Goal: Task Accomplishment & Management: Manage account settings

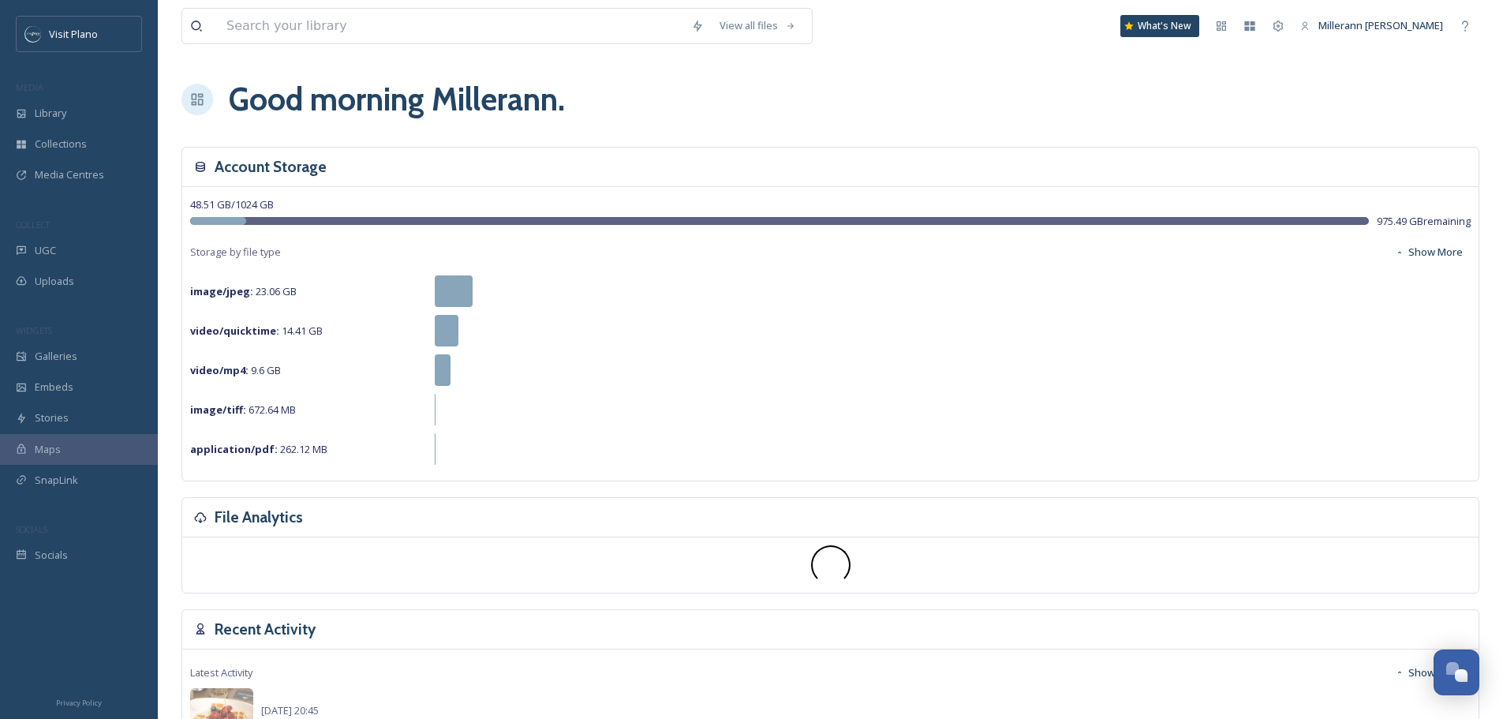
scroll to position [393, 0]
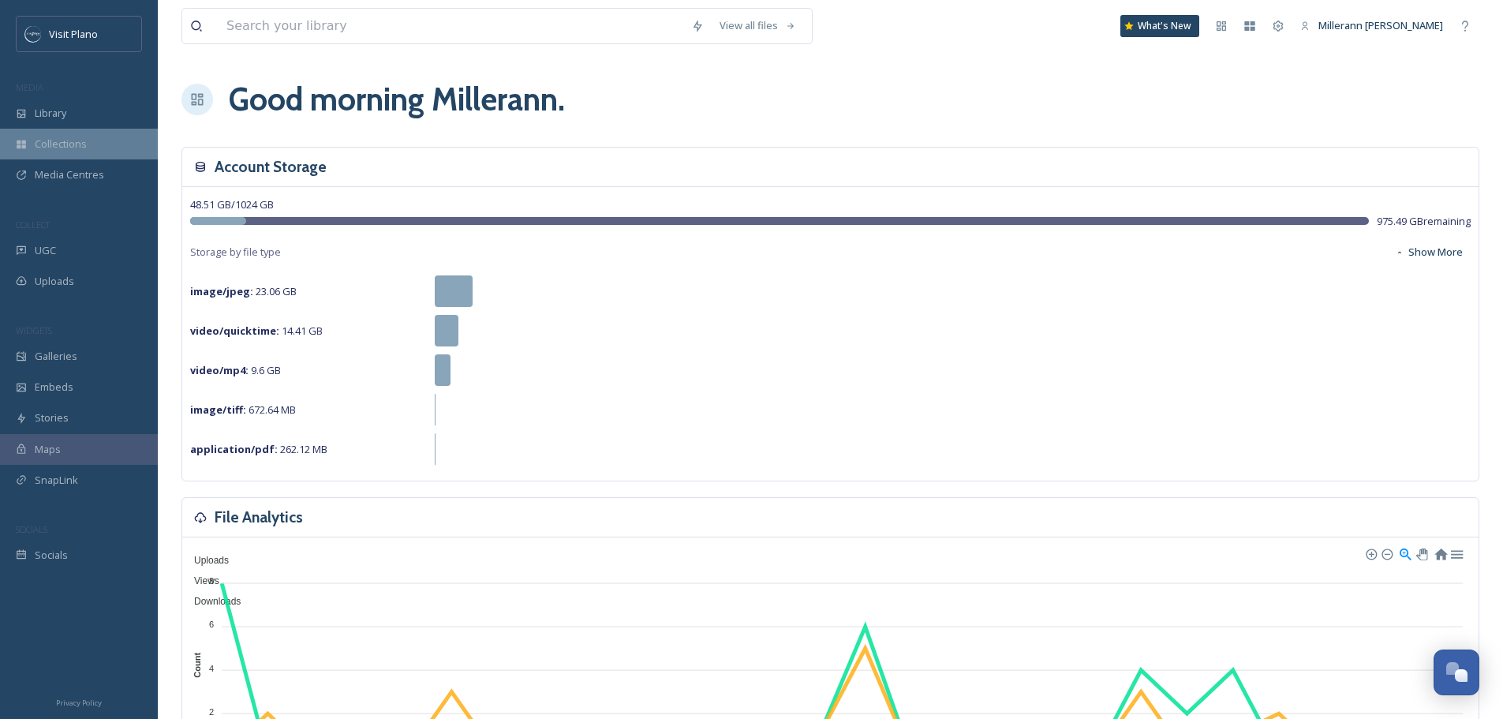
click at [77, 151] on span "Collections" at bounding box center [61, 143] width 52 height 15
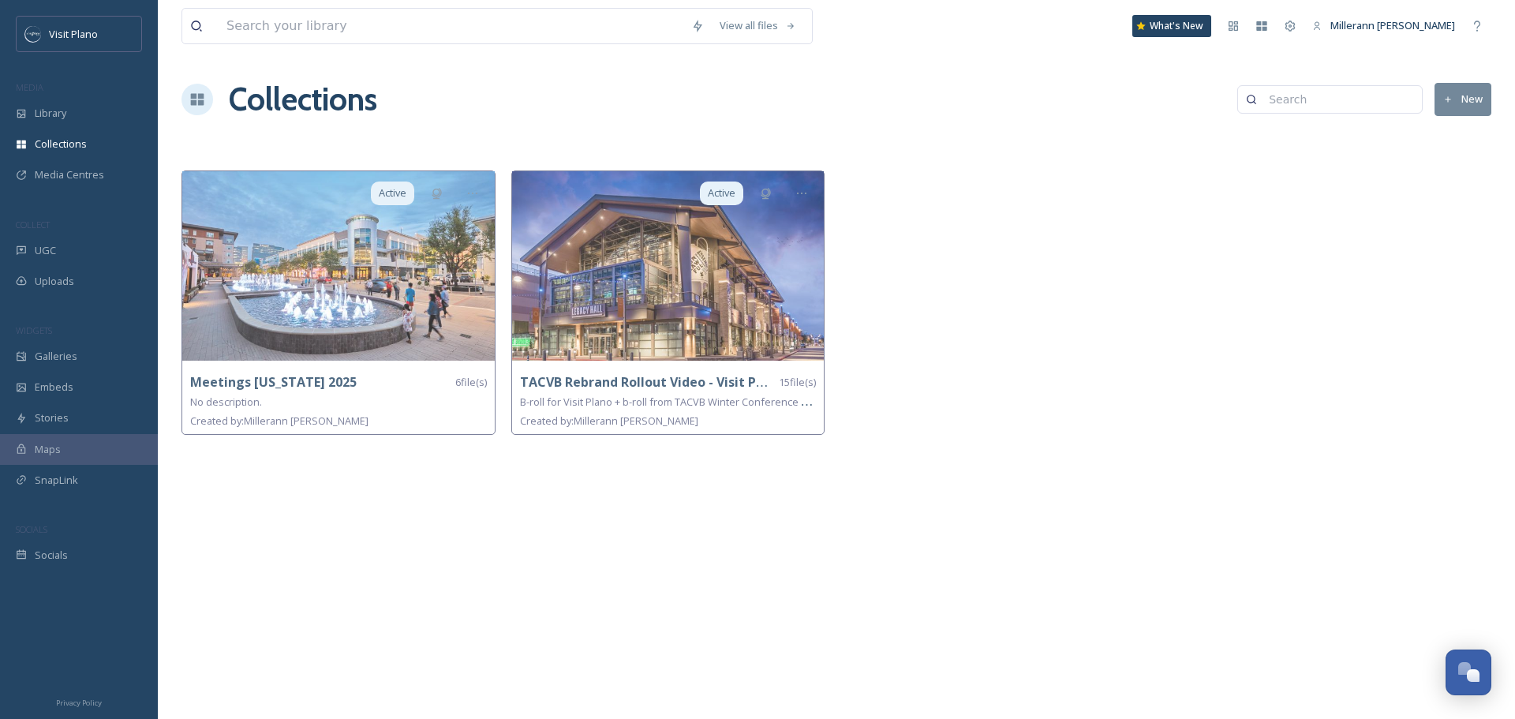
click at [1450, 99] on icon at bounding box center [1448, 99] width 6 height 6
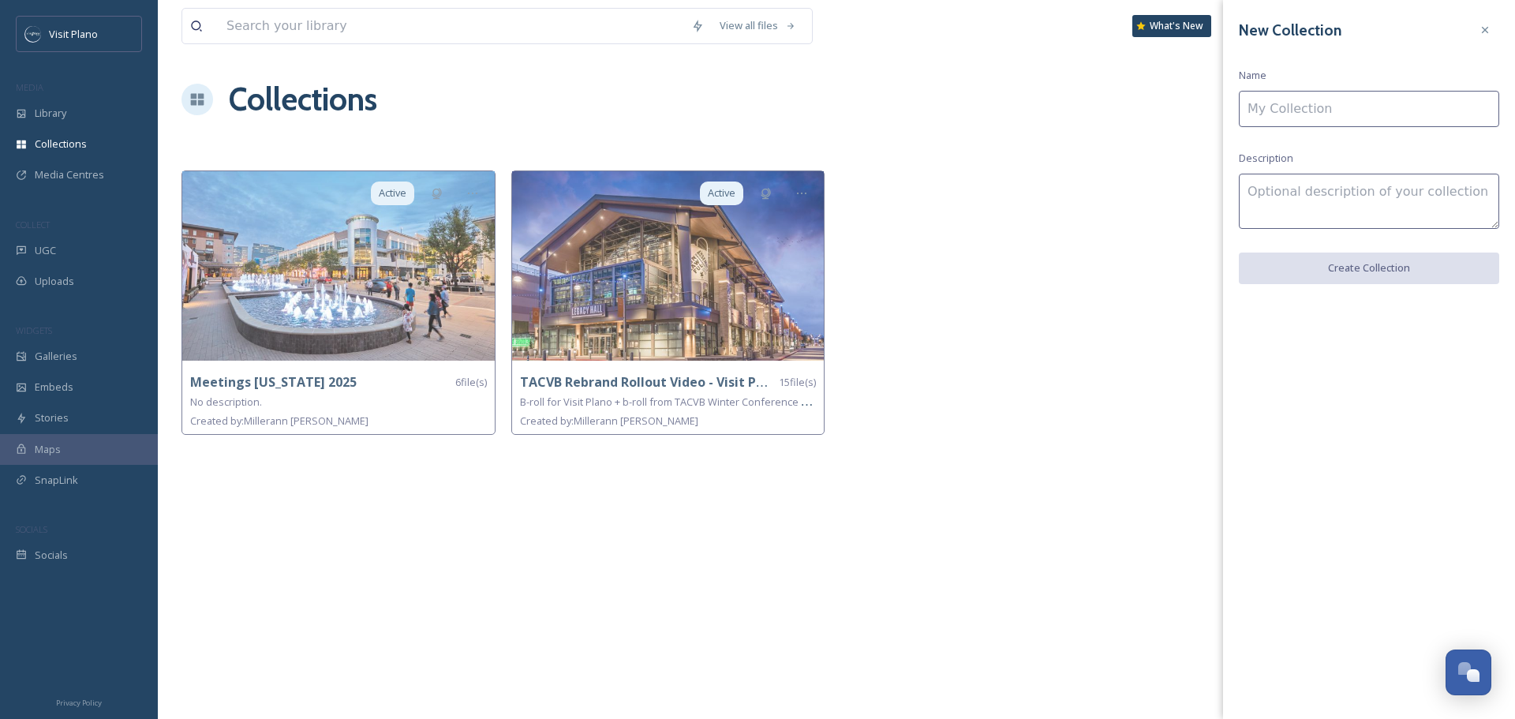
click at [1278, 112] on input at bounding box center [1368, 109] width 260 height 36
click at [1317, 112] on input "Convention South" at bounding box center [1368, 109] width 260 height 36
click at [1430, 110] on input "ConventionSouth" at bounding box center [1368, 109] width 260 height 36
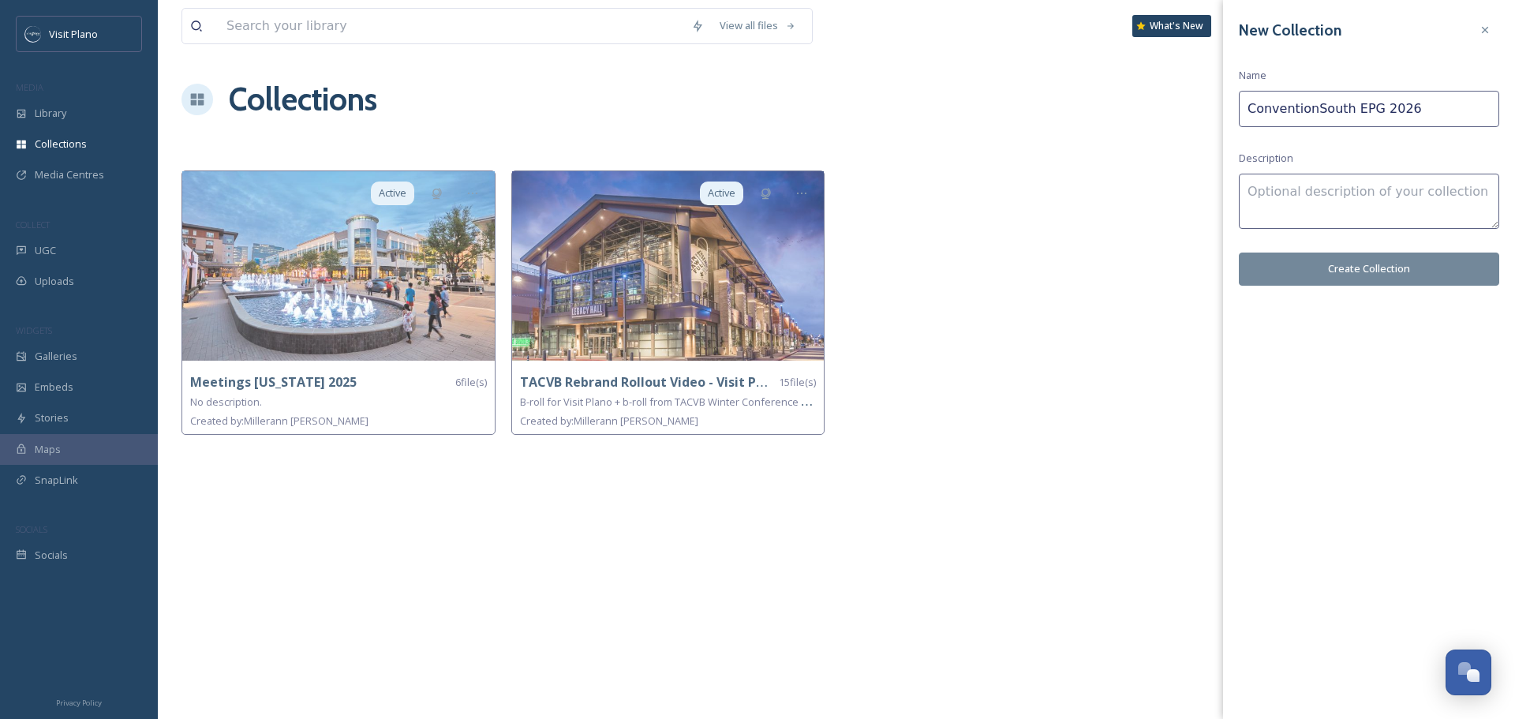
type input "ConventionSouth EPG 2026"
click at [1370, 275] on button "Create Collection" at bounding box center [1368, 268] width 260 height 32
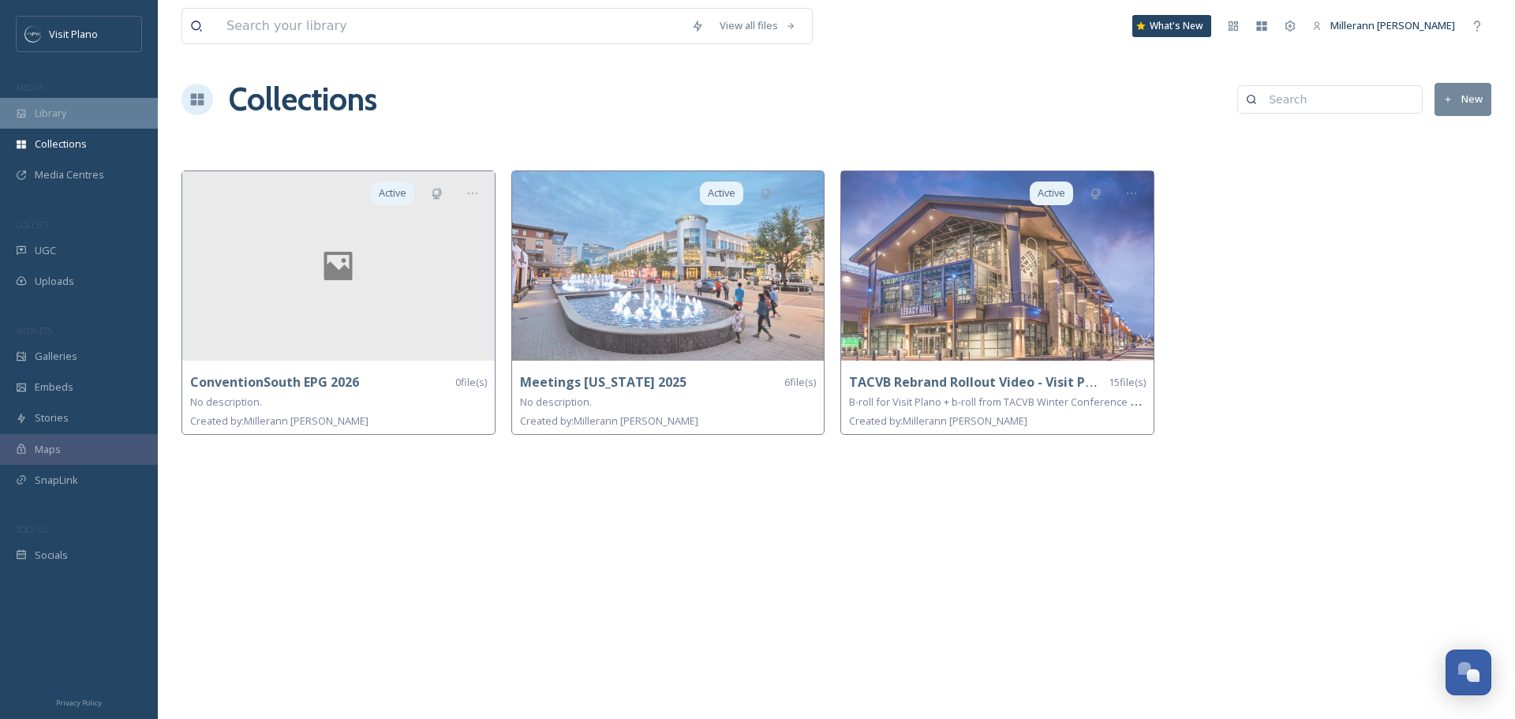
click at [45, 116] on span "Library" at bounding box center [51, 113] width 32 height 15
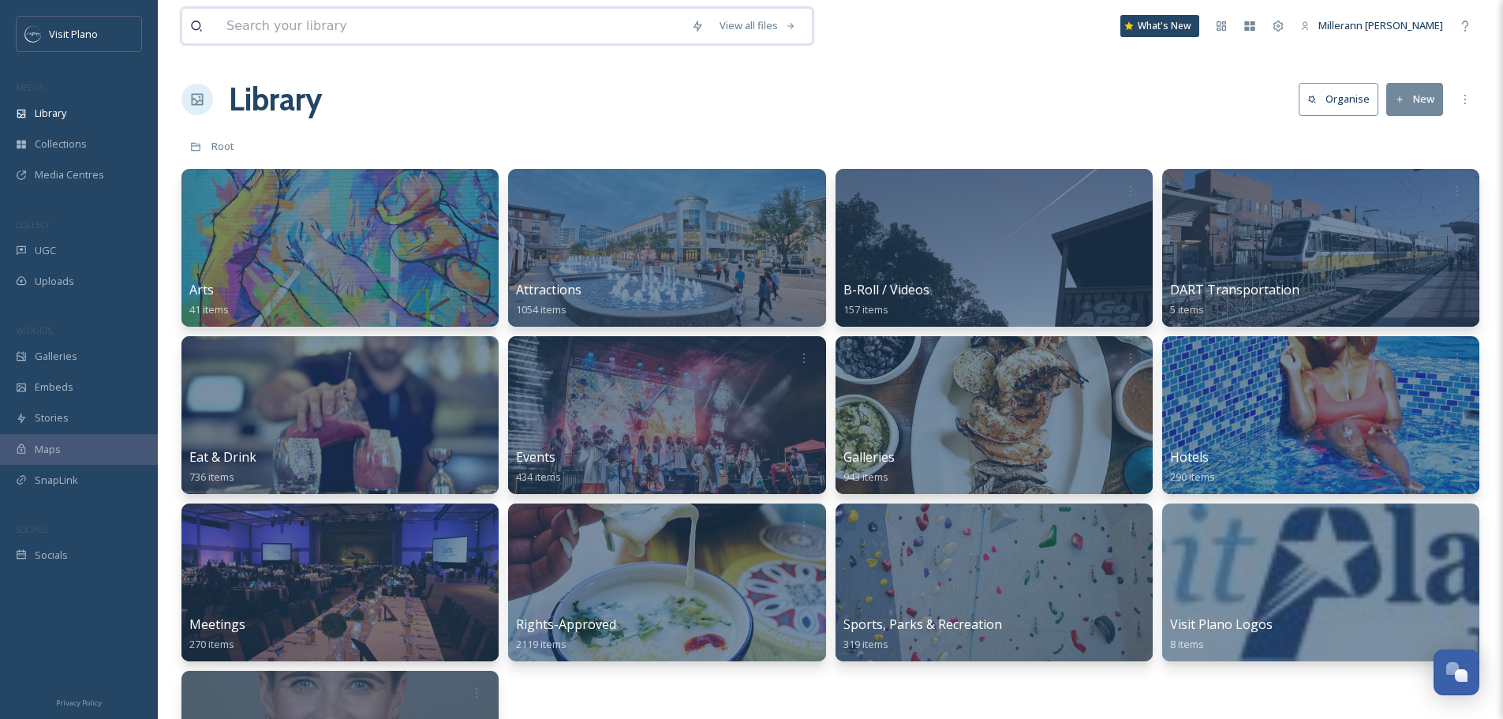
click at [319, 34] on input at bounding box center [451, 26] width 465 height 35
type input "go ape"
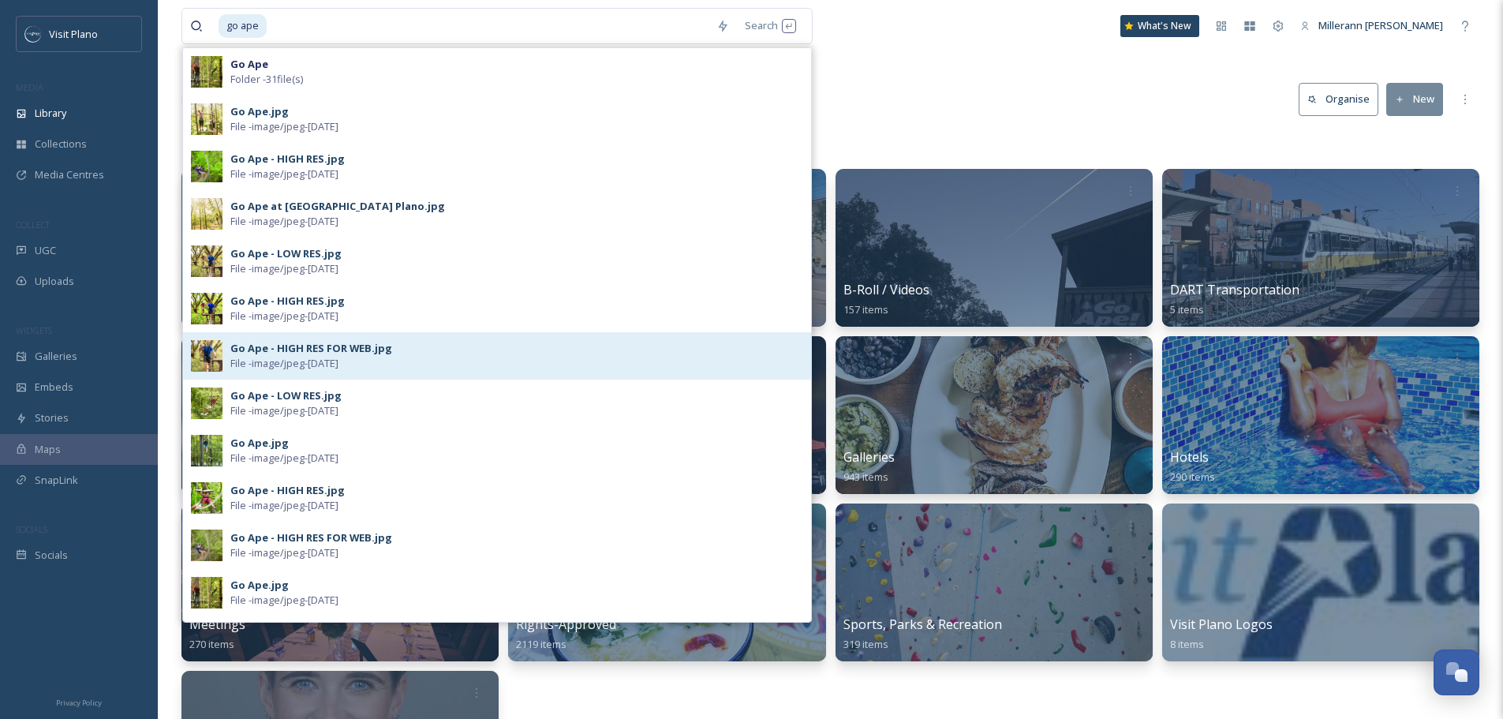
click at [368, 355] on div "Go Ape - HIGH RES FOR WEB.jpg" at bounding box center [311, 348] width 162 height 15
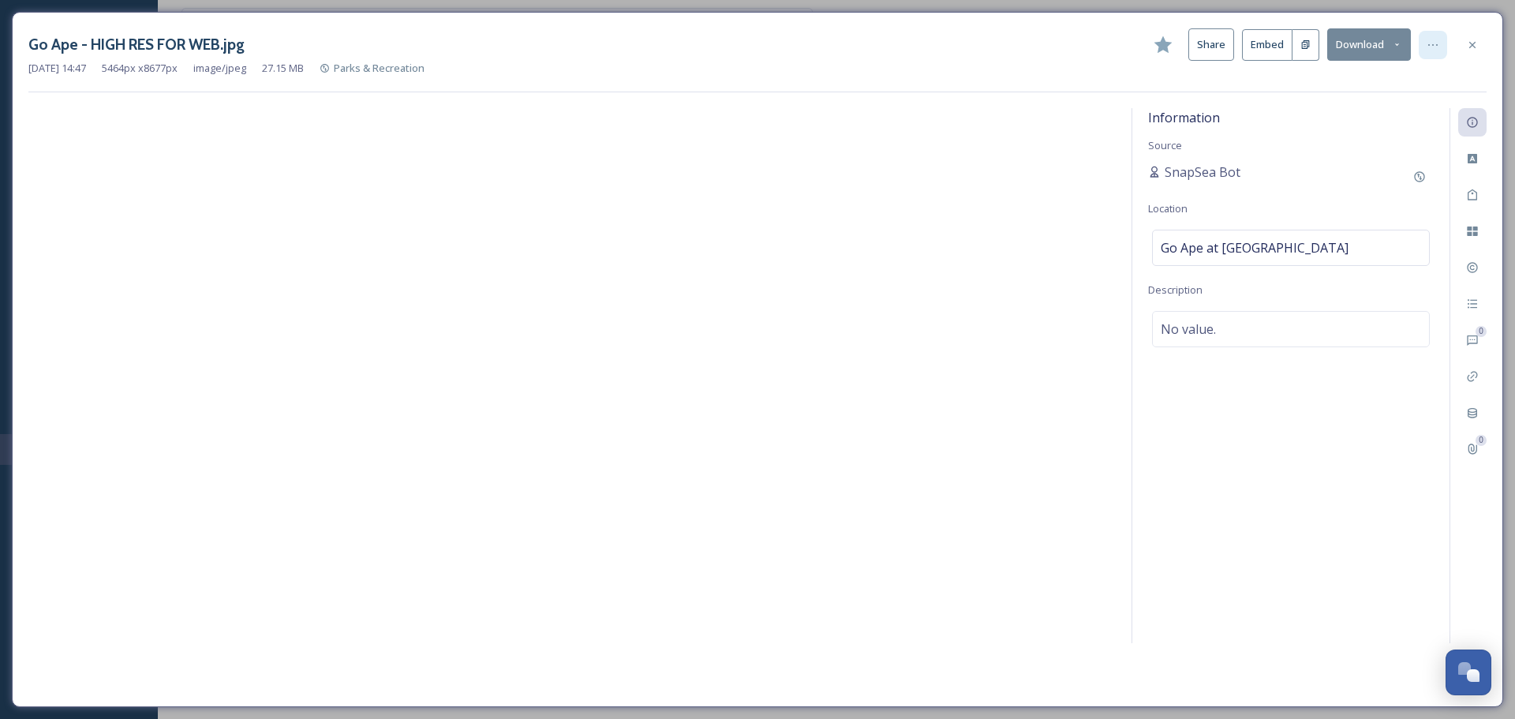
click at [1435, 48] on icon at bounding box center [1432, 45] width 13 height 13
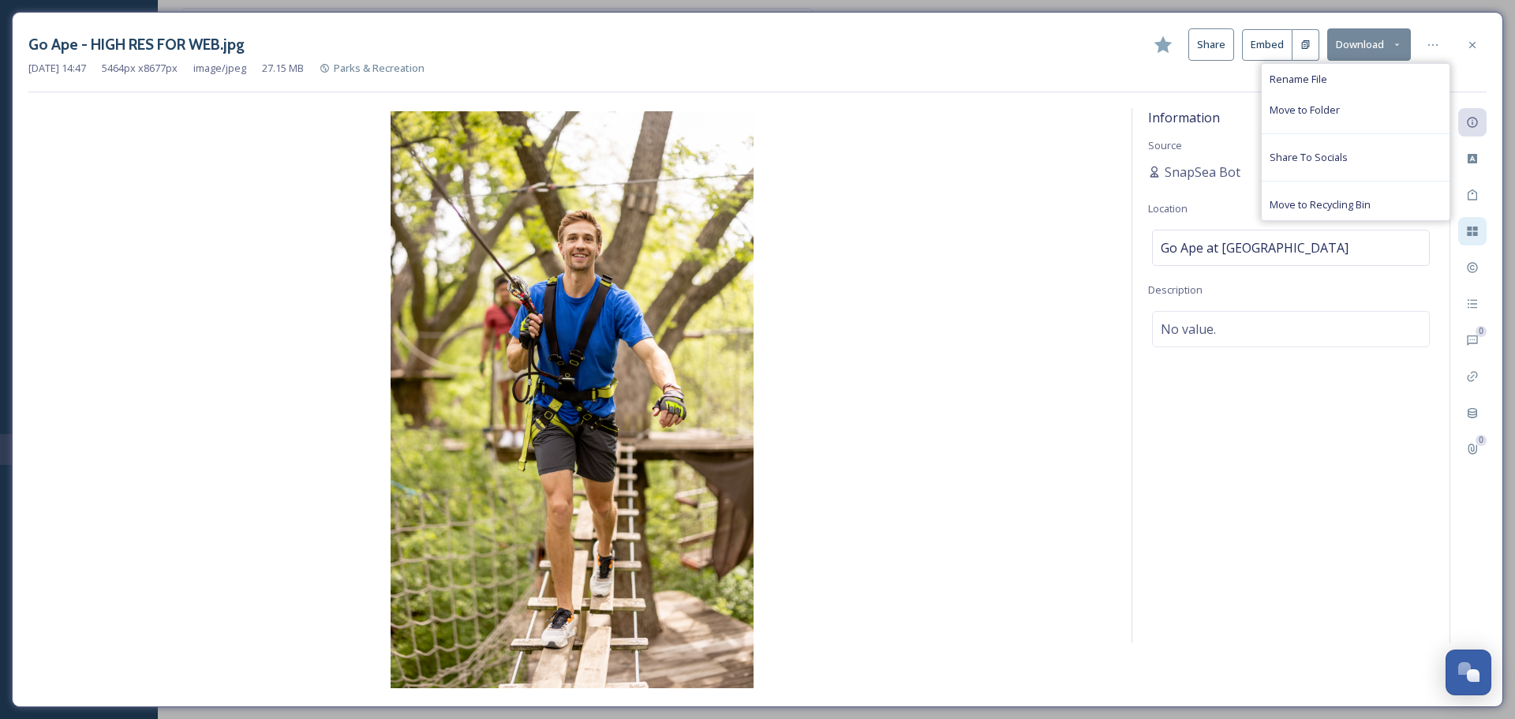
click at [1469, 225] on icon at bounding box center [1472, 231] width 13 height 13
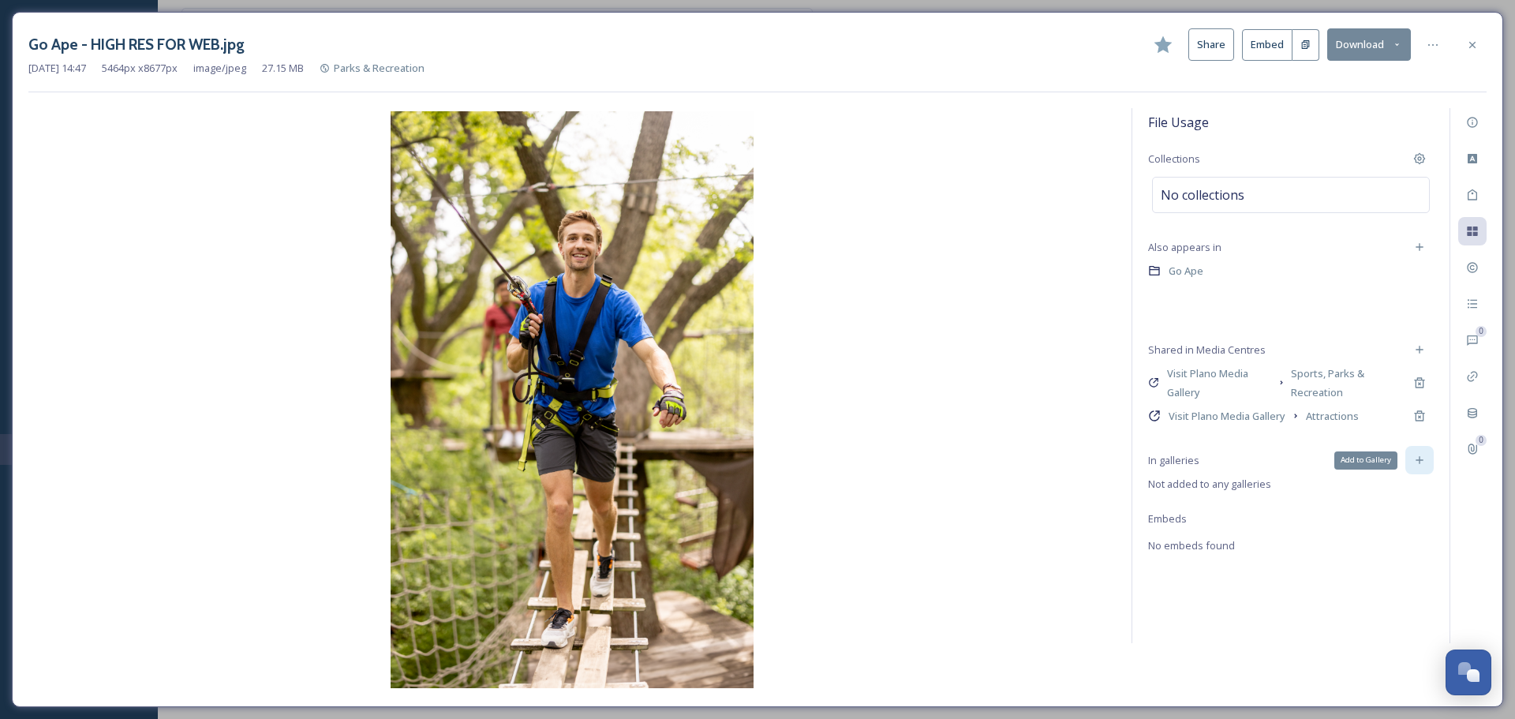
click at [1414, 461] on icon at bounding box center [1419, 460] width 13 height 13
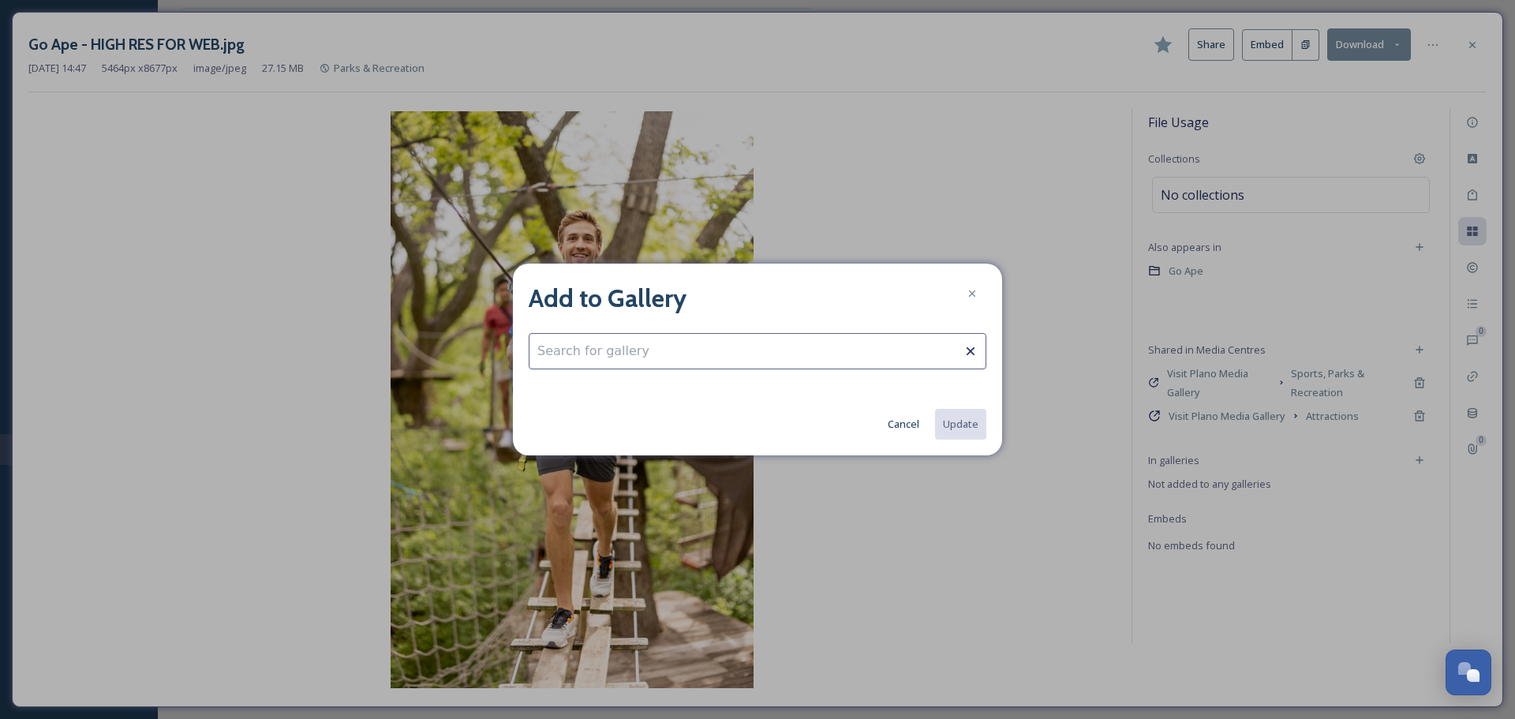
click at [793, 353] on input at bounding box center [758, 351] width 458 height 36
type input "convention"
click at [893, 429] on button "Cancel" at bounding box center [903, 424] width 47 height 31
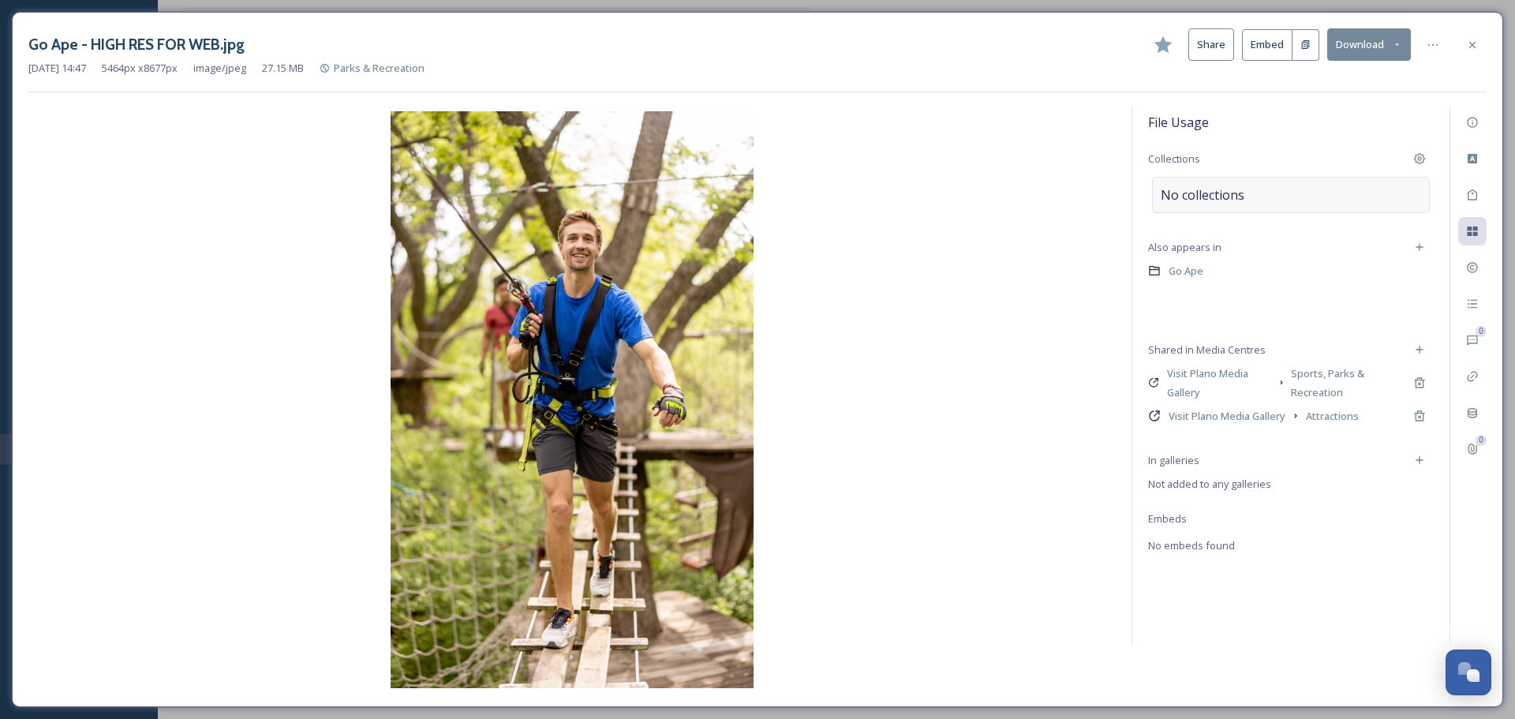
click at [1339, 196] on div "No collections" at bounding box center [1291, 195] width 278 height 36
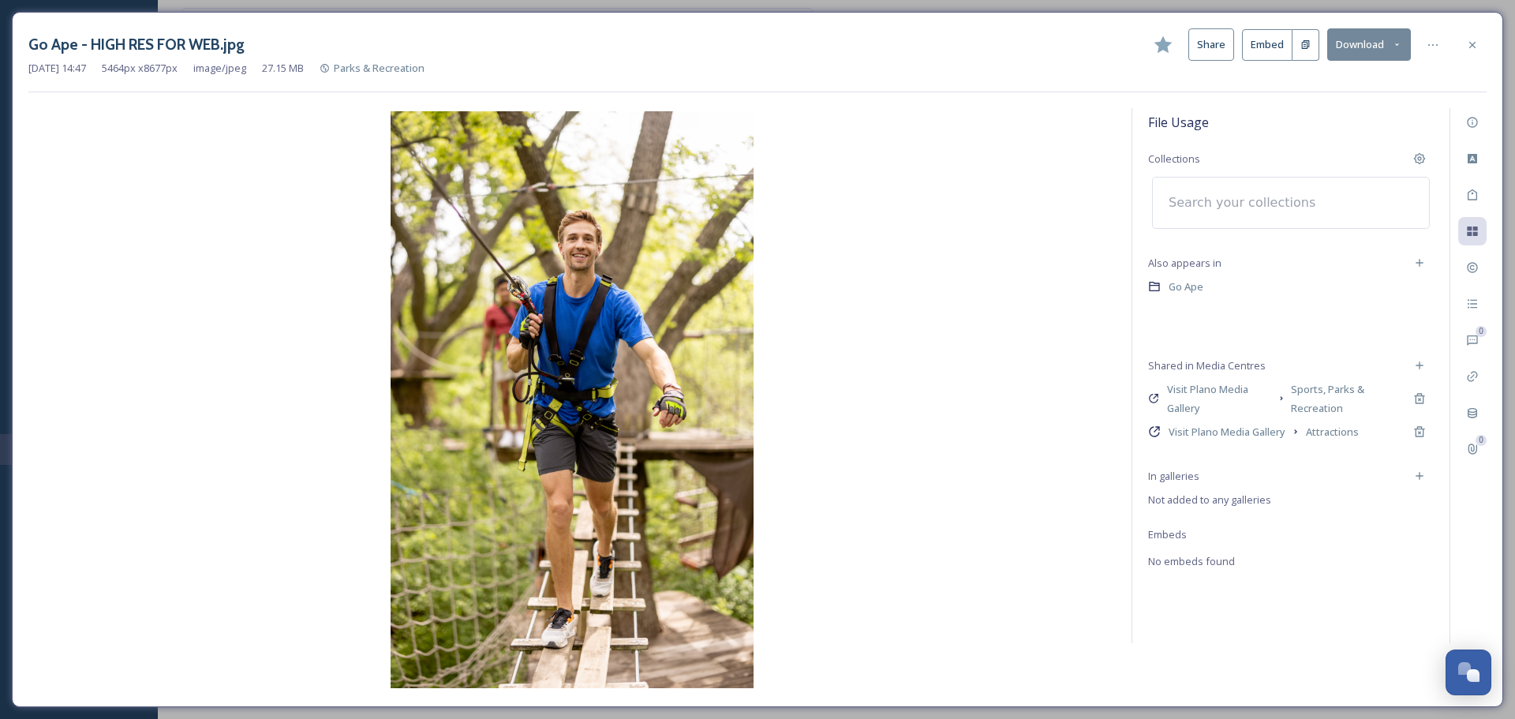
click at [1246, 205] on input at bounding box center [1247, 202] width 174 height 35
type input "convention"
click at [1248, 252] on span "ConventionSouth EPG 2026" at bounding box center [1225, 248] width 129 height 15
click at [1470, 41] on icon at bounding box center [1472, 45] width 13 height 13
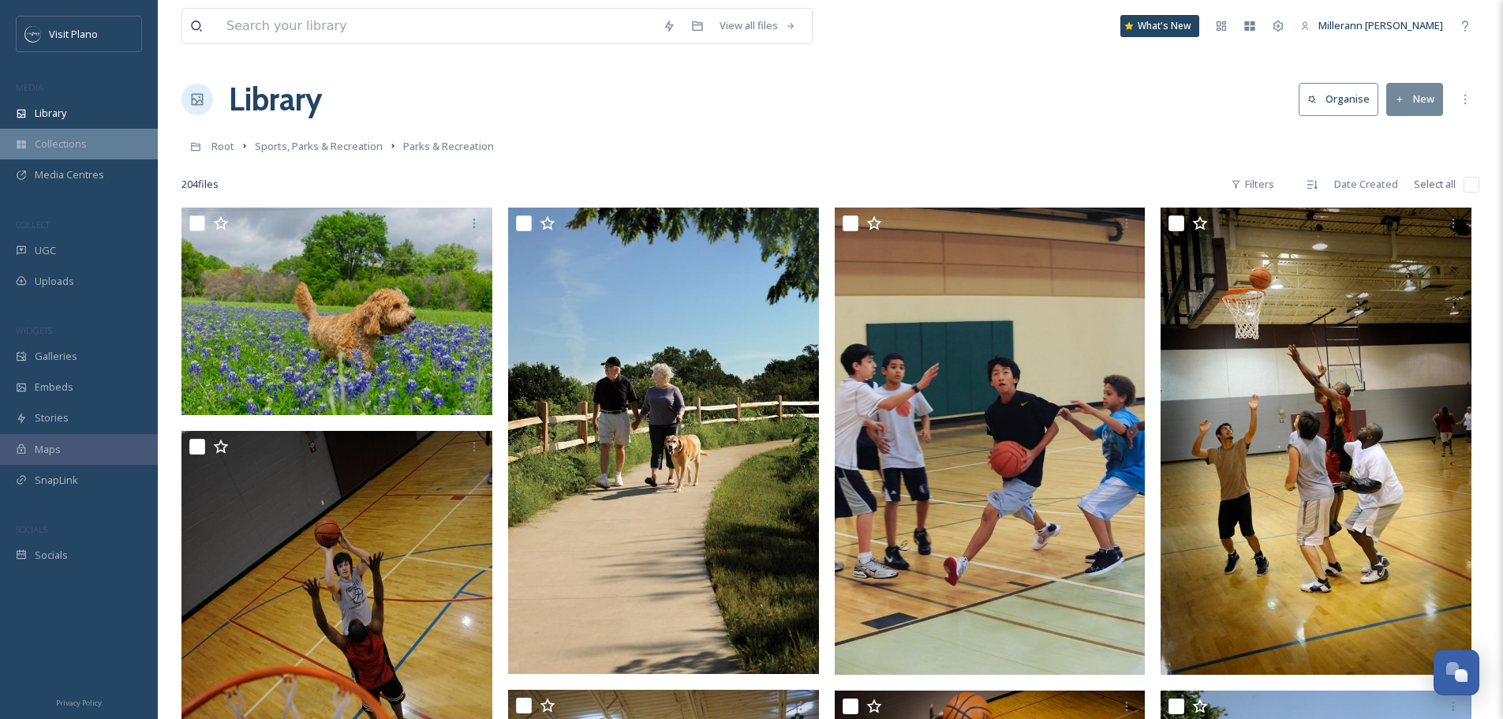
click at [57, 148] on span "Collections" at bounding box center [61, 143] width 52 height 15
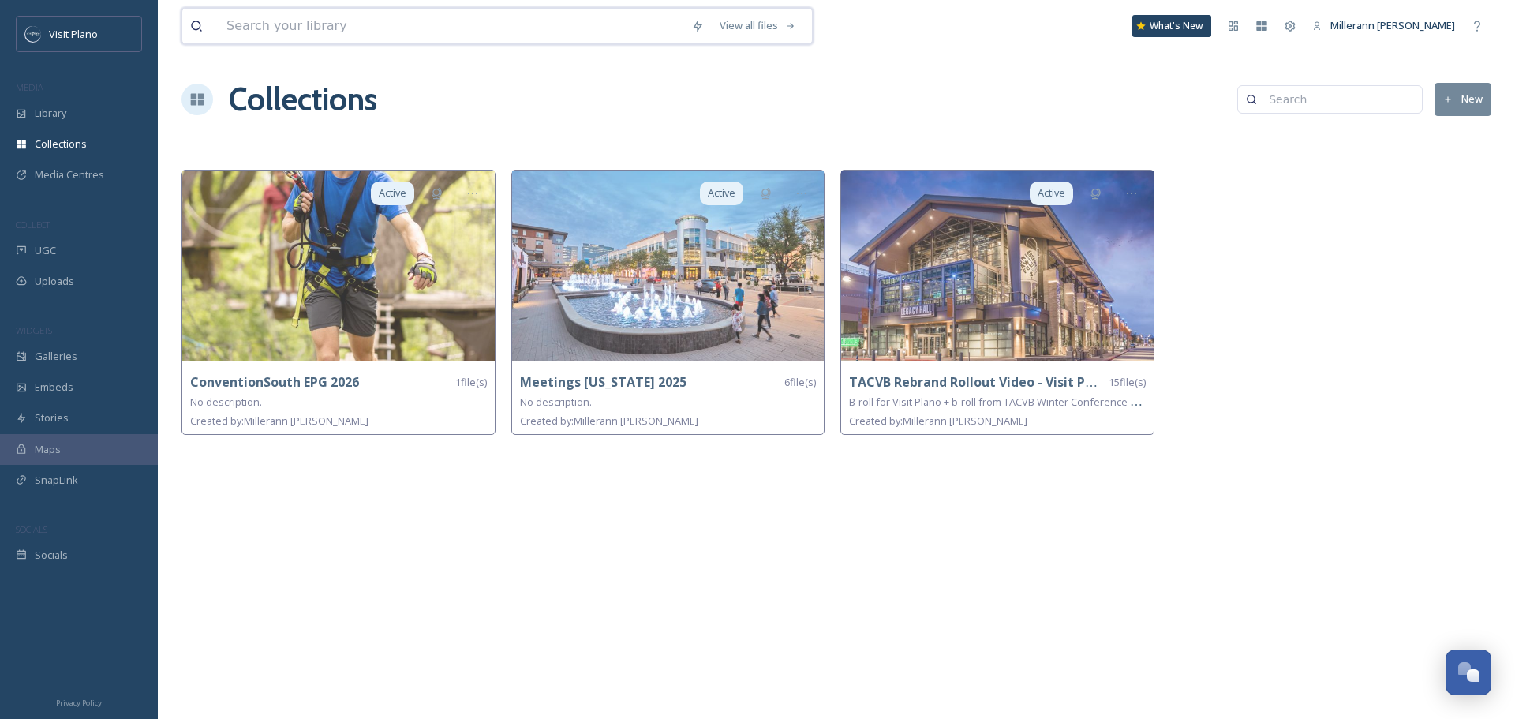
click at [450, 24] on input at bounding box center [451, 26] width 465 height 35
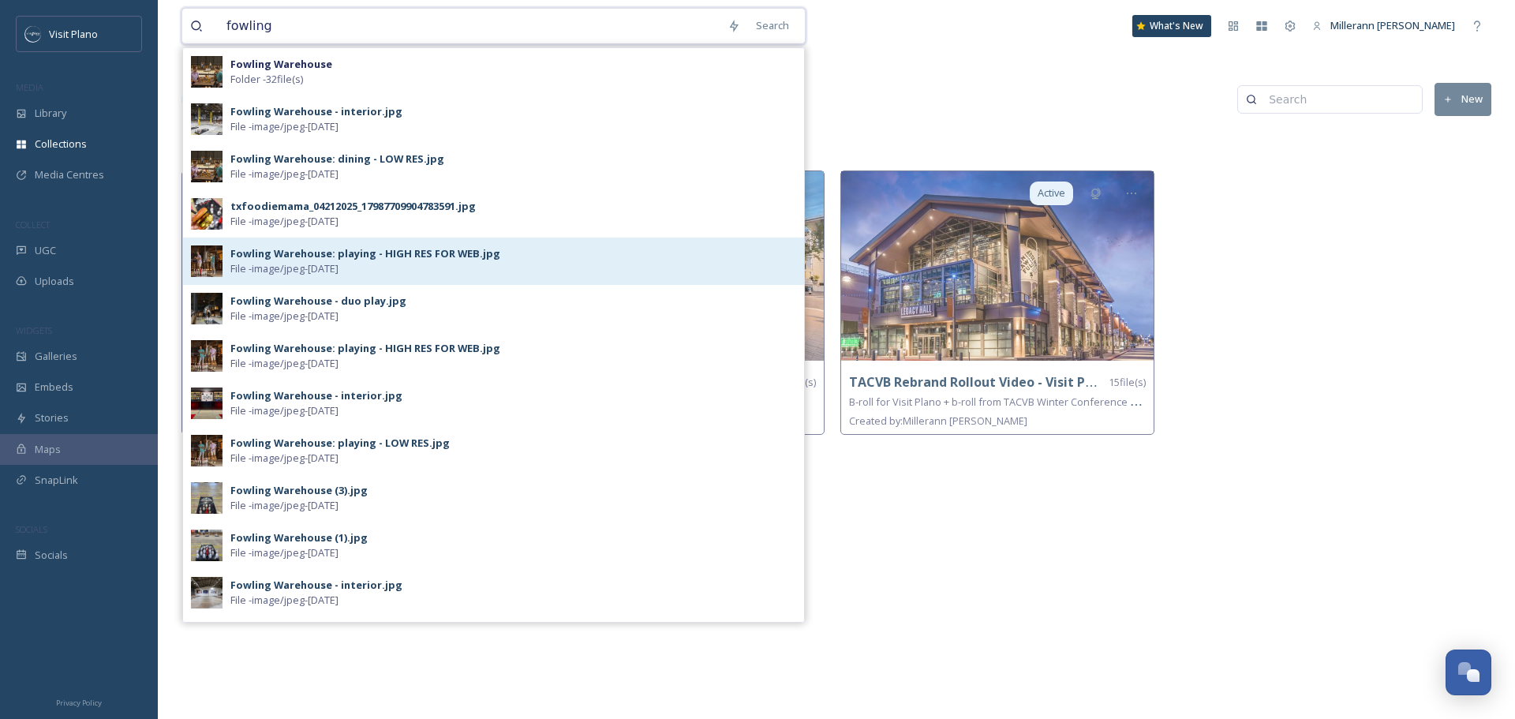
type input "fowling"
click at [404, 253] on div "Fowling Warehouse: playing - HIGH RES FOR WEB.jpg" at bounding box center [365, 253] width 270 height 15
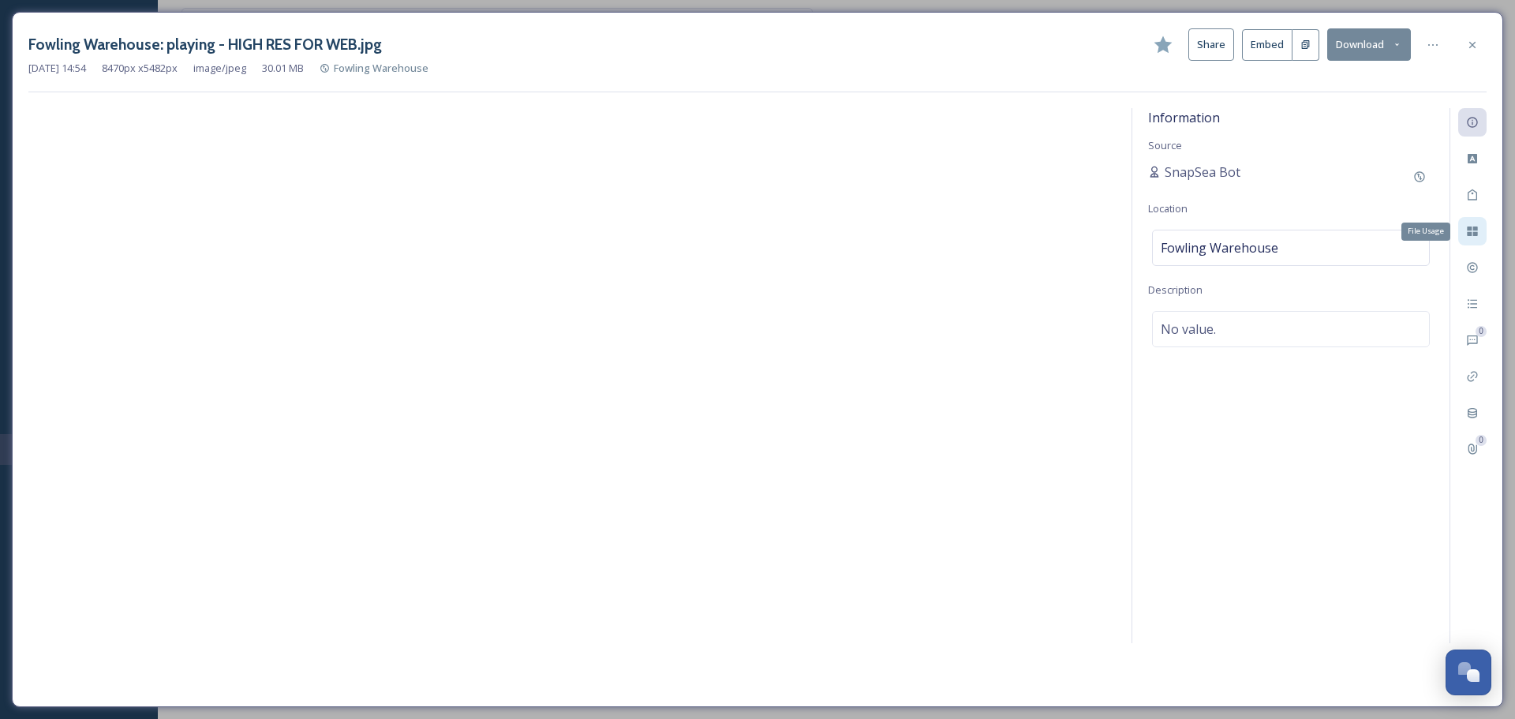
click at [1473, 236] on icon at bounding box center [1471, 230] width 10 height 9
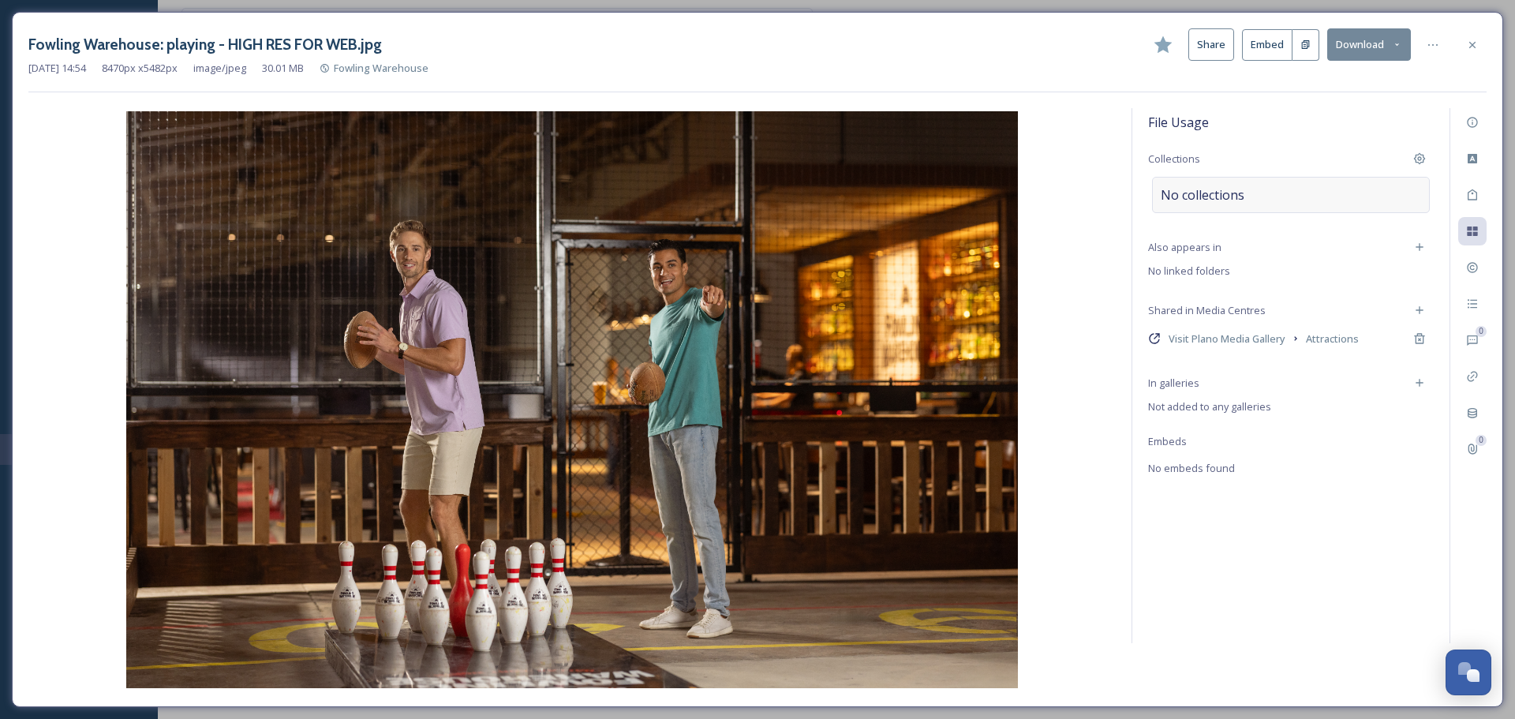
click at [1253, 202] on div "No collections" at bounding box center [1291, 195] width 278 height 36
click at [1253, 202] on input at bounding box center [1247, 202] width 174 height 35
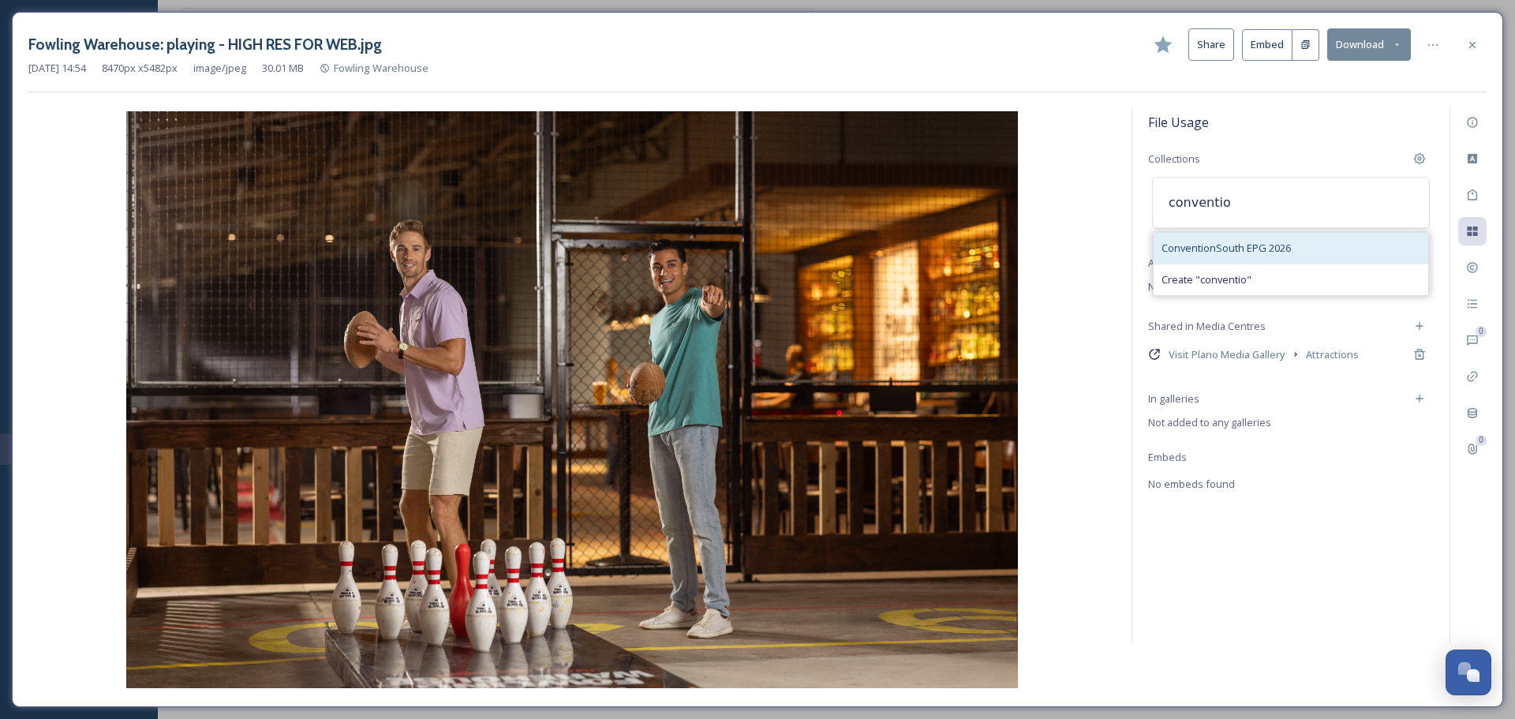
type input "conventio"
click at [1236, 245] on span "ConventionSouth EPG 2026" at bounding box center [1225, 248] width 129 height 15
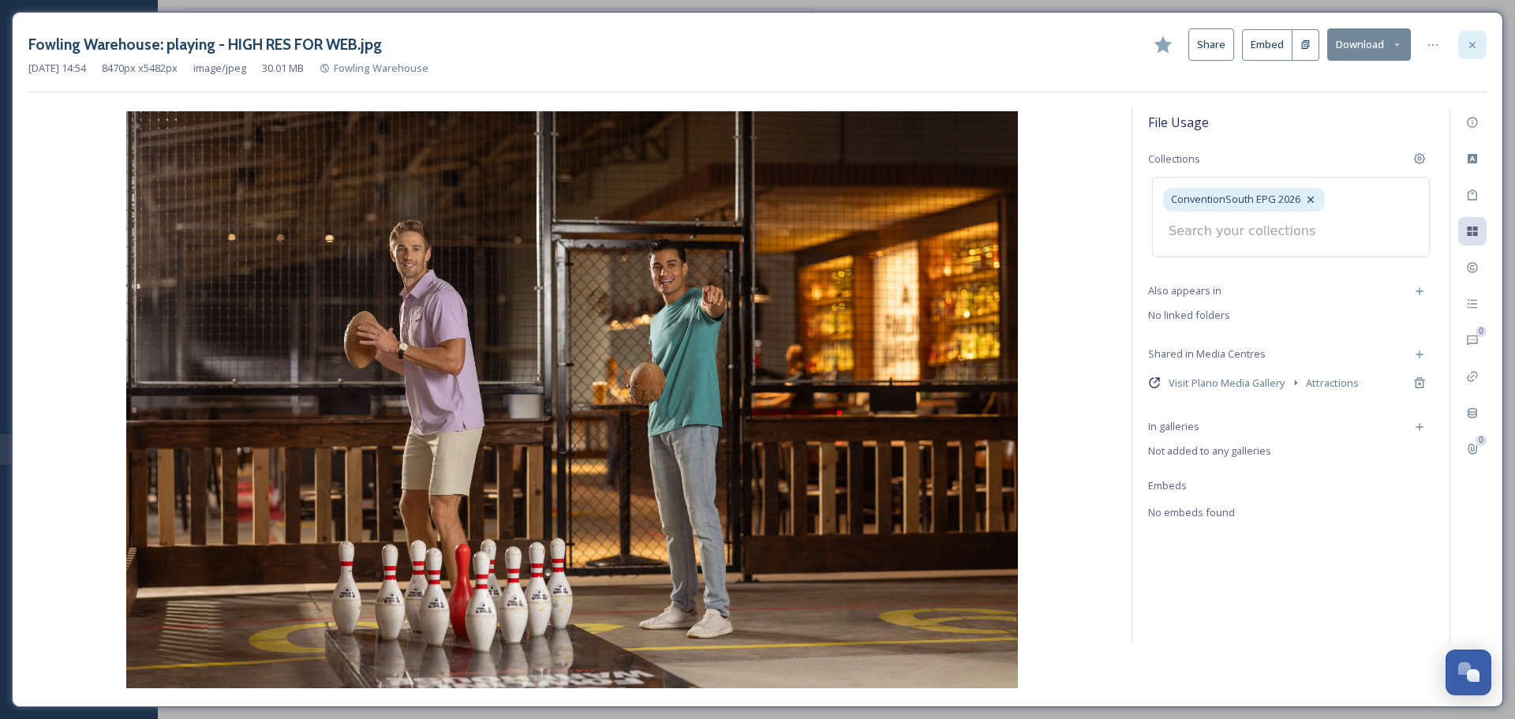
click at [1474, 43] on icon at bounding box center [1472, 44] width 6 height 6
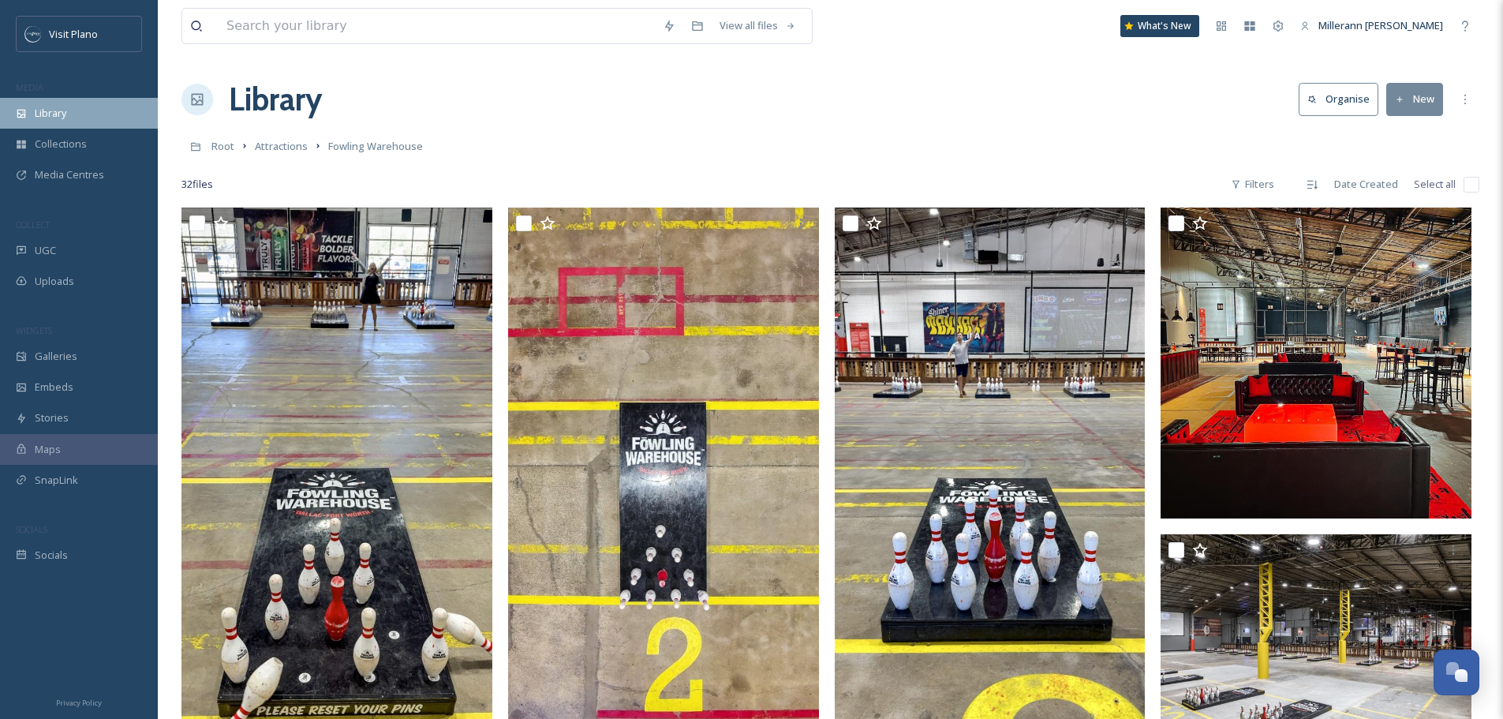
click at [27, 110] on div "Library" at bounding box center [79, 113] width 158 height 31
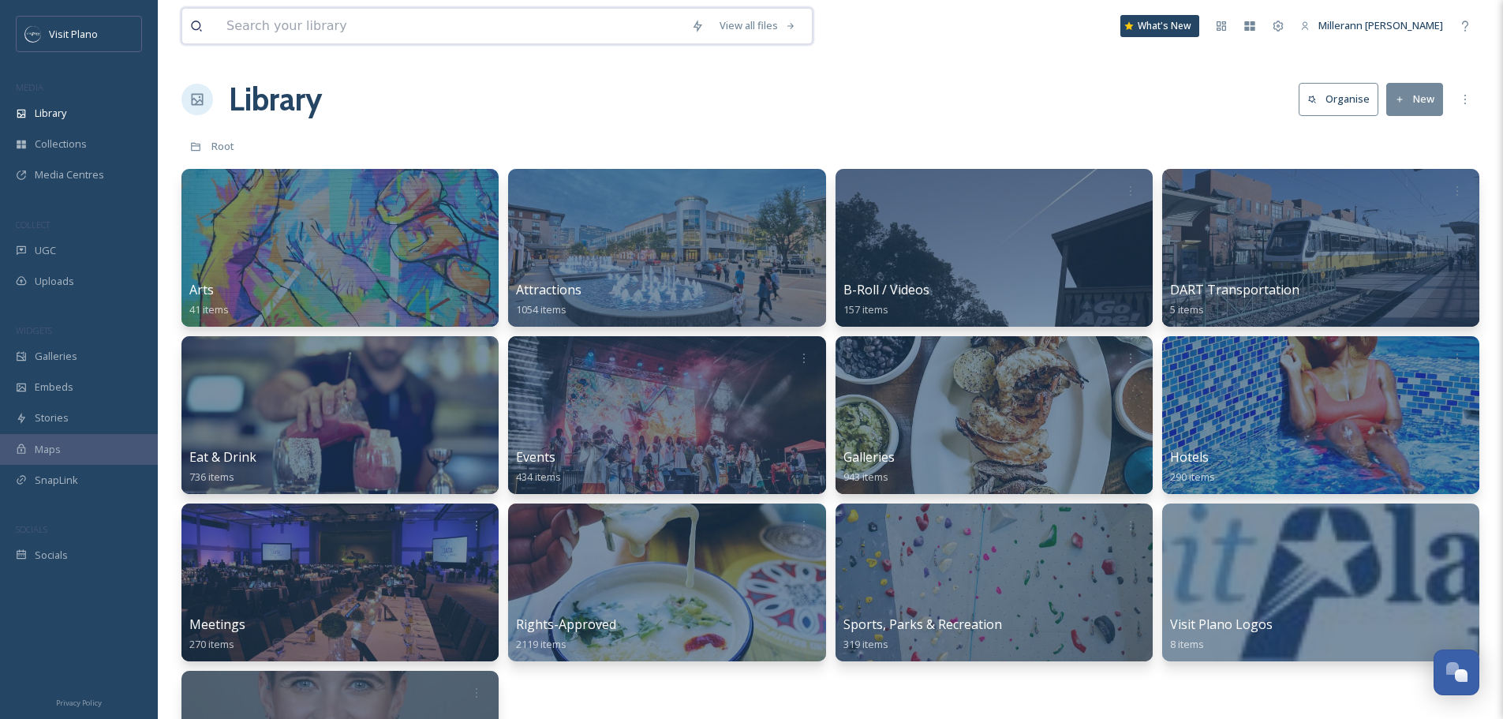
click at [530, 28] on input at bounding box center [451, 26] width 465 height 35
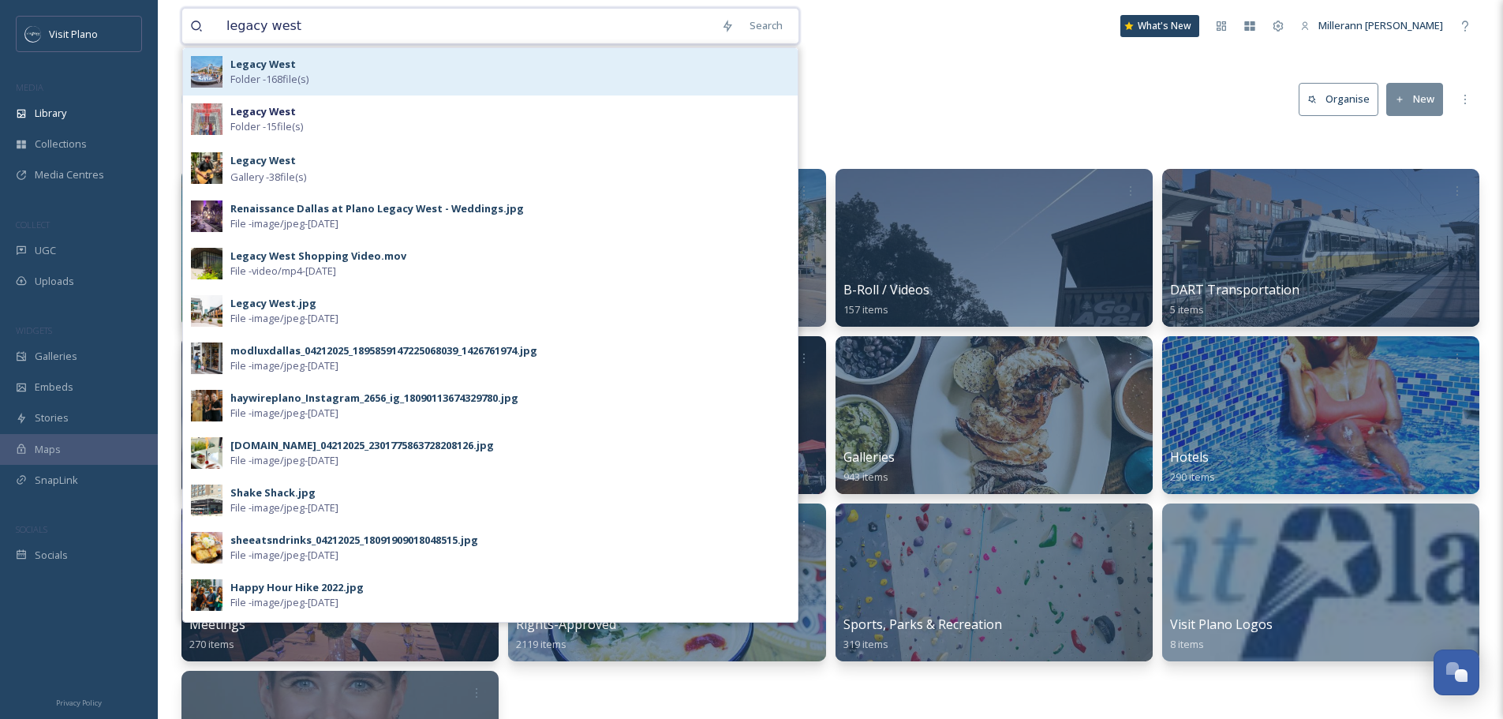
type input "legacy west"
click at [368, 80] on div "Legacy West Folder - 168 file(s)" at bounding box center [509, 72] width 559 height 30
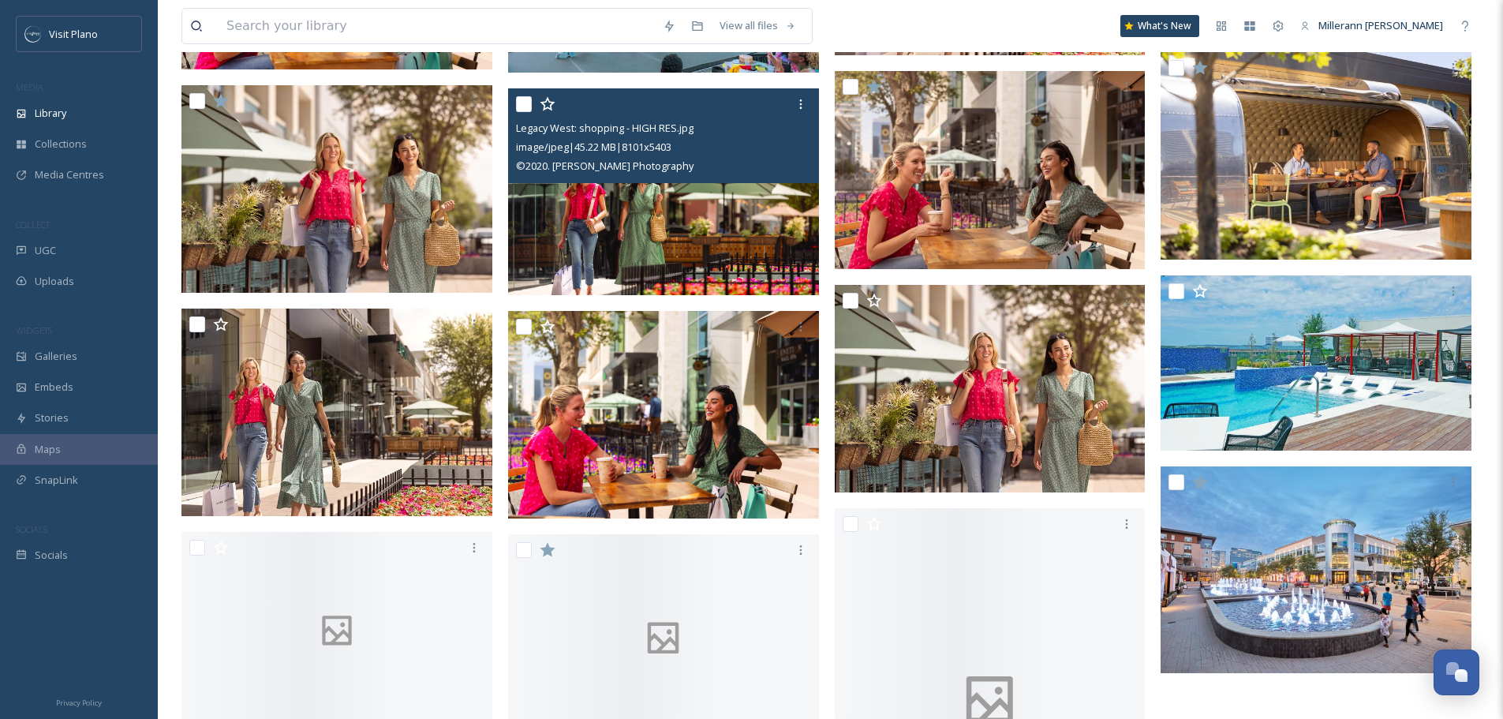
scroll to position [11596, 0]
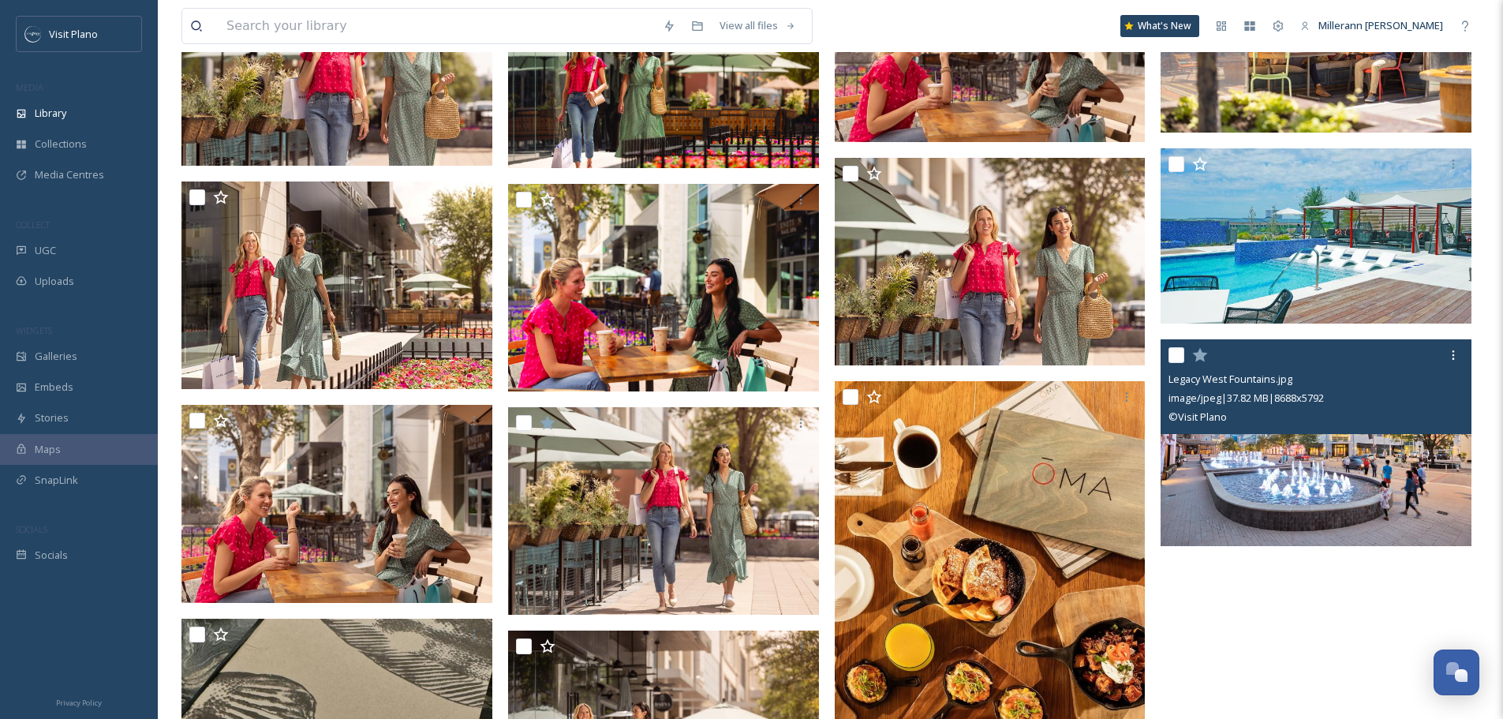
click at [1173, 353] on input "checkbox" at bounding box center [1176, 355] width 16 height 16
checkbox input "true"
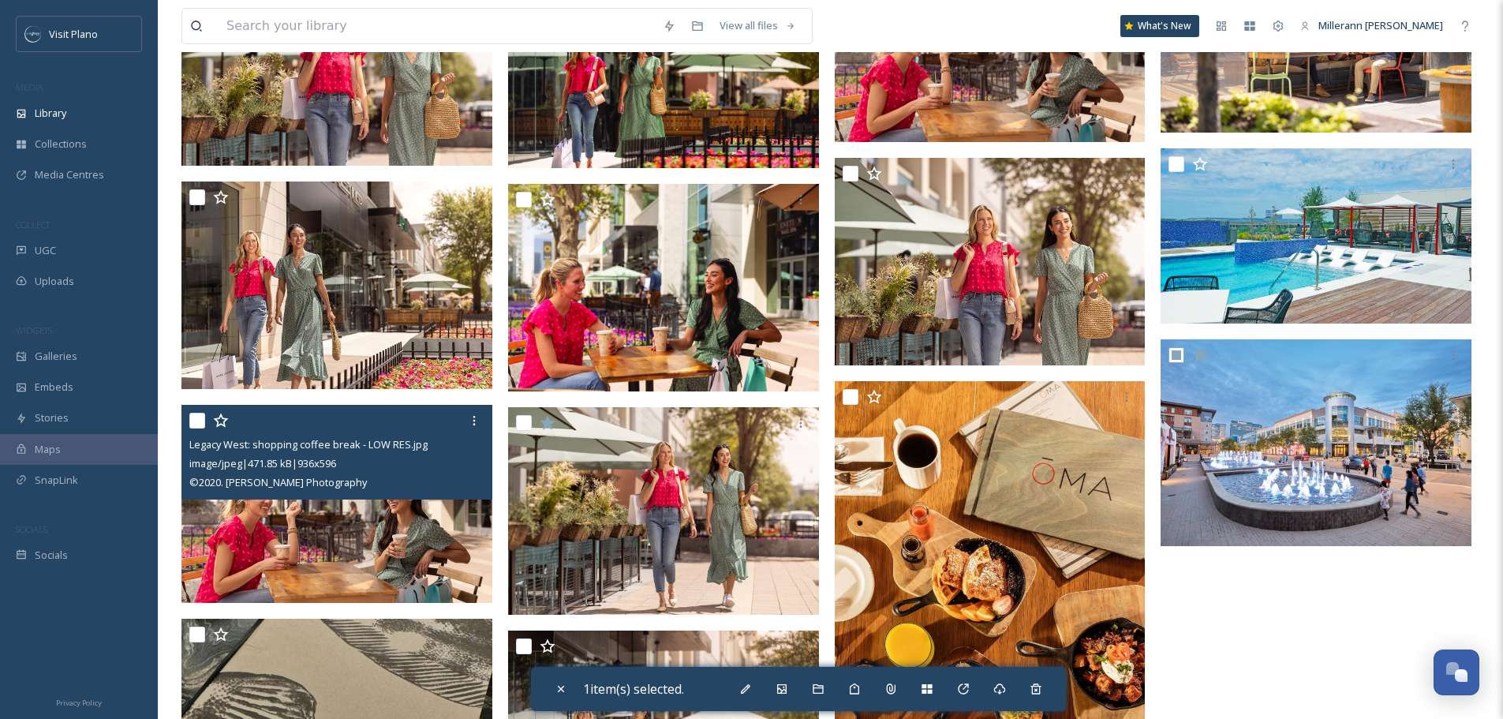
click at [197, 420] on input "checkbox" at bounding box center [197, 421] width 16 height 16
checkbox input "true"
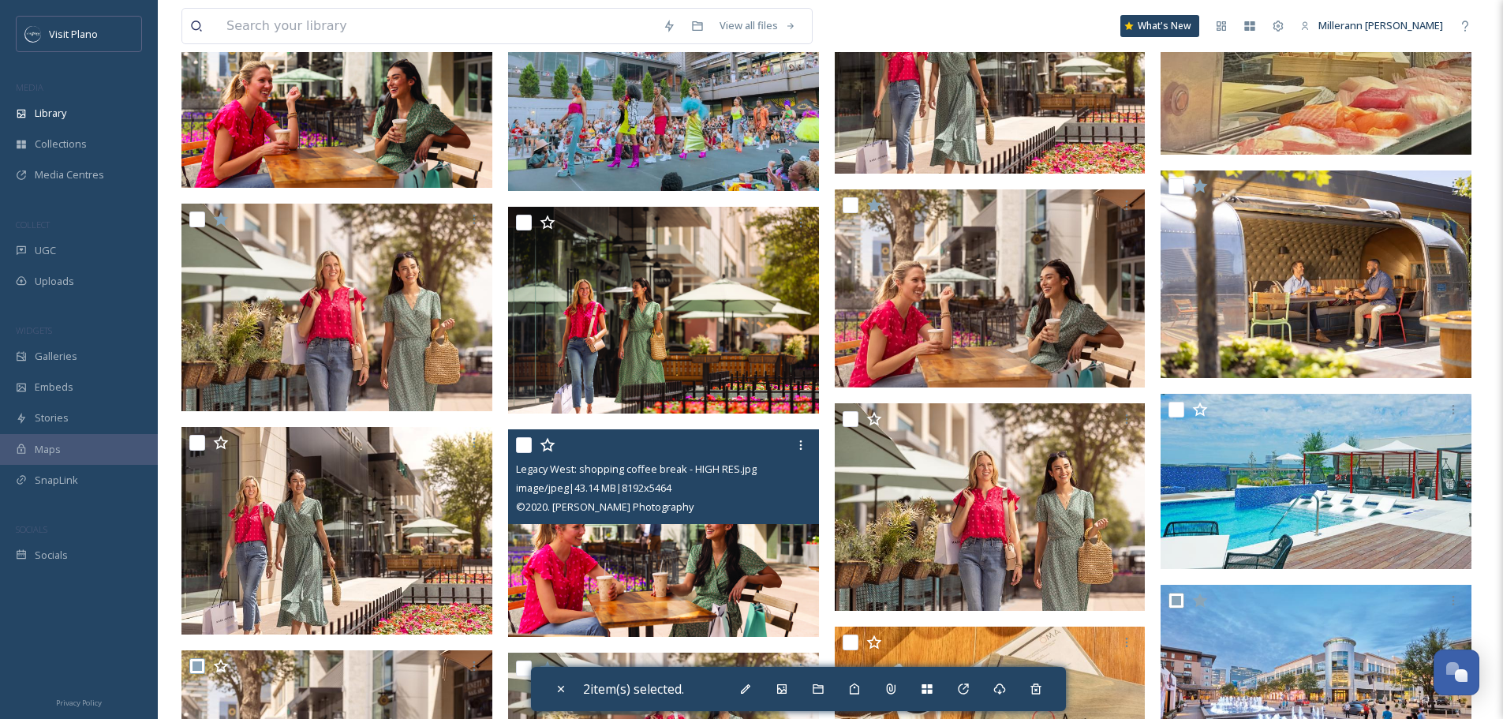
scroll to position [11201, 0]
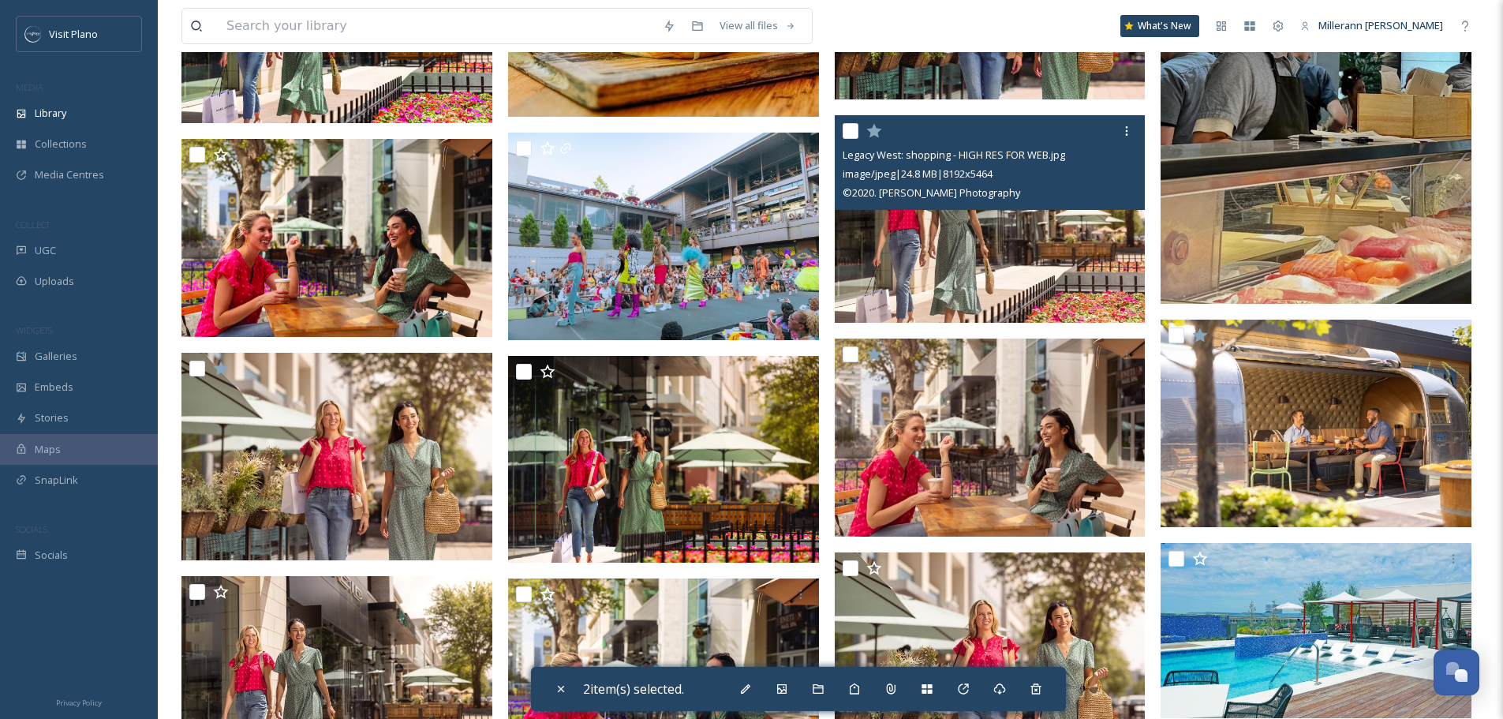
click at [852, 131] on input "checkbox" at bounding box center [850, 131] width 16 height 16
checkbox input "true"
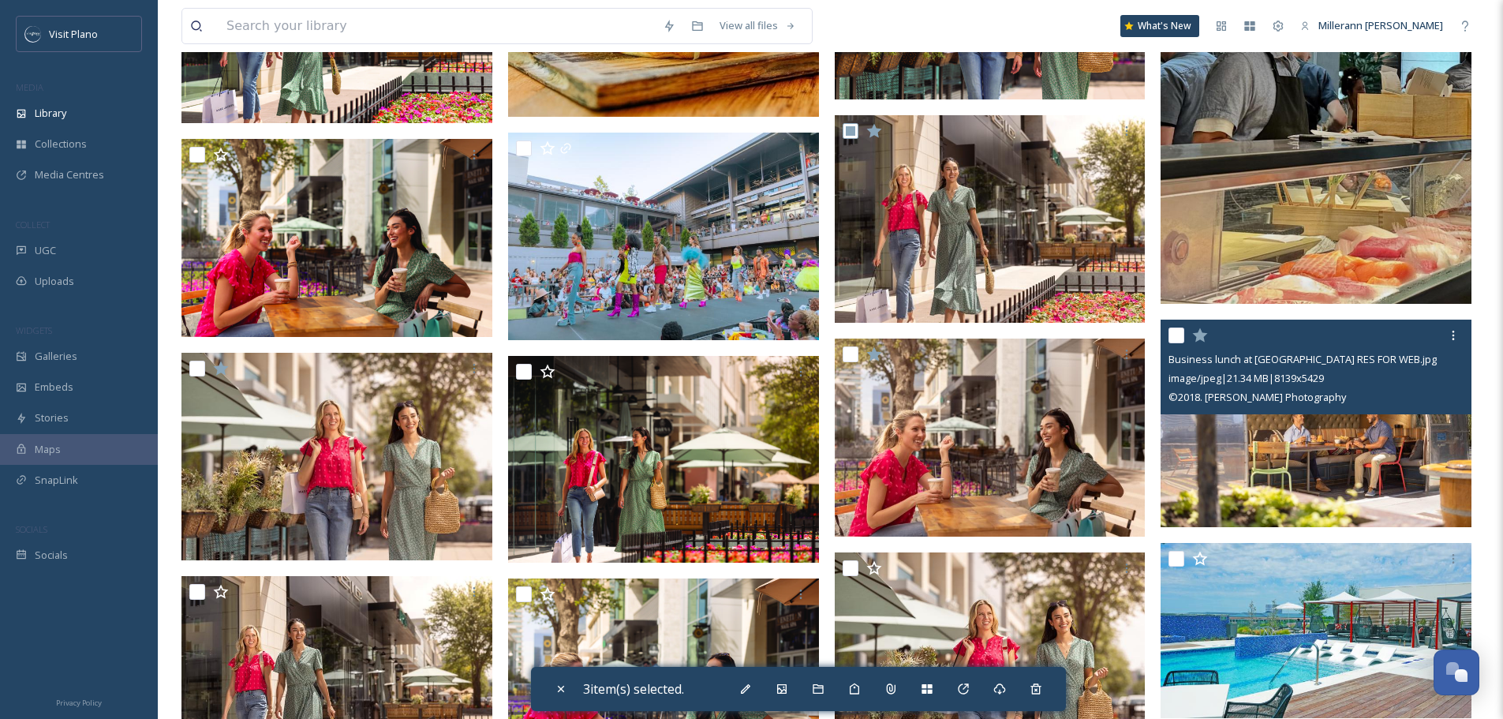
click at [1178, 334] on input "checkbox" at bounding box center [1176, 335] width 16 height 16
checkbox input "true"
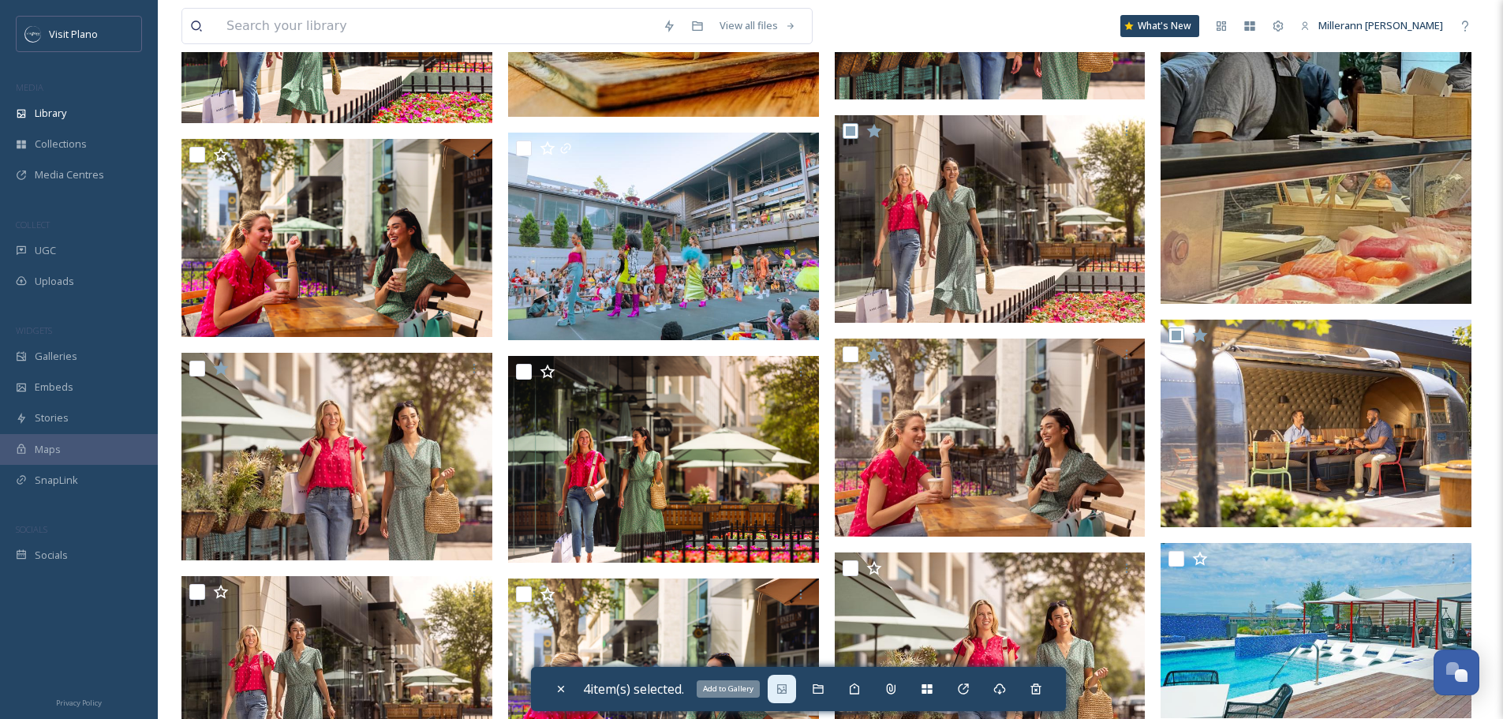
click at [796, 689] on div "Add to Gallery" at bounding box center [782, 688] width 28 height 28
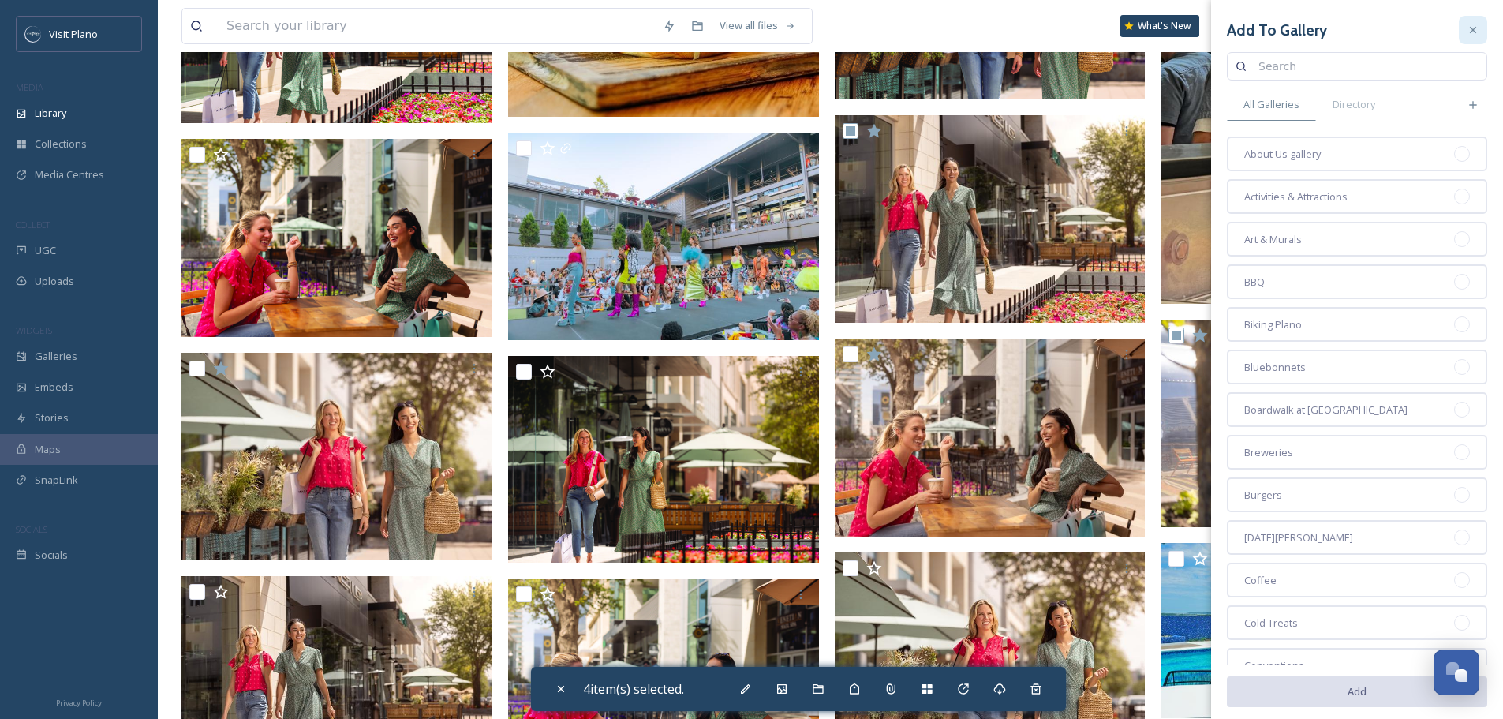
click at [1466, 30] on icon at bounding box center [1472, 30] width 13 height 13
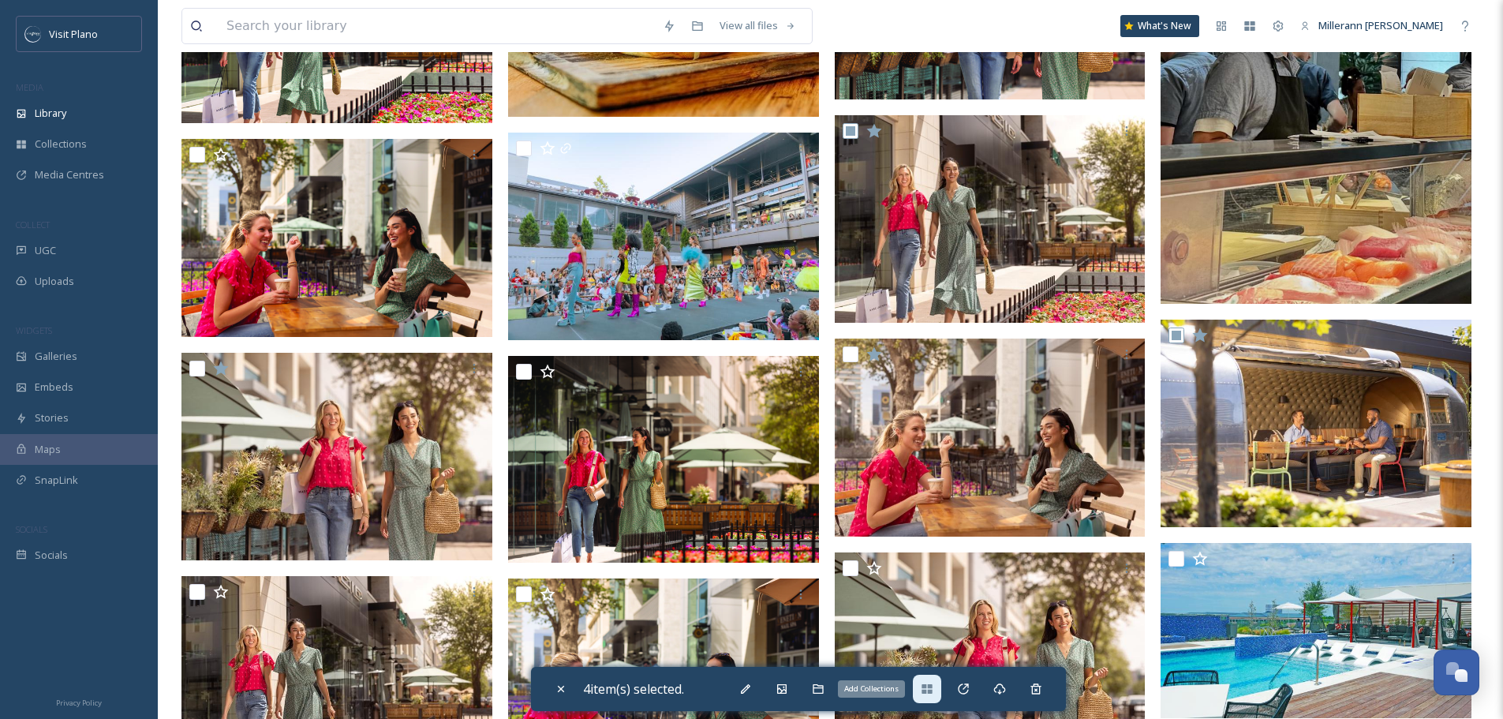
click at [927, 695] on div "Add Collections" at bounding box center [927, 688] width 28 height 28
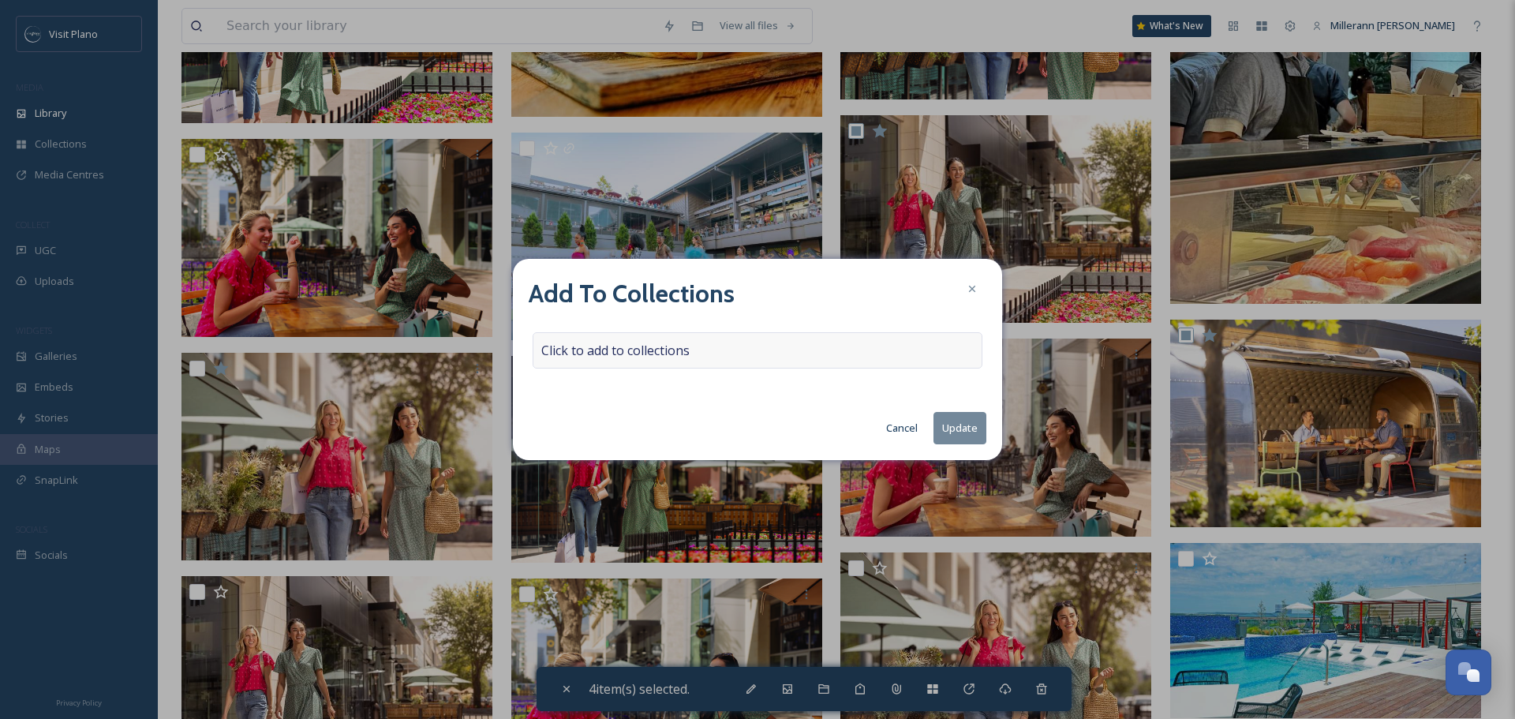
click at [629, 348] on span "Click to add to collections" at bounding box center [615, 350] width 148 height 19
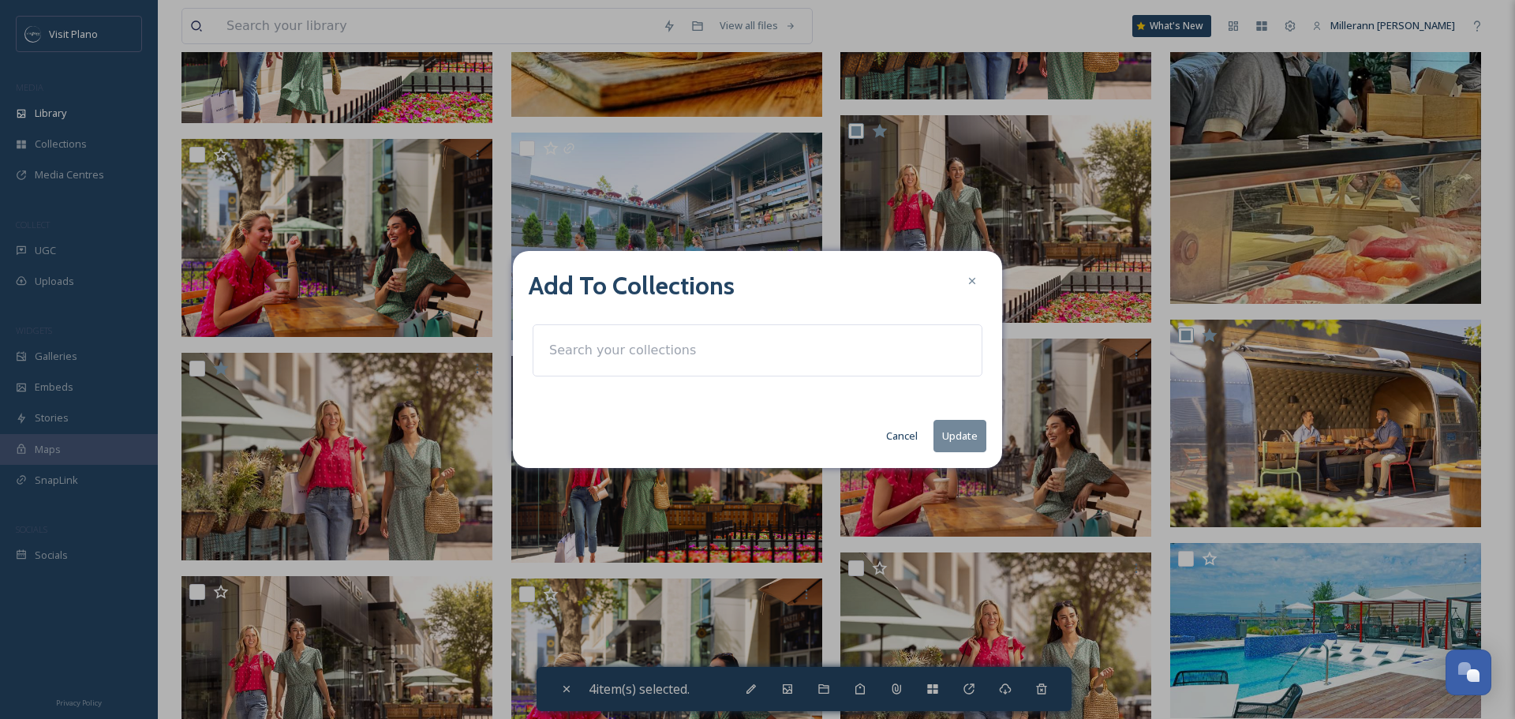
click at [622, 351] on input at bounding box center [628, 350] width 174 height 35
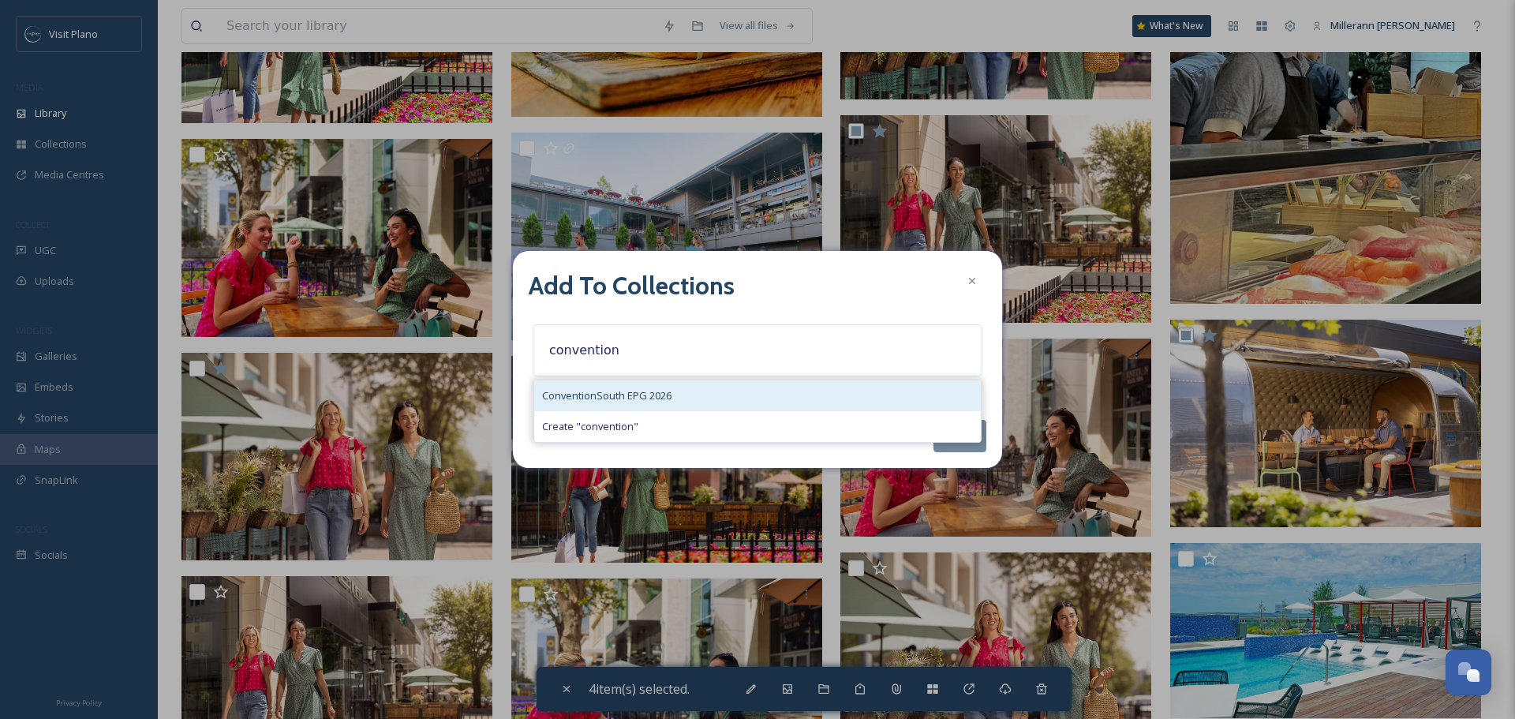
type input "convention"
click at [648, 398] on span "ConventionSouth EPG 2026" at bounding box center [606, 395] width 129 height 15
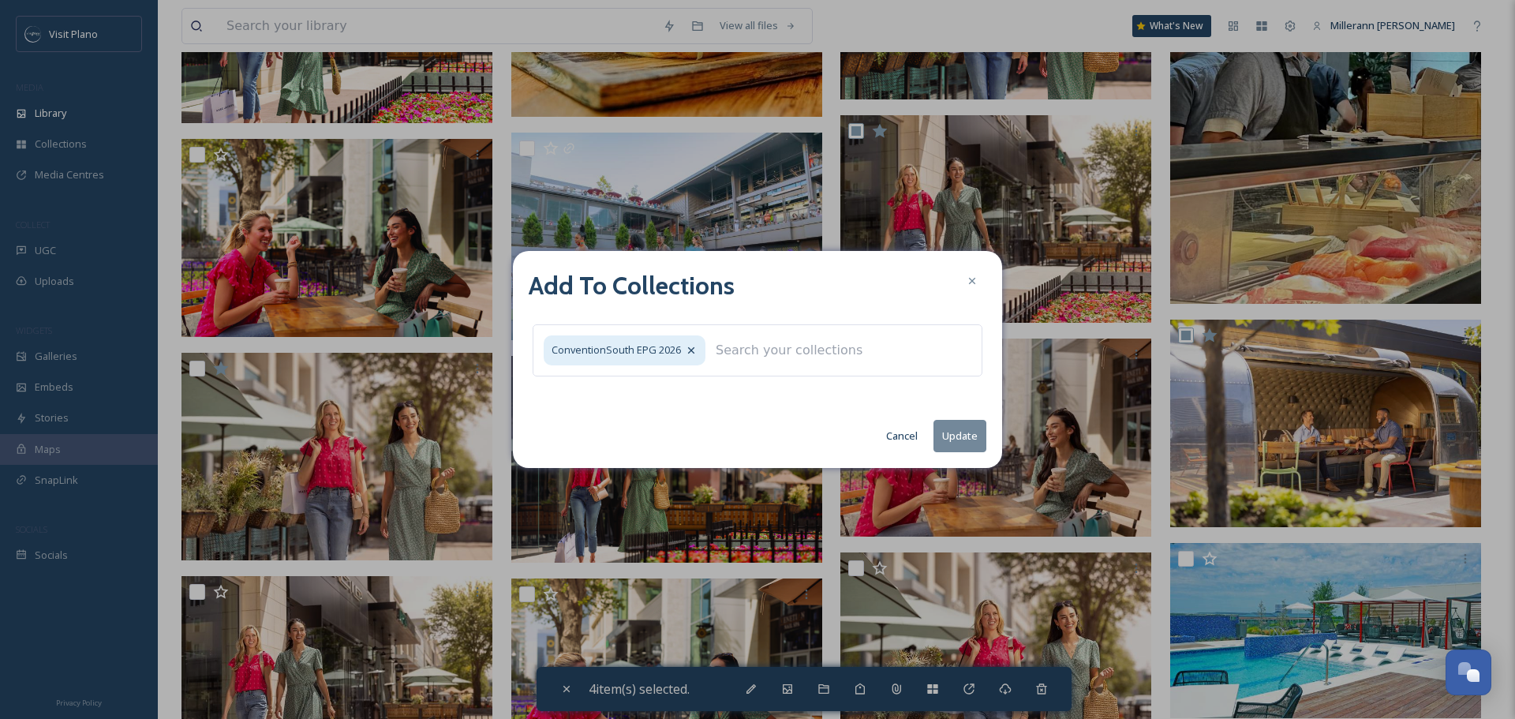
click at [954, 435] on button "Update" at bounding box center [959, 436] width 53 height 32
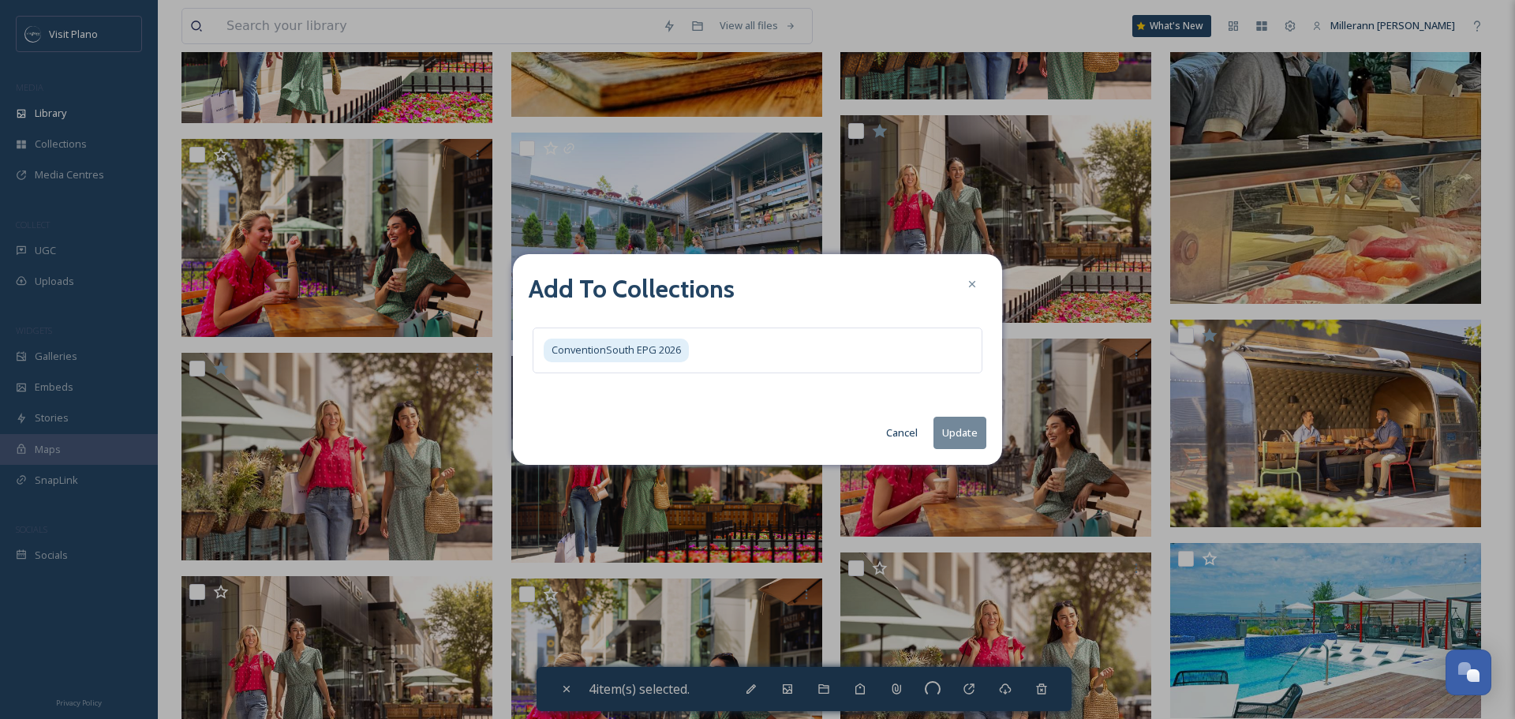
checkbox input "false"
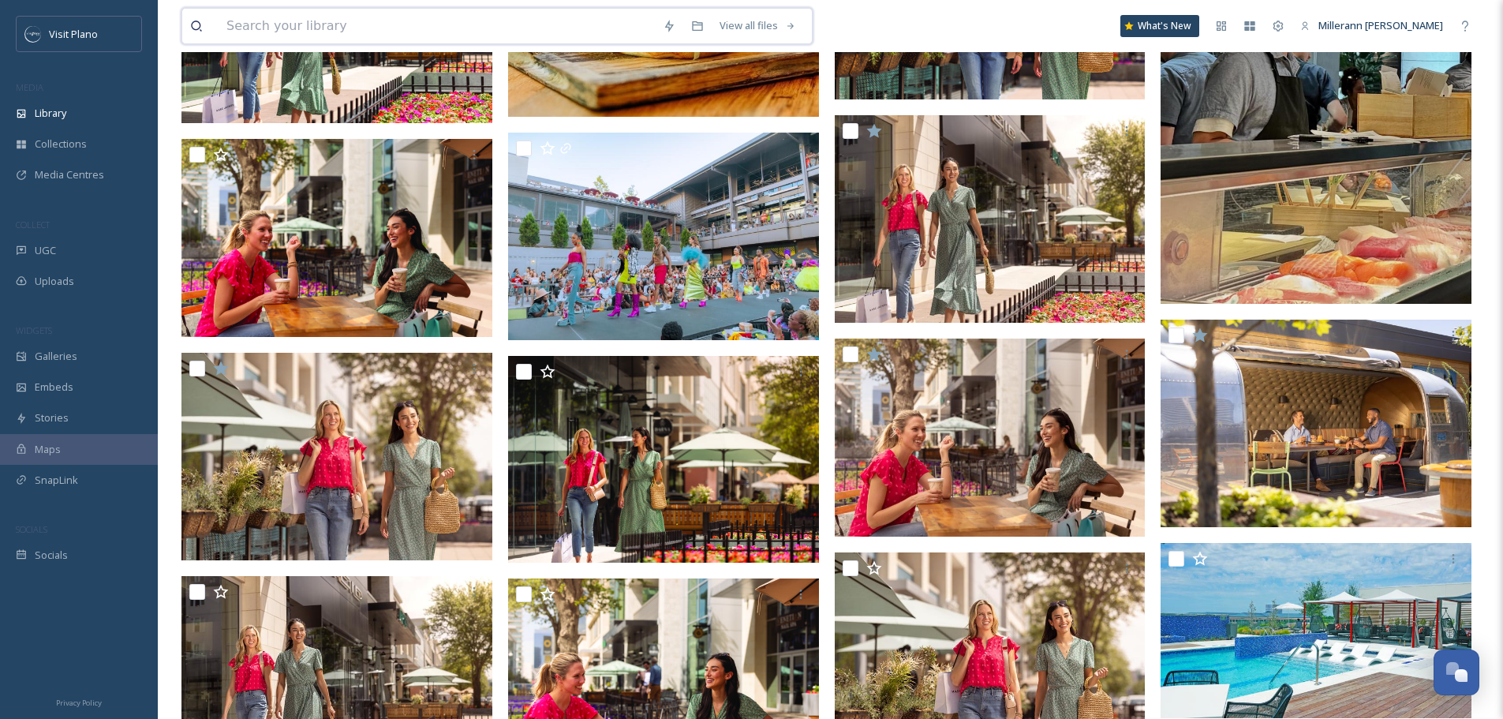
click at [400, 18] on input at bounding box center [437, 26] width 436 height 35
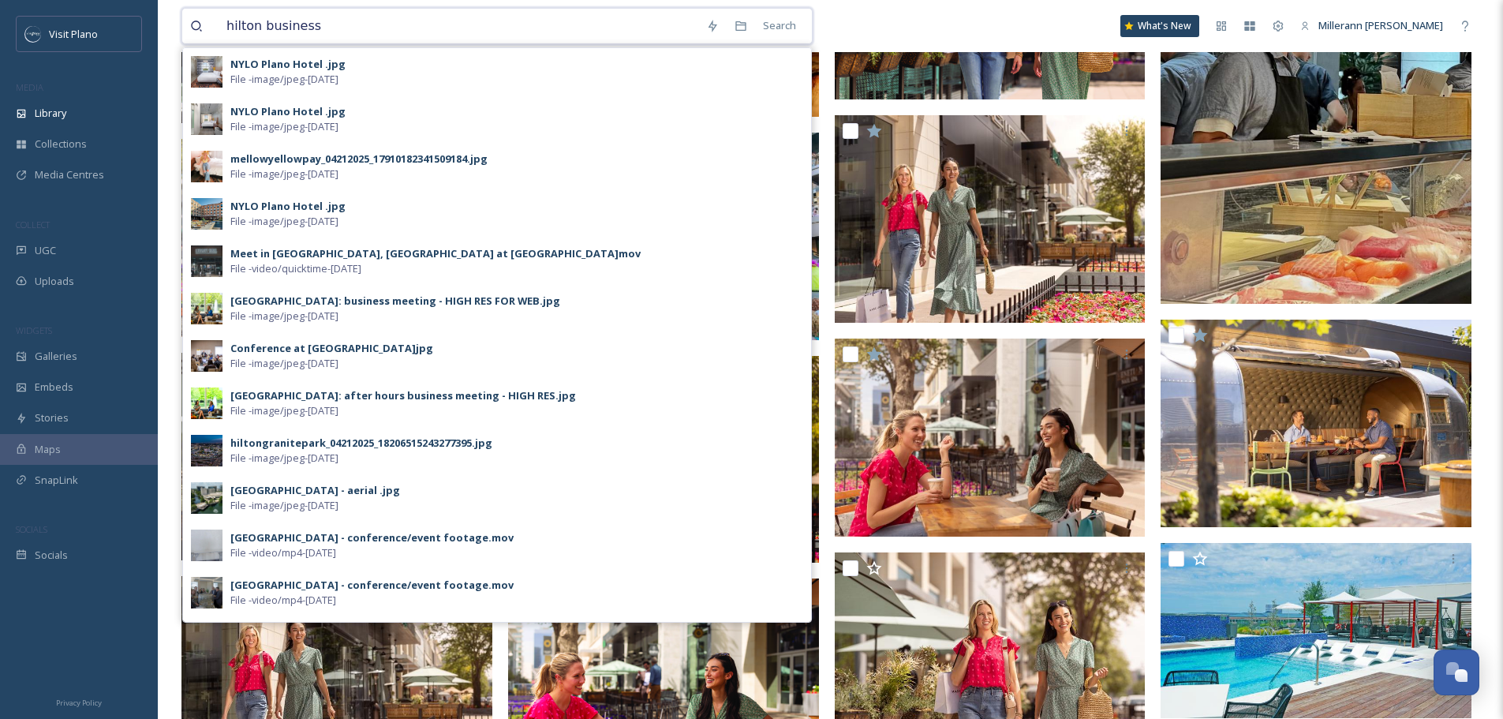
scroll to position [0, 0]
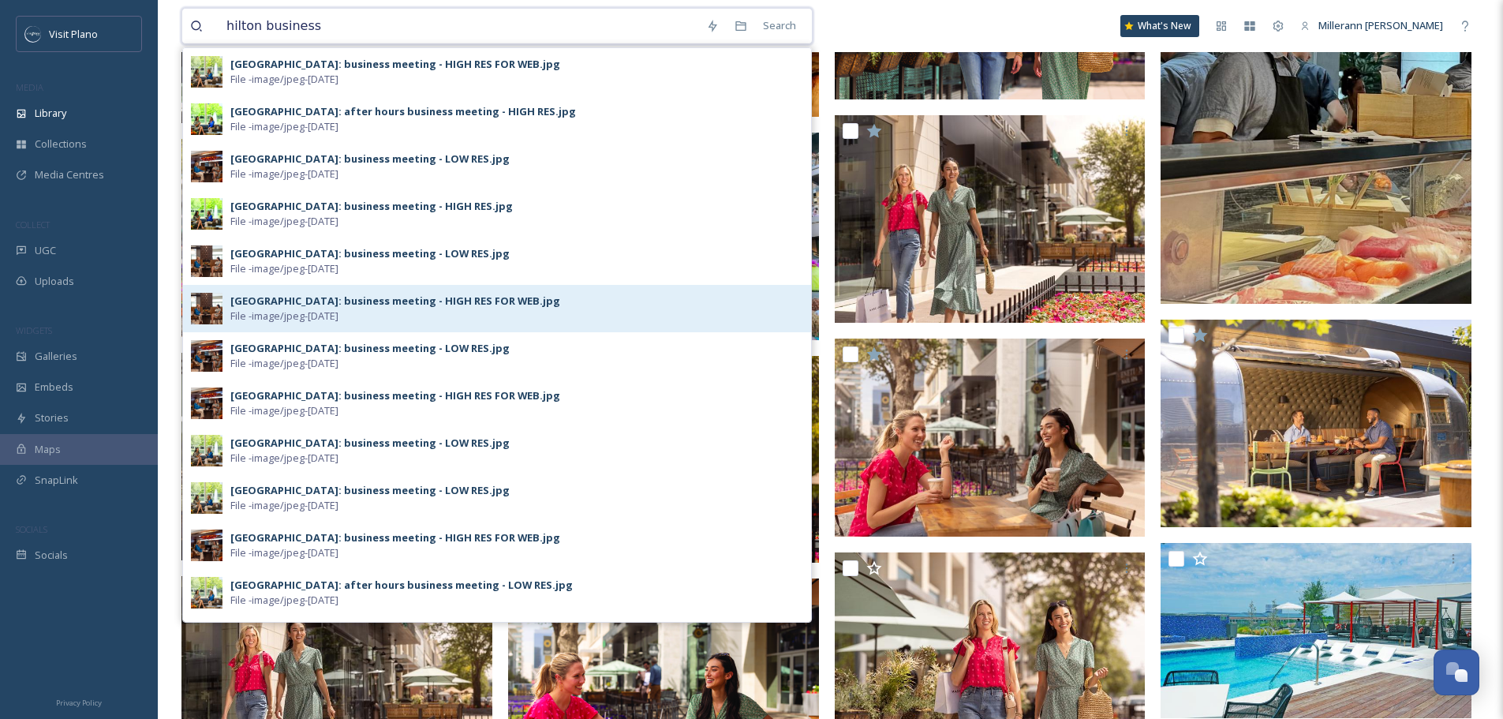
type input "hilton business"
click at [392, 301] on div "[GEOGRAPHIC_DATA]: business meeting - HIGH RES FOR WEB.jpg" at bounding box center [395, 300] width 330 height 15
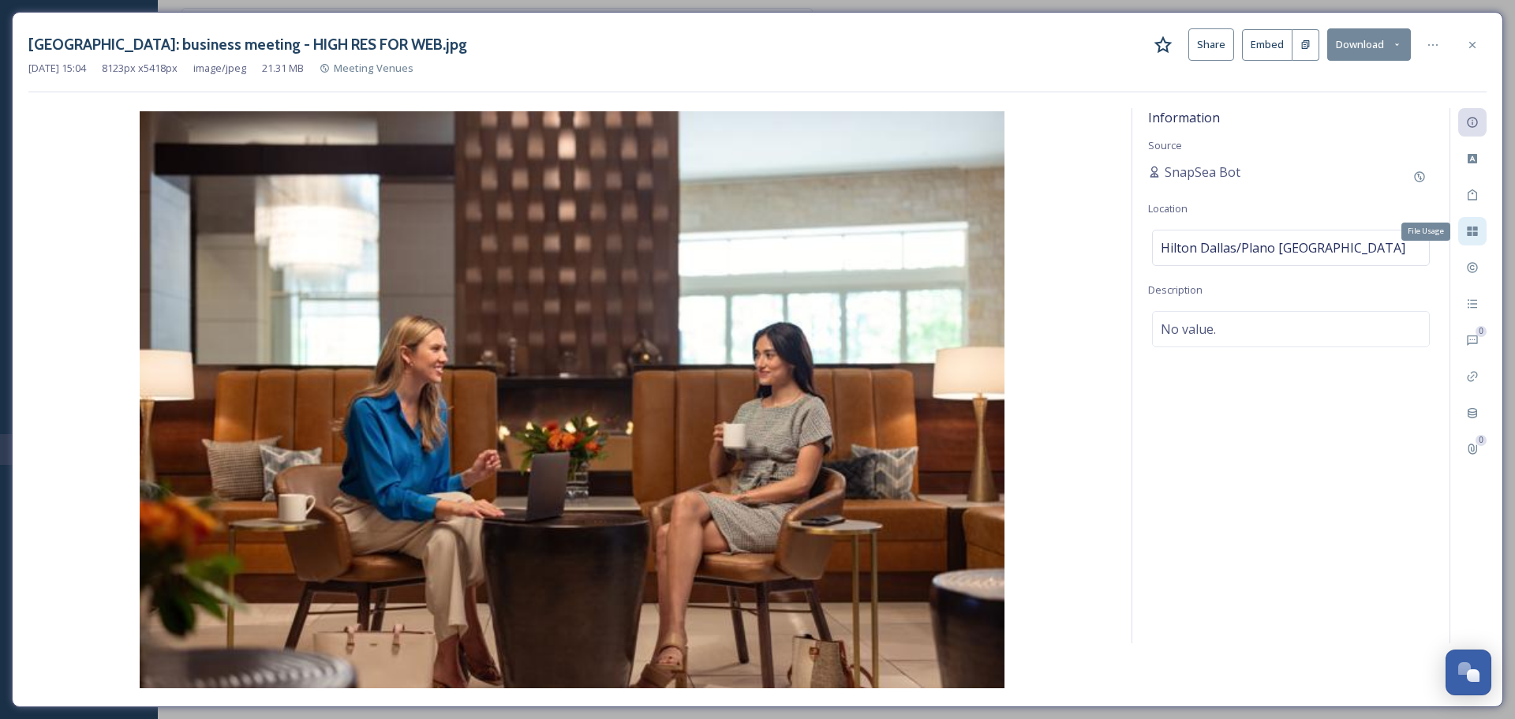
click at [1477, 230] on icon at bounding box center [1472, 231] width 13 height 13
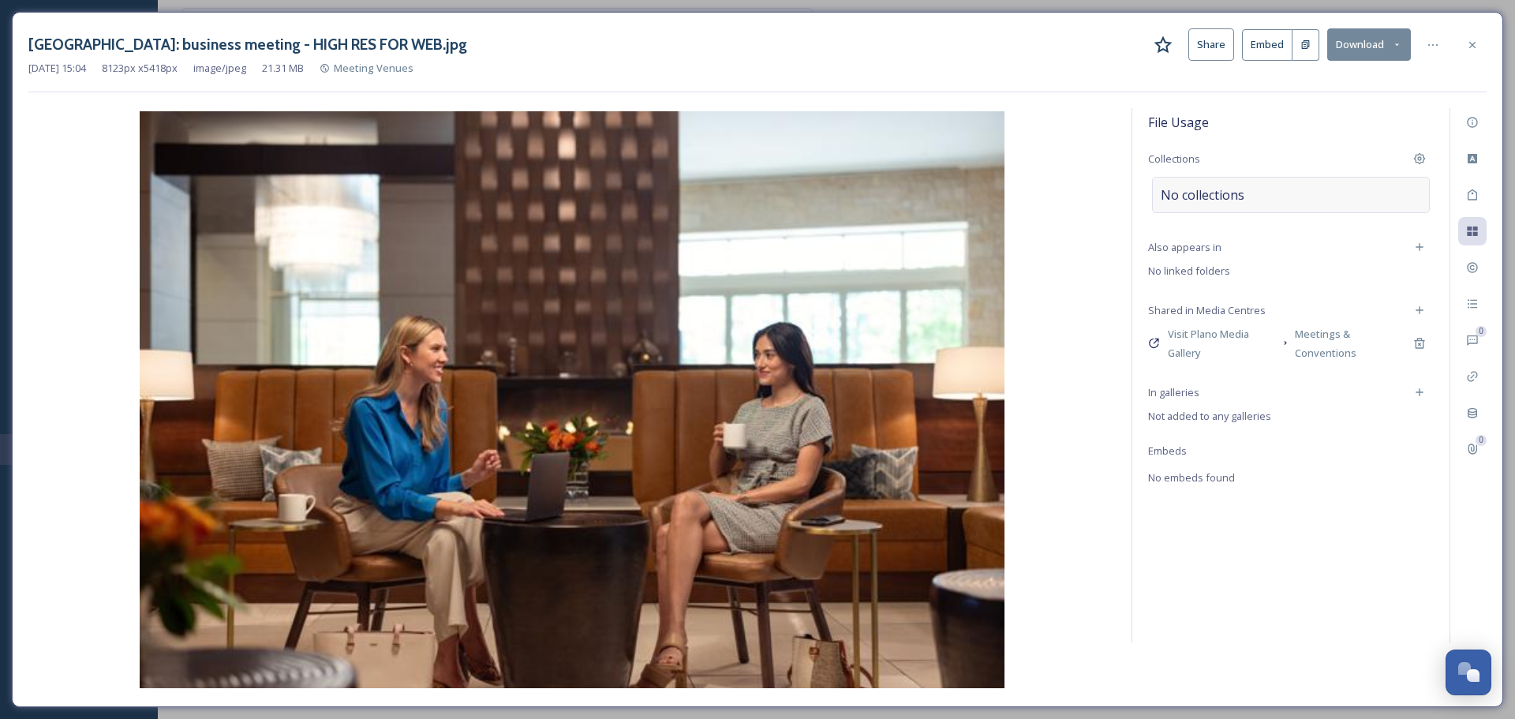
click at [1268, 205] on div "No collections" at bounding box center [1291, 195] width 278 height 36
click at [1268, 205] on input at bounding box center [1247, 202] width 174 height 35
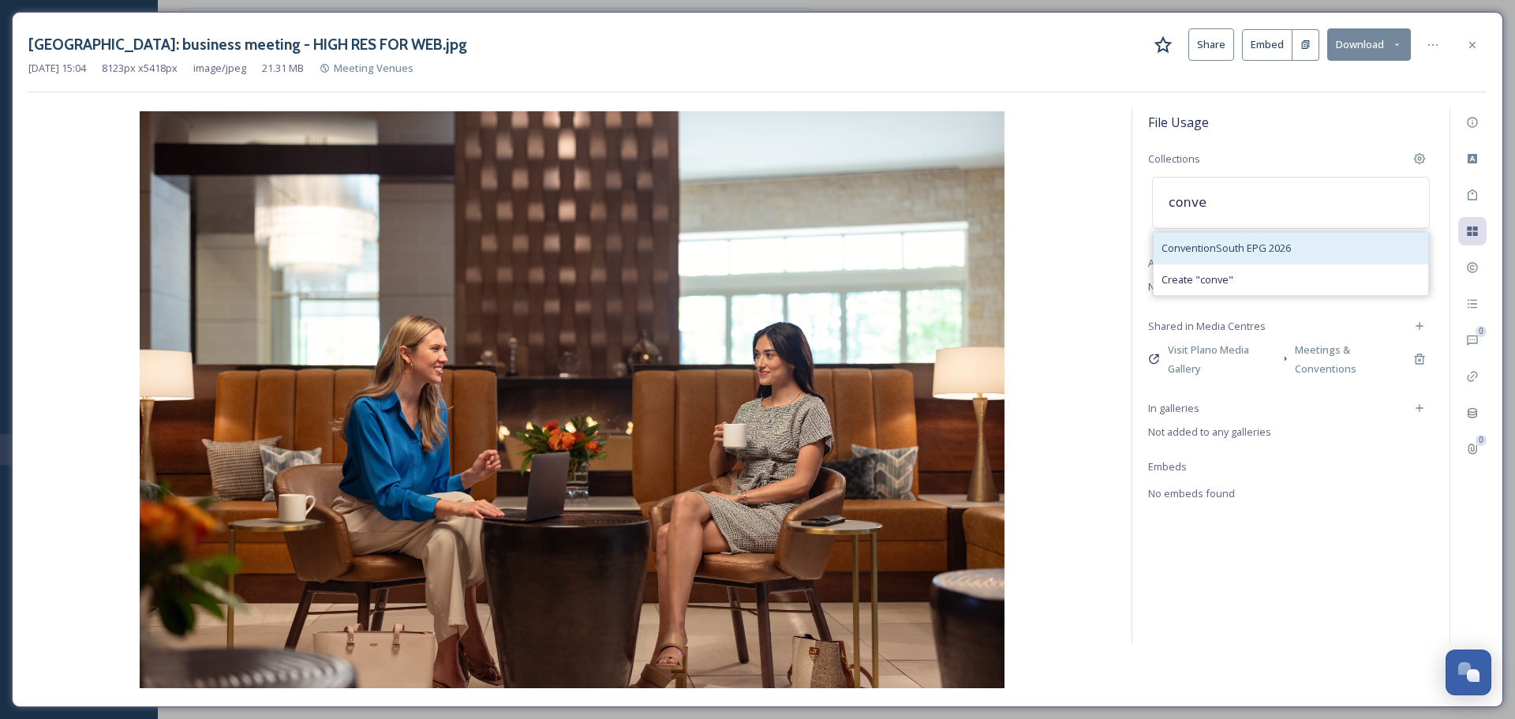
type input "conve"
click at [1250, 243] on span "ConventionSouth EPG 2026" at bounding box center [1225, 248] width 129 height 15
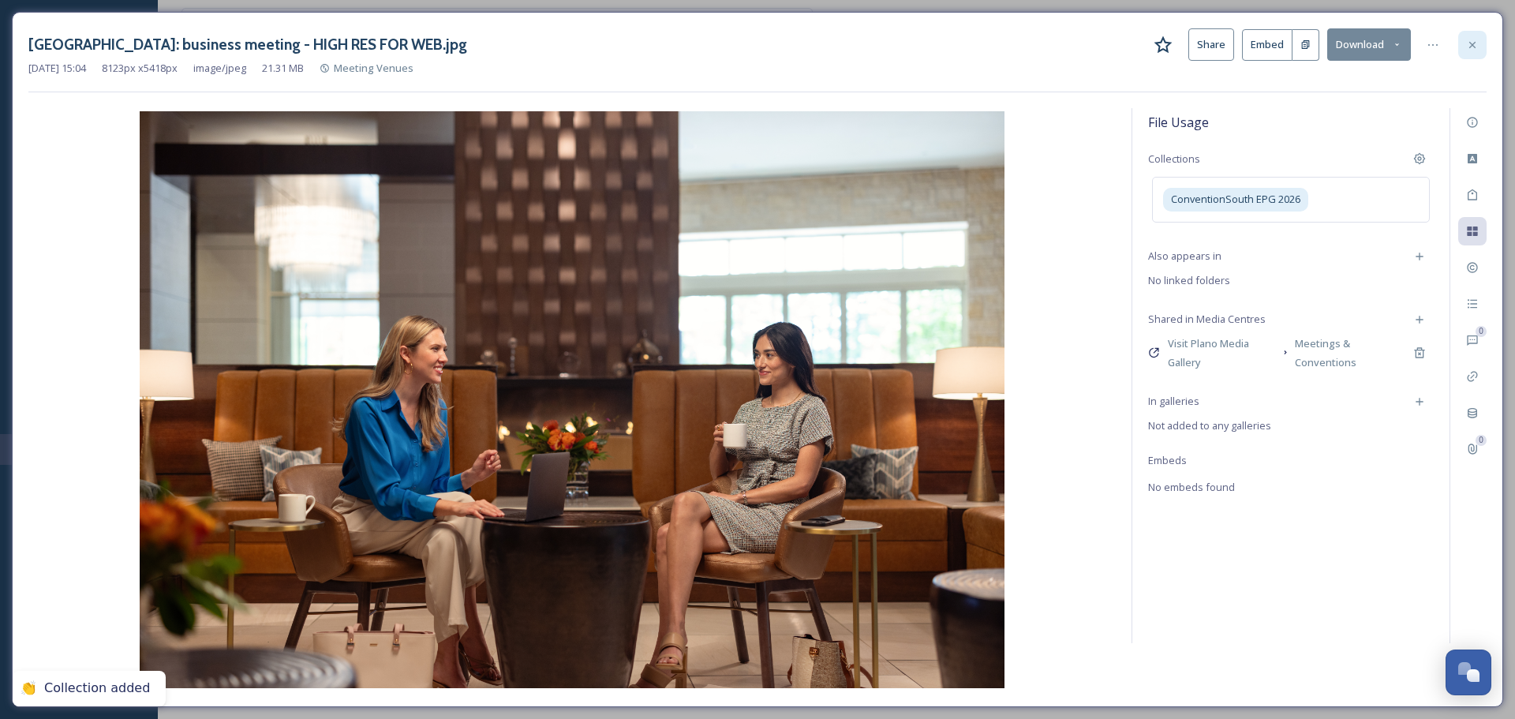
click at [1474, 43] on icon at bounding box center [1472, 45] width 13 height 13
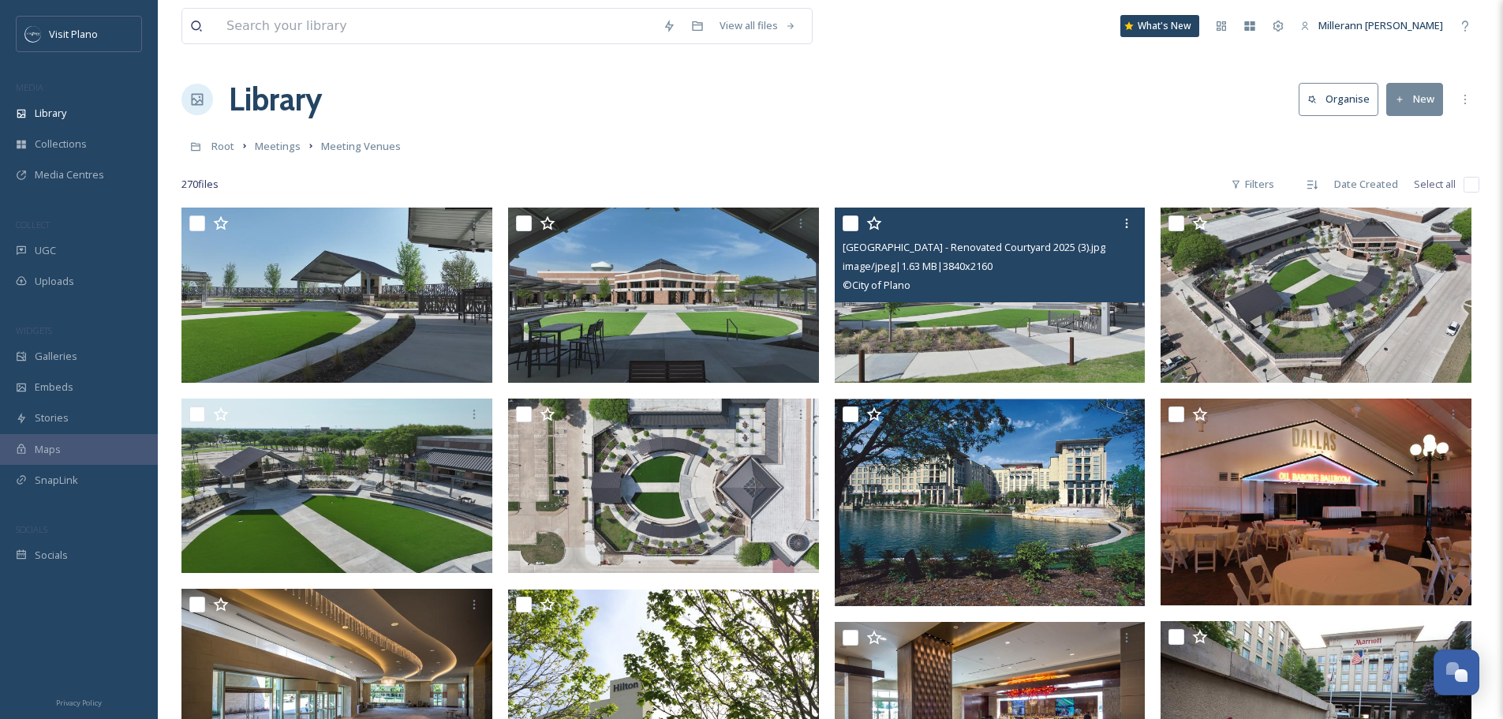
click at [850, 222] on input "checkbox" at bounding box center [850, 223] width 16 height 16
checkbox input "true"
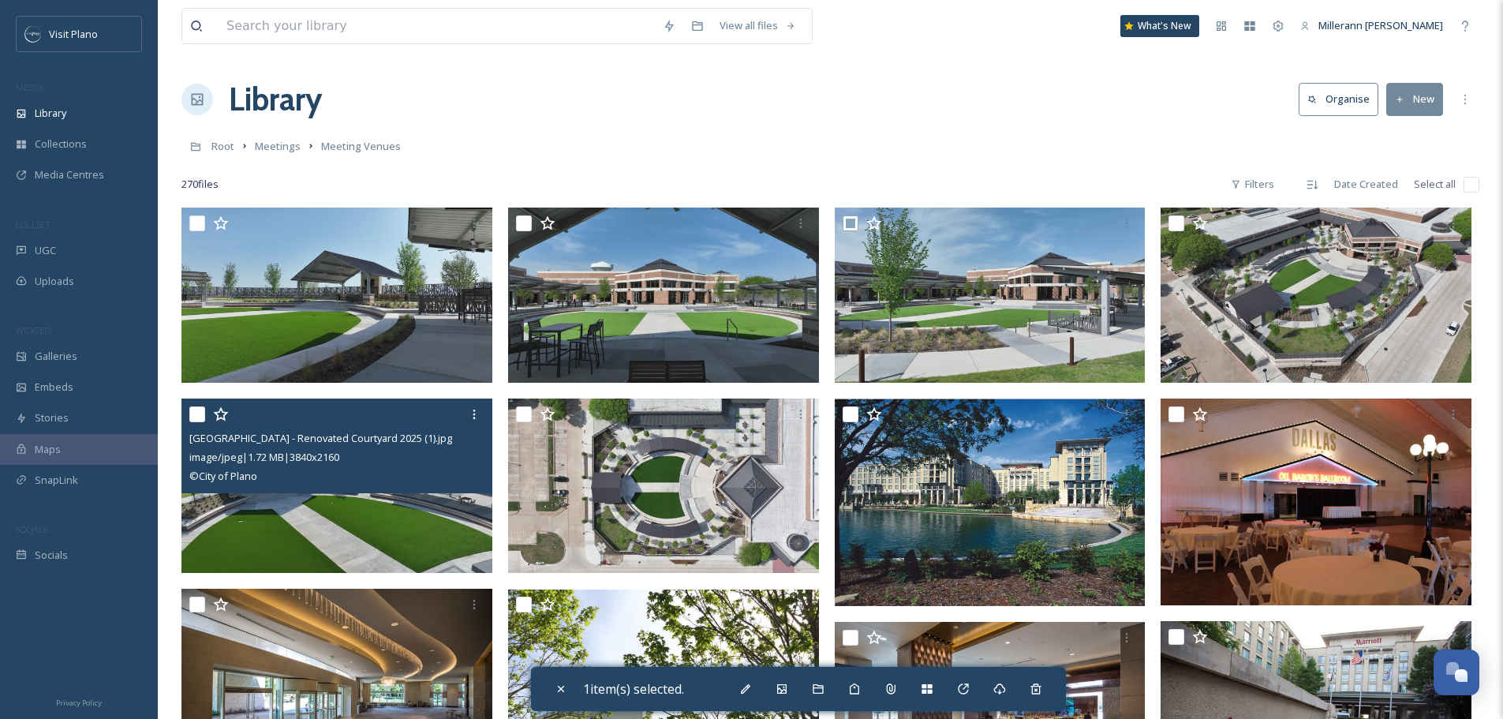
click at [194, 419] on input "checkbox" at bounding box center [197, 414] width 16 height 16
checkbox input "true"
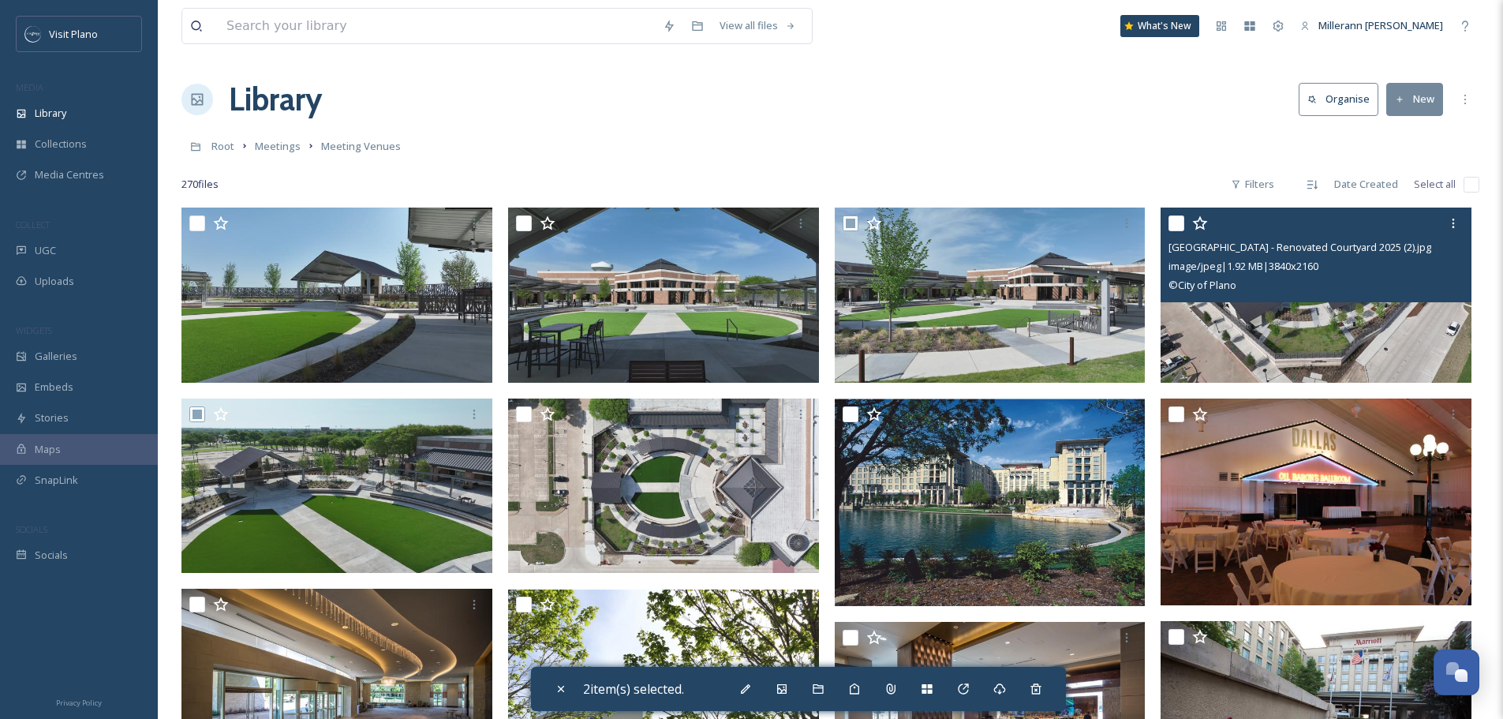
click at [1182, 229] on input "checkbox" at bounding box center [1176, 223] width 16 height 16
checkbox input "true"
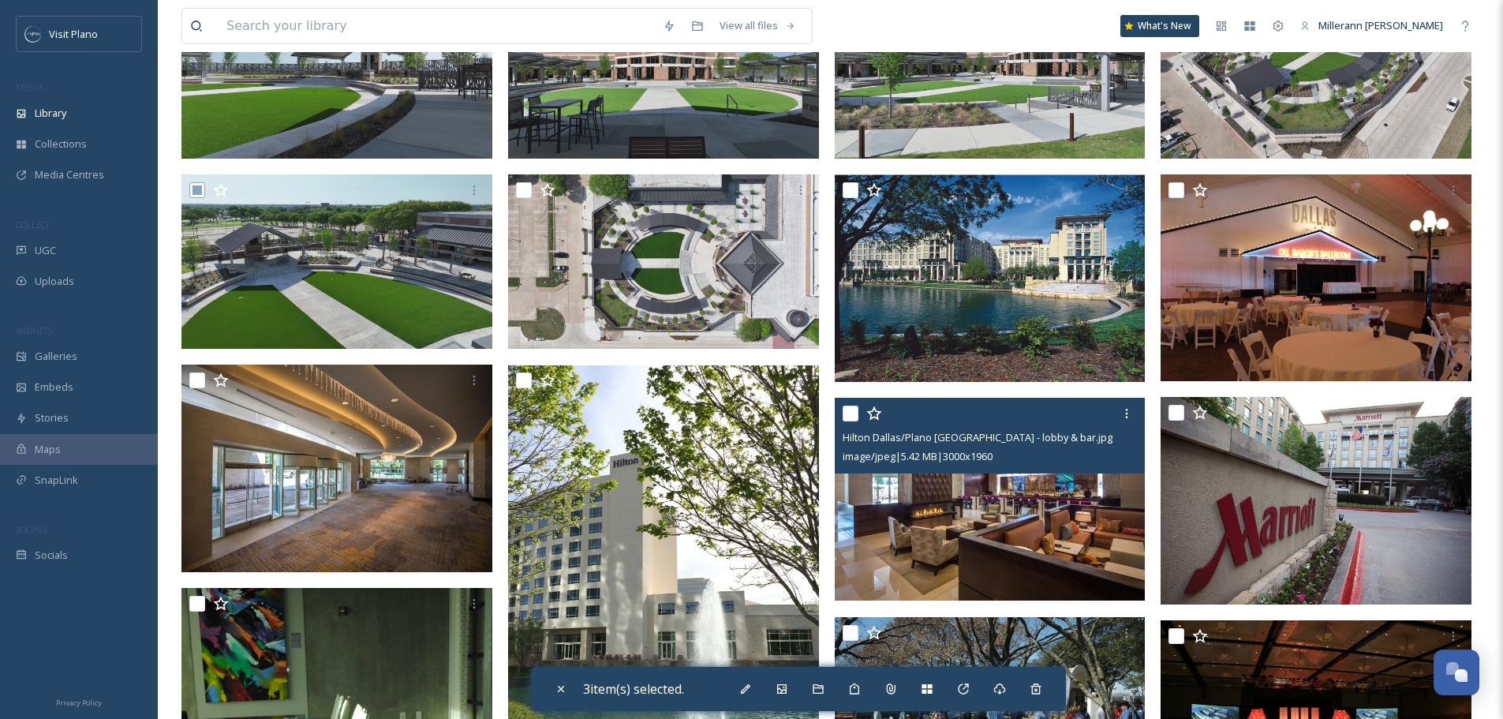
scroll to position [237, 0]
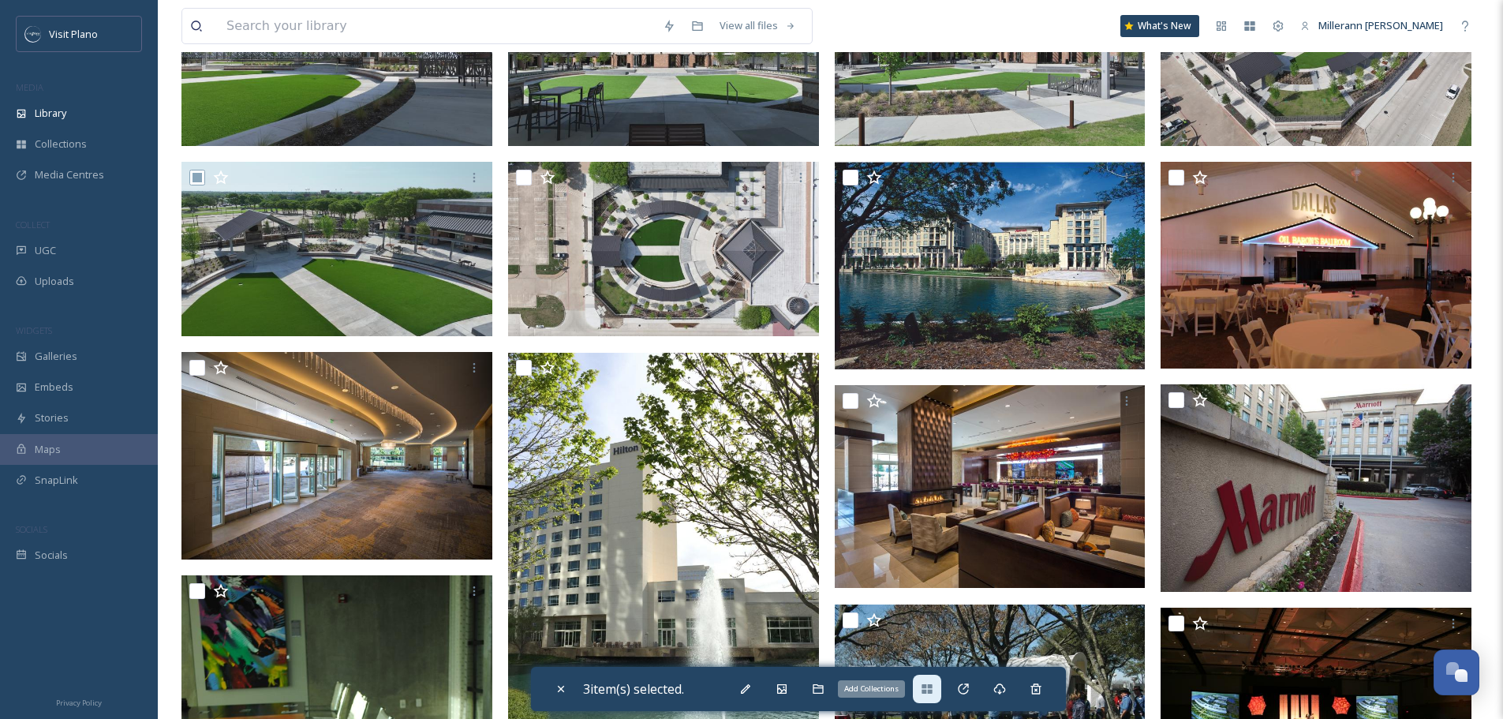
click at [924, 692] on div "Add Collections" at bounding box center [927, 688] width 28 height 28
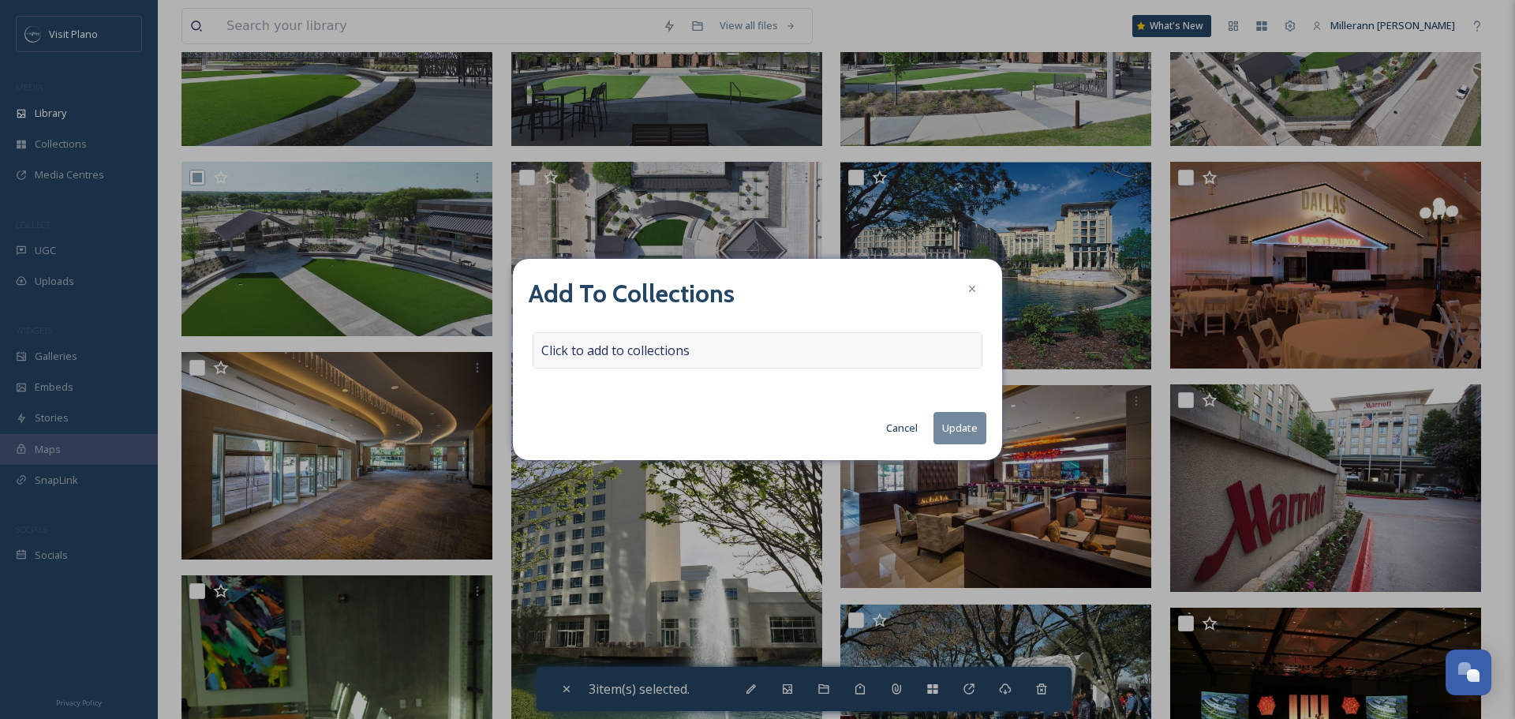
click at [749, 353] on div "Click to add to collections" at bounding box center [757, 350] width 450 height 36
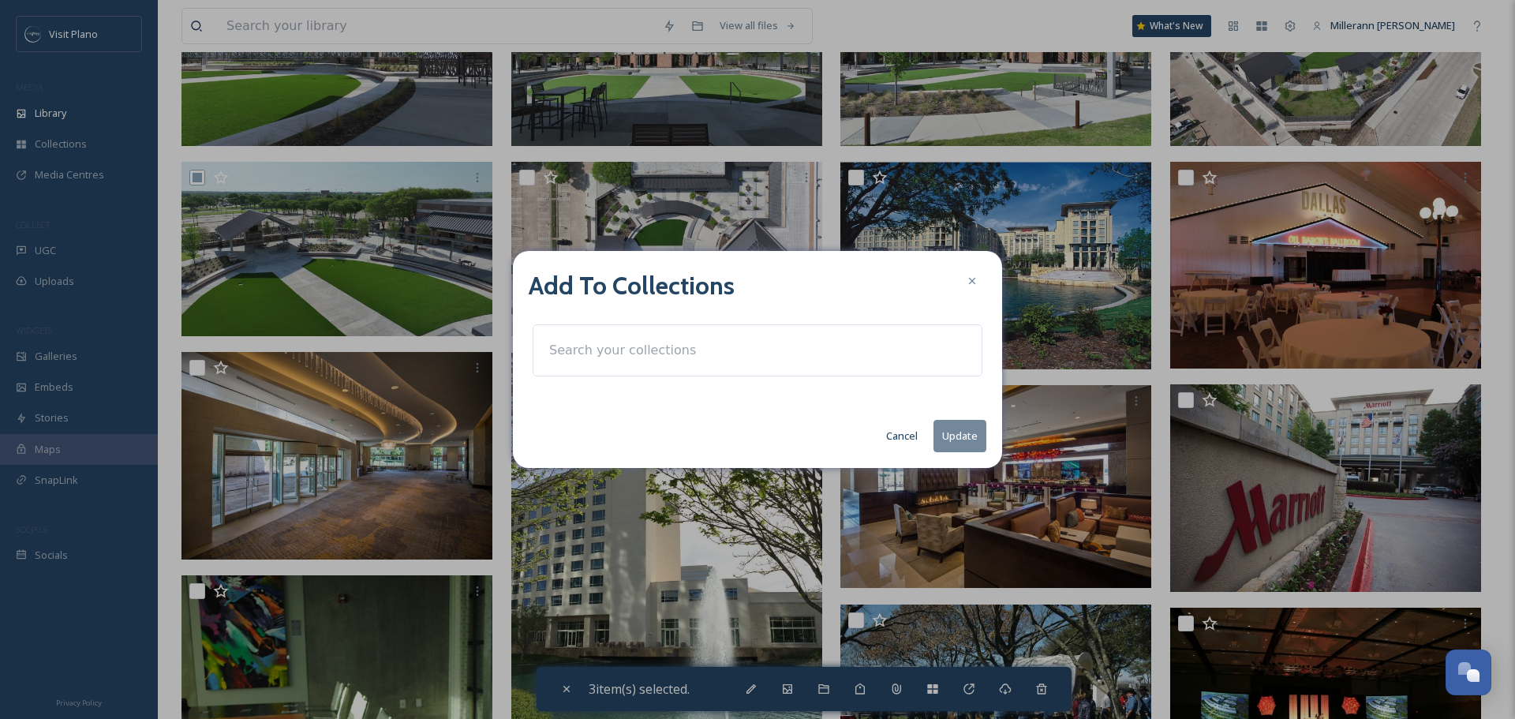
click at [670, 353] on input at bounding box center [628, 350] width 174 height 35
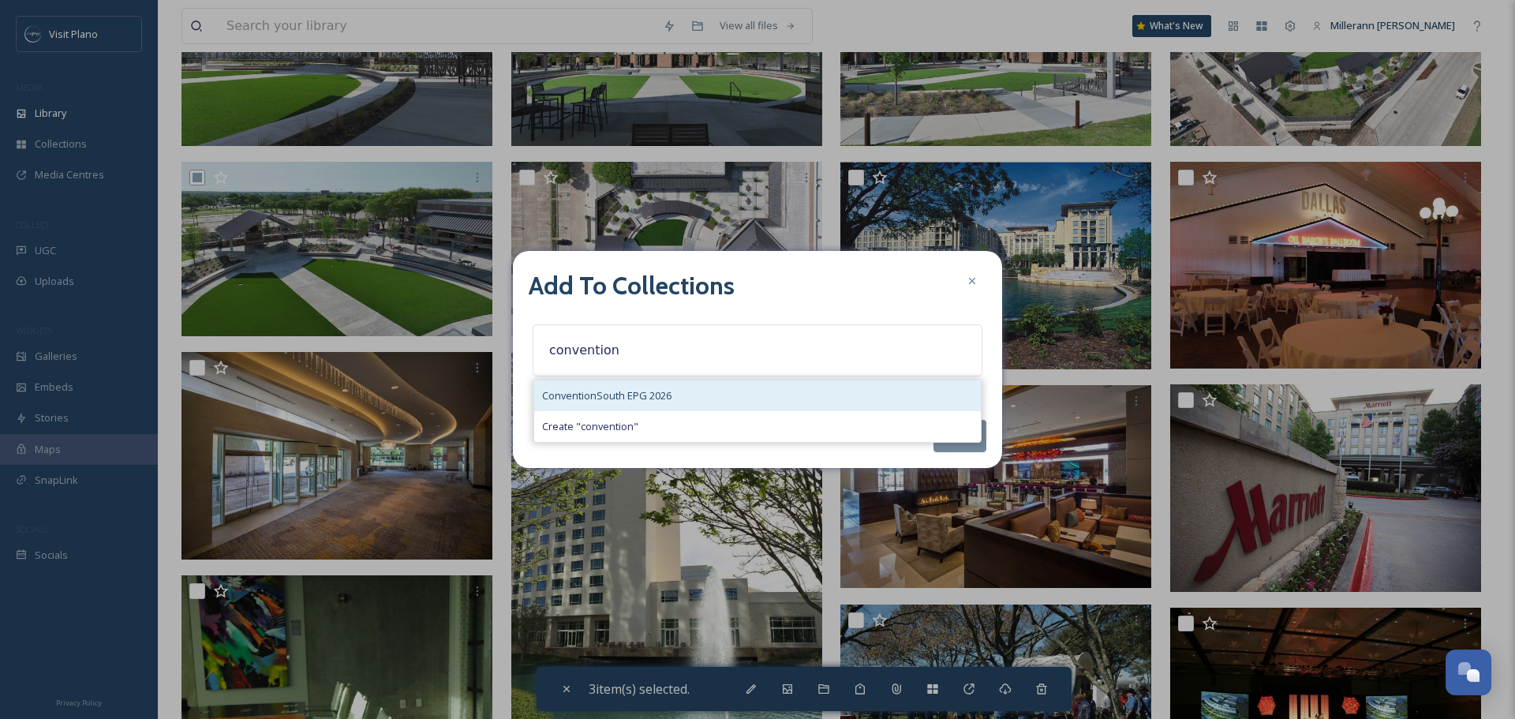
type input "convention"
click at [678, 397] on div "ConventionSouth EPG 2026" at bounding box center [757, 395] width 446 height 31
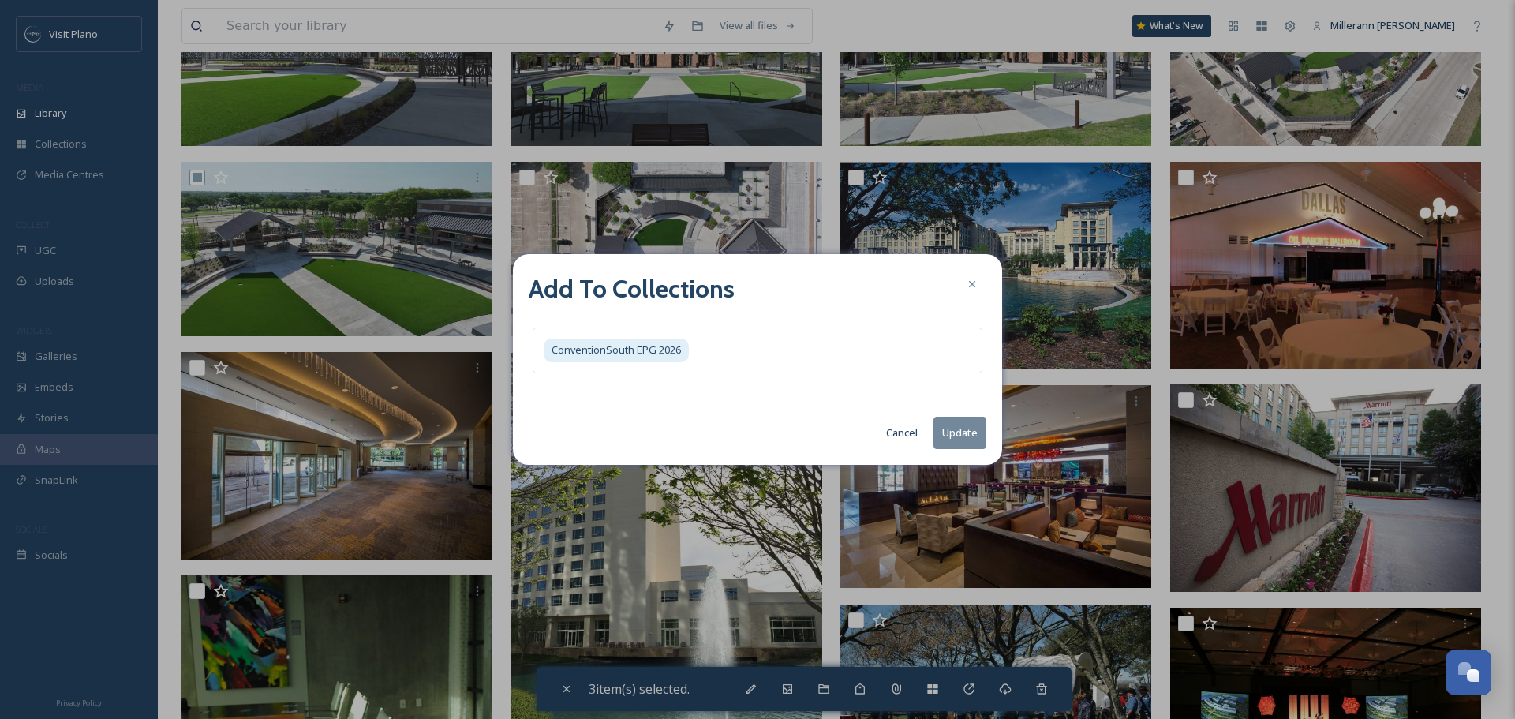
click at [971, 441] on button "Update" at bounding box center [959, 432] width 53 height 32
checkbox input "false"
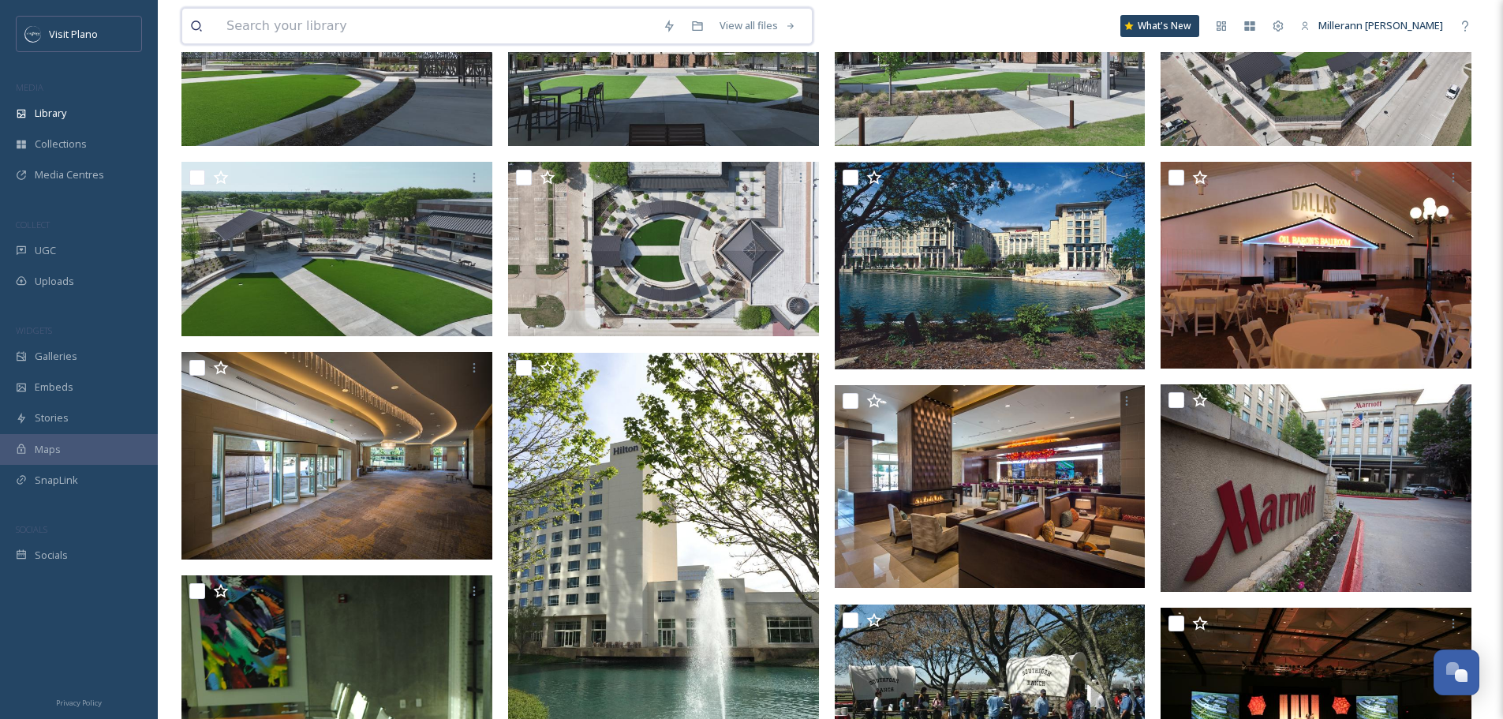
click at [550, 29] on input at bounding box center [437, 26] width 436 height 35
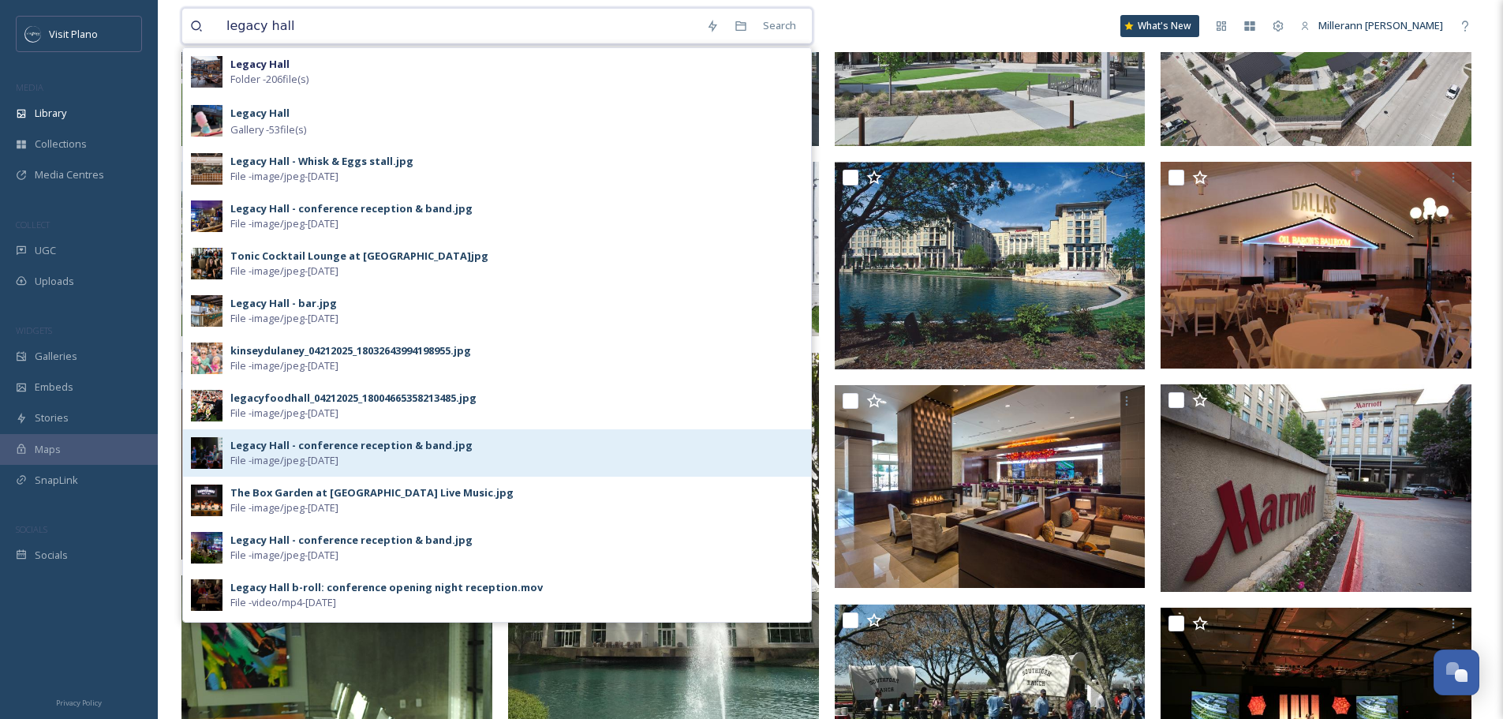
type input "legacy hall"
click at [346, 447] on div "Legacy Hall - conference reception & band.jpg" at bounding box center [351, 445] width 242 height 15
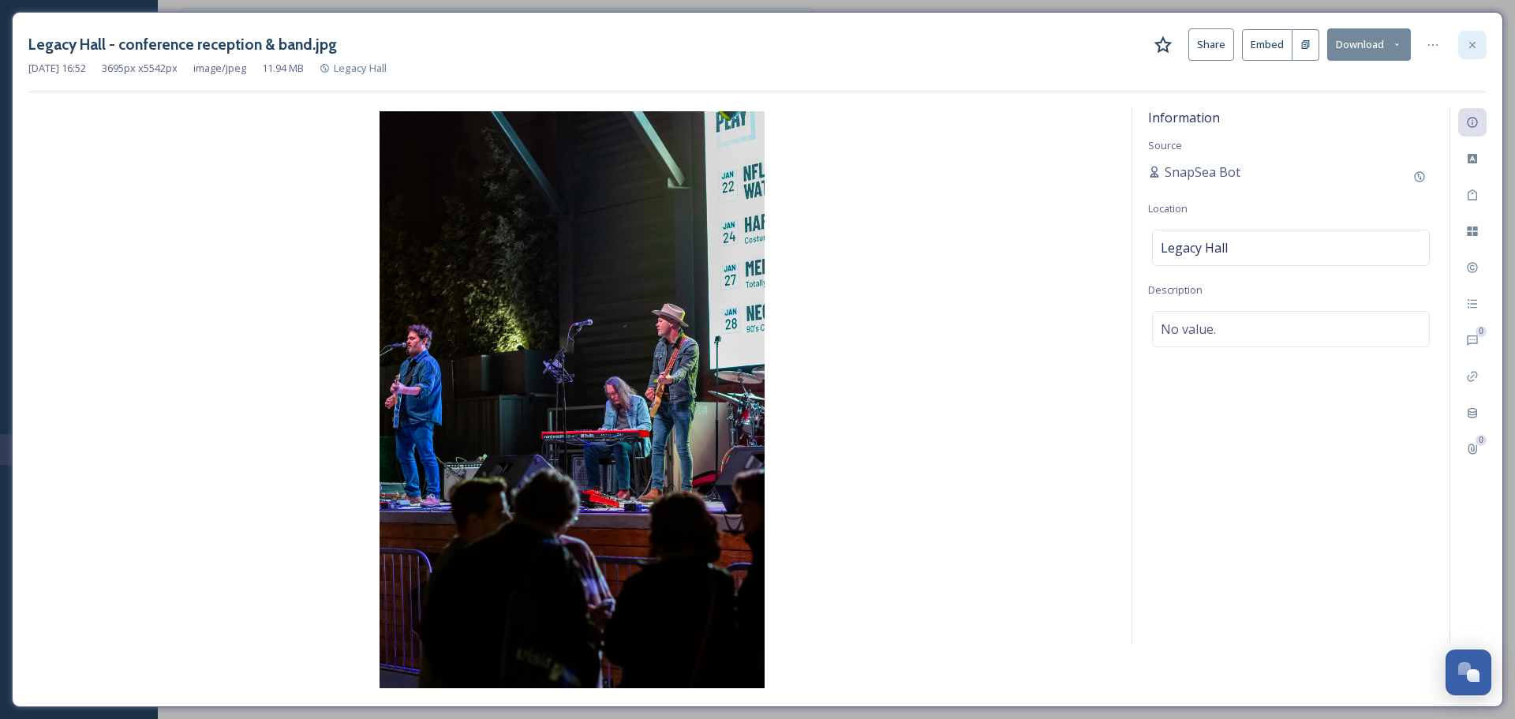
click at [1462, 41] on div at bounding box center [1472, 45] width 28 height 28
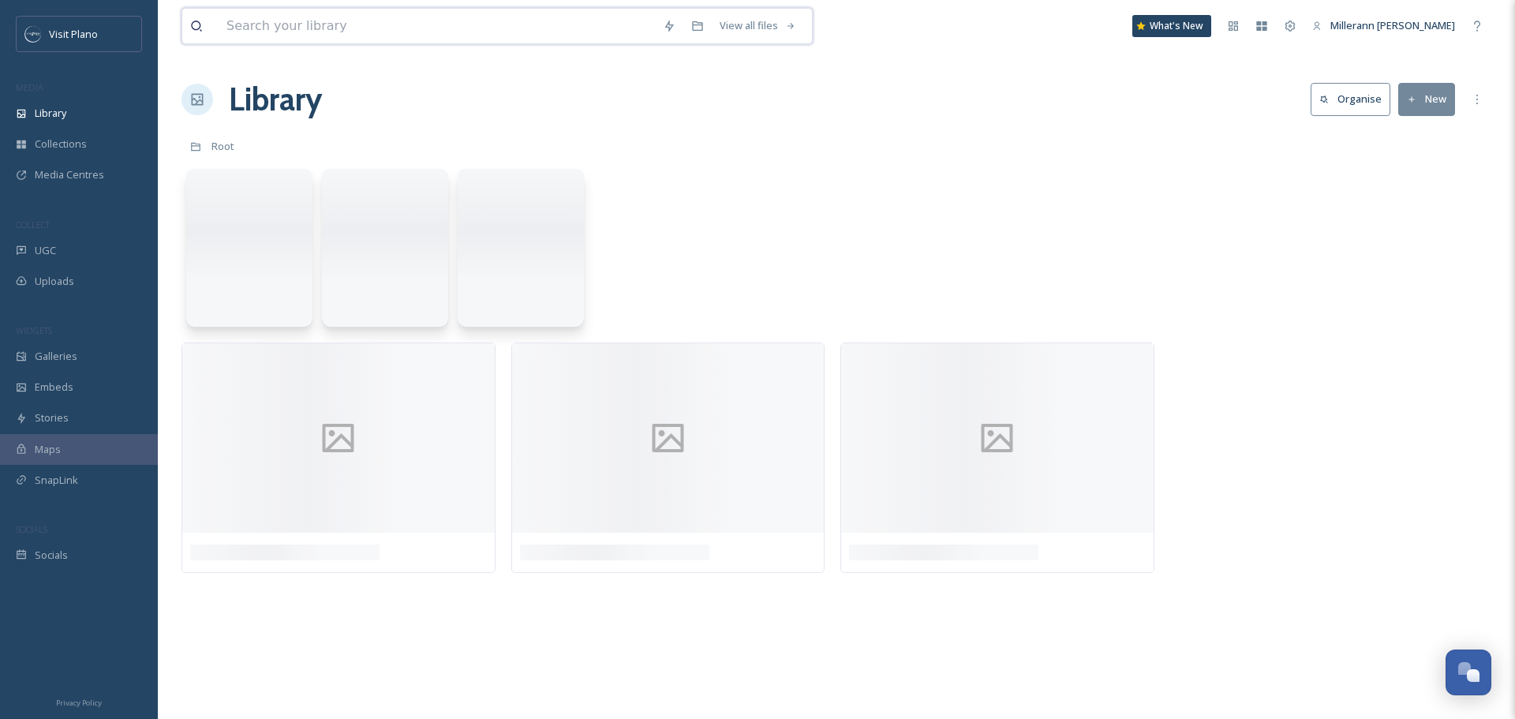
click at [311, 28] on input at bounding box center [437, 26] width 436 height 35
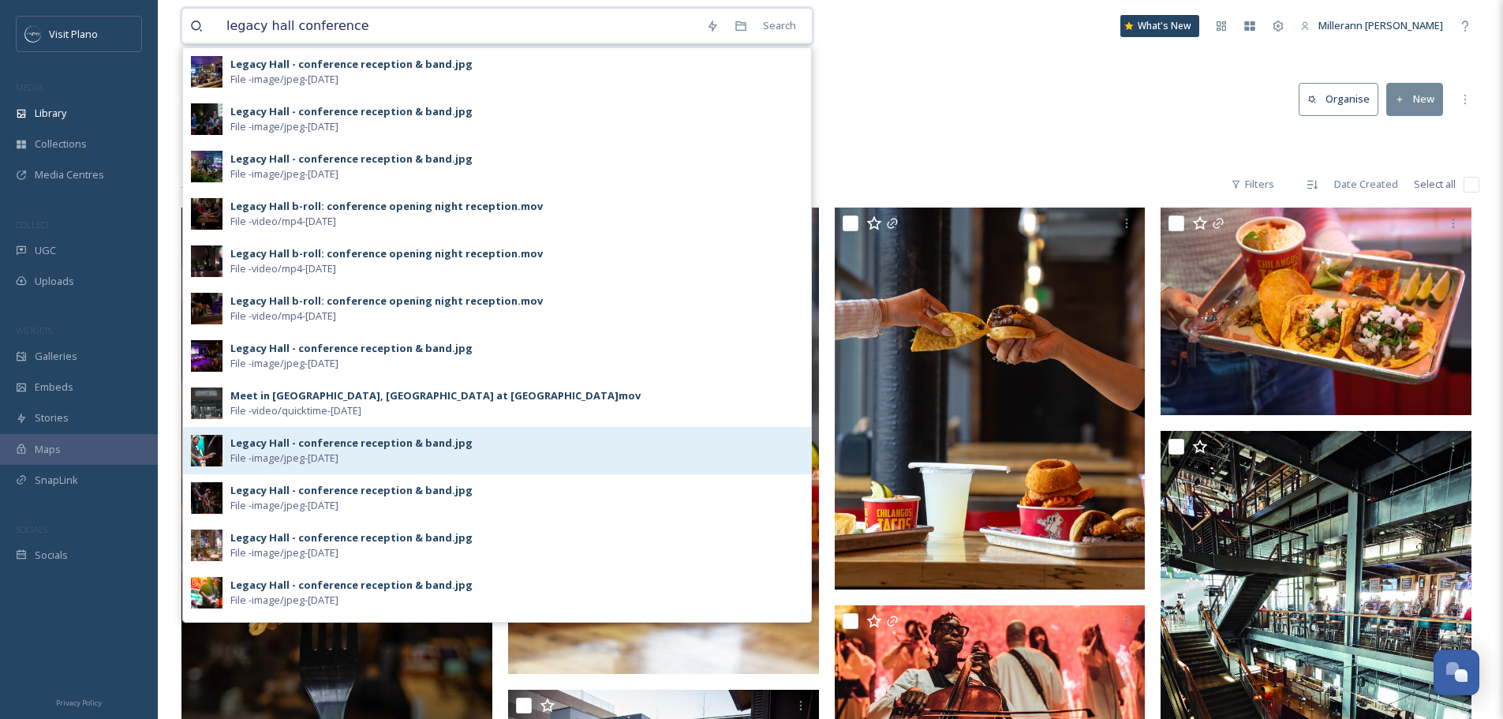
type input "legacy hall conference"
click at [282, 454] on span "File - image/jpeg - [DATE]" at bounding box center [284, 457] width 108 height 15
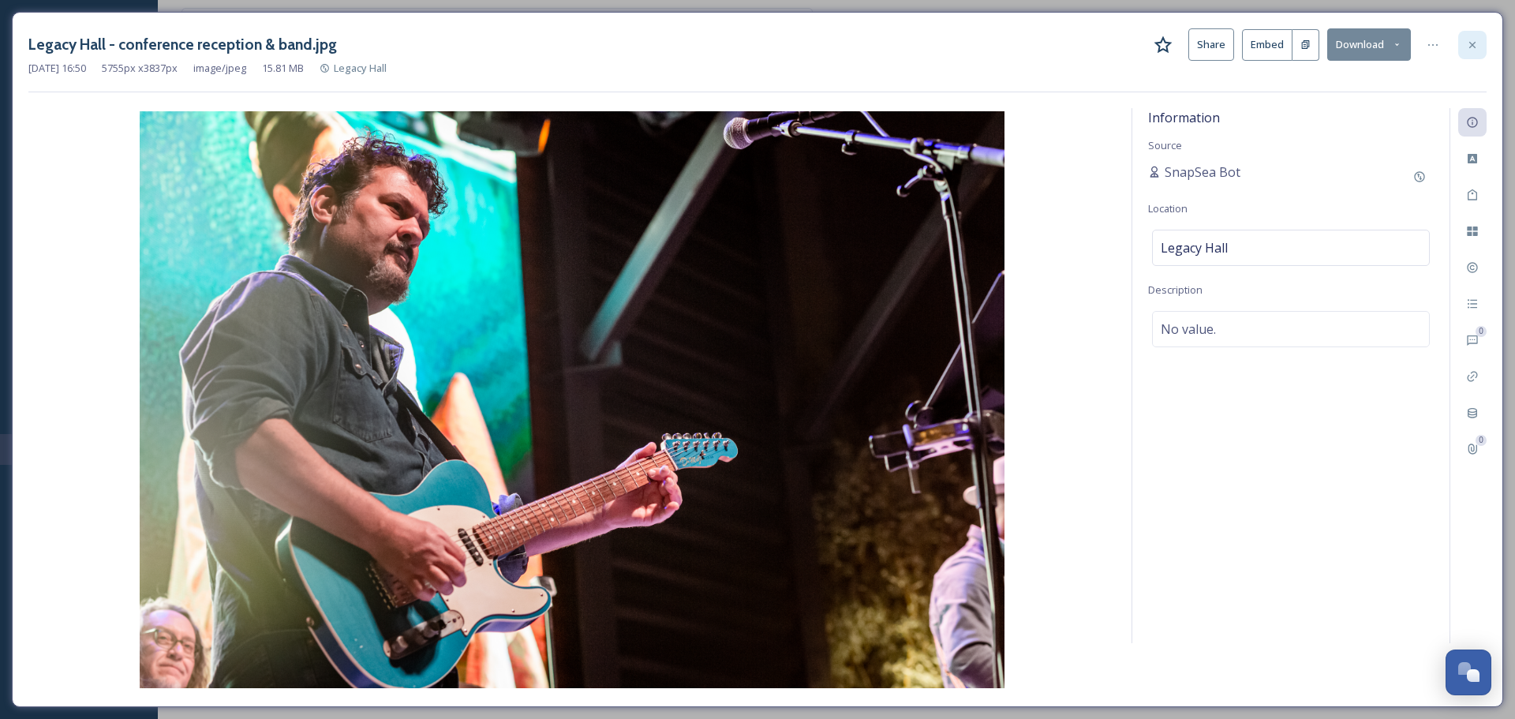
click at [1470, 39] on icon at bounding box center [1472, 45] width 13 height 13
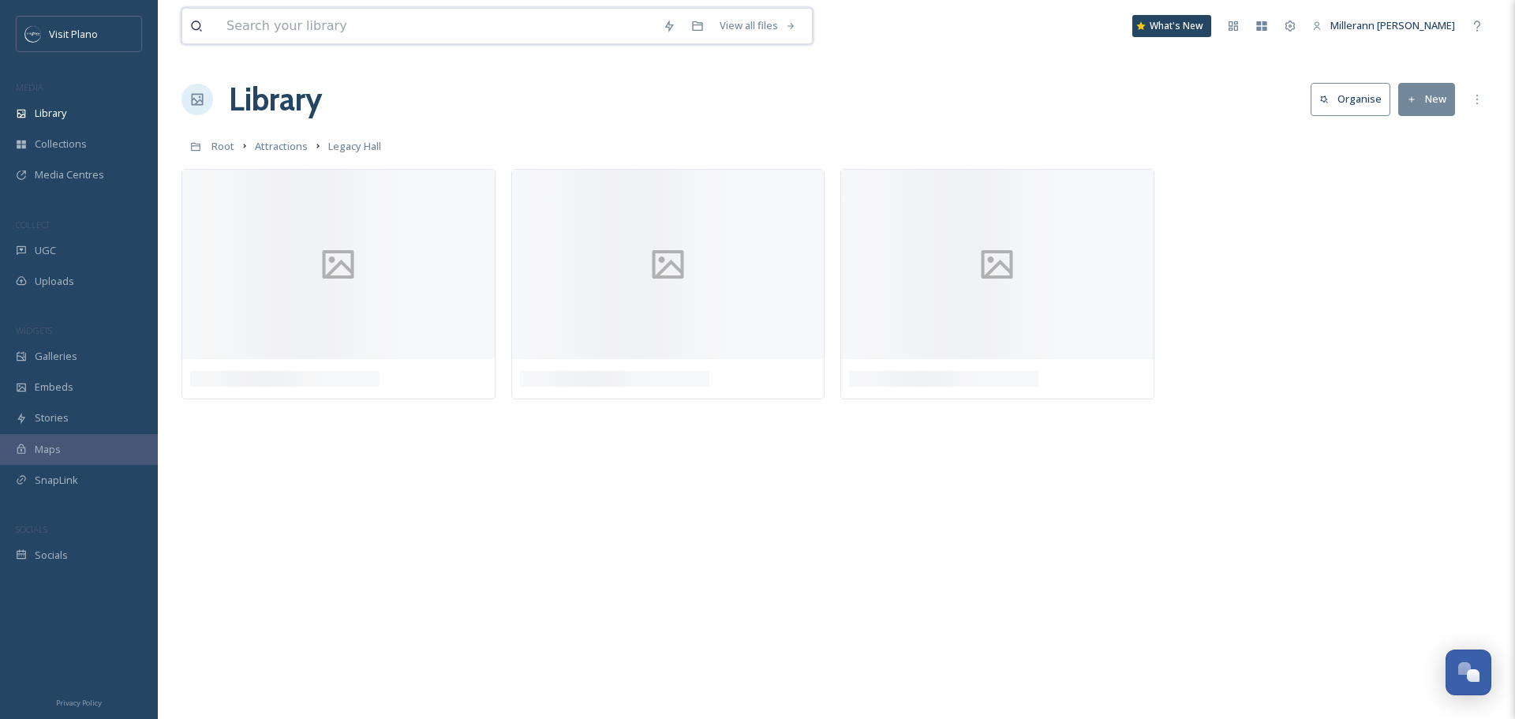
click at [385, 17] on input at bounding box center [437, 26] width 436 height 35
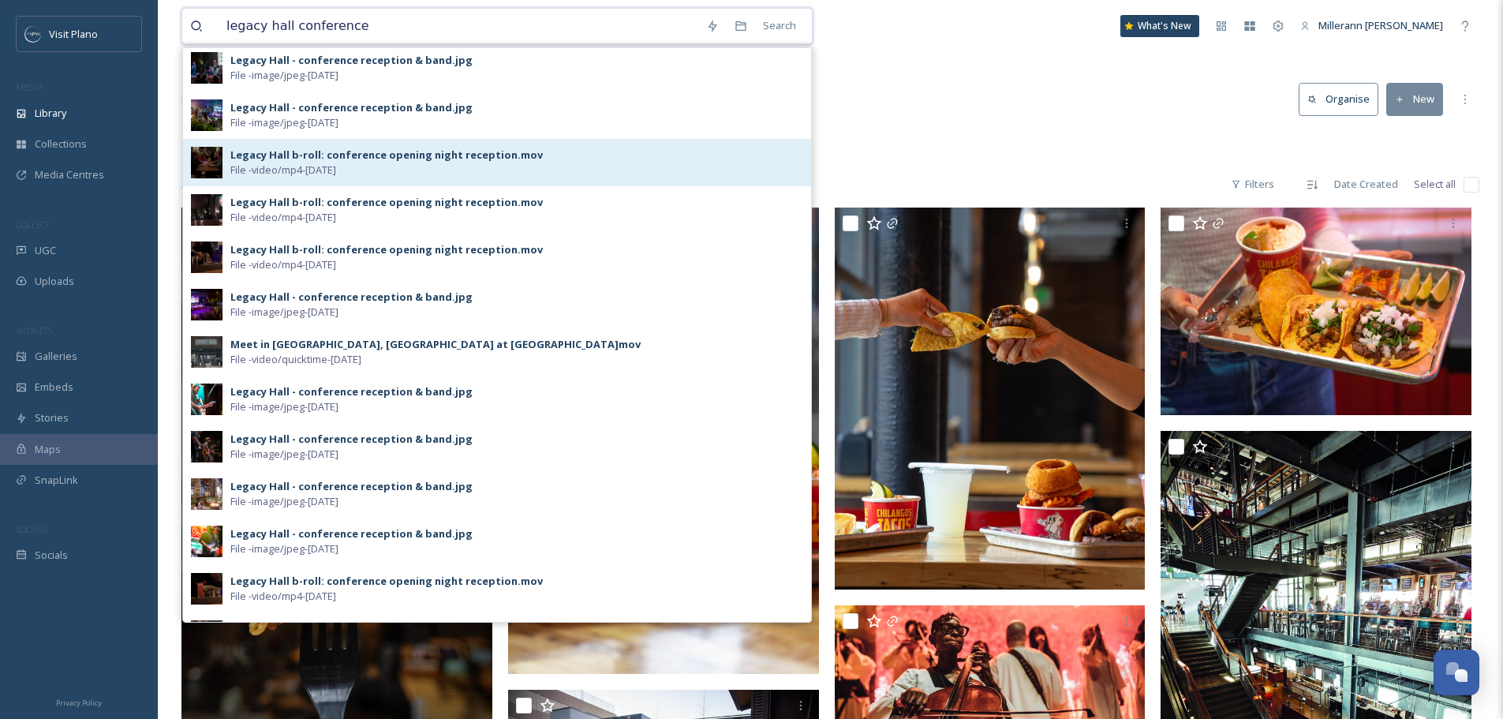
scroll to position [79, 0]
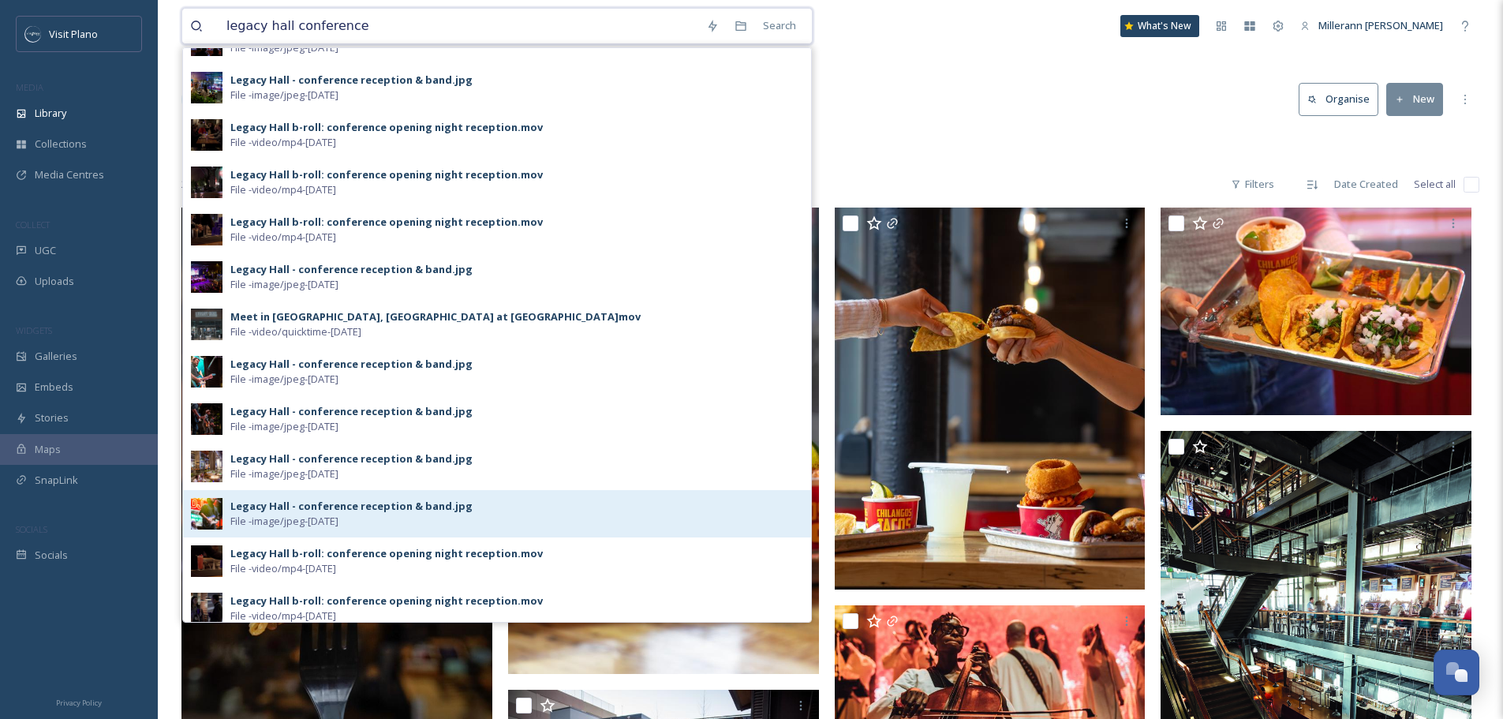
type input "legacy hall conference"
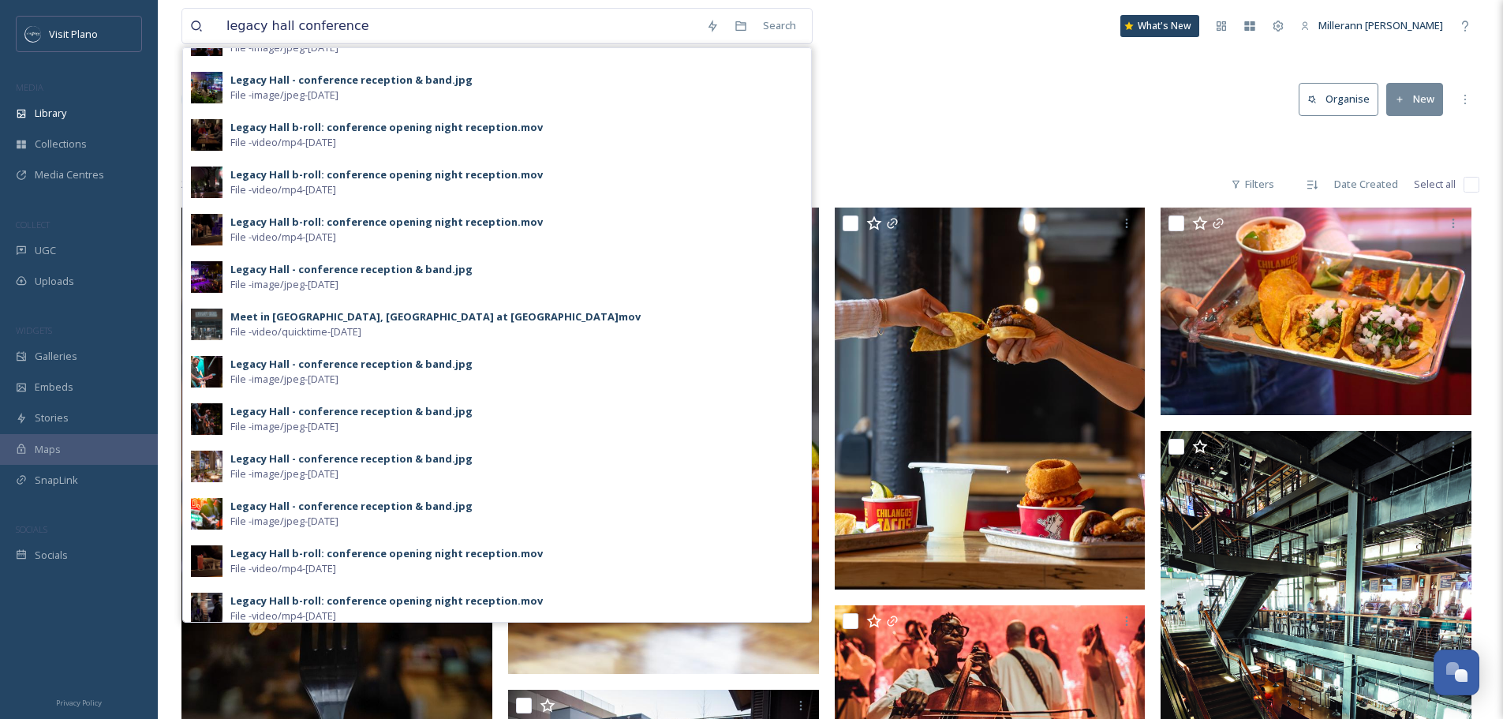
click at [303, 511] on div "Legacy Hall - conference reception & band.jpg" at bounding box center [351, 506] width 242 height 15
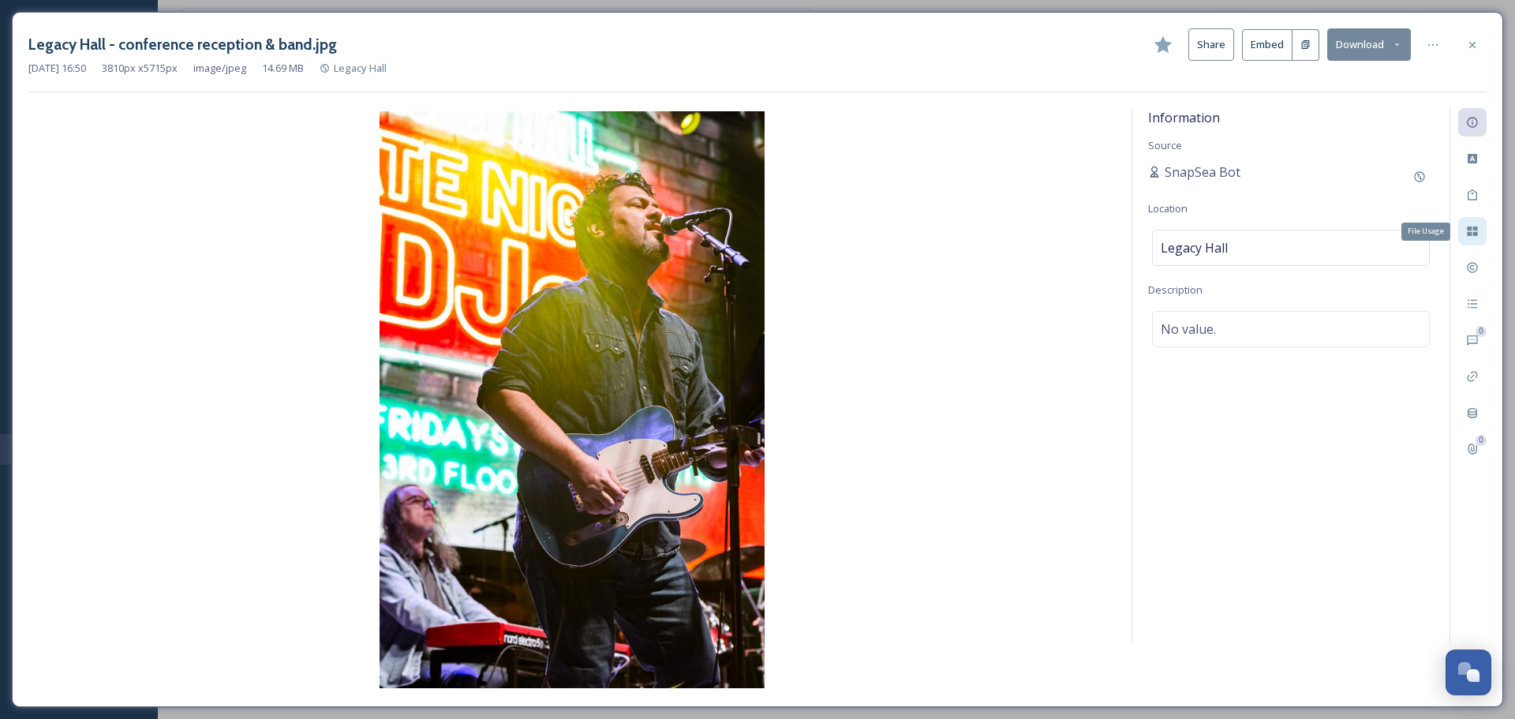
click at [1471, 230] on icon at bounding box center [1471, 230] width 10 height 9
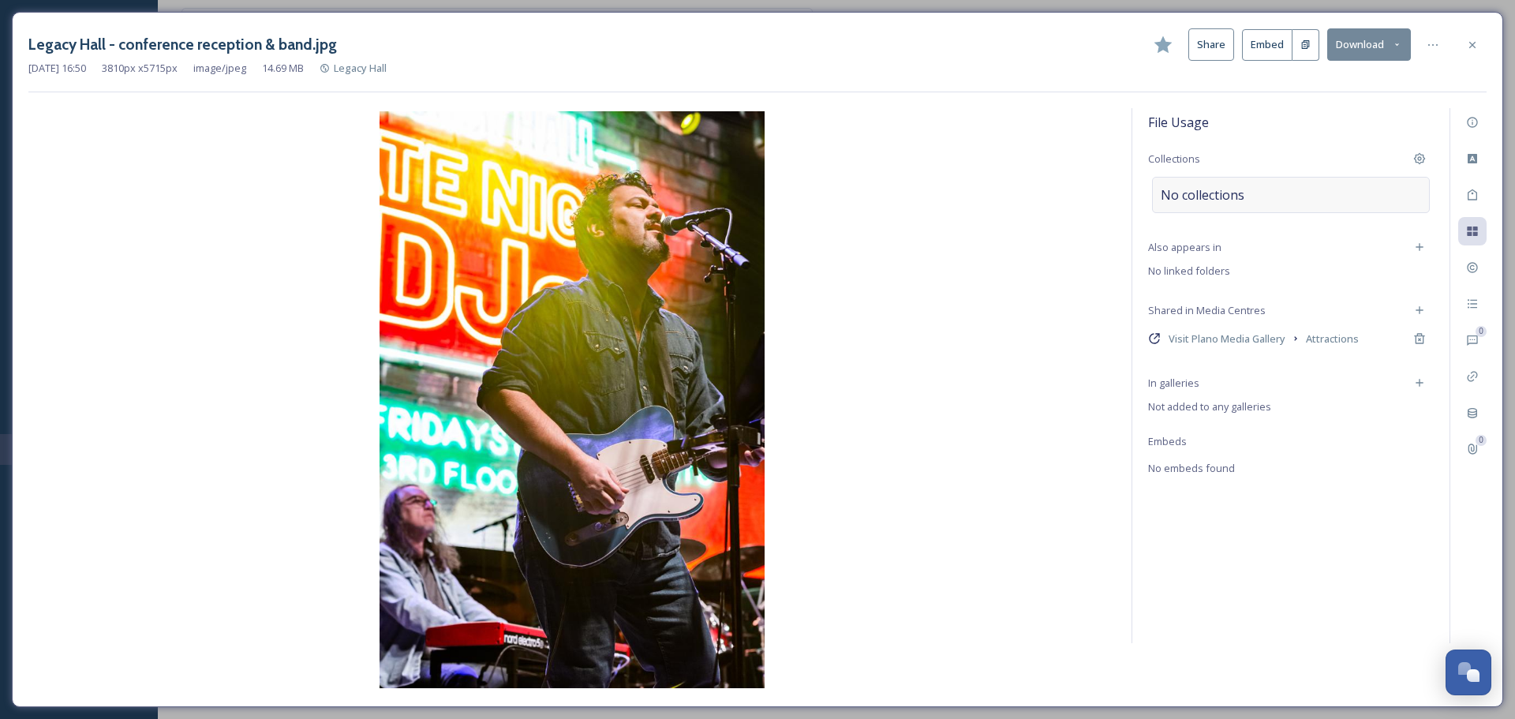
click at [1261, 202] on div "No collections" at bounding box center [1291, 195] width 278 height 36
click at [1249, 203] on input at bounding box center [1247, 202] width 174 height 35
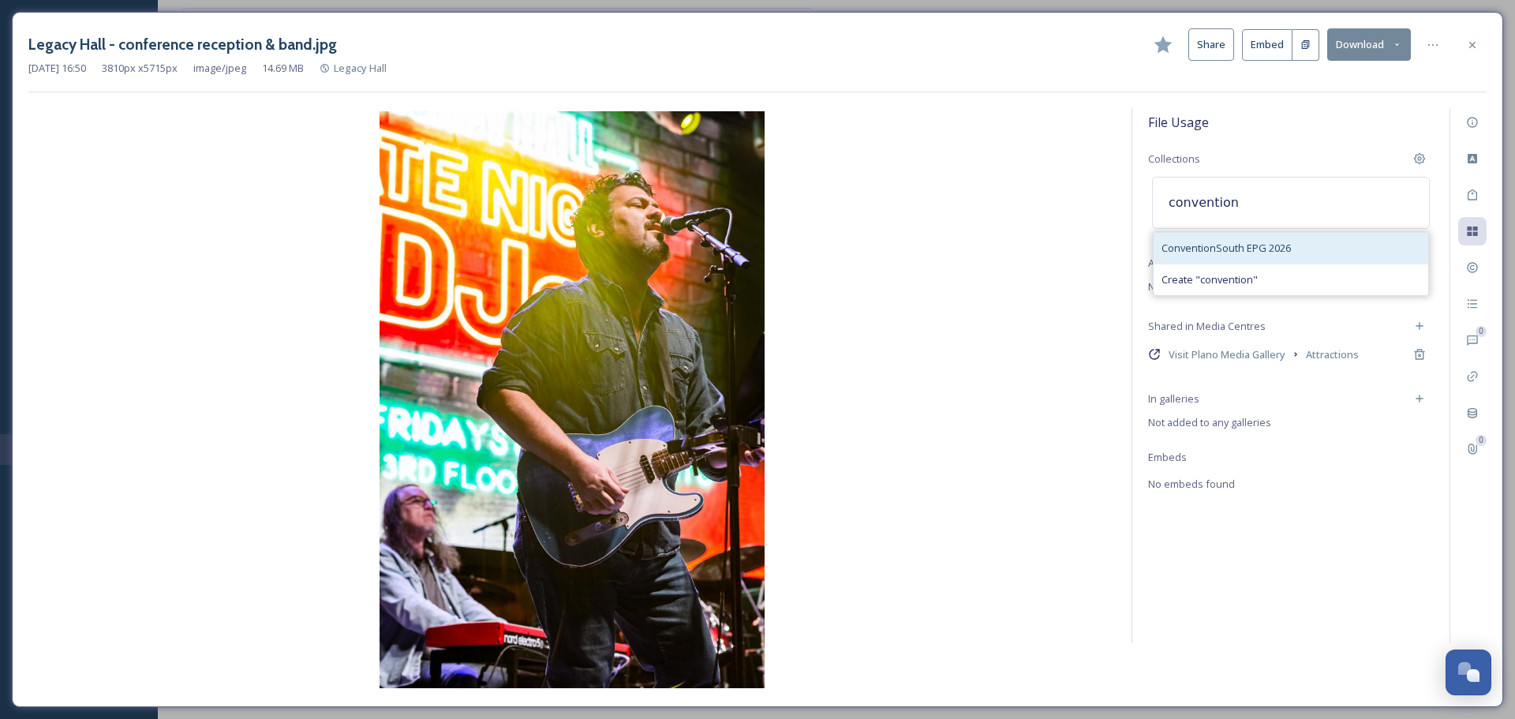
type input "convention"
click at [1243, 246] on span "ConventionSouth EPG 2026" at bounding box center [1225, 248] width 129 height 15
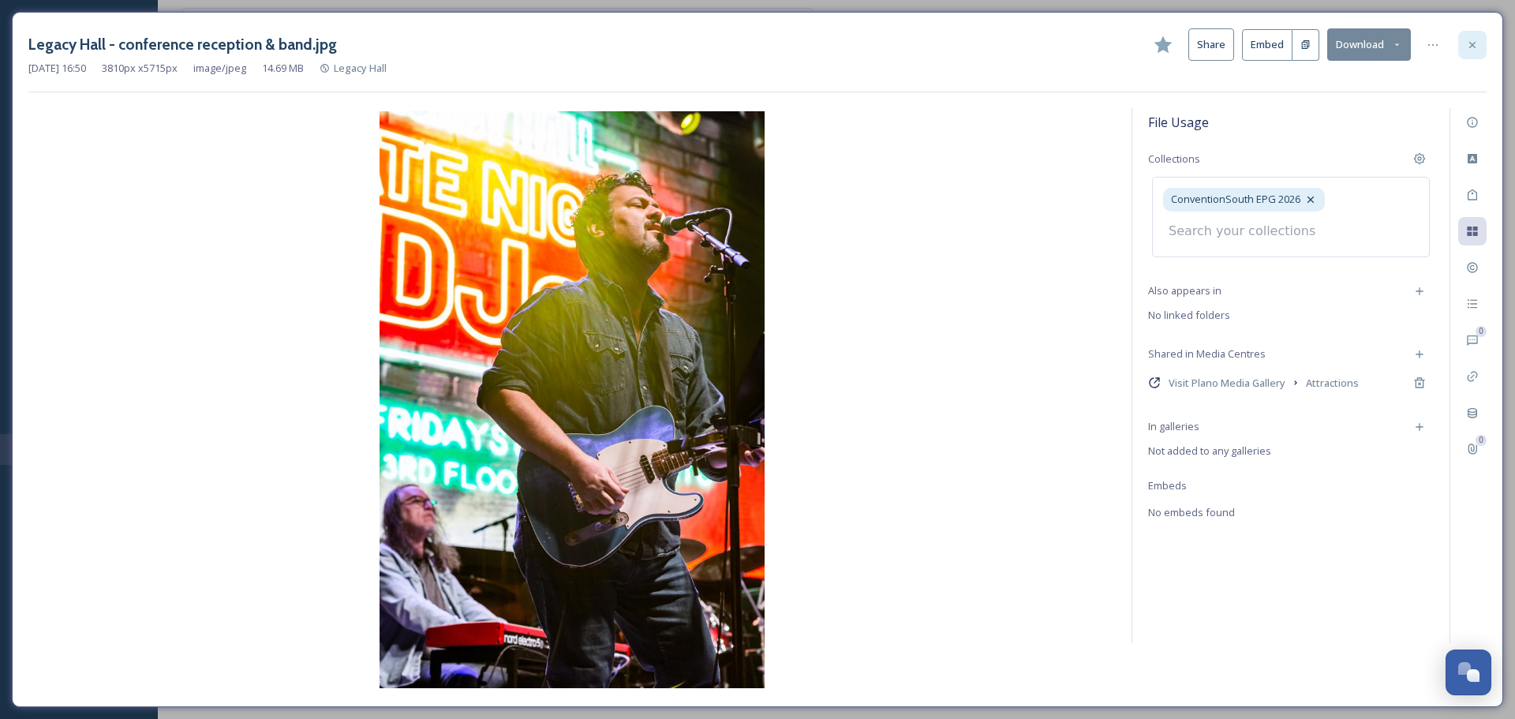
click at [1465, 44] on div at bounding box center [1472, 45] width 28 height 28
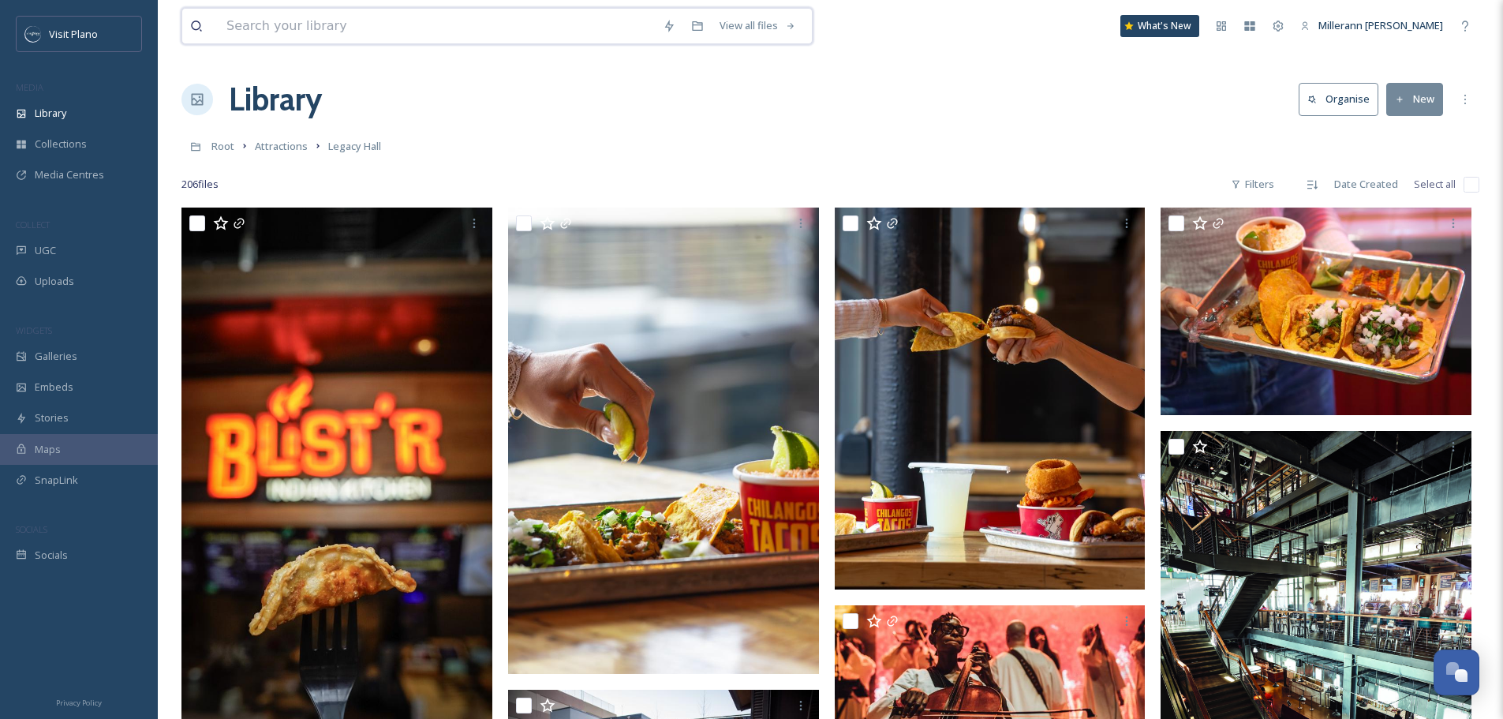
click at [324, 30] on input at bounding box center [437, 26] width 436 height 35
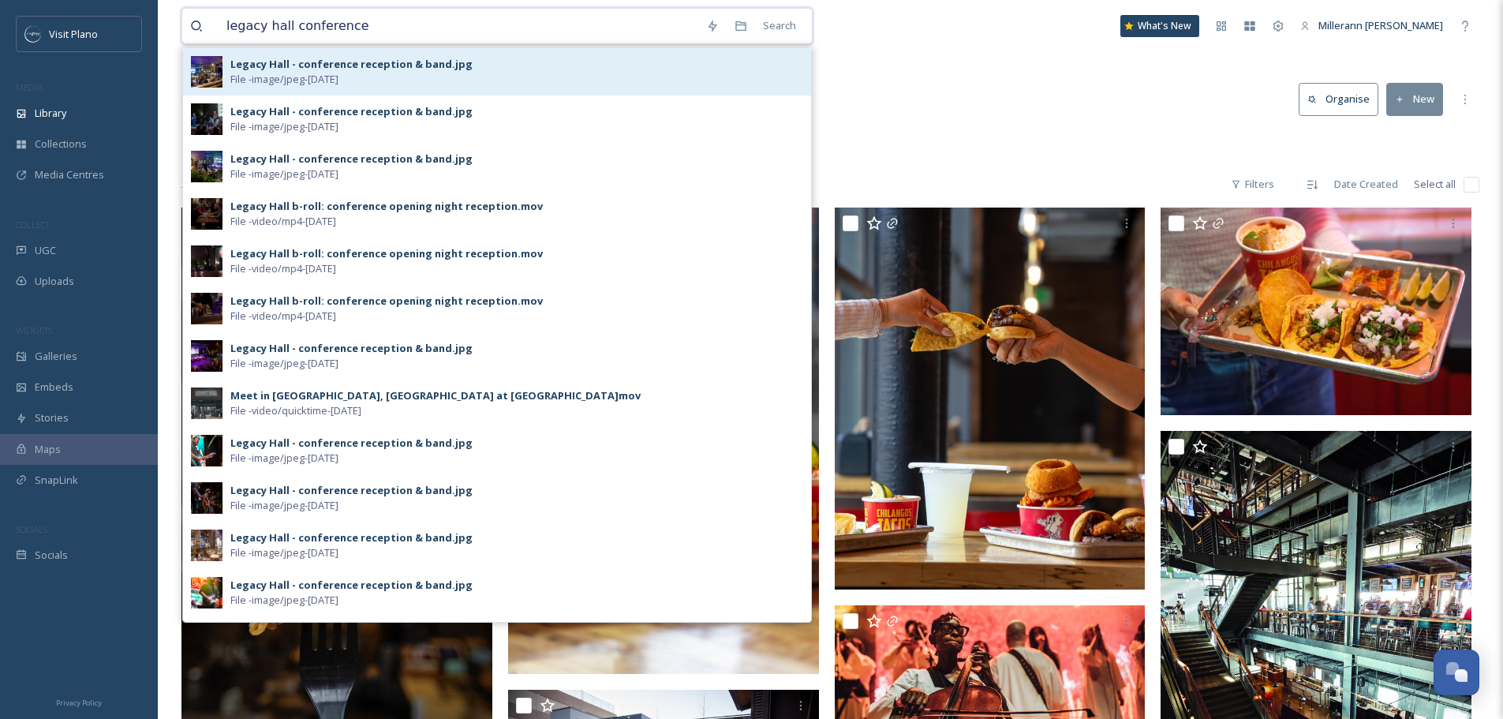
type input "legacy hall conference"
click at [338, 77] on span "File - image/jpeg - [DATE]" at bounding box center [284, 79] width 108 height 15
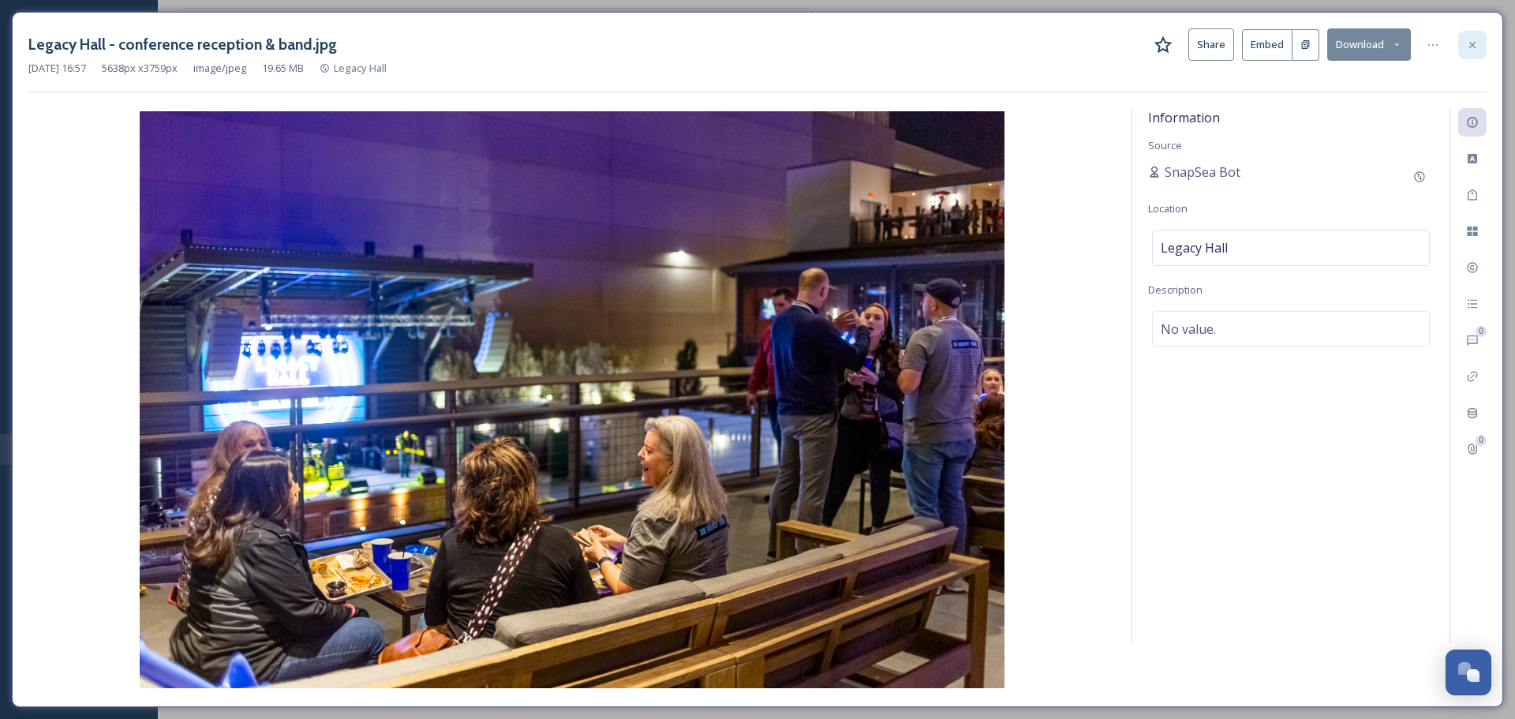
click at [1478, 39] on div at bounding box center [1472, 45] width 28 height 28
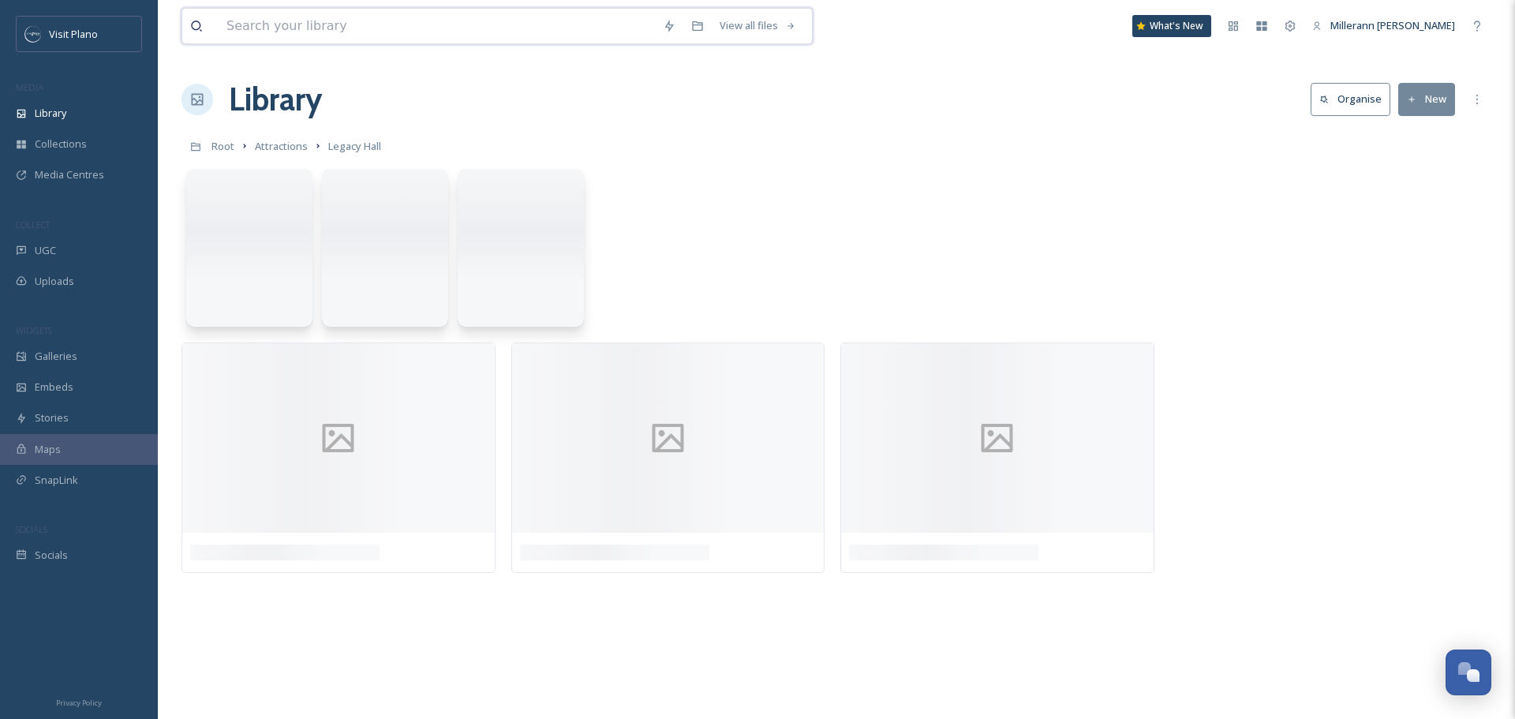
click at [413, 41] on input at bounding box center [437, 26] width 436 height 35
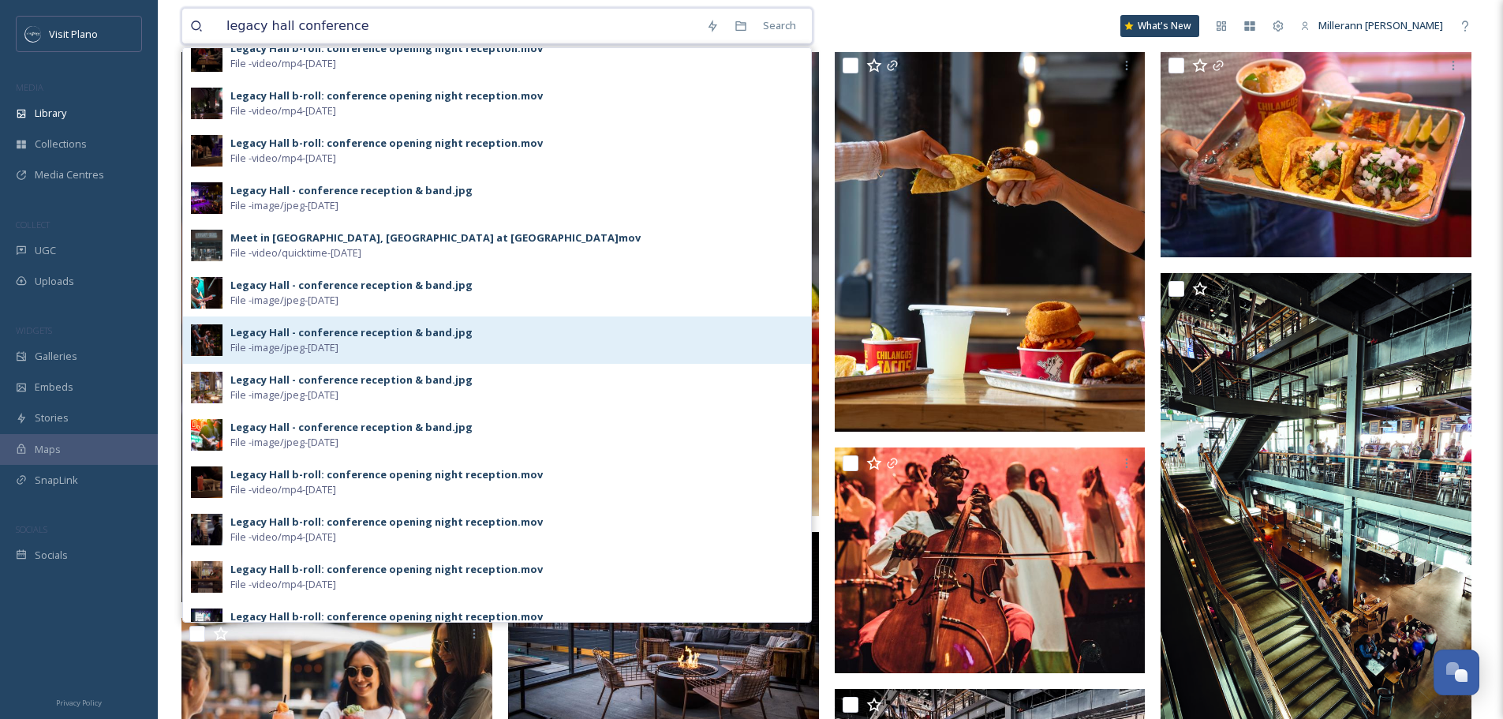
scroll to position [237, 0]
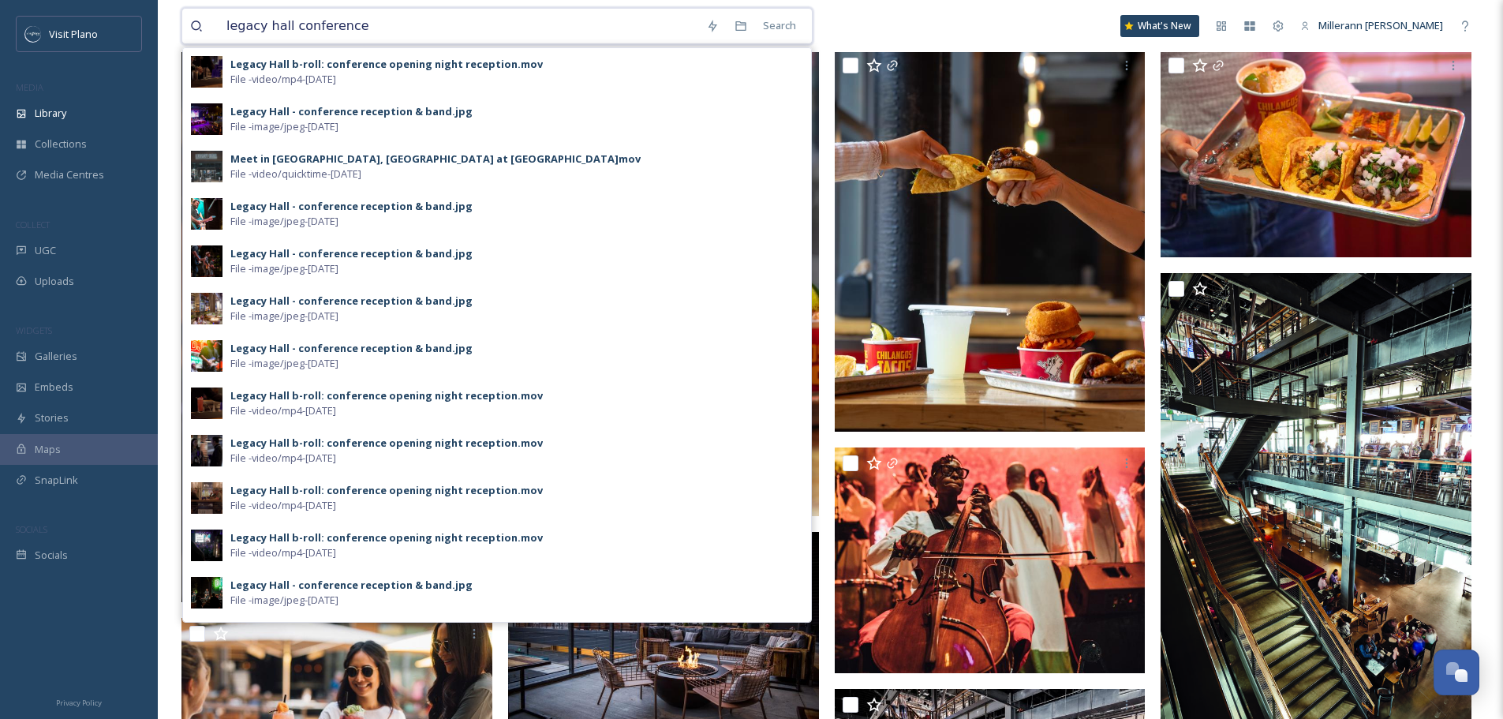
type input "legacy hall conference"
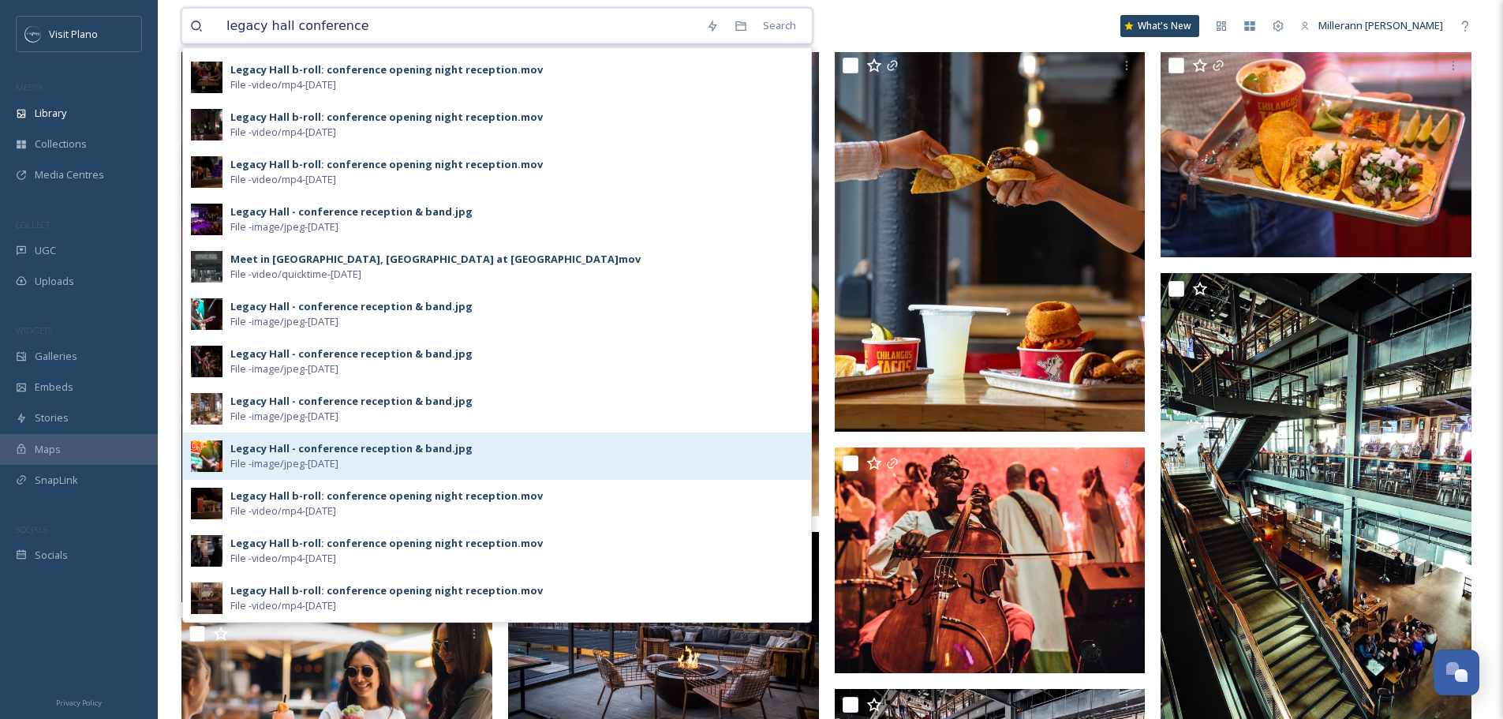
scroll to position [58, 0]
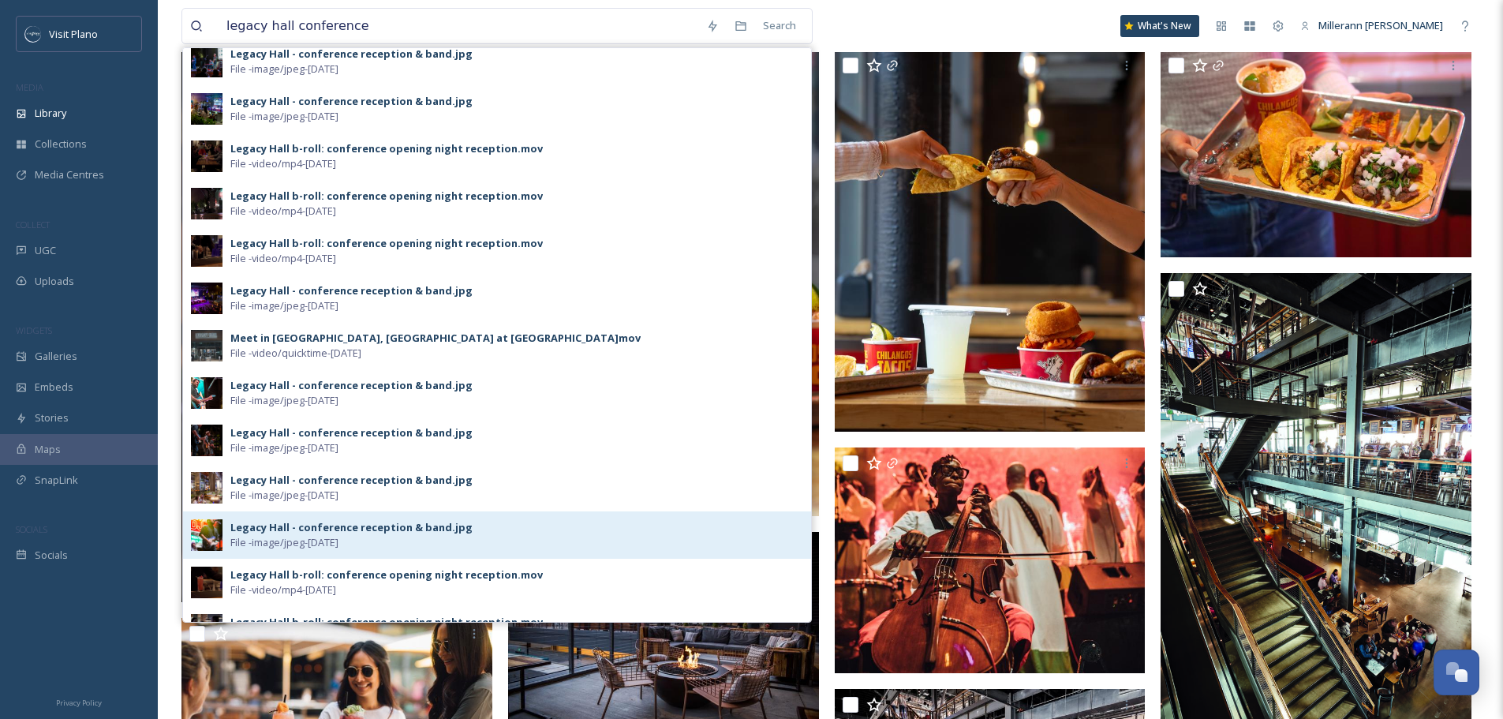
click at [465, 293] on div "Legacy Hall - conference reception & band.jpg File - image/jpeg - [DATE]" at bounding box center [516, 298] width 573 height 30
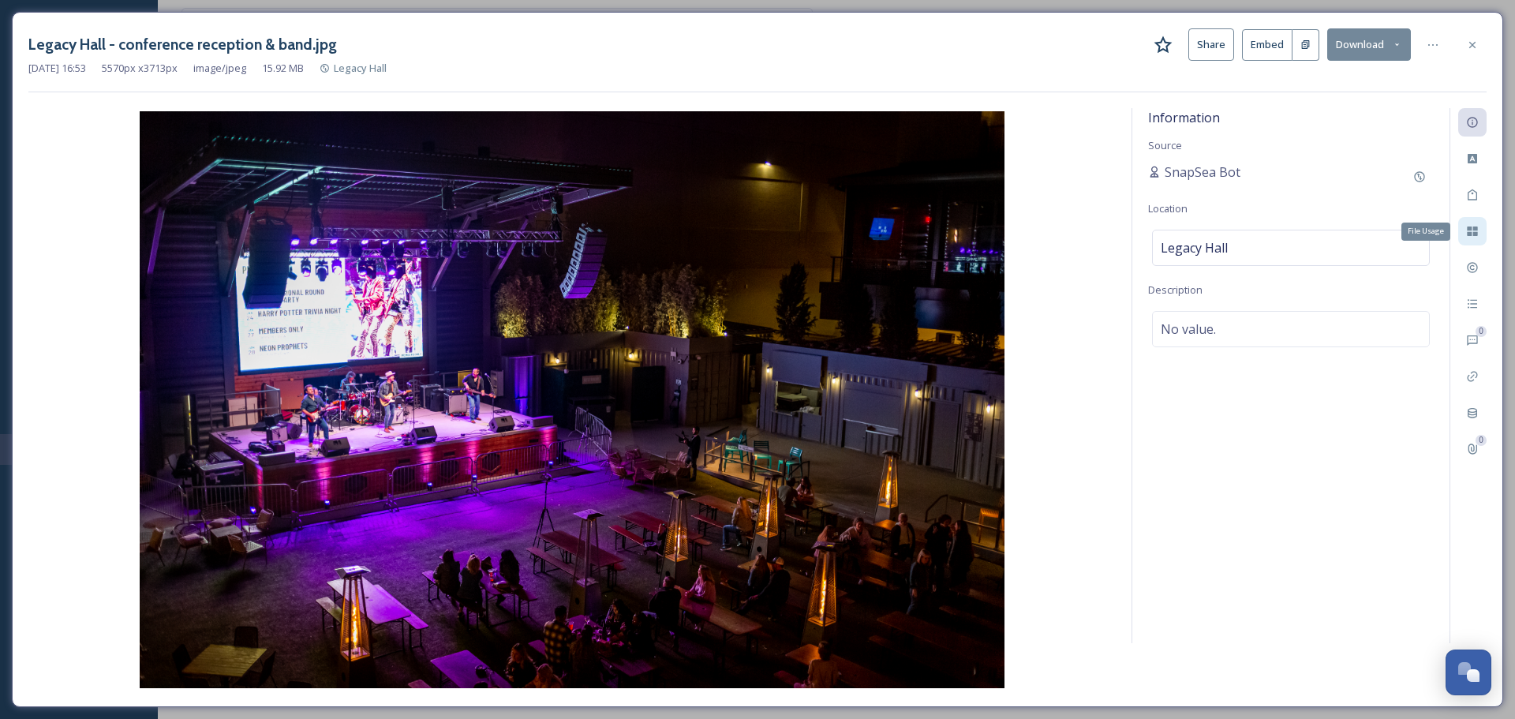
click at [1470, 223] on div "File Usage" at bounding box center [1472, 231] width 28 height 28
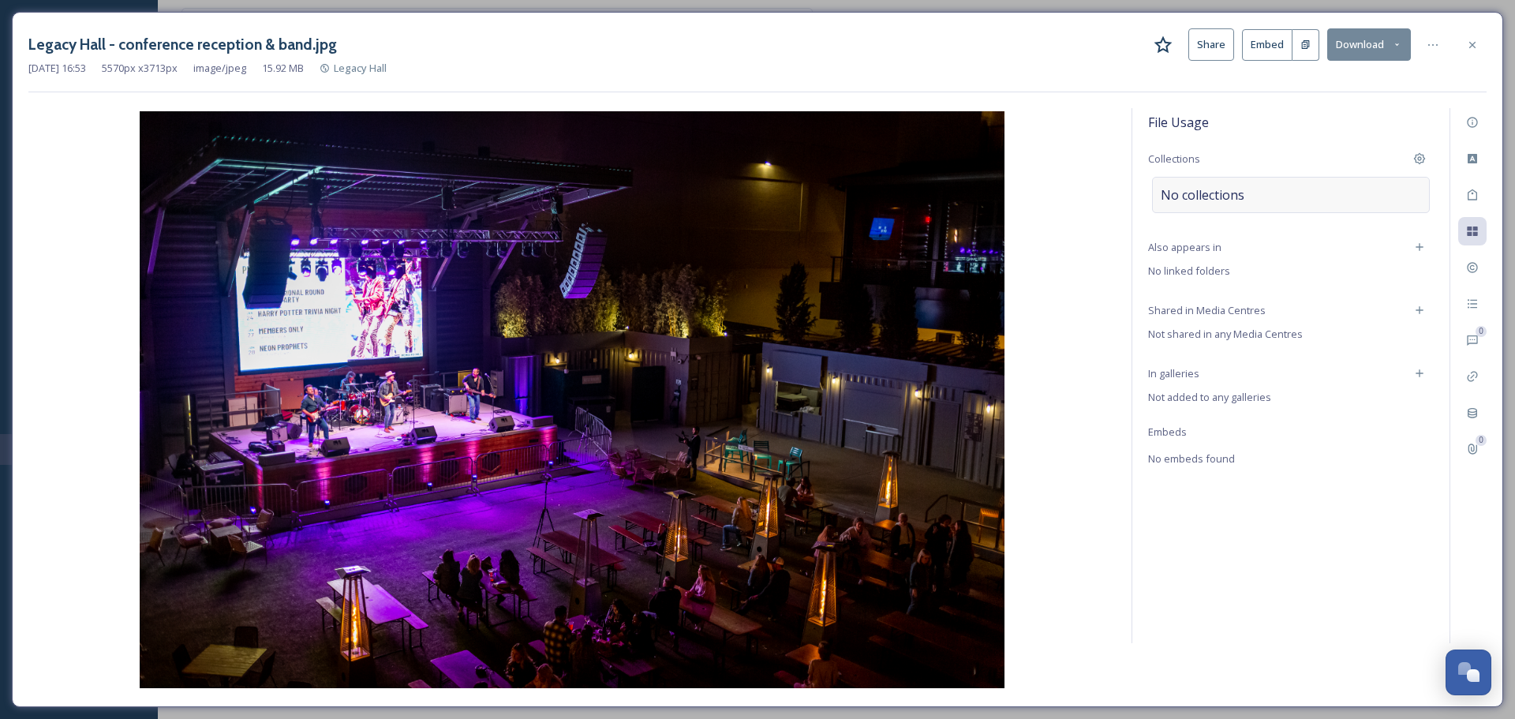
click at [1261, 195] on div "No collections" at bounding box center [1291, 195] width 278 height 36
click at [1253, 205] on input at bounding box center [1247, 202] width 174 height 35
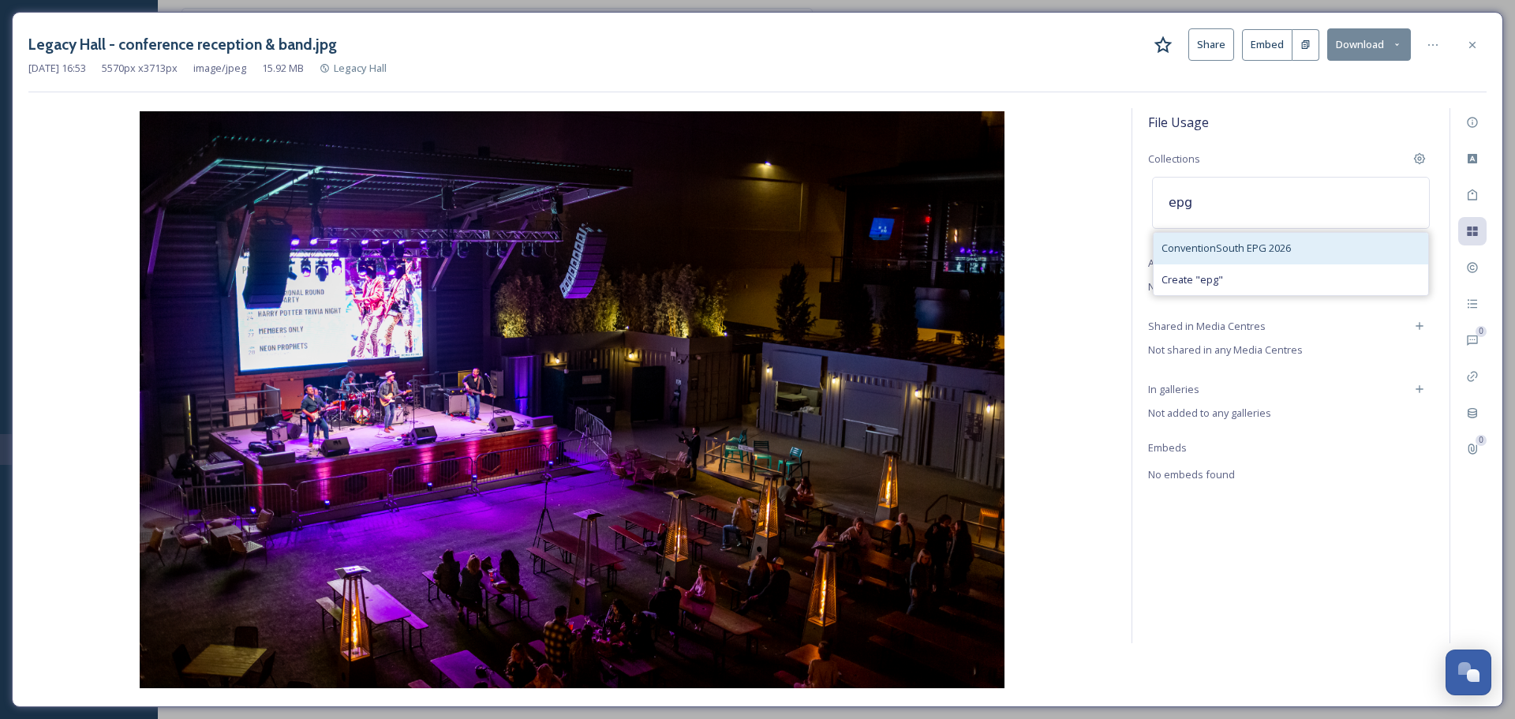
type input "epg"
click at [1264, 240] on div "ConventionSouth EPG 2026" at bounding box center [1290, 248] width 275 height 31
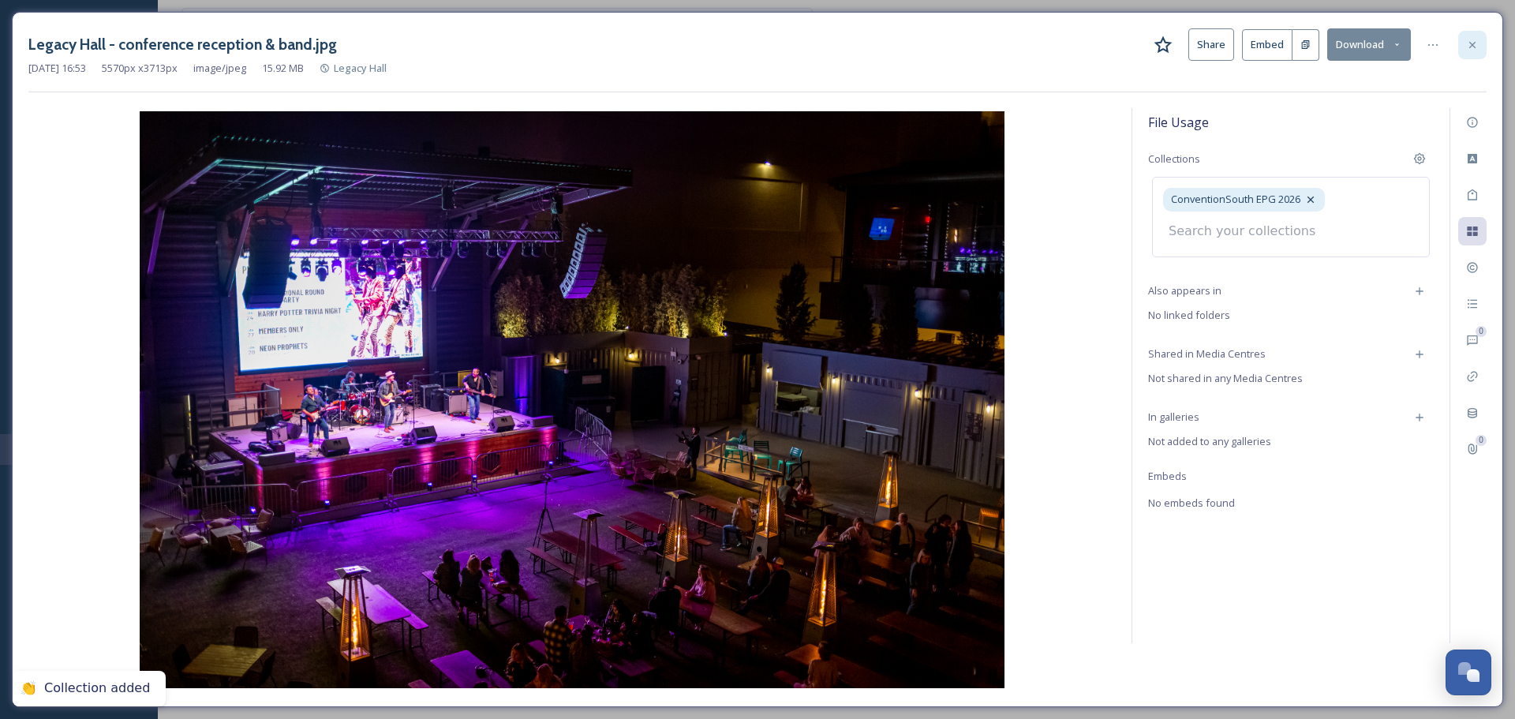
click at [1470, 47] on icon at bounding box center [1472, 44] width 6 height 6
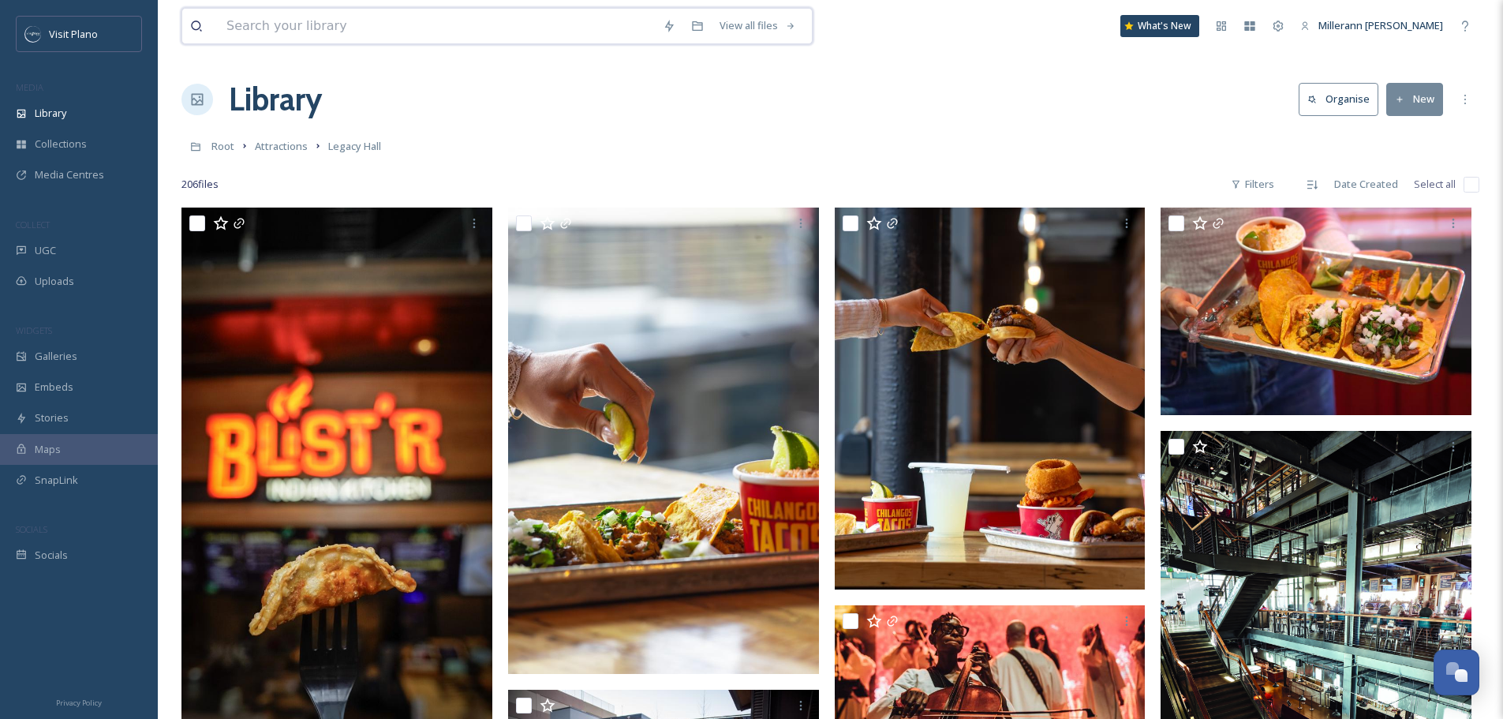
click at [322, 32] on input at bounding box center [437, 26] width 436 height 35
type input "renaissance"
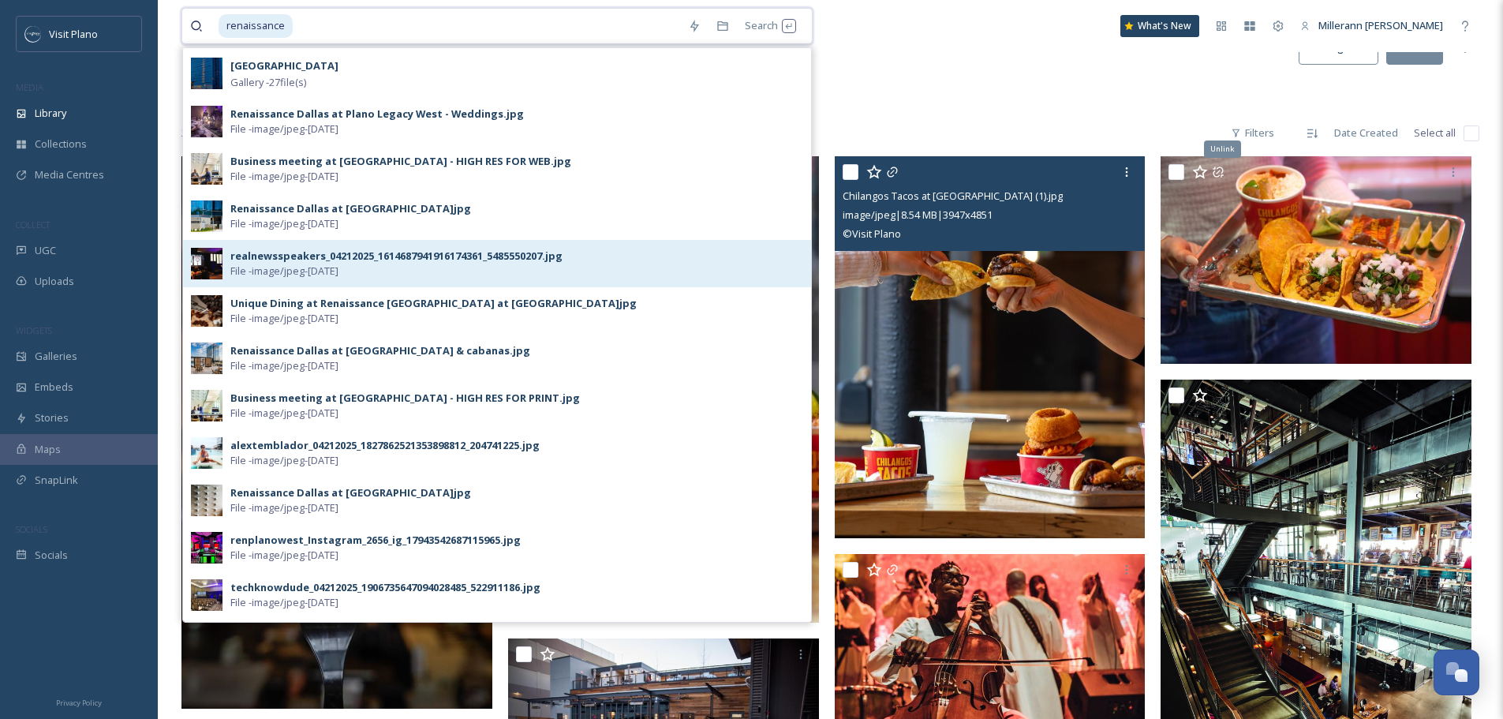
scroll to position [79, 0]
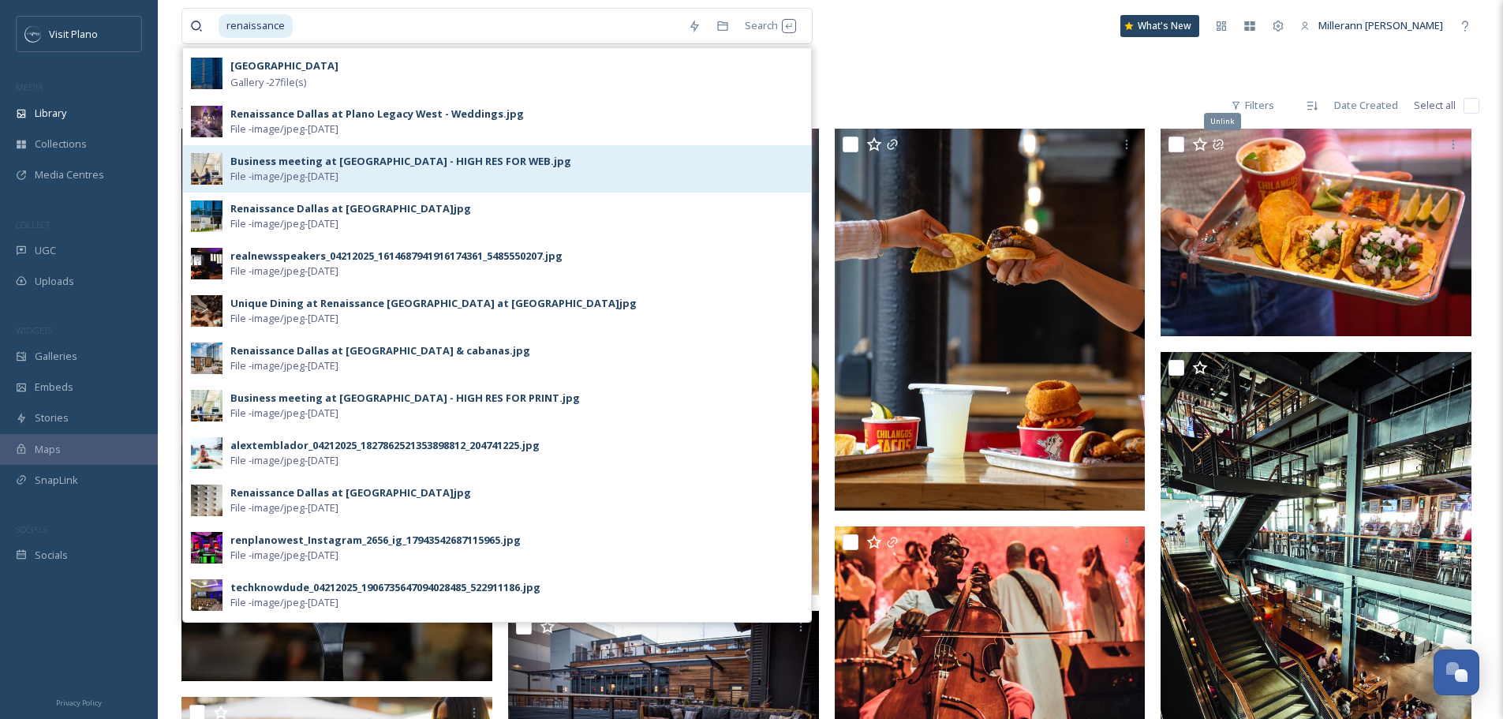
click at [414, 164] on div "Business meeting at [GEOGRAPHIC_DATA] - HIGH RES FOR WEB.jpg" at bounding box center [400, 161] width 341 height 15
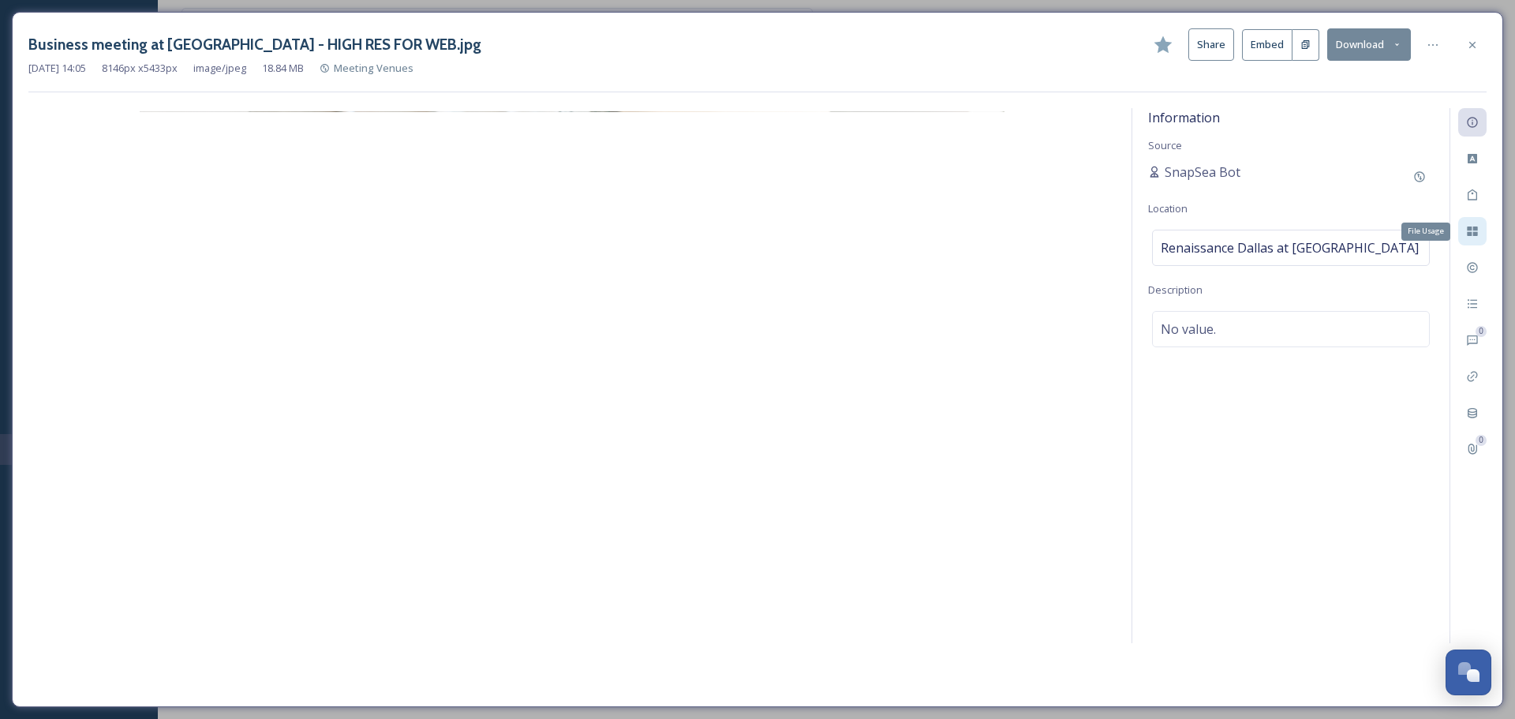
click at [1467, 231] on icon at bounding box center [1472, 231] width 13 height 13
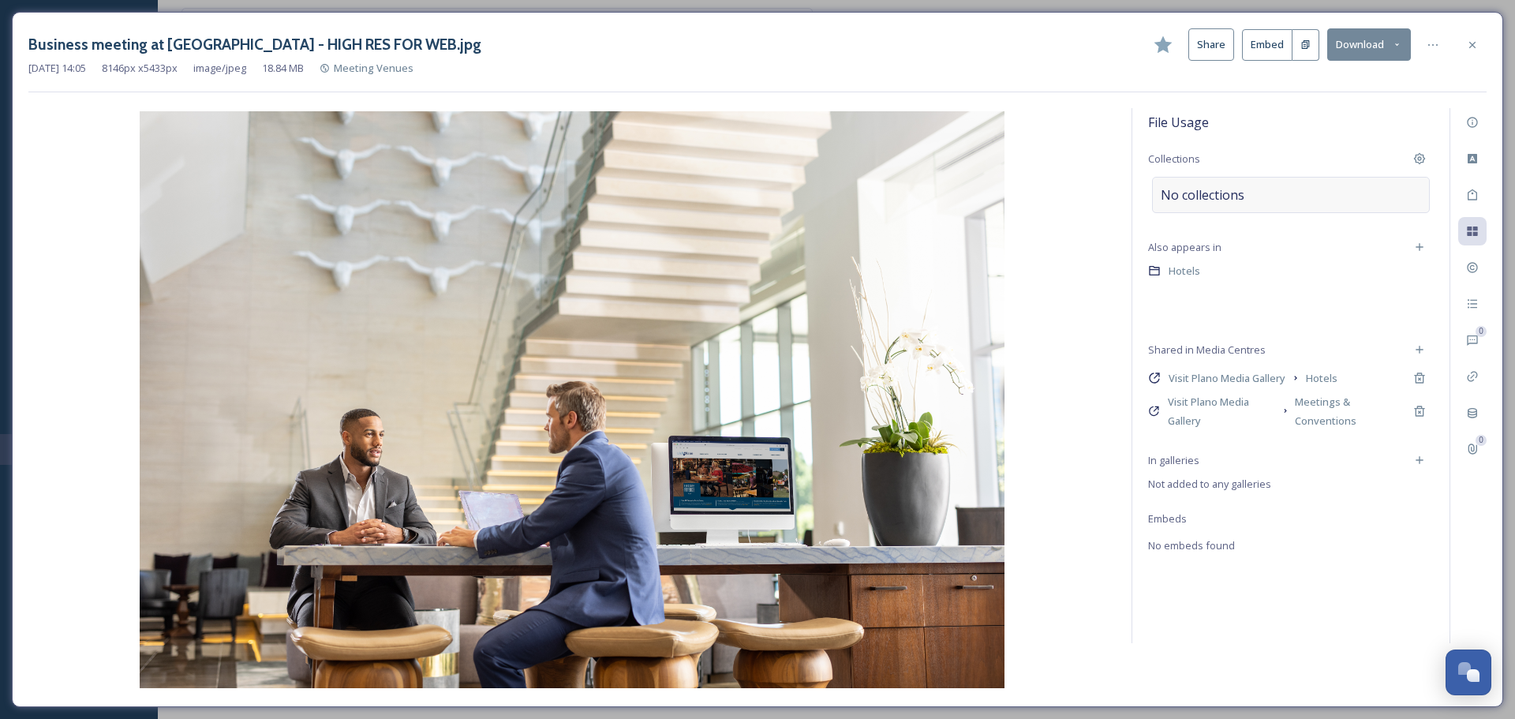
click at [1208, 196] on span "No collections" at bounding box center [1202, 194] width 84 height 19
click at [1208, 203] on input at bounding box center [1247, 202] width 174 height 35
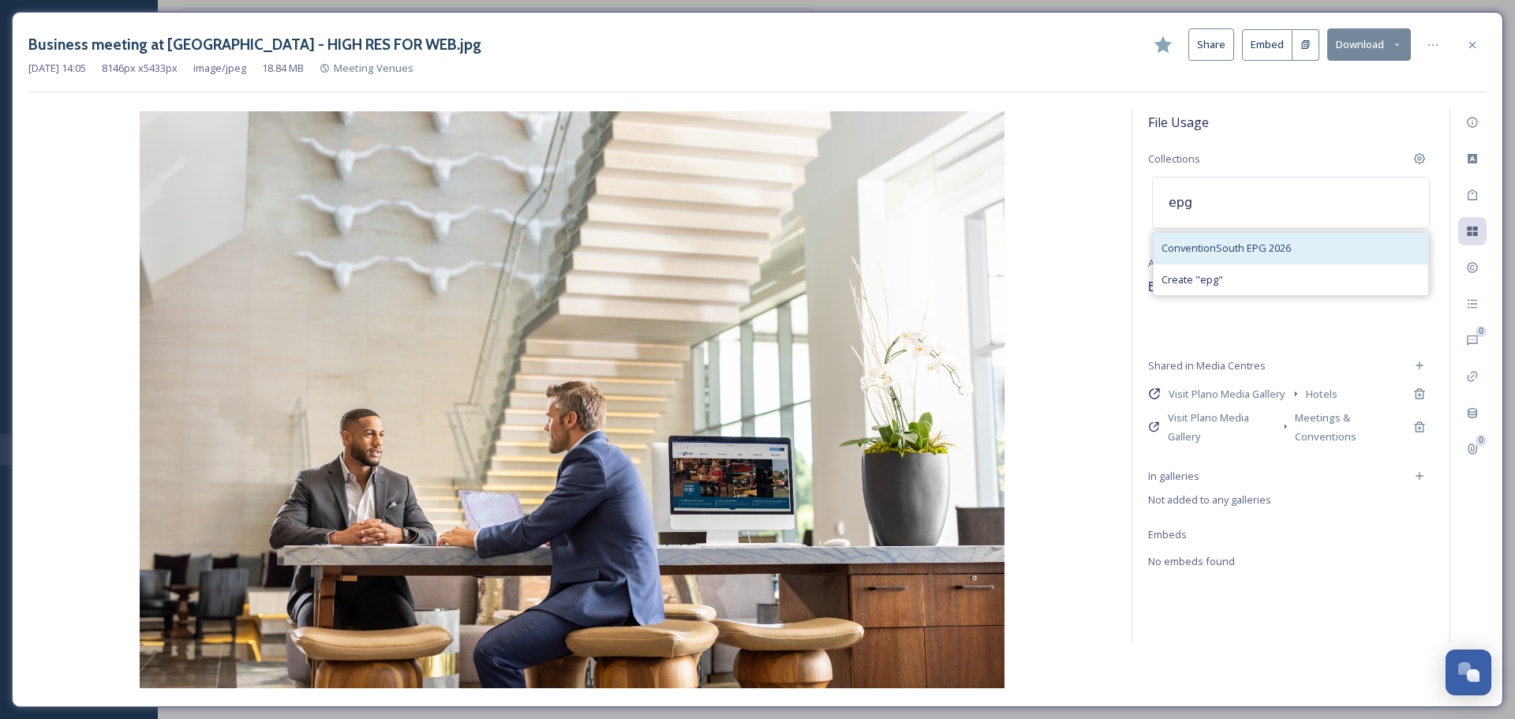
type input "epg"
click at [1246, 262] on div "ConventionSouth EPG 2026" at bounding box center [1290, 248] width 275 height 31
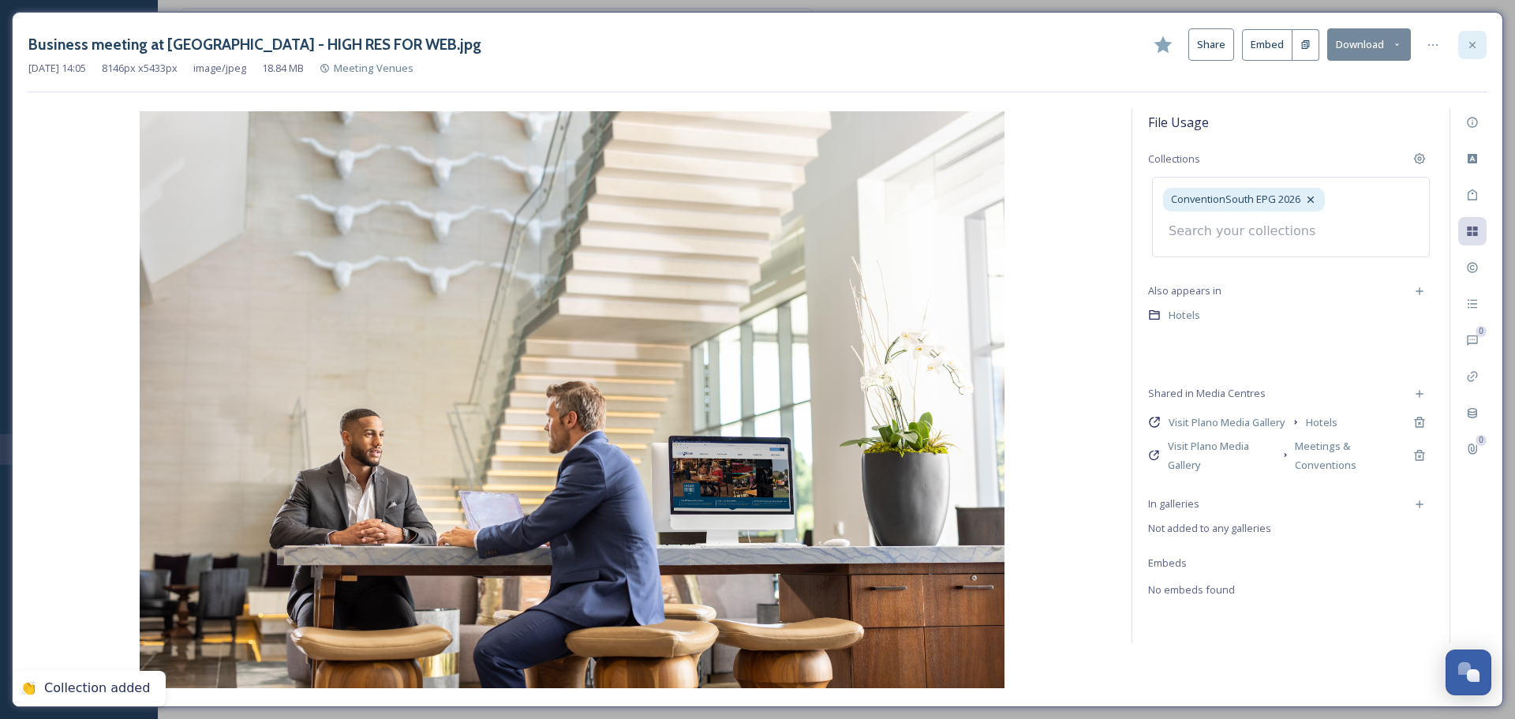
click at [1469, 46] on icon at bounding box center [1472, 45] width 13 height 13
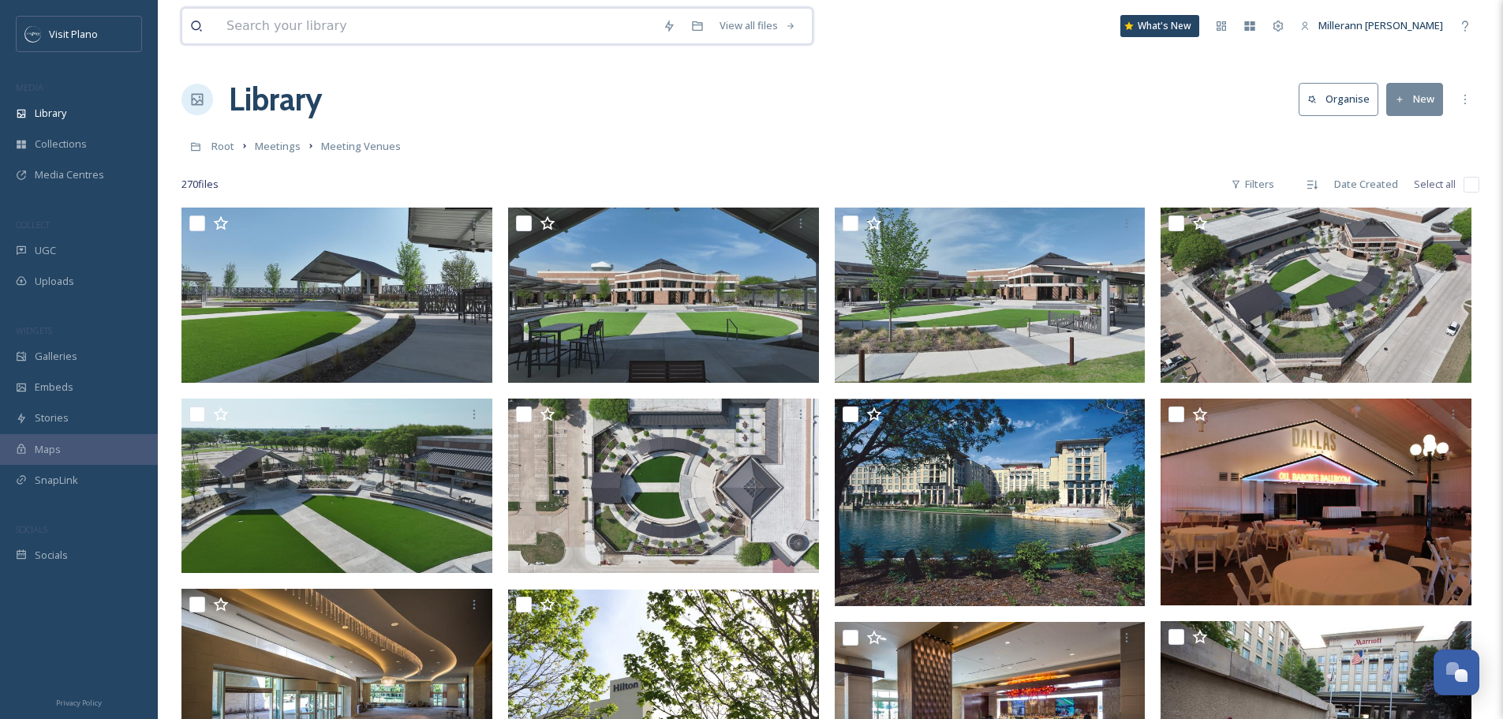
click at [369, 28] on input at bounding box center [437, 26] width 436 height 35
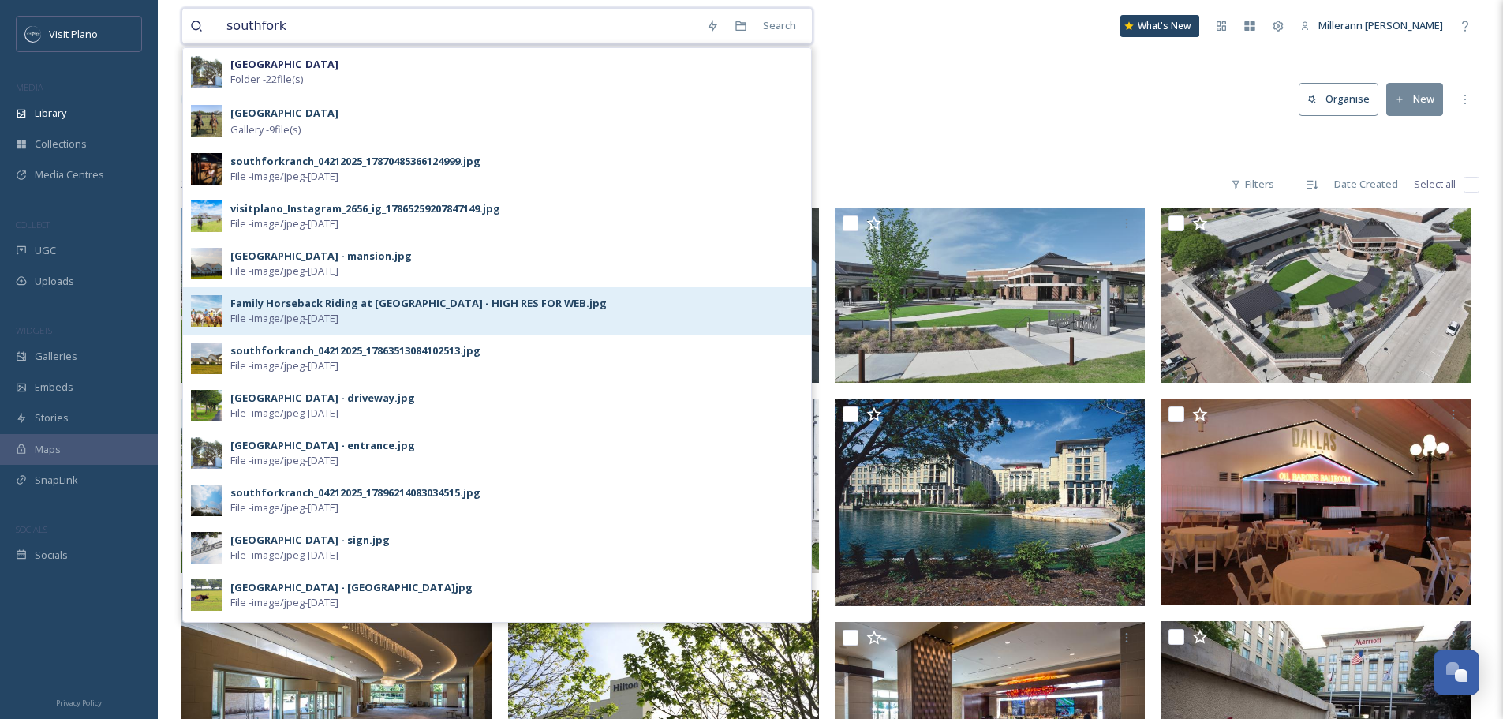
type input "southfork"
click at [363, 297] on div "Family Horseback Riding at [GEOGRAPHIC_DATA] - HIGH RES FOR WEB.jpg" at bounding box center [418, 303] width 376 height 15
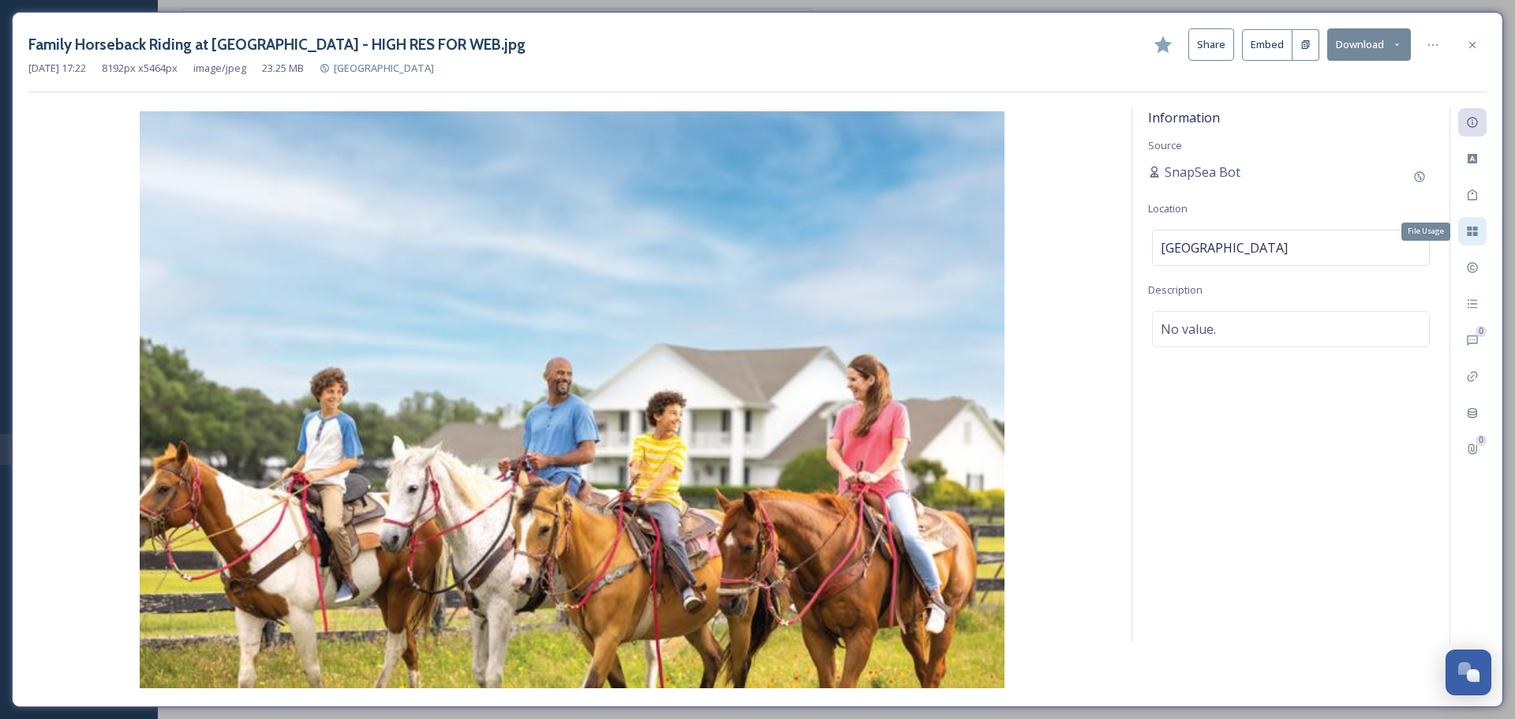
click at [1472, 231] on icon at bounding box center [1472, 231] width 13 height 13
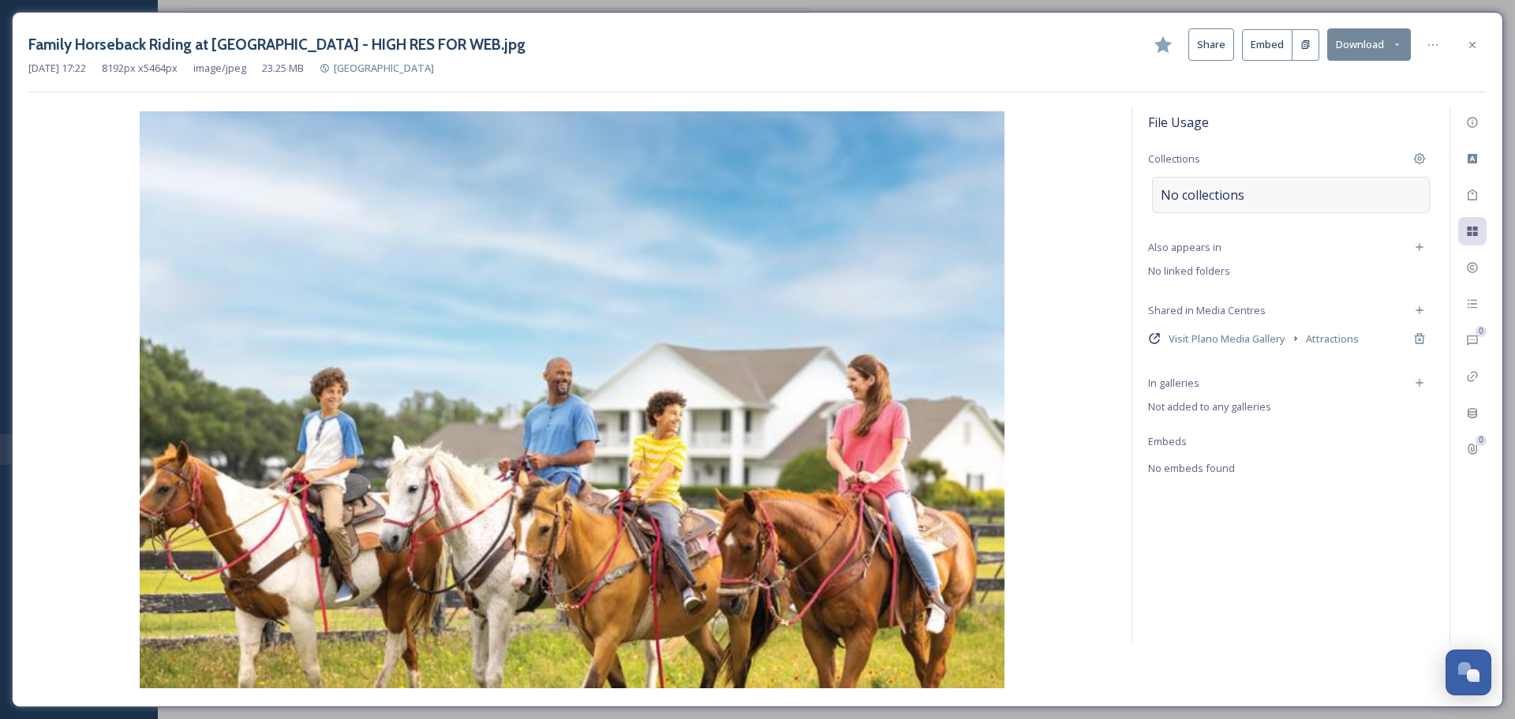
click at [1242, 193] on span "No collections" at bounding box center [1202, 194] width 84 height 19
click at [1234, 204] on input at bounding box center [1247, 202] width 174 height 35
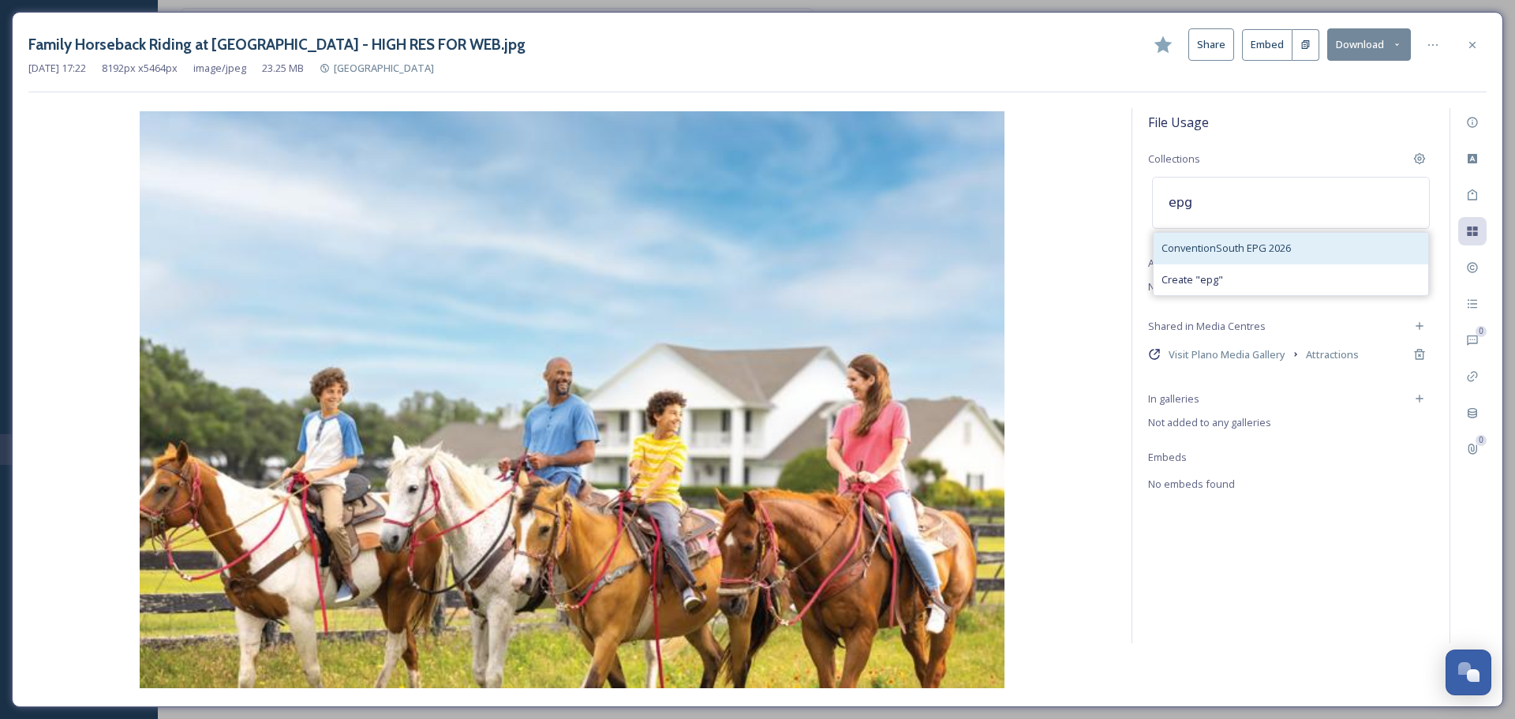
type input "epg"
click at [1228, 245] on span "ConventionSouth EPG 2026" at bounding box center [1225, 248] width 129 height 15
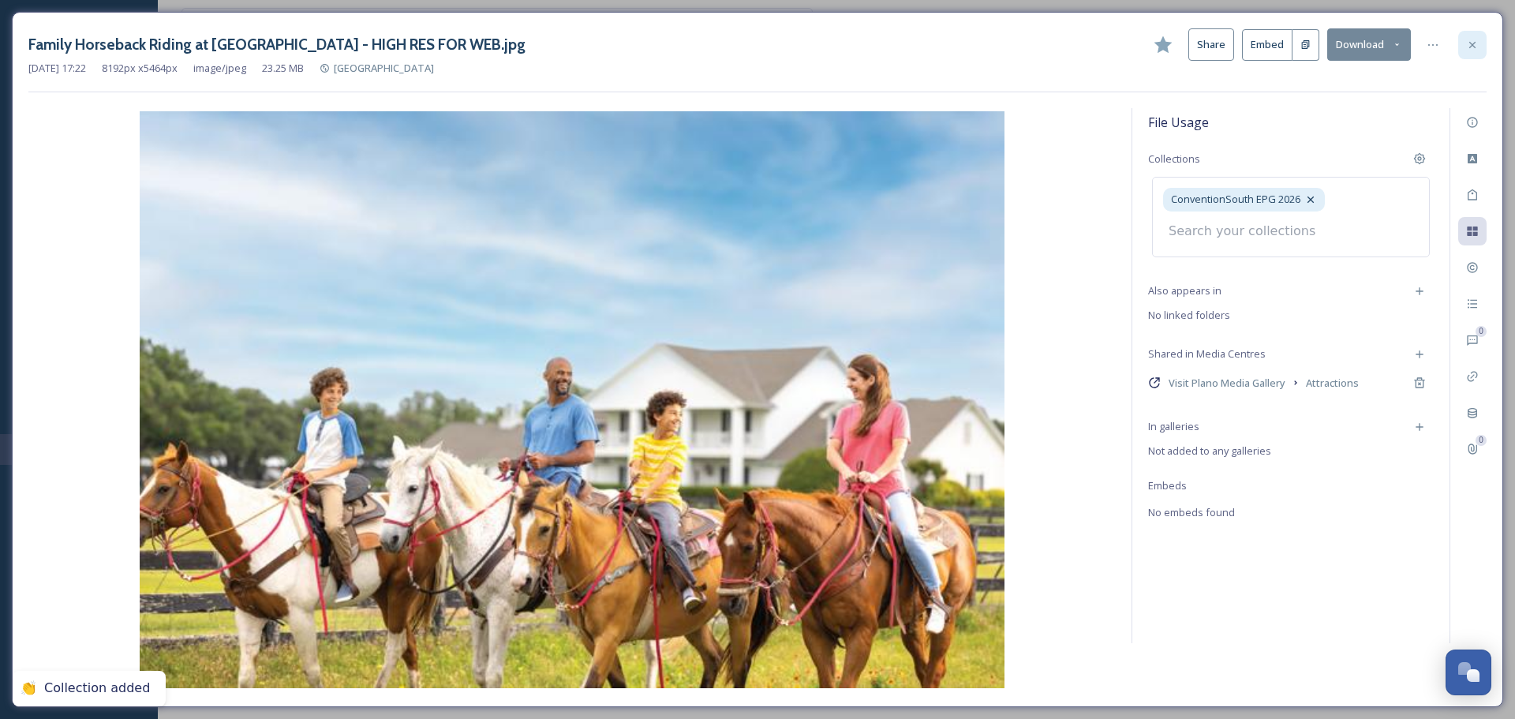
click at [1475, 48] on icon at bounding box center [1472, 45] width 13 height 13
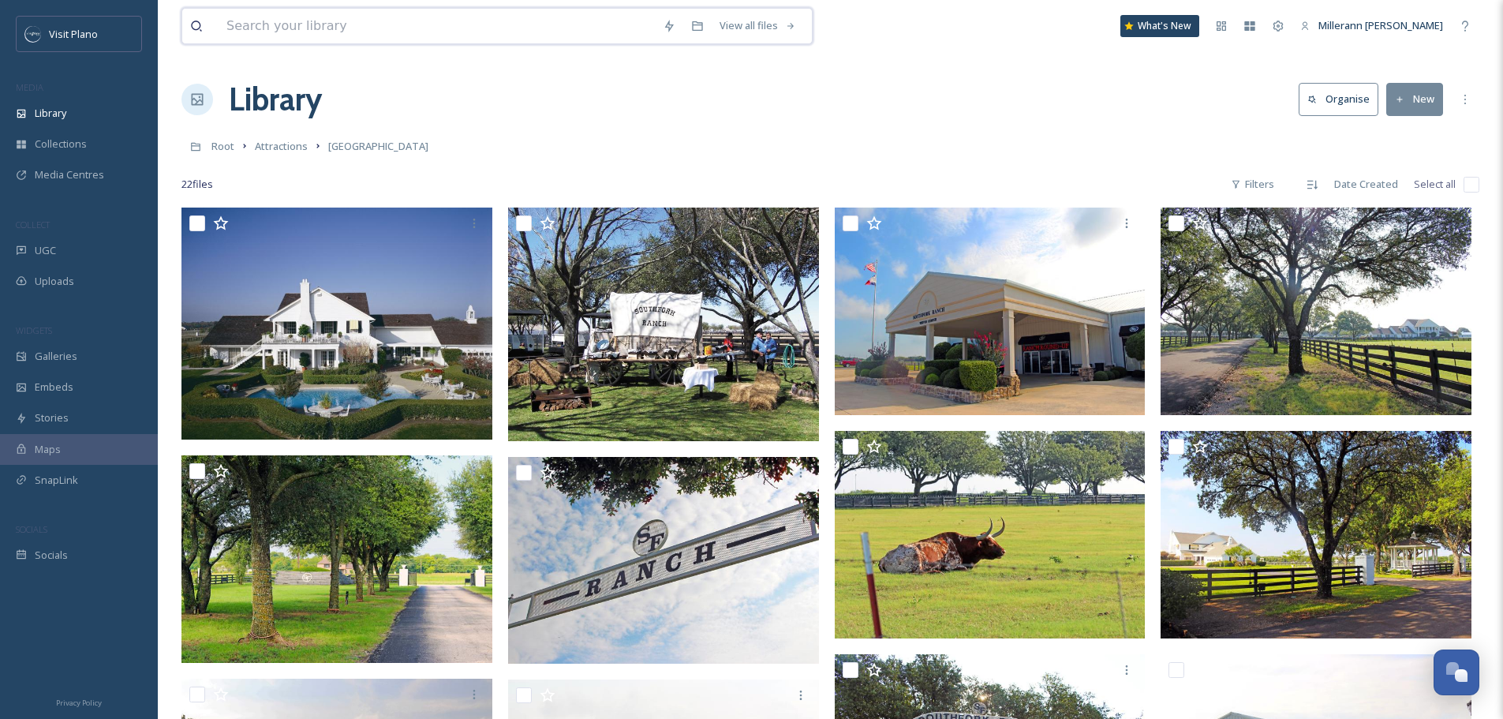
click at [461, 21] on input at bounding box center [437, 26] width 436 height 35
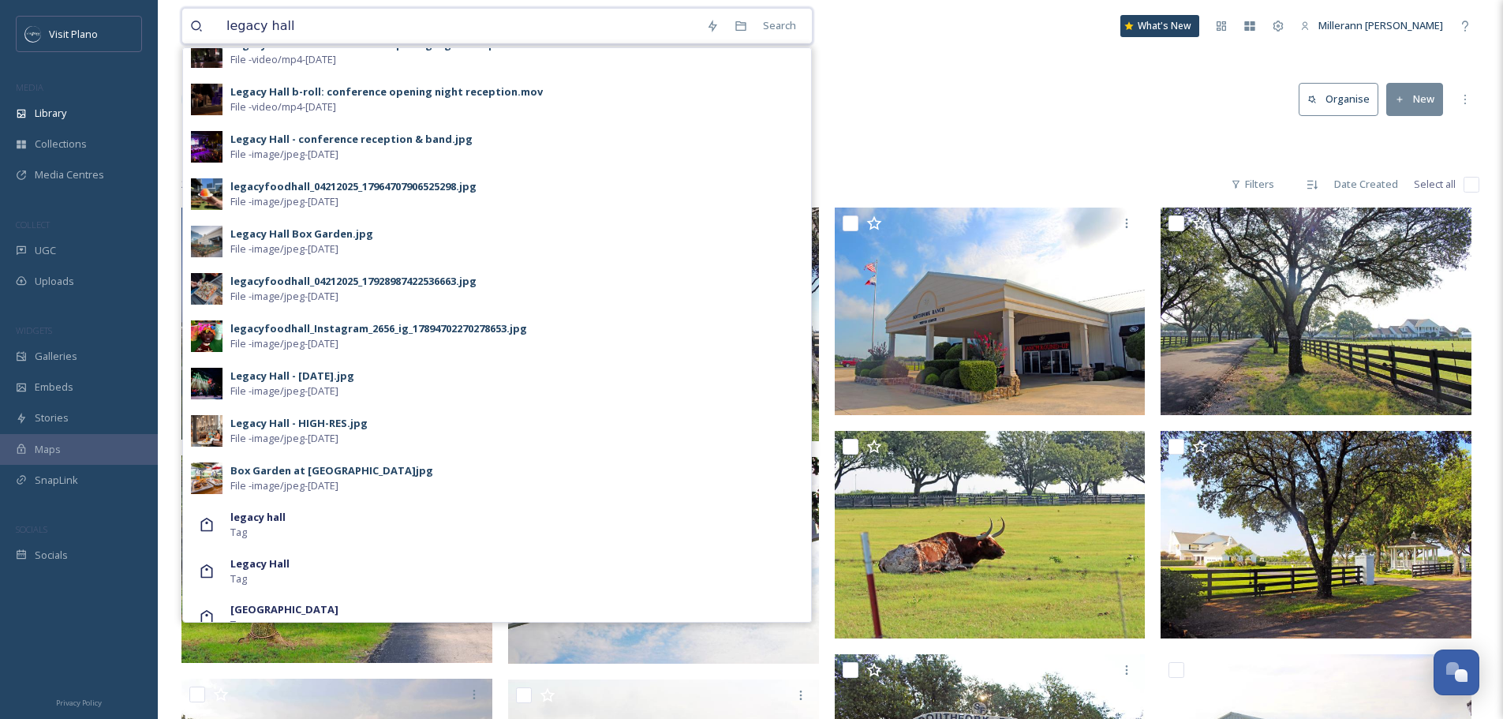
scroll to position [608, 0]
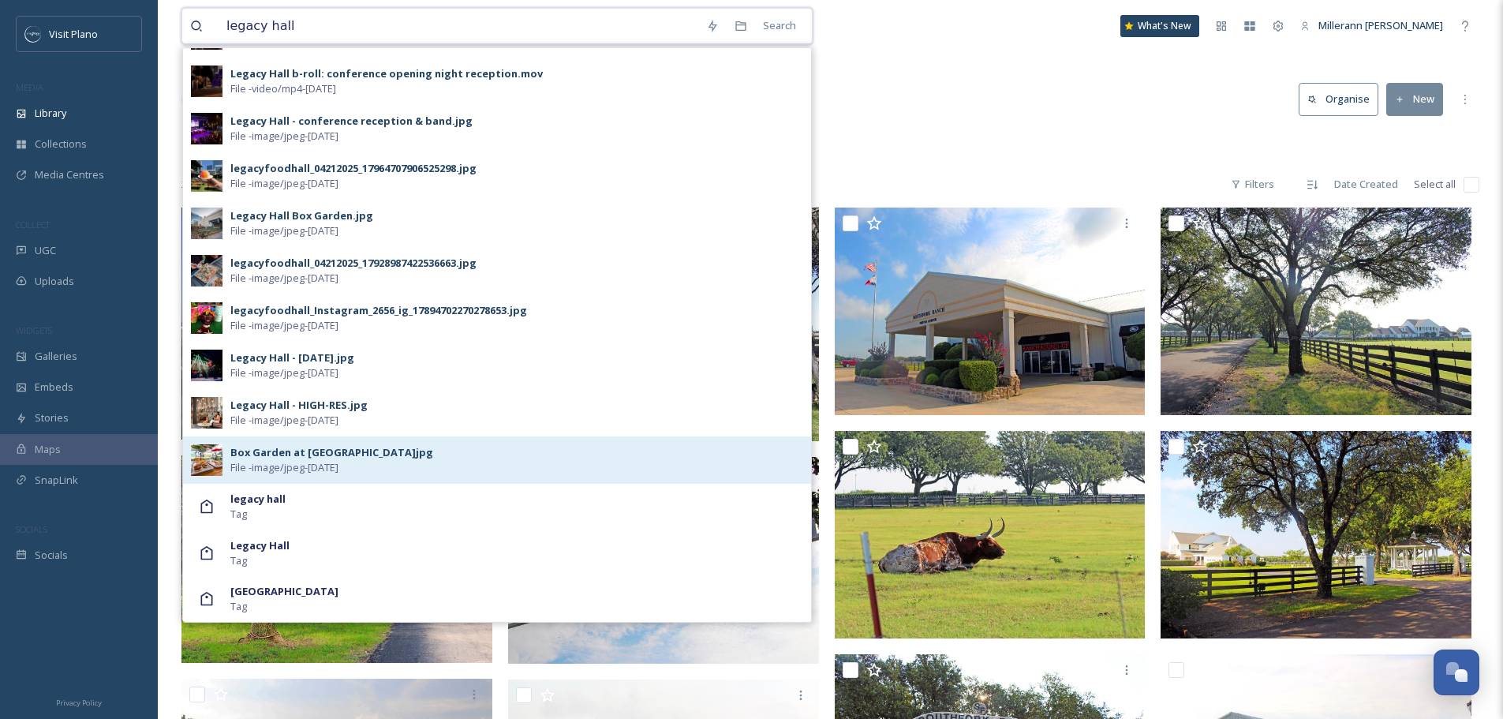
type input "legacy hall"
click at [390, 450] on div "Box Garden at [GEOGRAPHIC_DATA]jpg File - image/jpeg - [DATE]" at bounding box center [516, 460] width 573 height 30
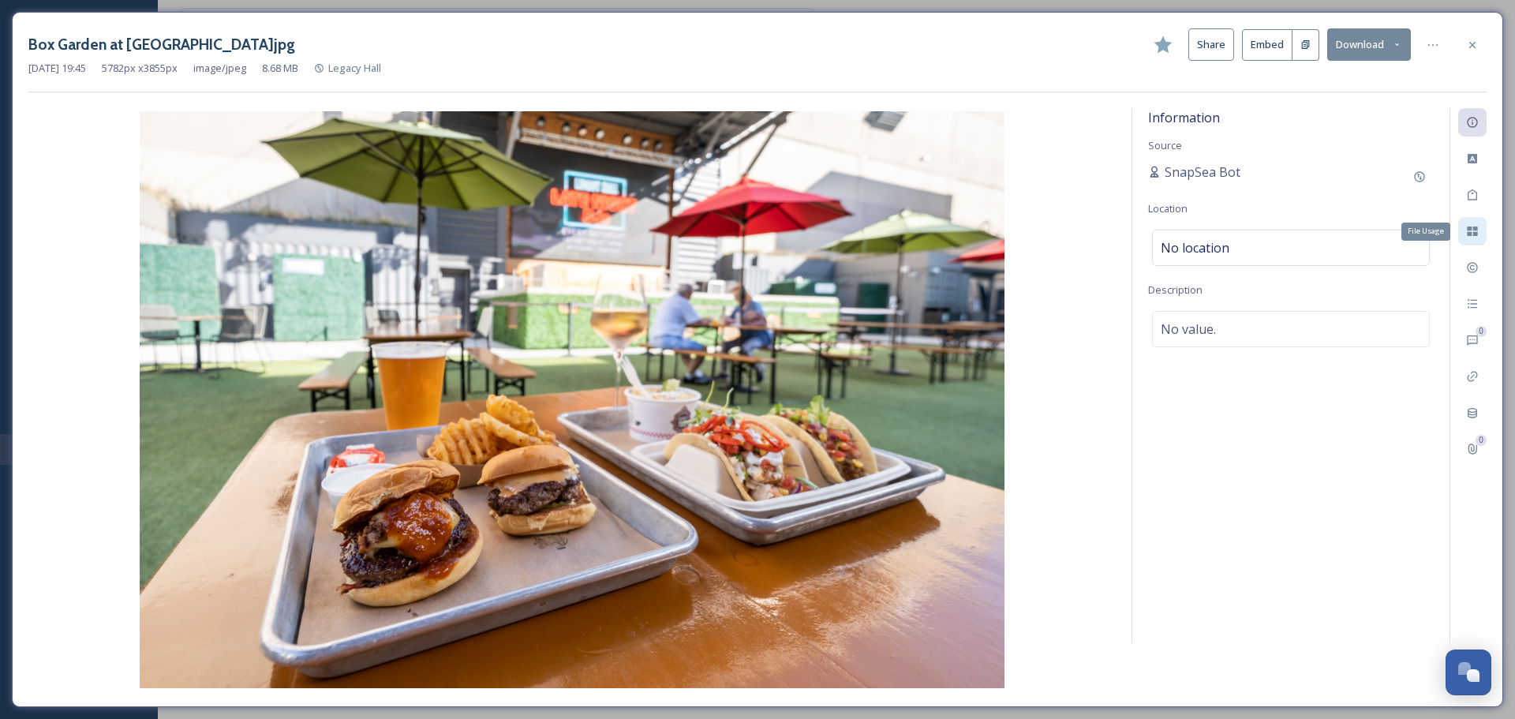
click at [1462, 229] on div "File Usage" at bounding box center [1472, 231] width 28 height 28
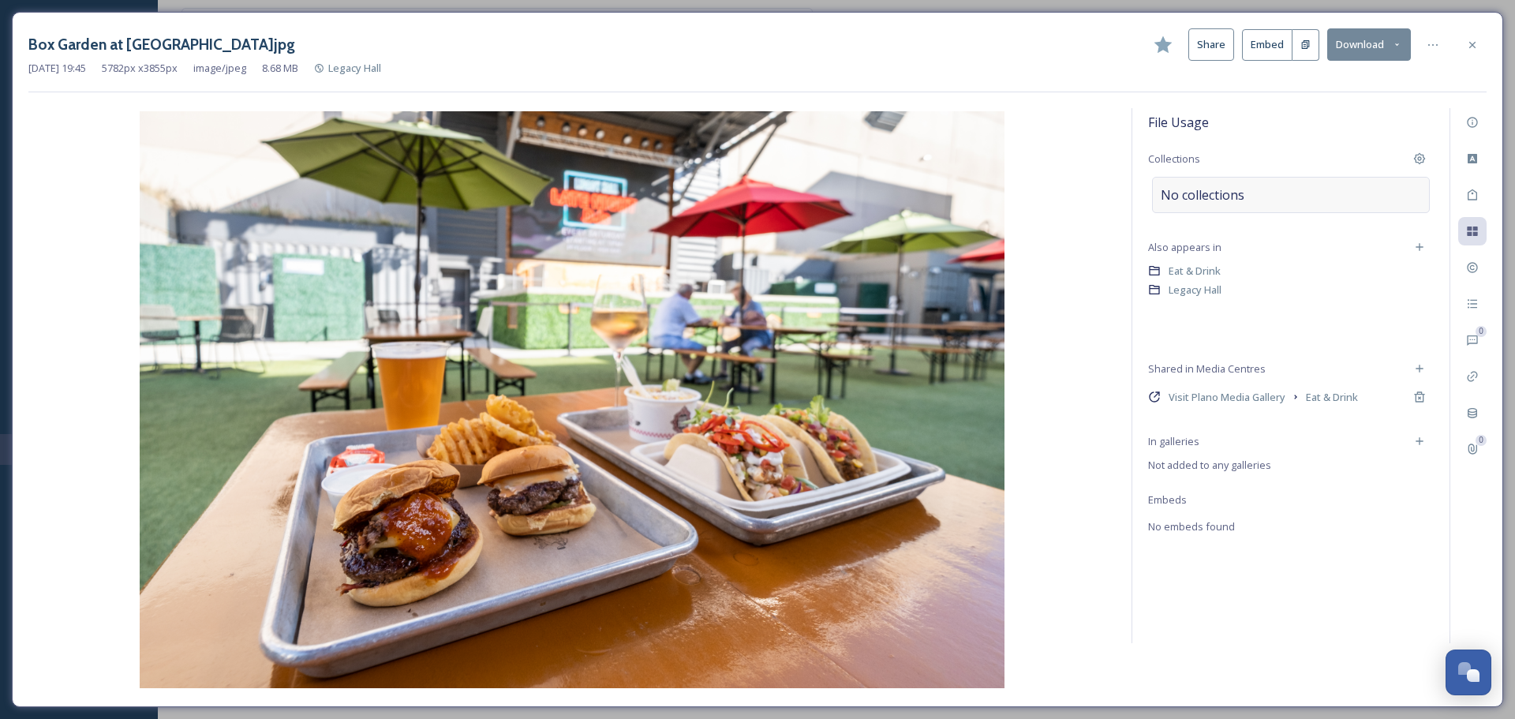
click at [1259, 197] on div "No collections" at bounding box center [1291, 195] width 278 height 36
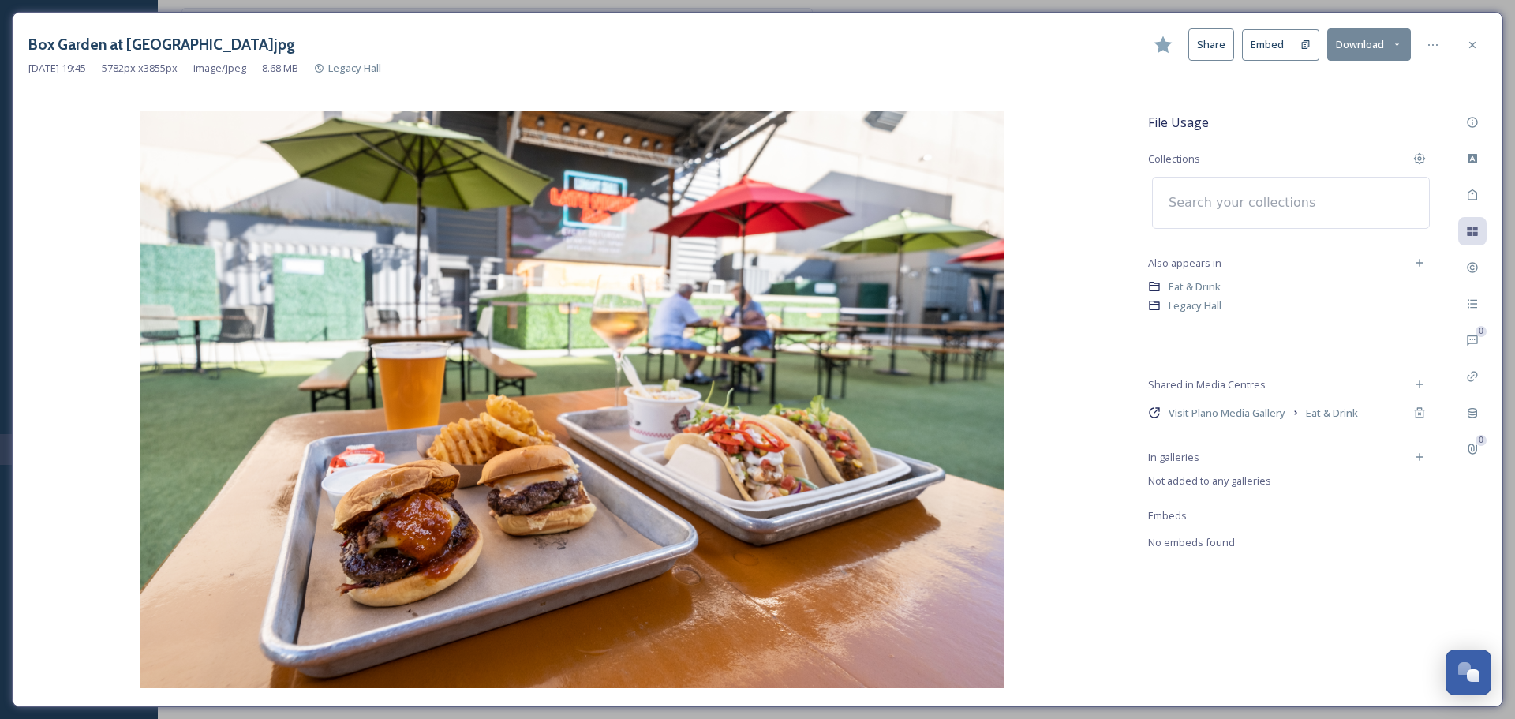
click at [1231, 206] on input at bounding box center [1247, 202] width 174 height 35
type input "epg"
click at [1260, 251] on span "ConventionSouth EPG 2026" at bounding box center [1225, 248] width 129 height 15
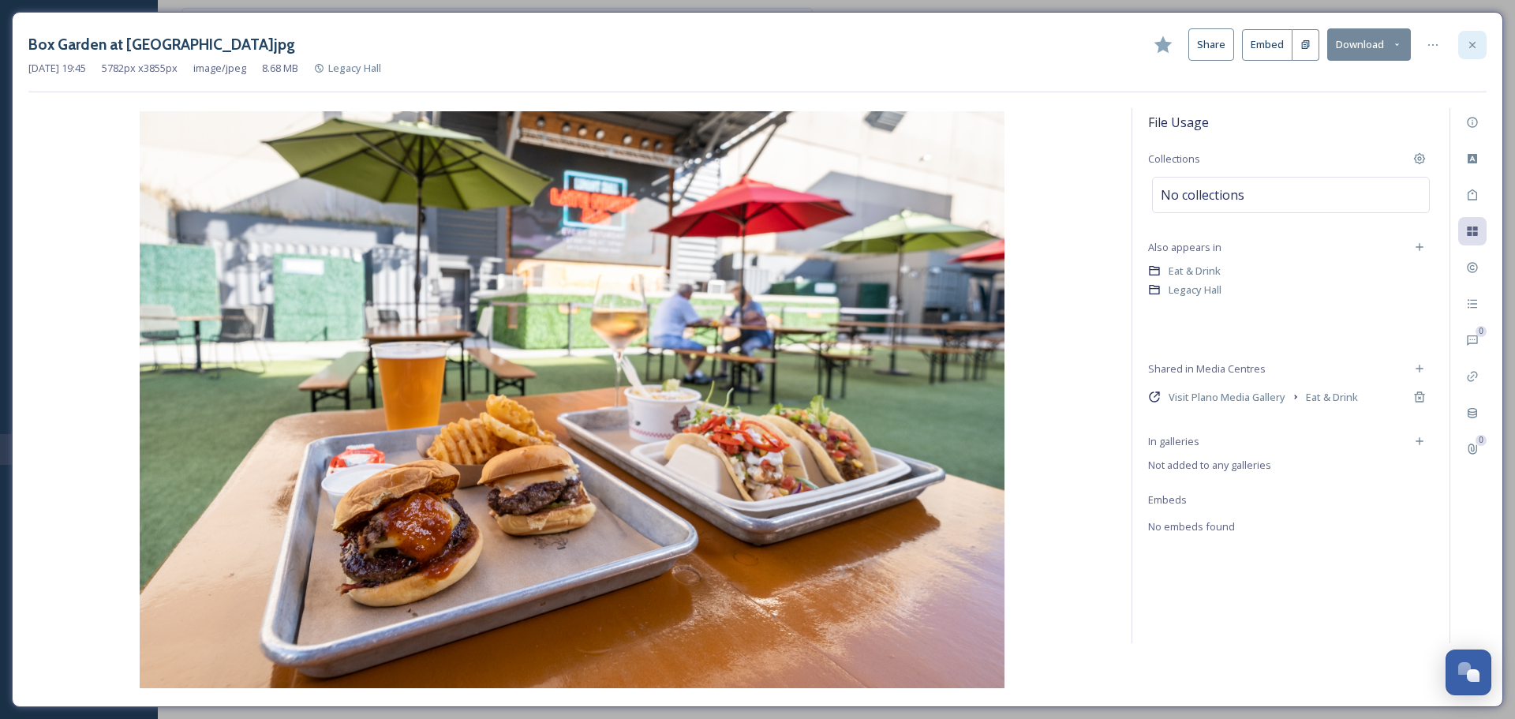
click at [1472, 42] on icon at bounding box center [1472, 45] width 13 height 13
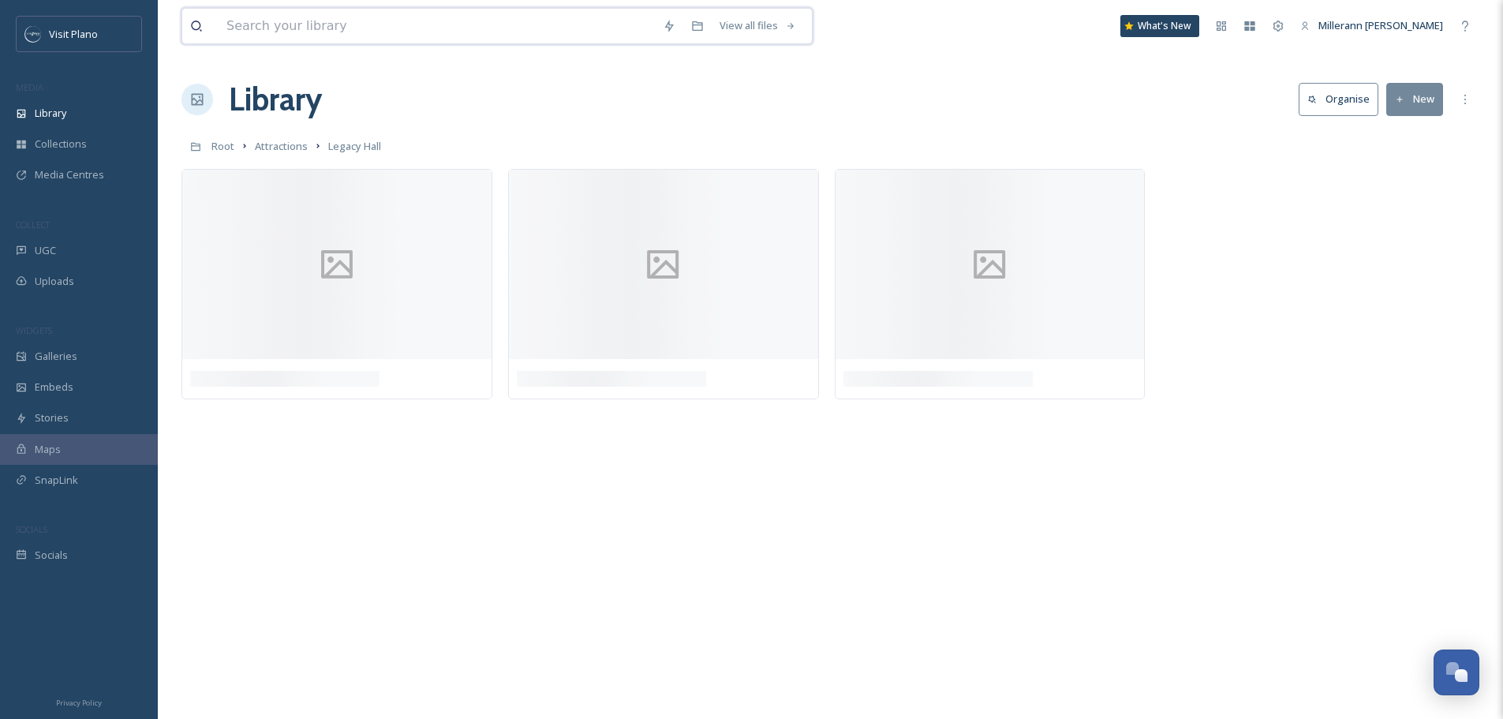
click at [272, 26] on input at bounding box center [437, 26] width 436 height 35
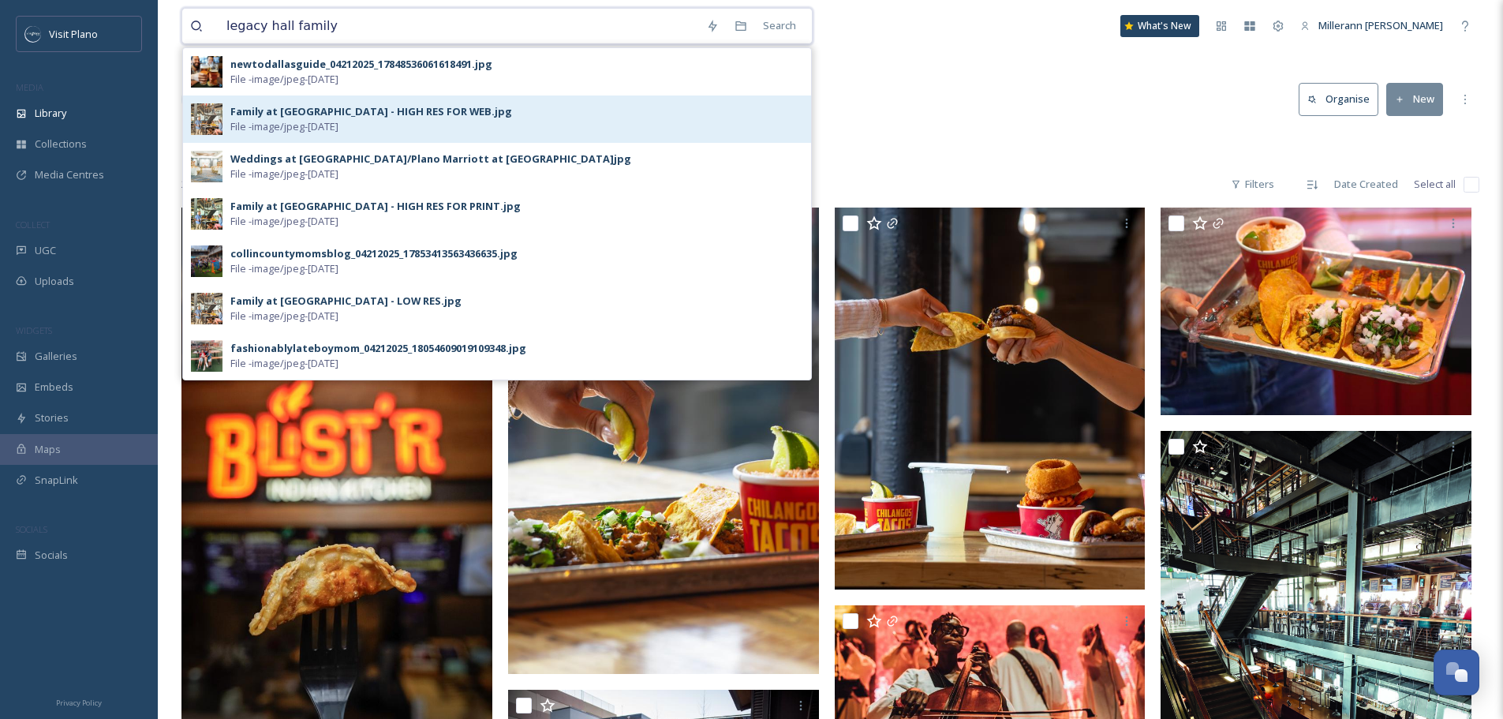
type input "legacy hall family"
click at [277, 103] on div "Family at [GEOGRAPHIC_DATA] - HIGH RES FOR WEB.jpg File - image/jpeg - [DATE]" at bounding box center [497, 118] width 628 height 47
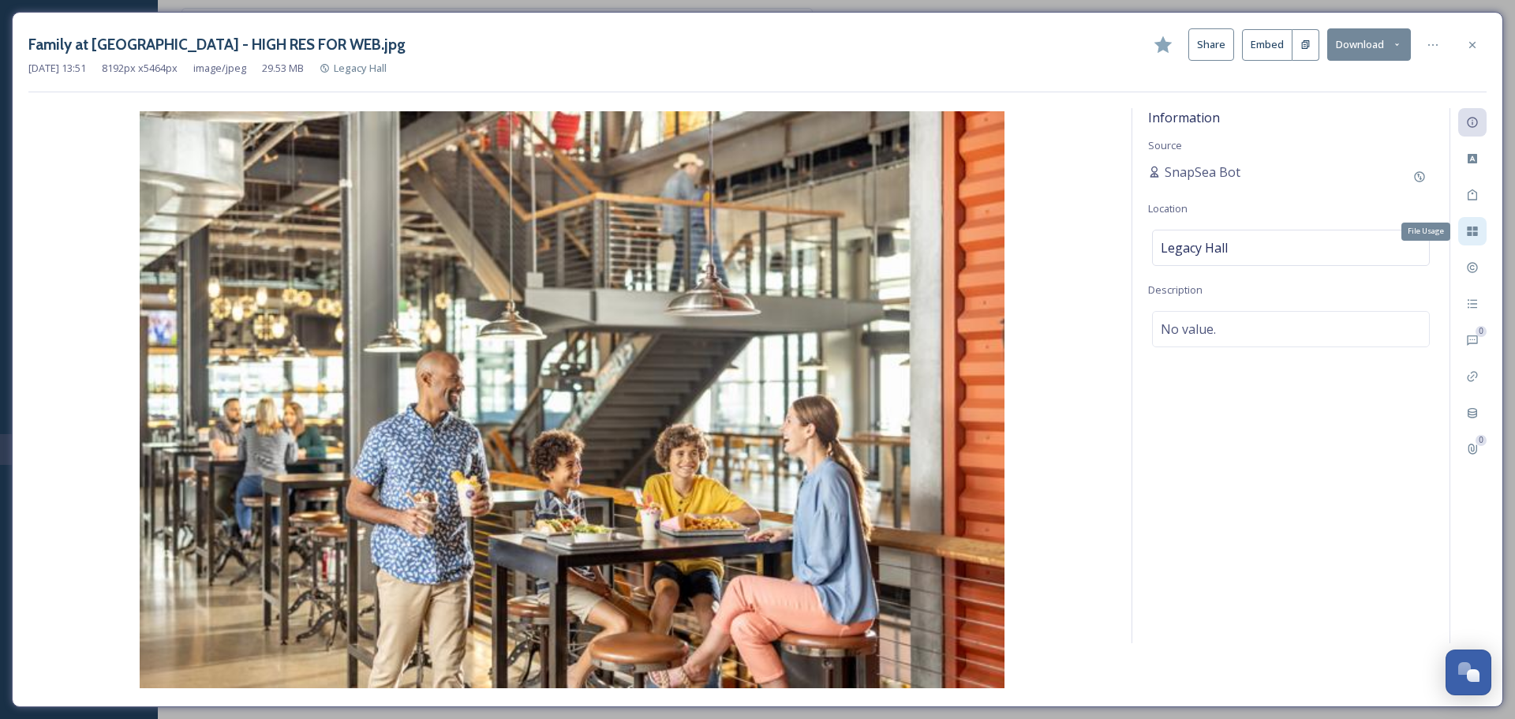
click at [1472, 232] on icon at bounding box center [1472, 231] width 13 height 13
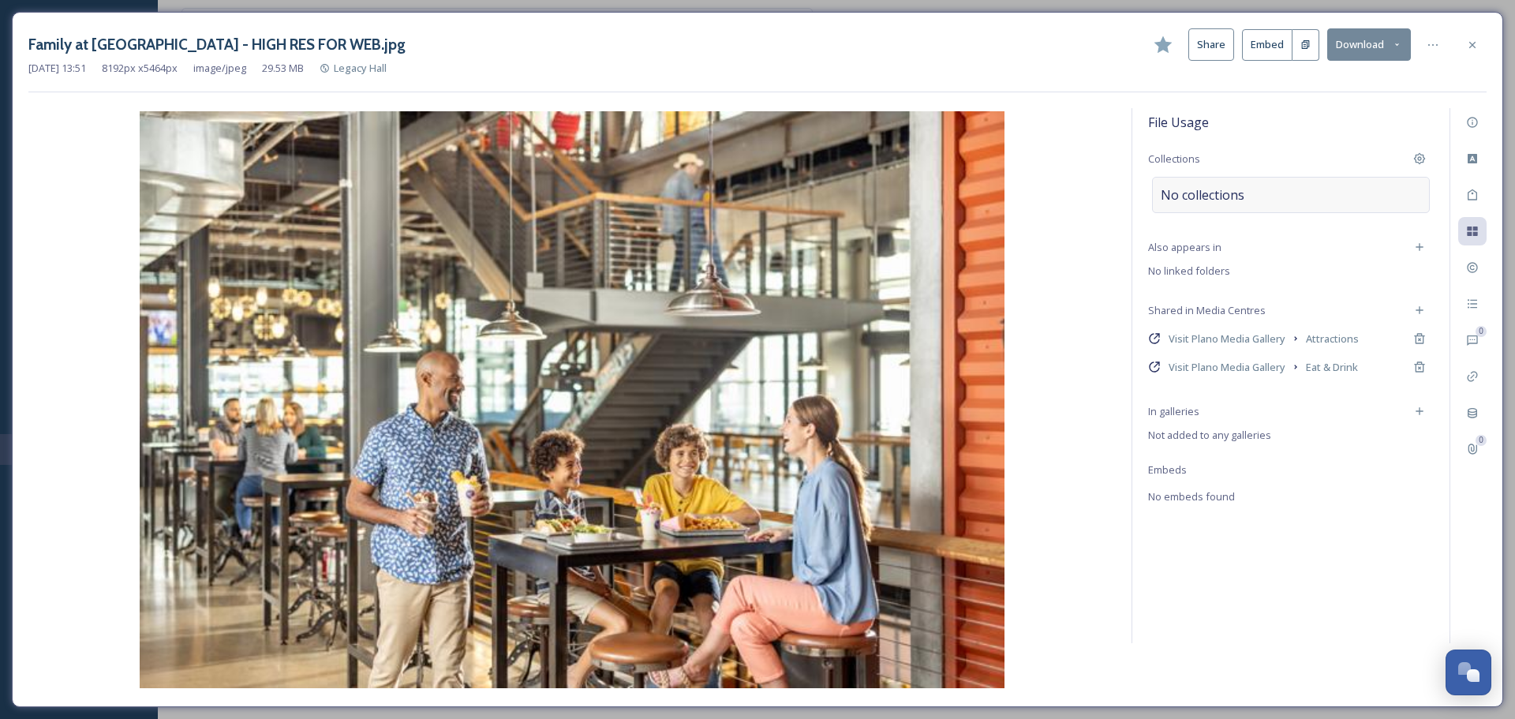
click at [1240, 196] on span "No collections" at bounding box center [1202, 194] width 84 height 19
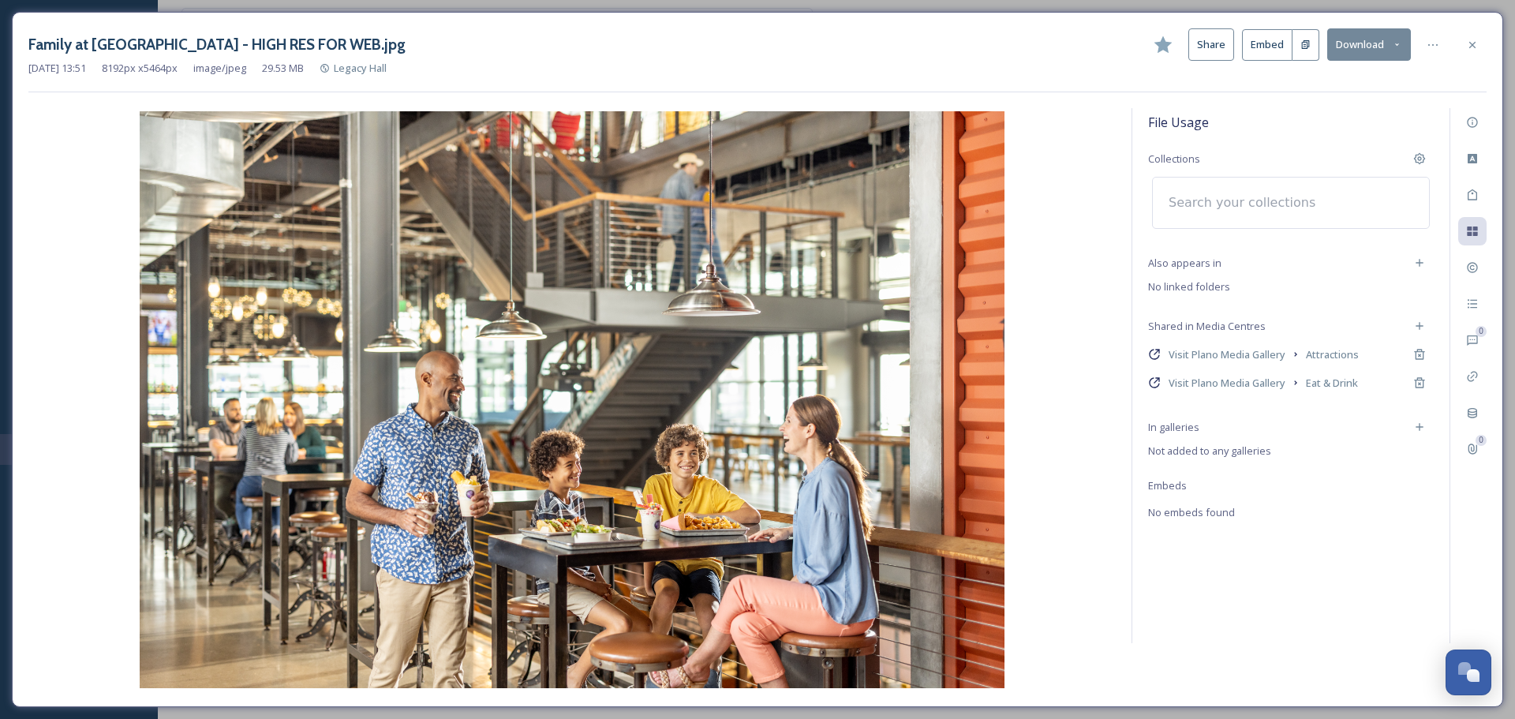
click at [1244, 209] on input at bounding box center [1247, 202] width 174 height 35
type input "epg"
click at [1254, 252] on span "ConventionSouth EPG 2026" at bounding box center [1225, 248] width 129 height 15
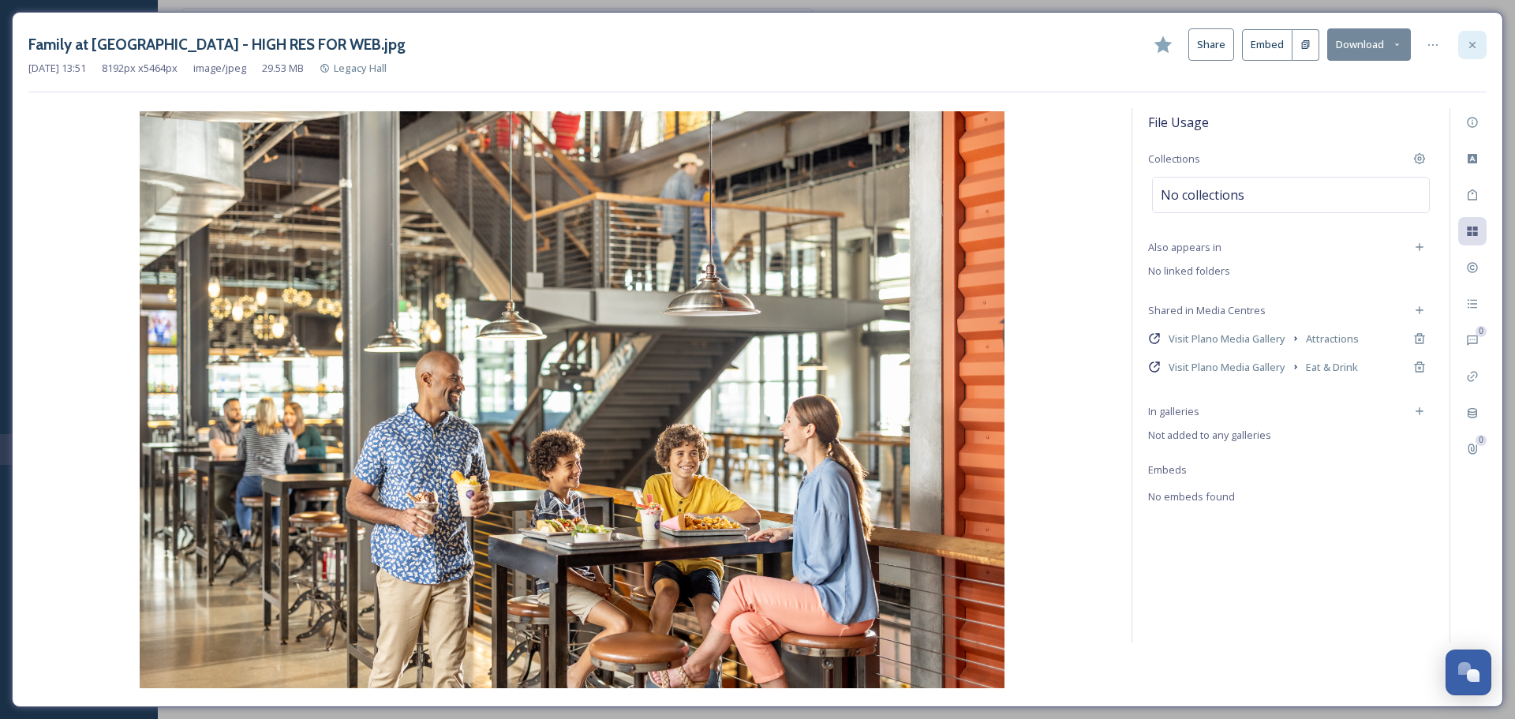
click at [1470, 47] on icon at bounding box center [1472, 44] width 6 height 6
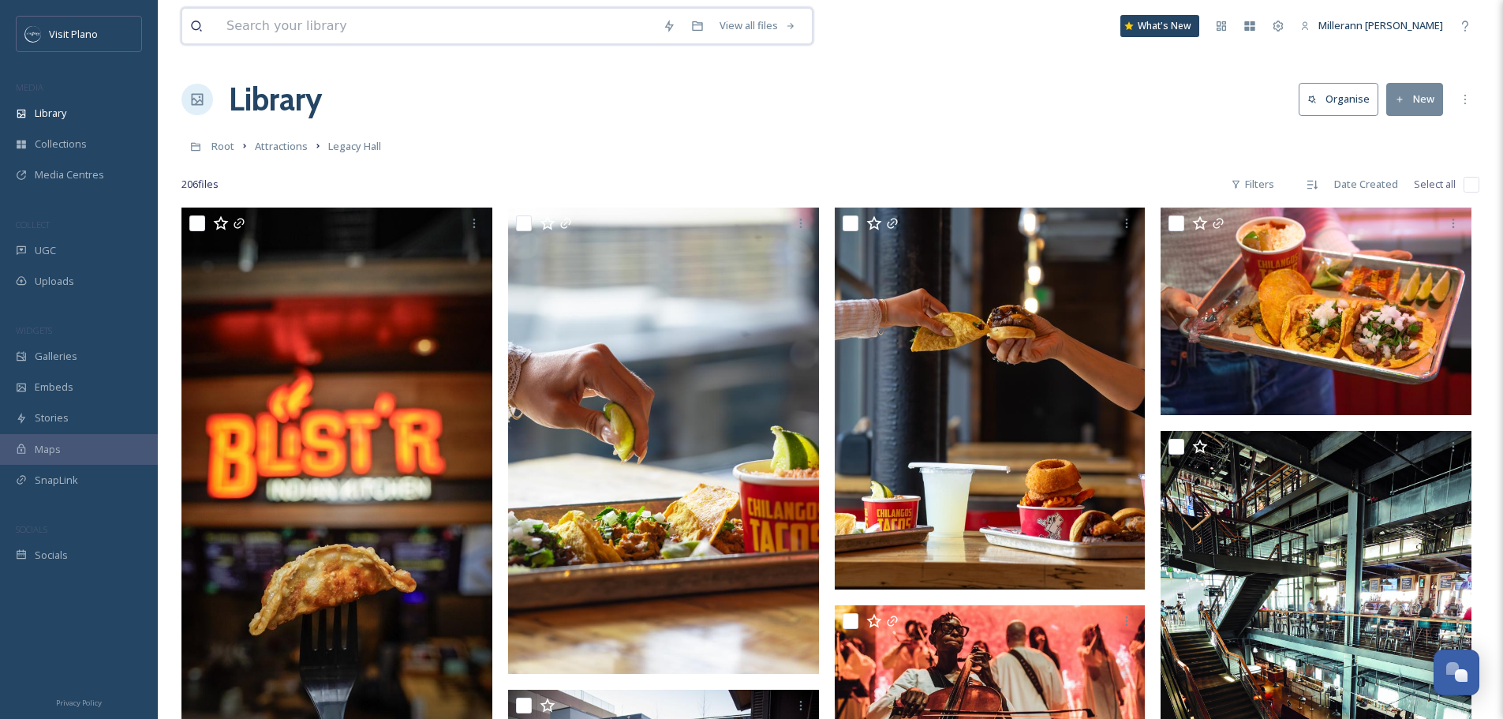
click at [340, 21] on input at bounding box center [437, 26] width 436 height 35
type input "crayola"
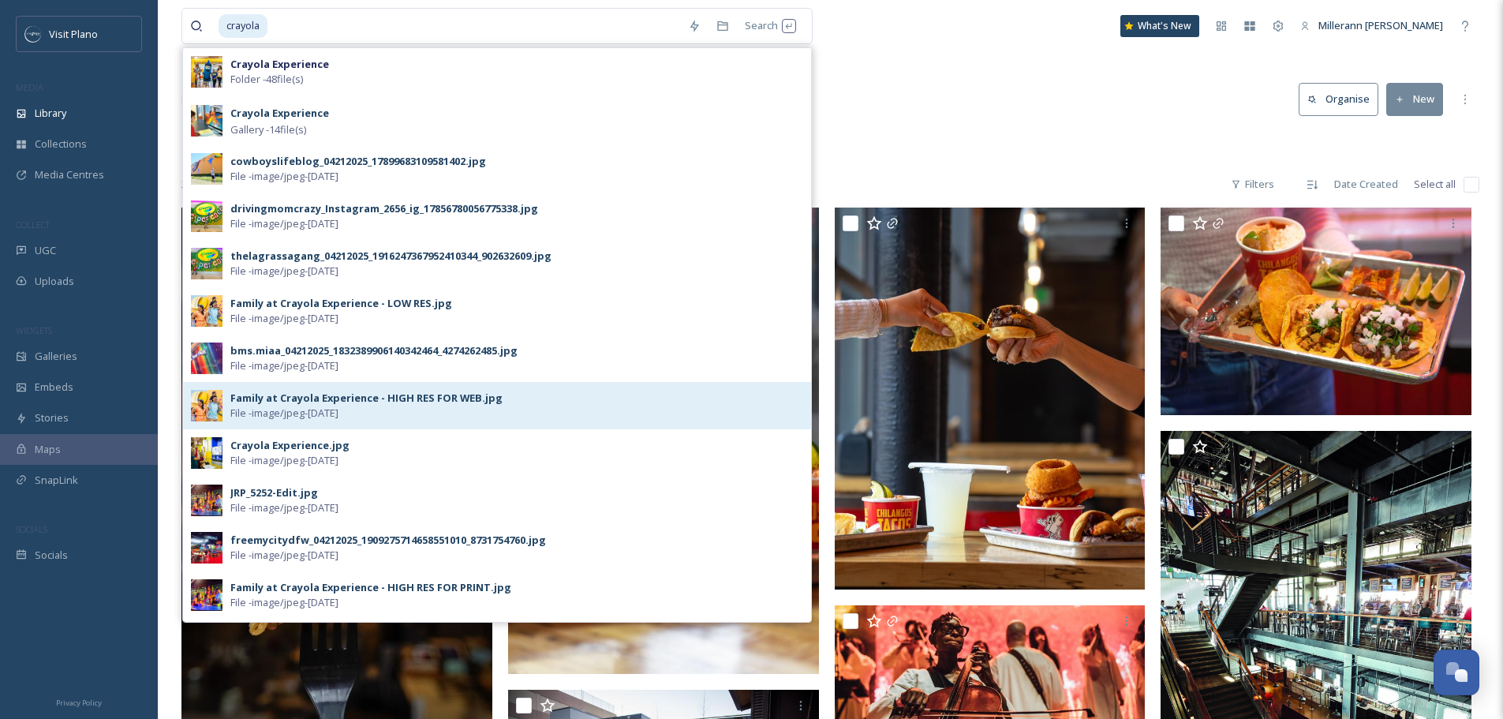
click at [396, 399] on div "Family at Crayola Experience - HIGH RES FOR WEB.jpg" at bounding box center [366, 397] width 272 height 15
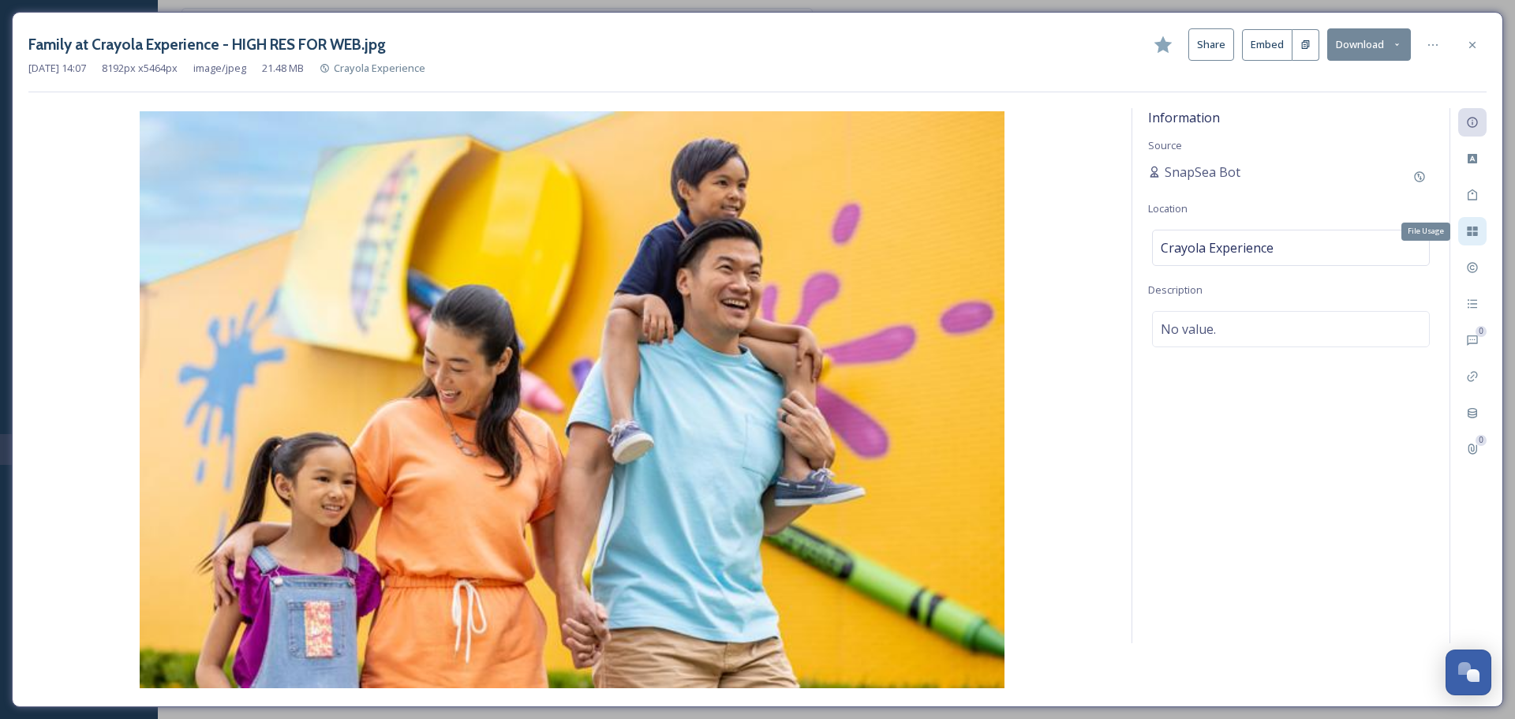
click at [1470, 224] on div "File Usage" at bounding box center [1472, 231] width 28 height 28
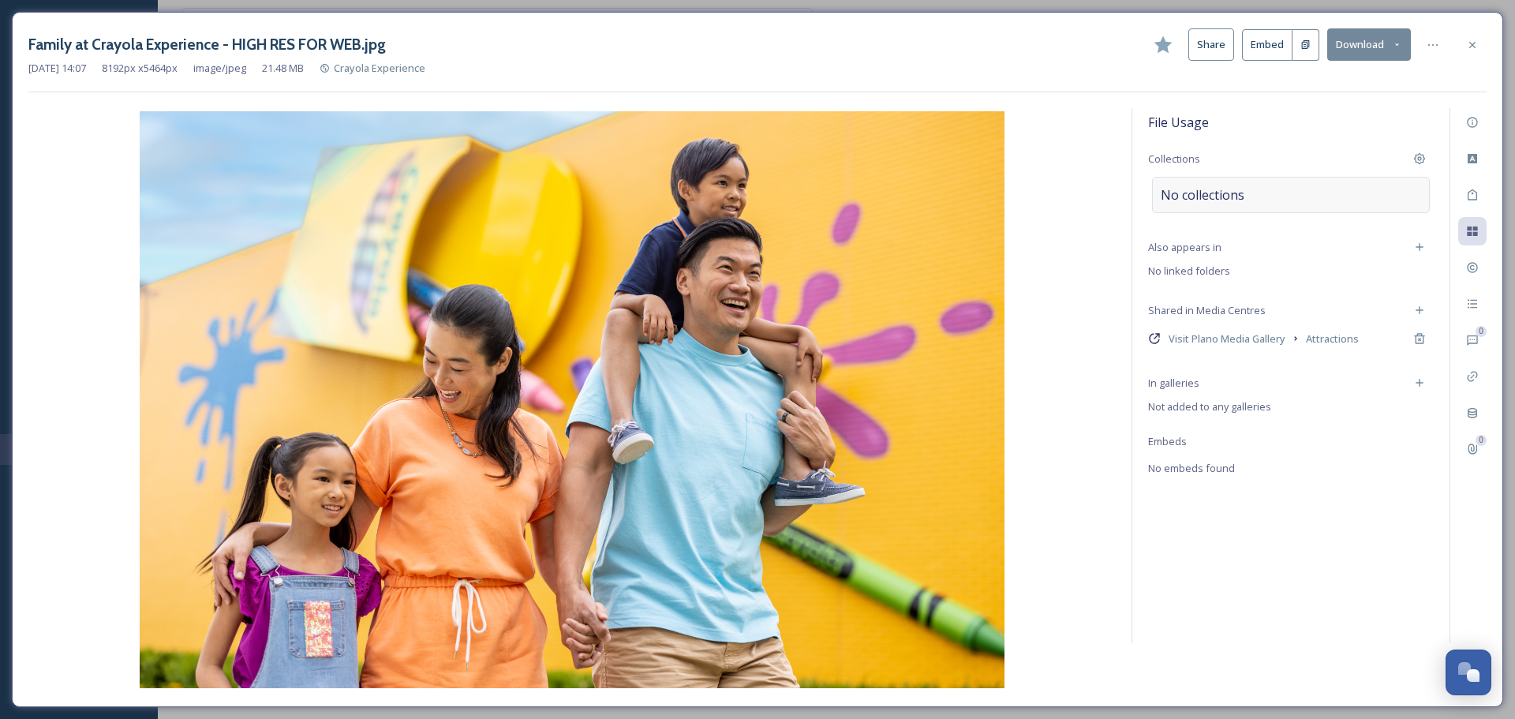
click at [1260, 188] on div "No collections" at bounding box center [1291, 195] width 278 height 36
click at [1219, 198] on input at bounding box center [1247, 202] width 174 height 35
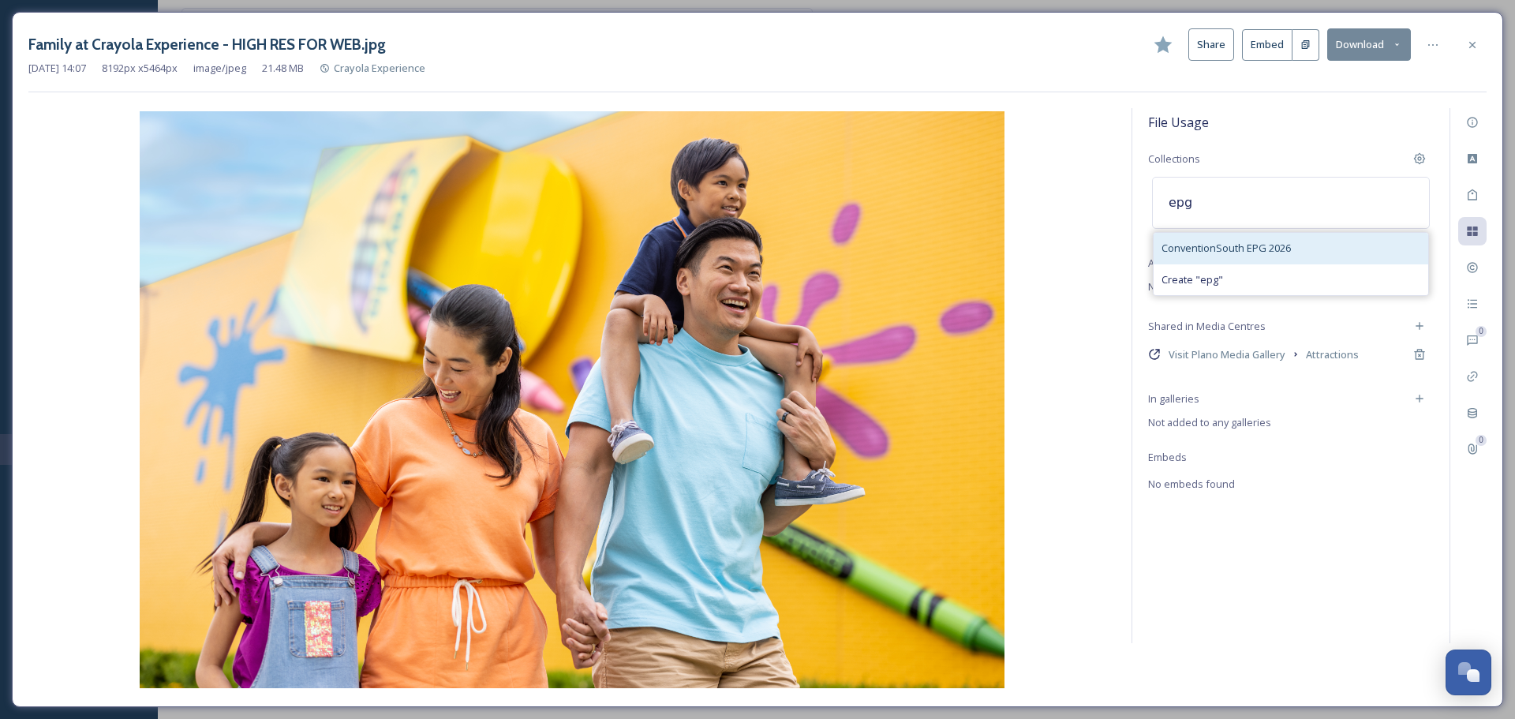
type input "epg"
click at [1238, 245] on span "ConventionSouth EPG 2026" at bounding box center [1225, 248] width 129 height 15
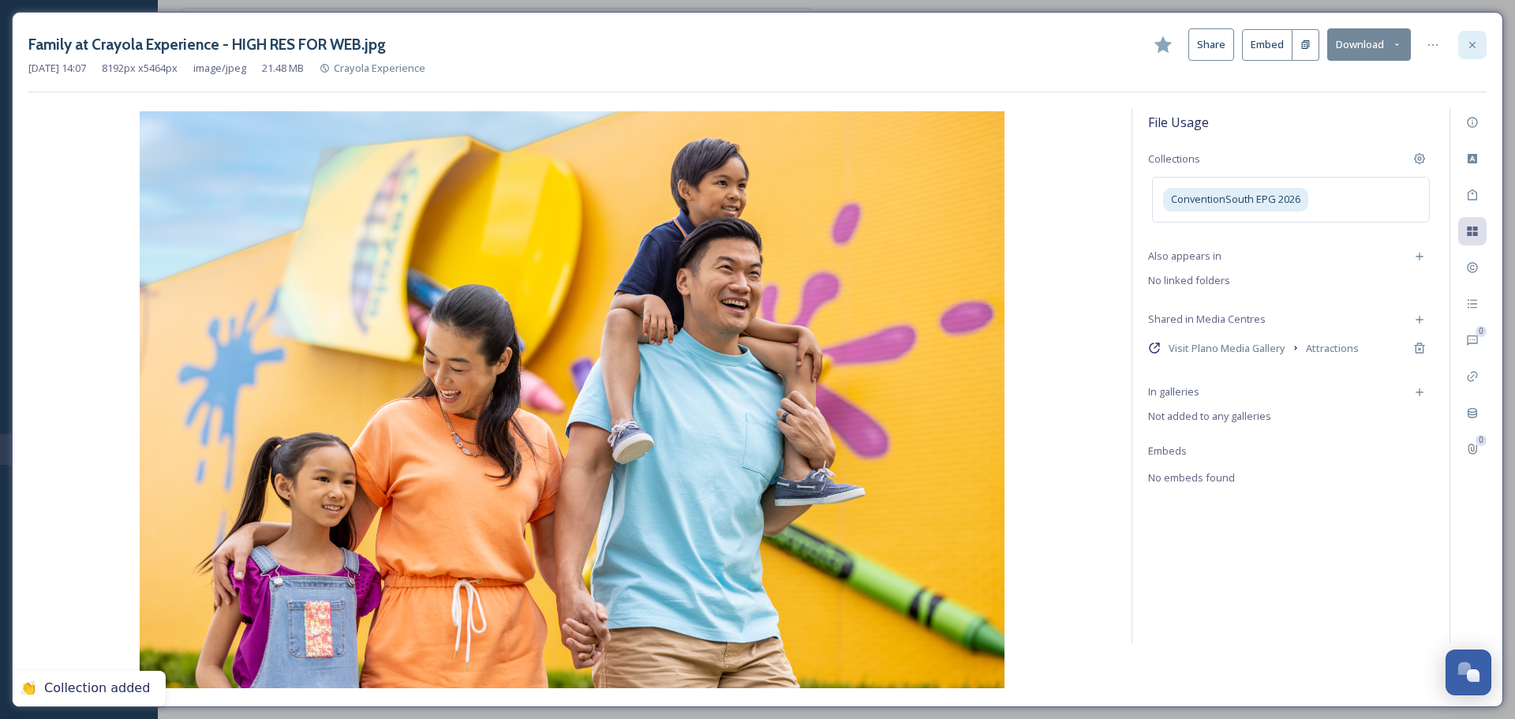
click at [1471, 47] on icon at bounding box center [1472, 45] width 13 height 13
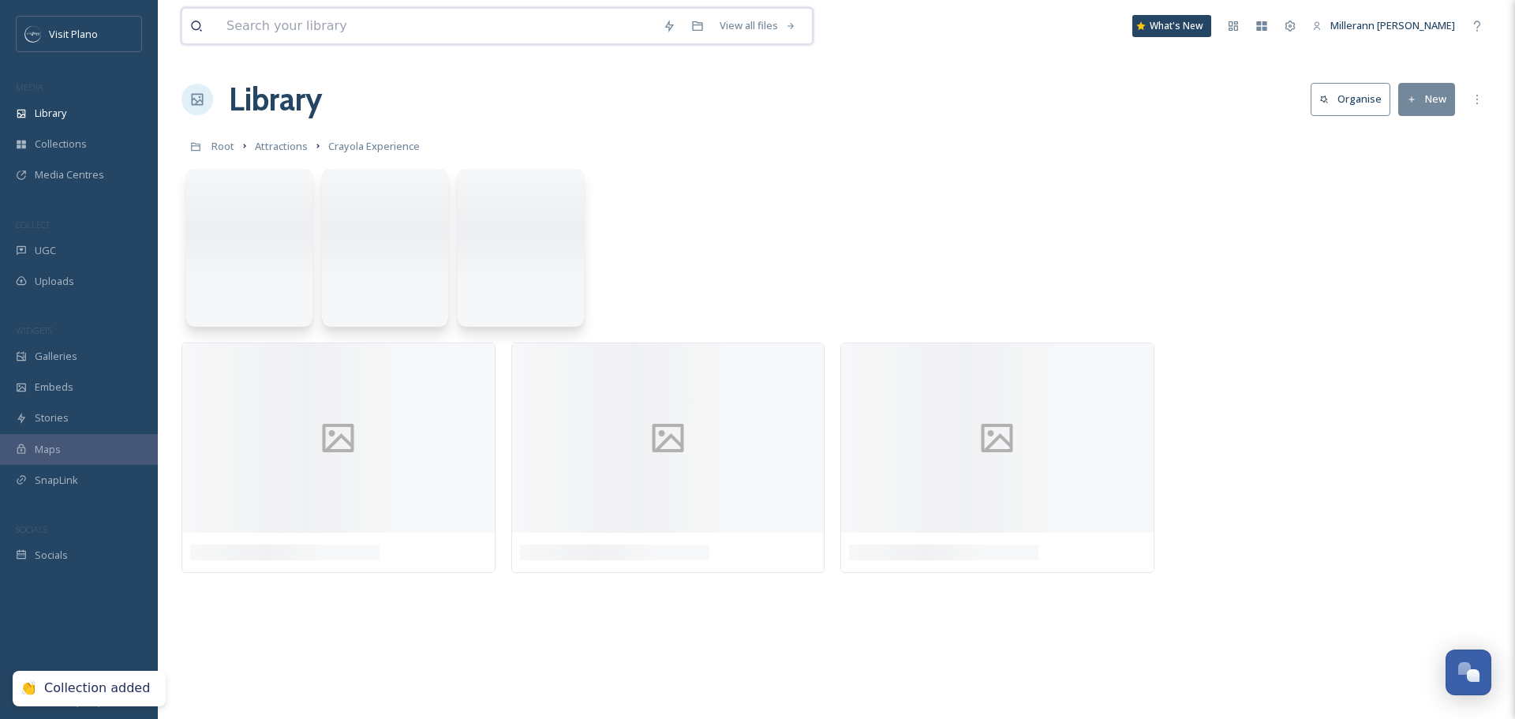
click at [386, 37] on input at bounding box center [437, 26] width 436 height 35
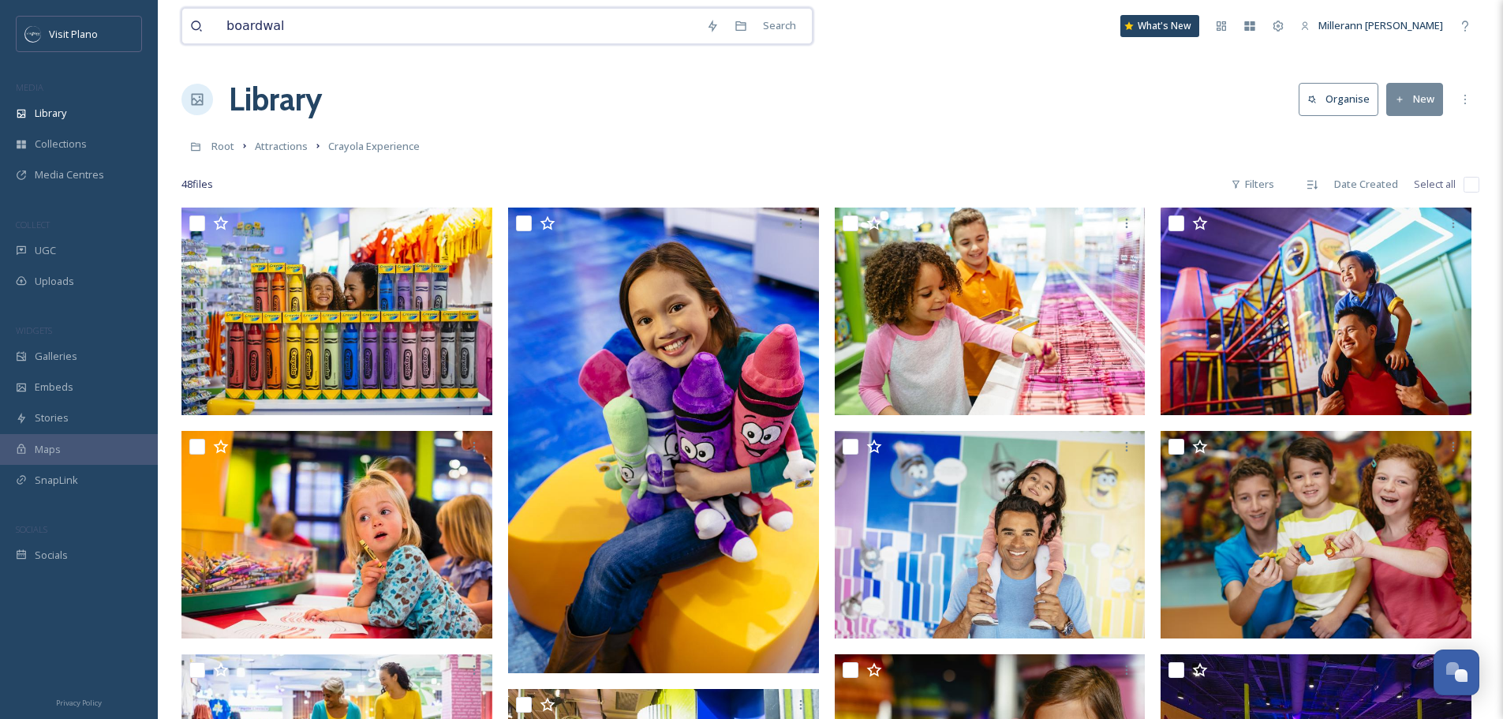
type input "boardwalk"
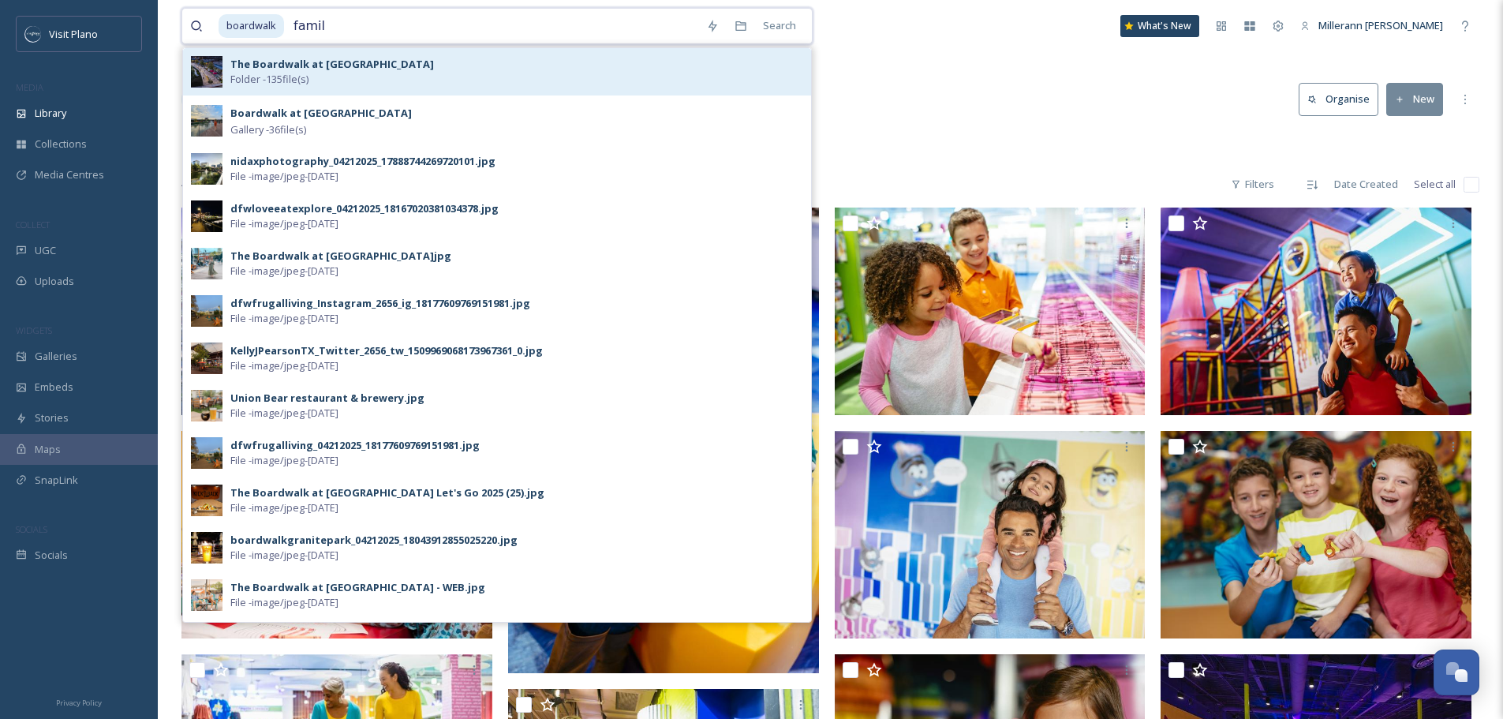
type input "family"
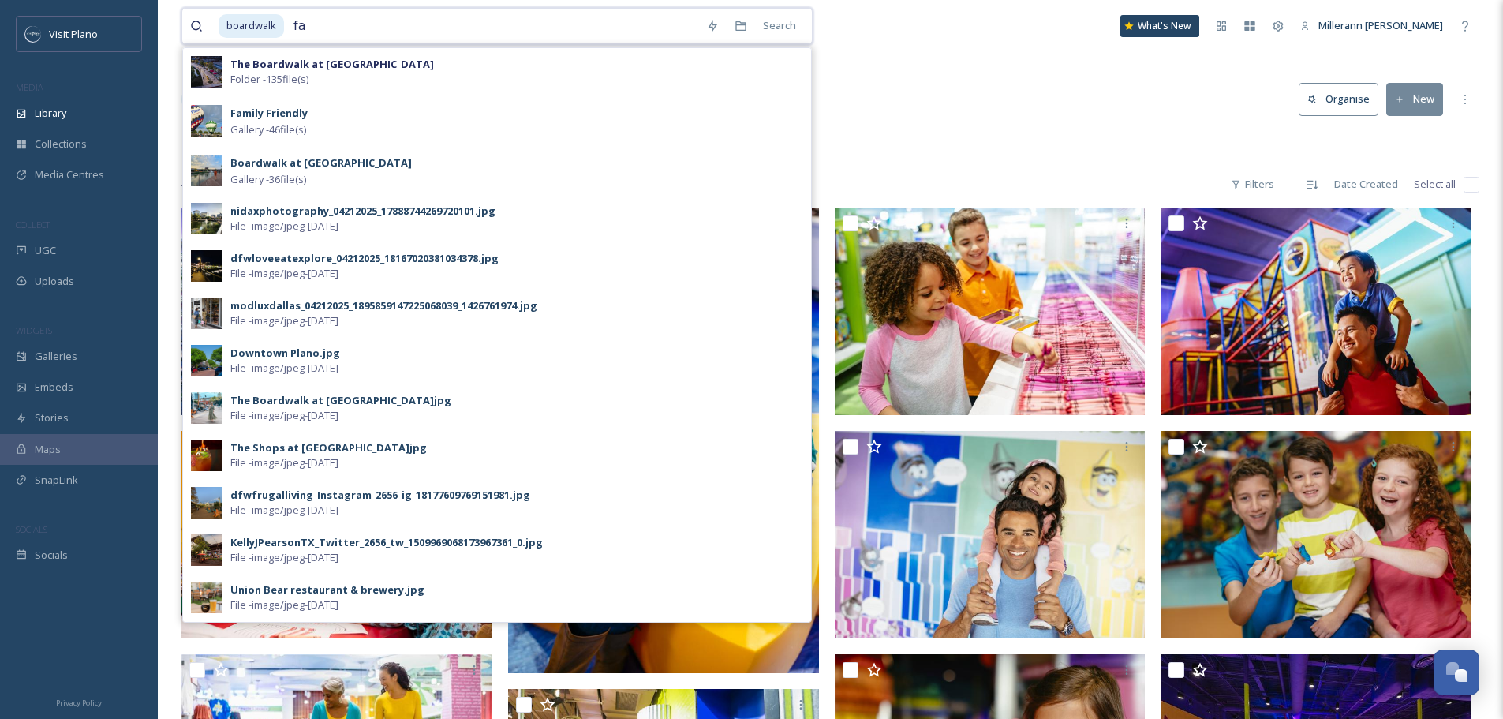
type input "f"
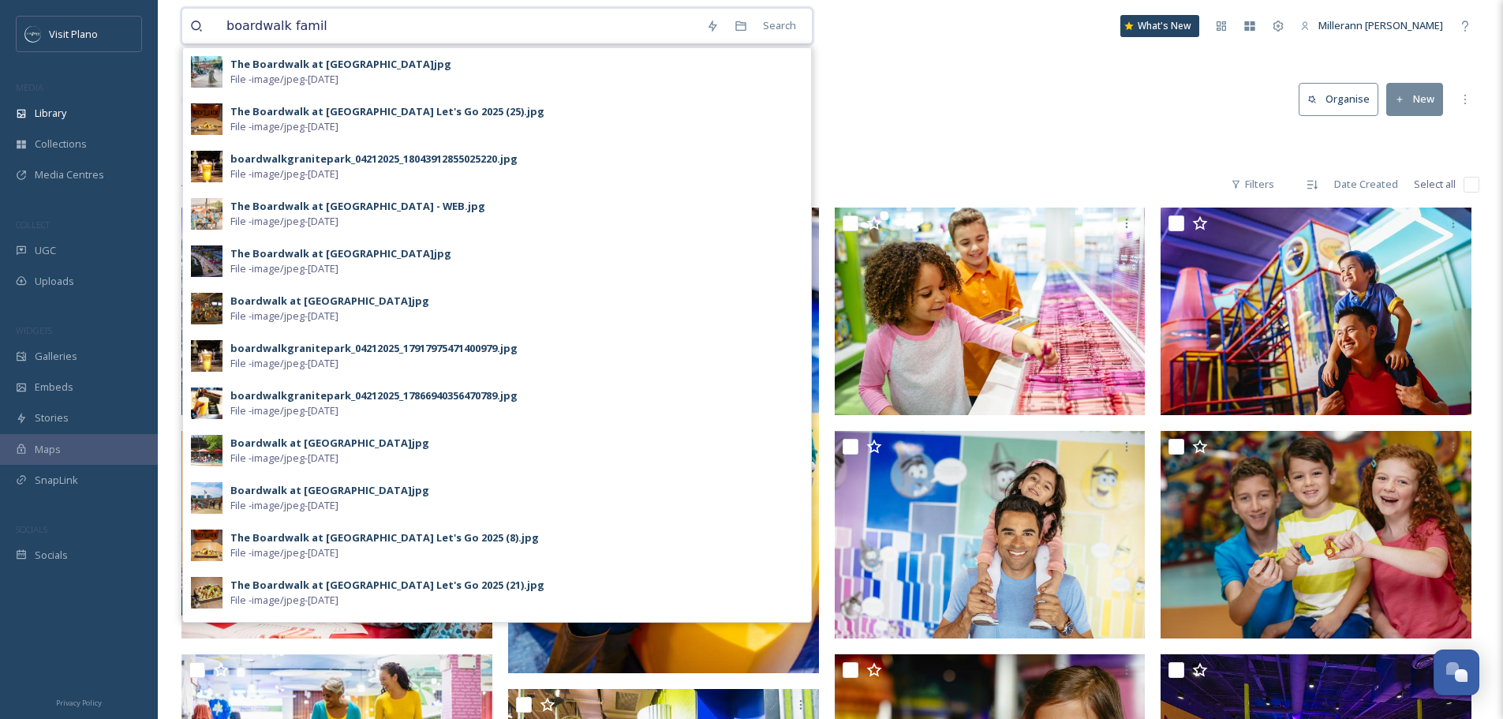
type input "boardwalk family"
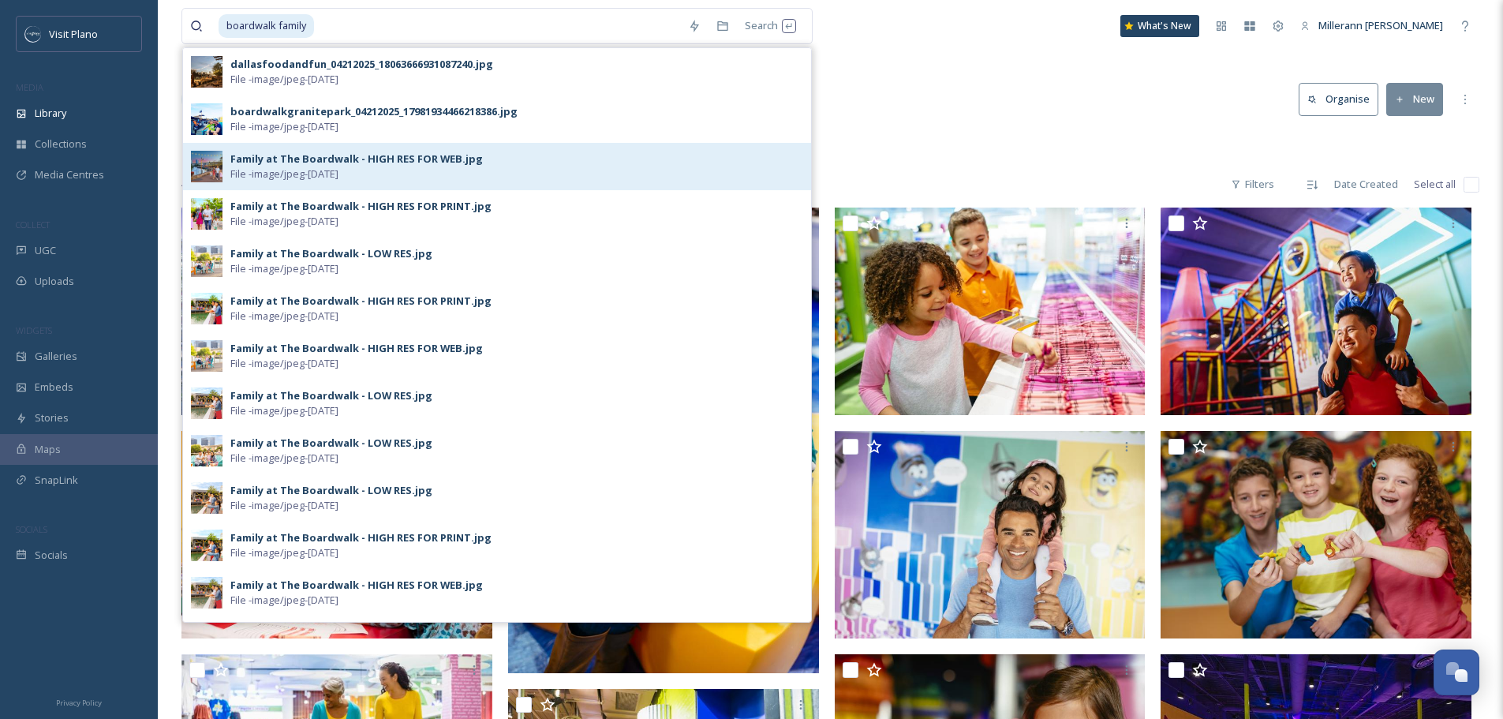
click at [327, 165] on div "Family at The Boardwalk - HIGH RES FOR WEB.jpg" at bounding box center [356, 158] width 252 height 15
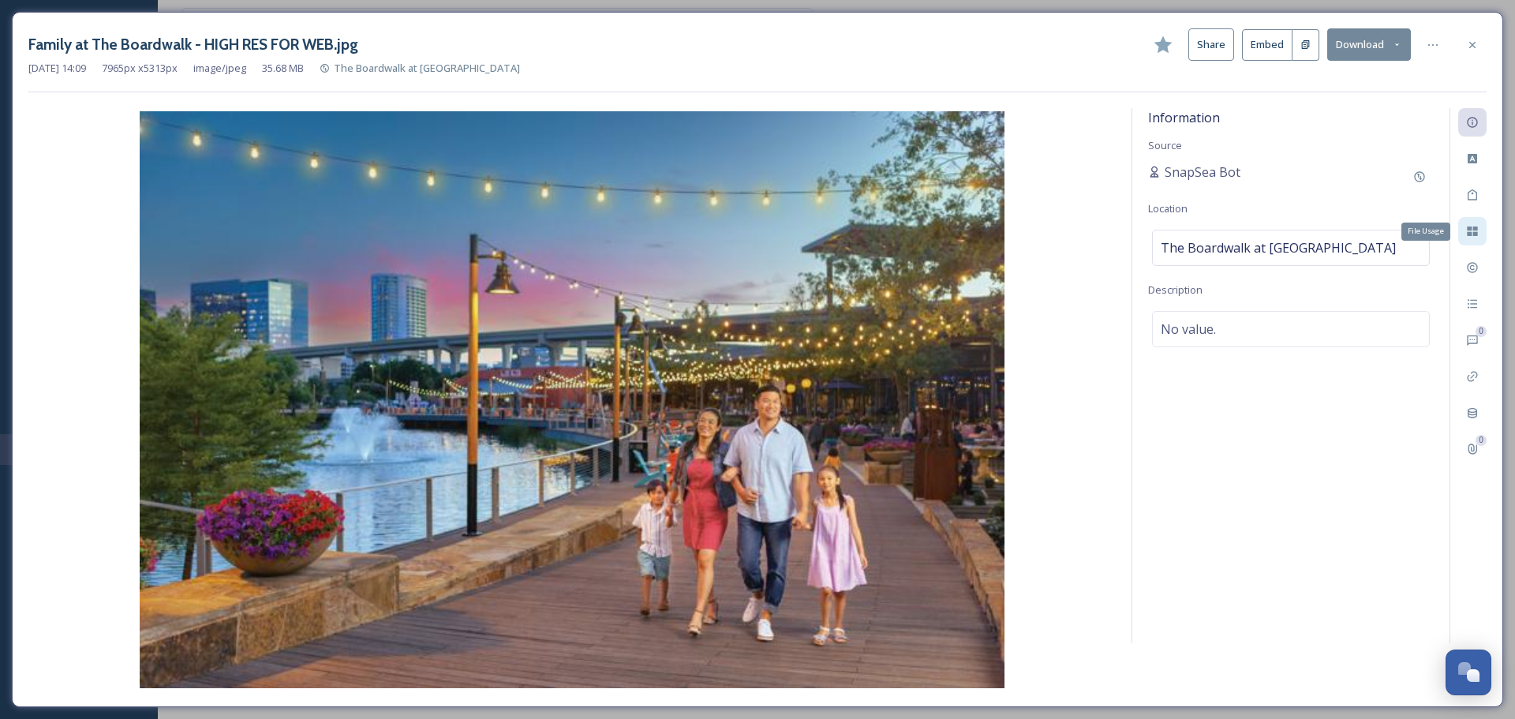
click at [1473, 228] on icon at bounding box center [1471, 230] width 10 height 9
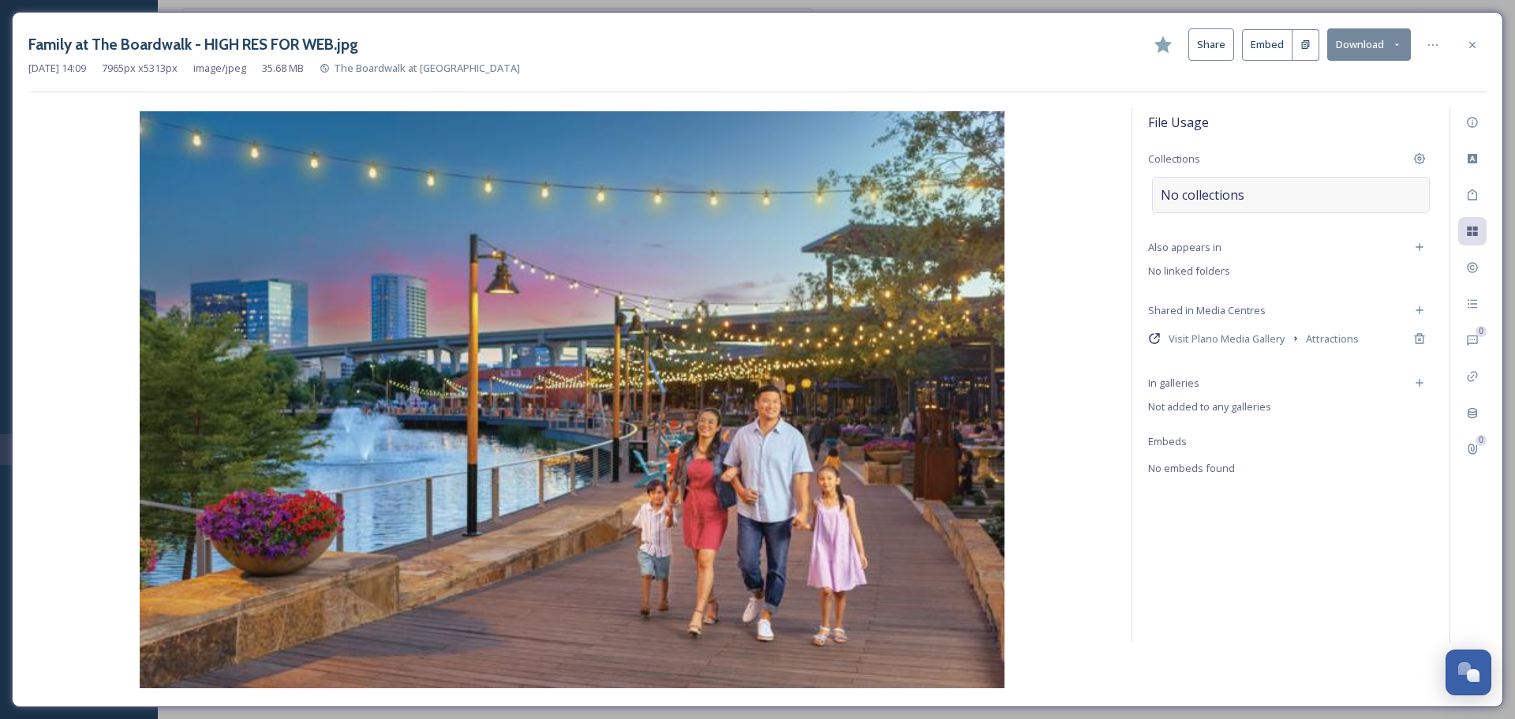
click at [1287, 196] on div "No collections" at bounding box center [1291, 195] width 278 height 36
click at [1257, 210] on input at bounding box center [1247, 202] width 174 height 35
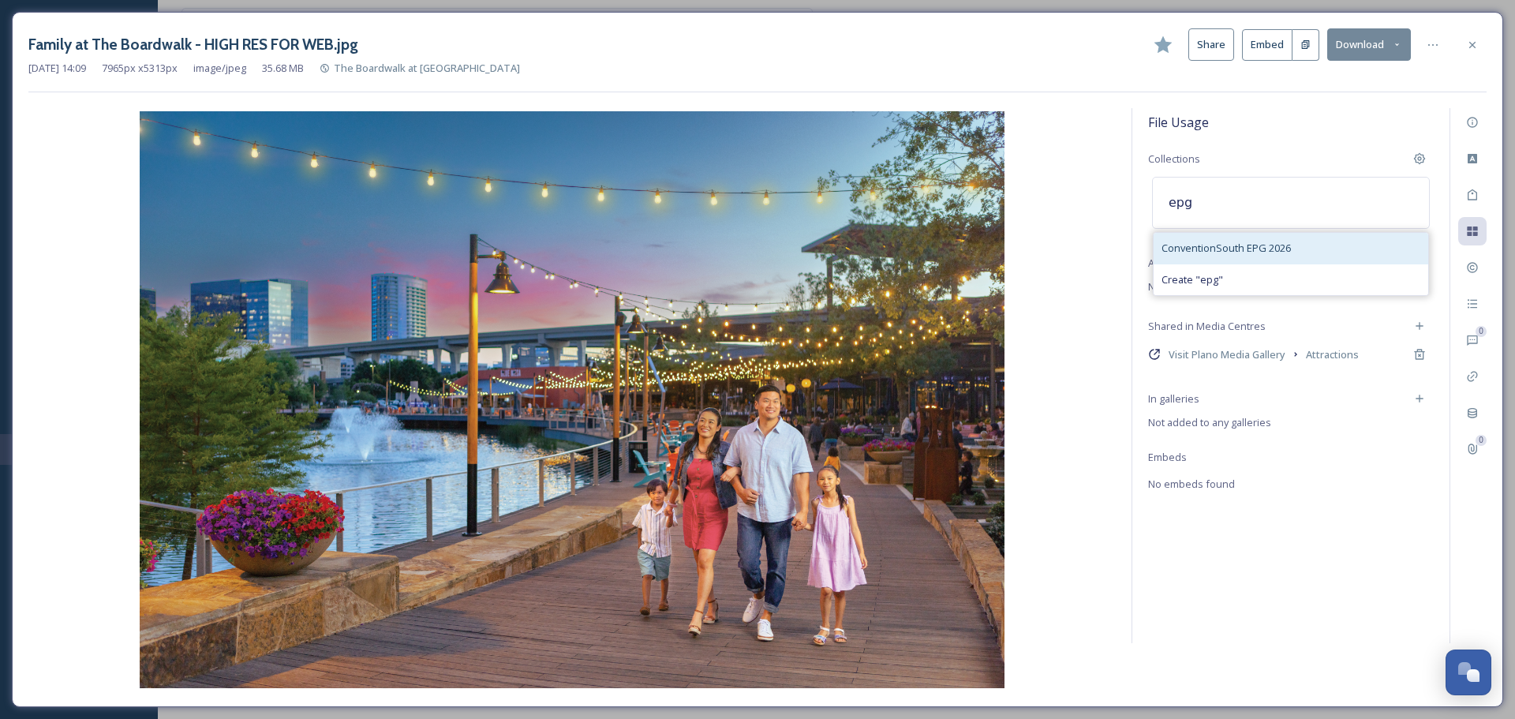
type input "epg"
click at [1252, 242] on span "ConventionSouth EPG 2026" at bounding box center [1225, 248] width 129 height 15
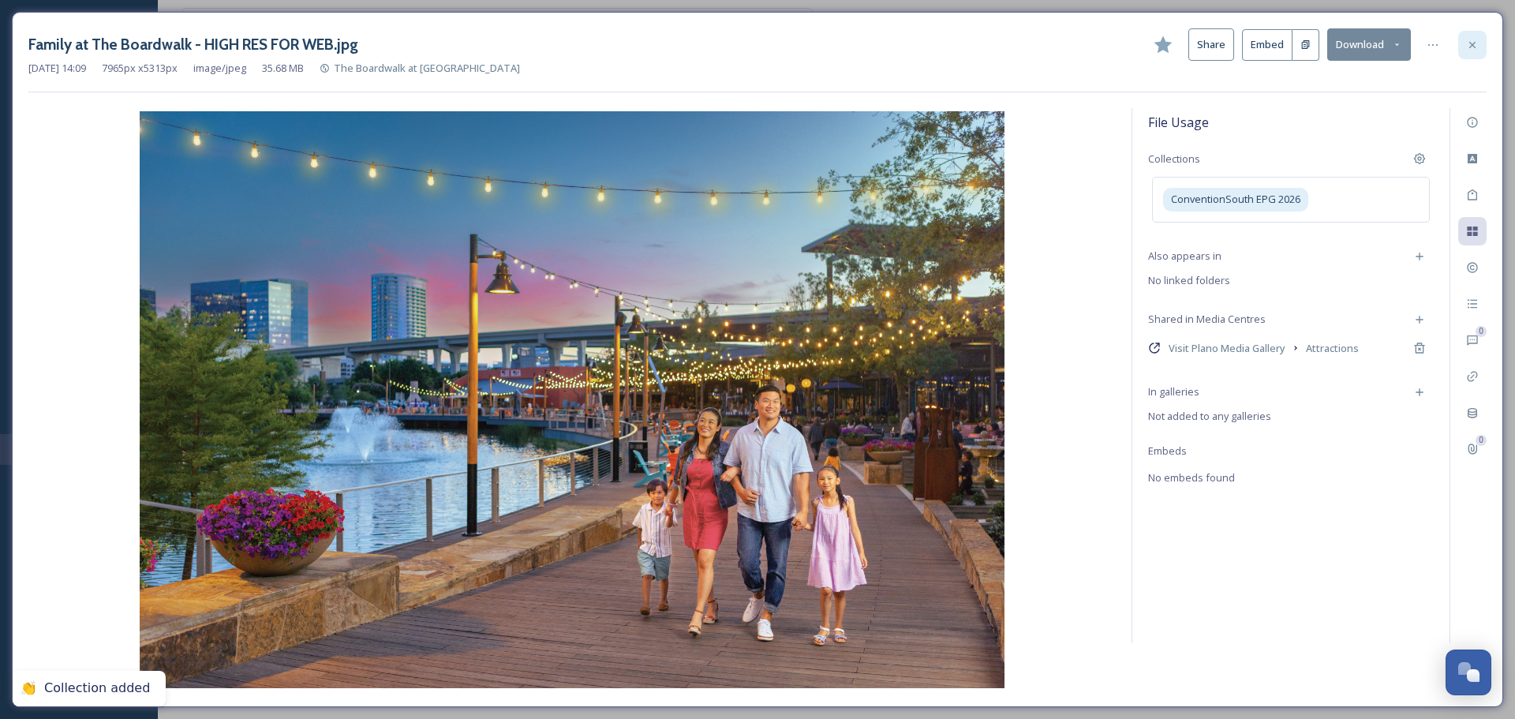
click at [1467, 50] on icon at bounding box center [1472, 45] width 13 height 13
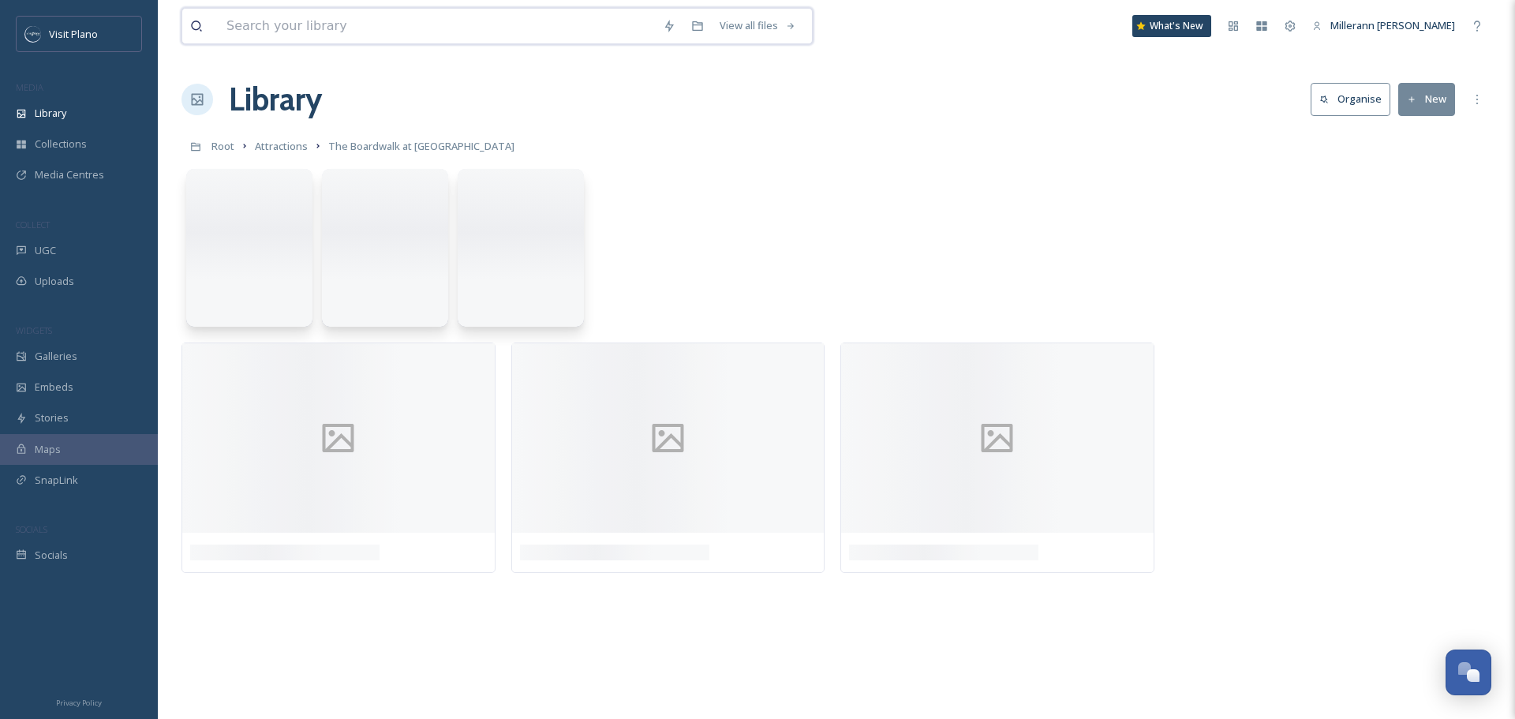
click at [418, 28] on input at bounding box center [437, 26] width 436 height 35
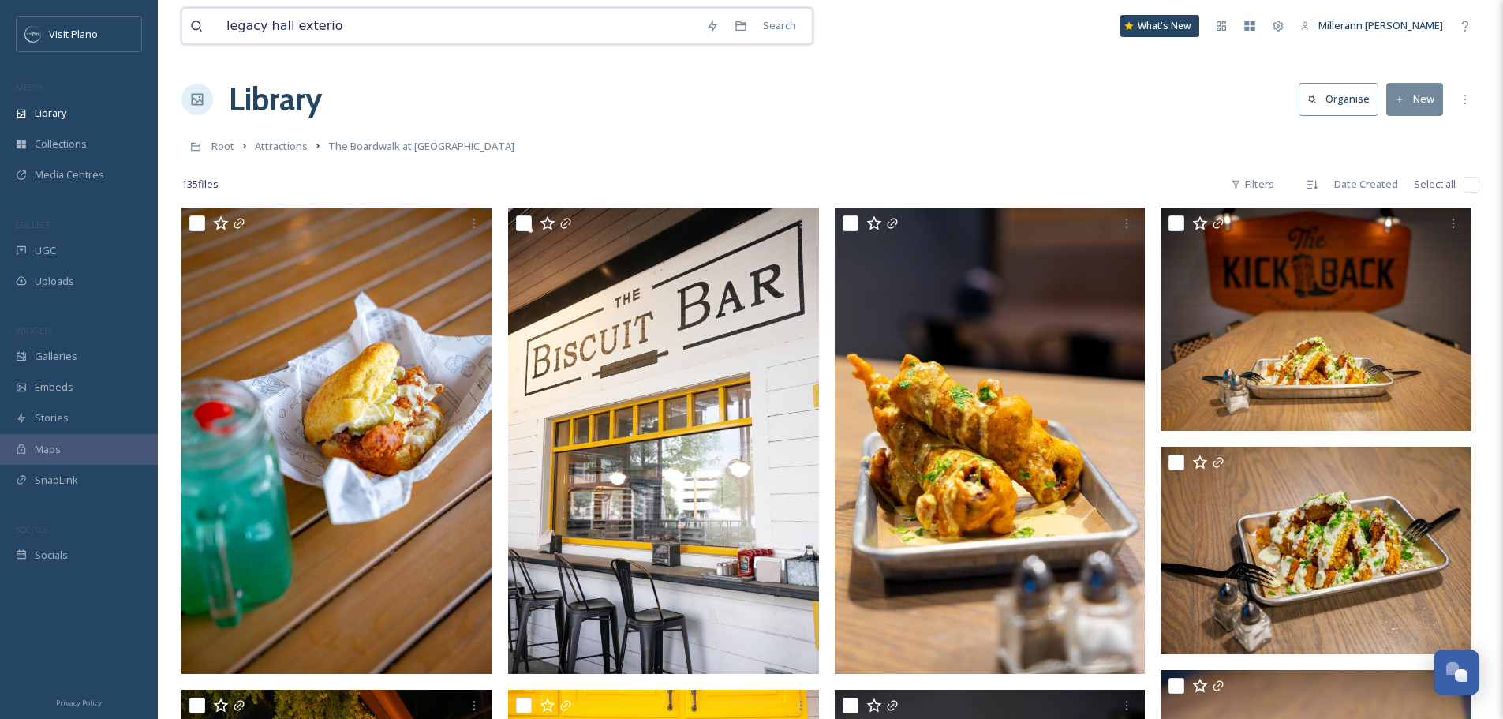
type input "legacy hall exterior"
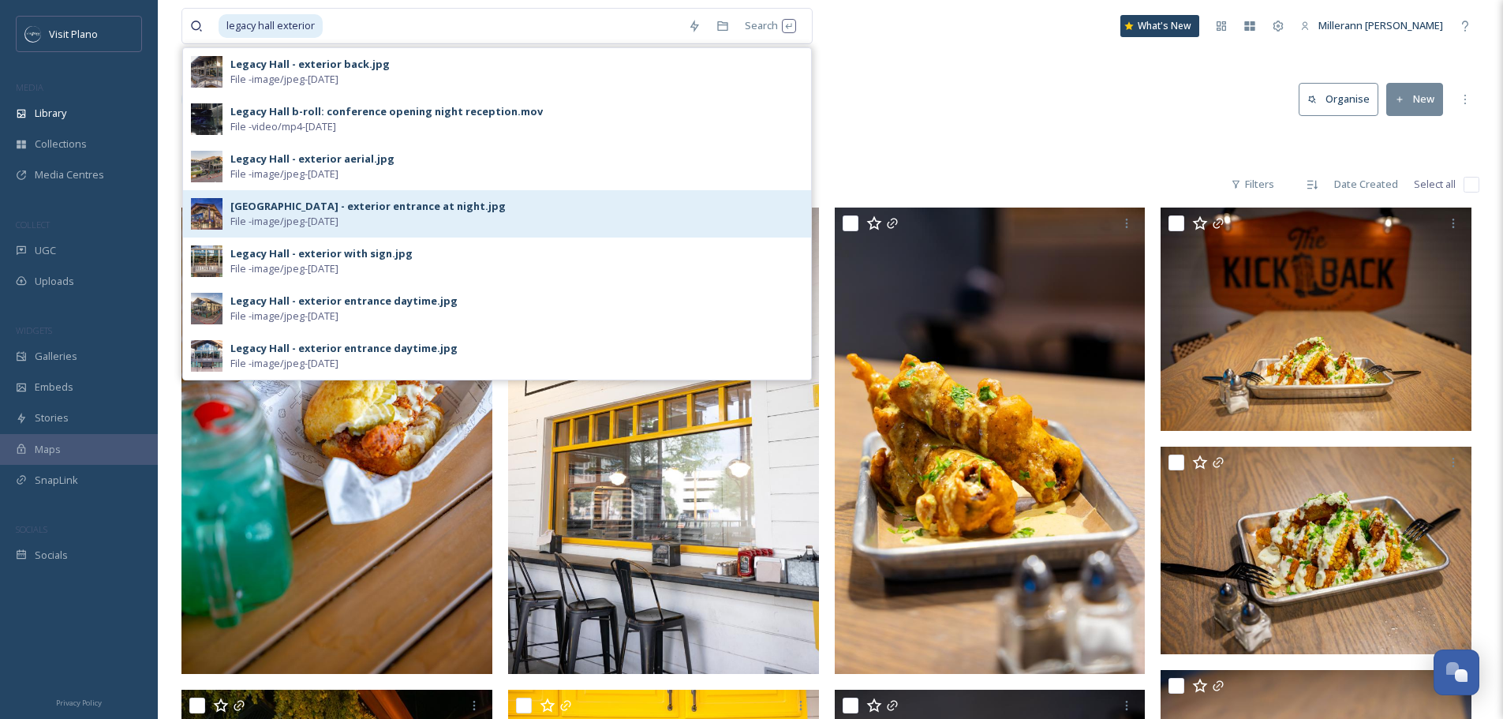
click at [390, 204] on div "[GEOGRAPHIC_DATA] - exterior entrance at night.jpg" at bounding box center [367, 206] width 275 height 15
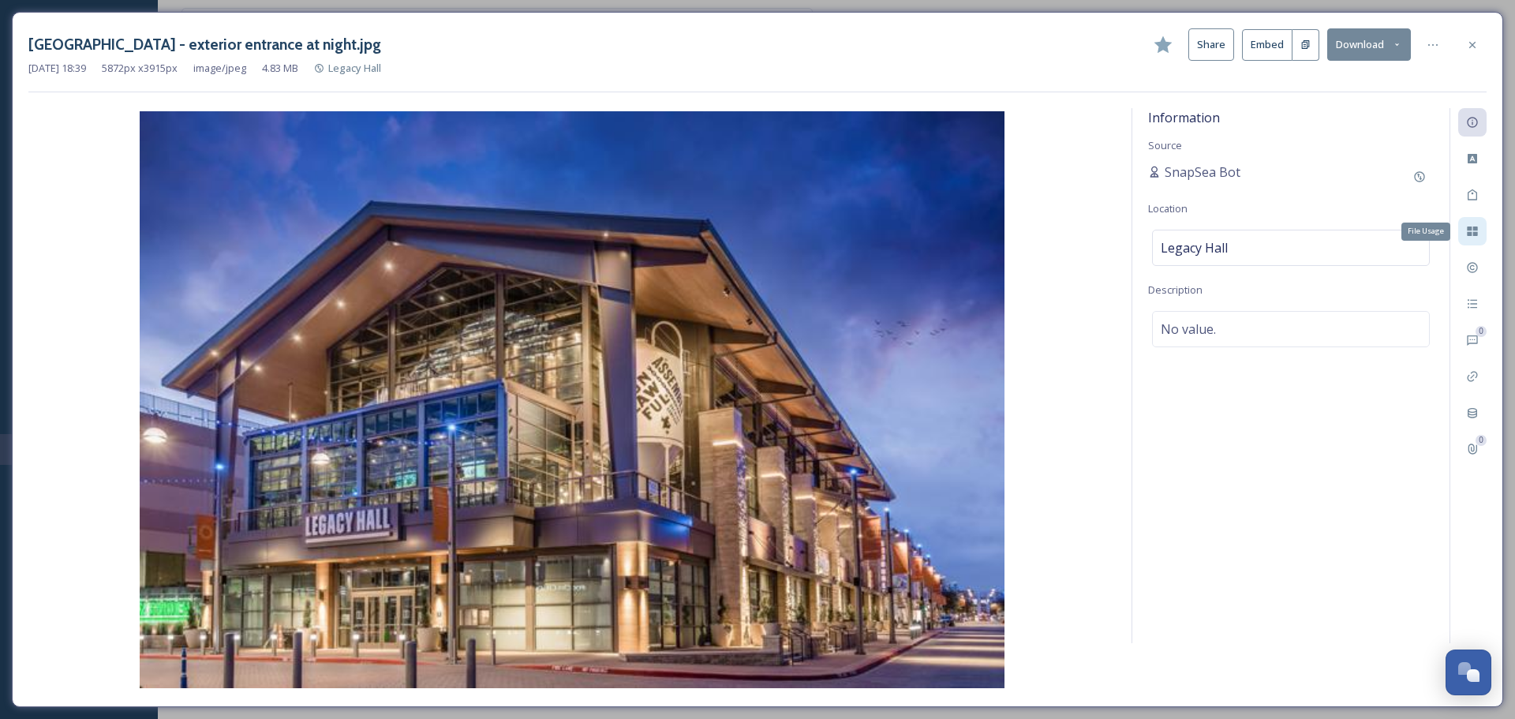
click at [1477, 236] on icon at bounding box center [1471, 230] width 10 height 9
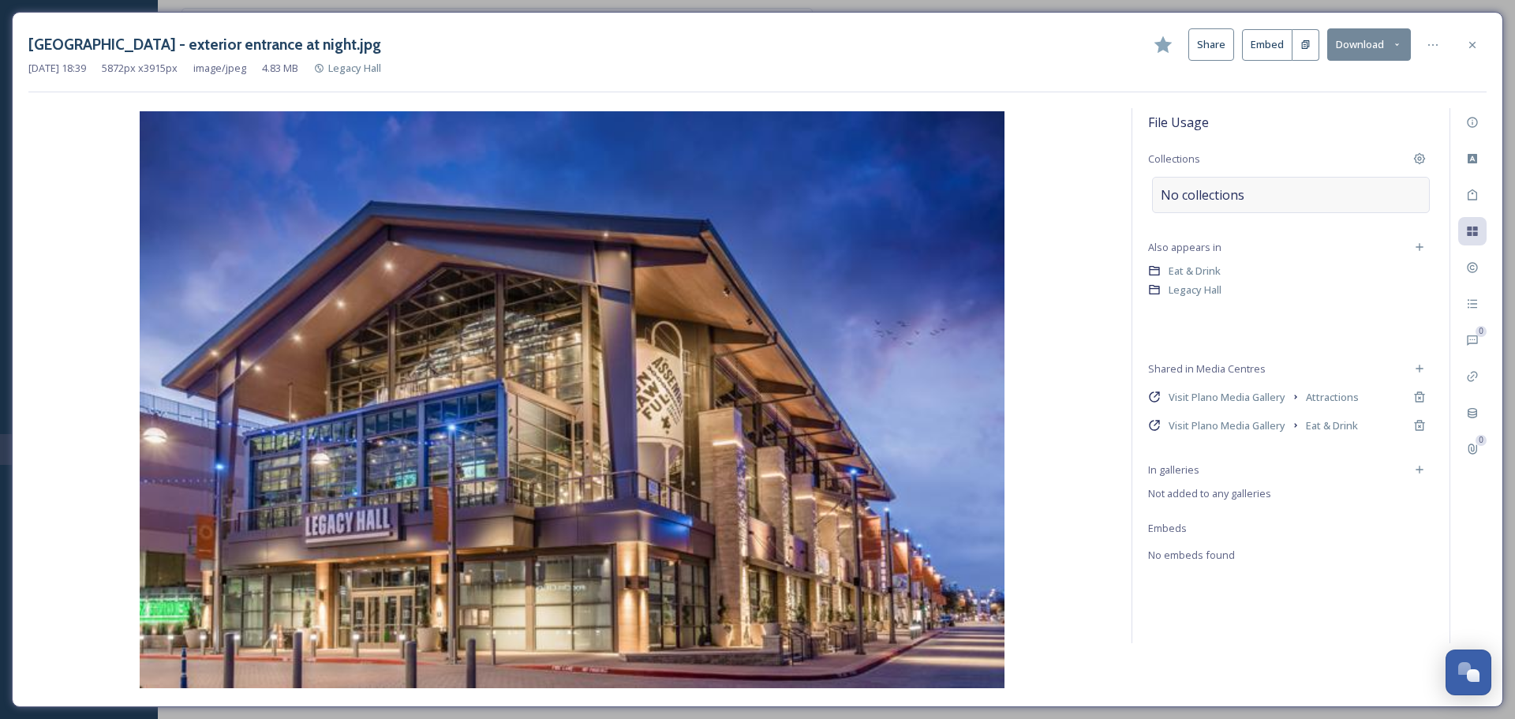
click at [1208, 200] on span "No collections" at bounding box center [1202, 194] width 84 height 19
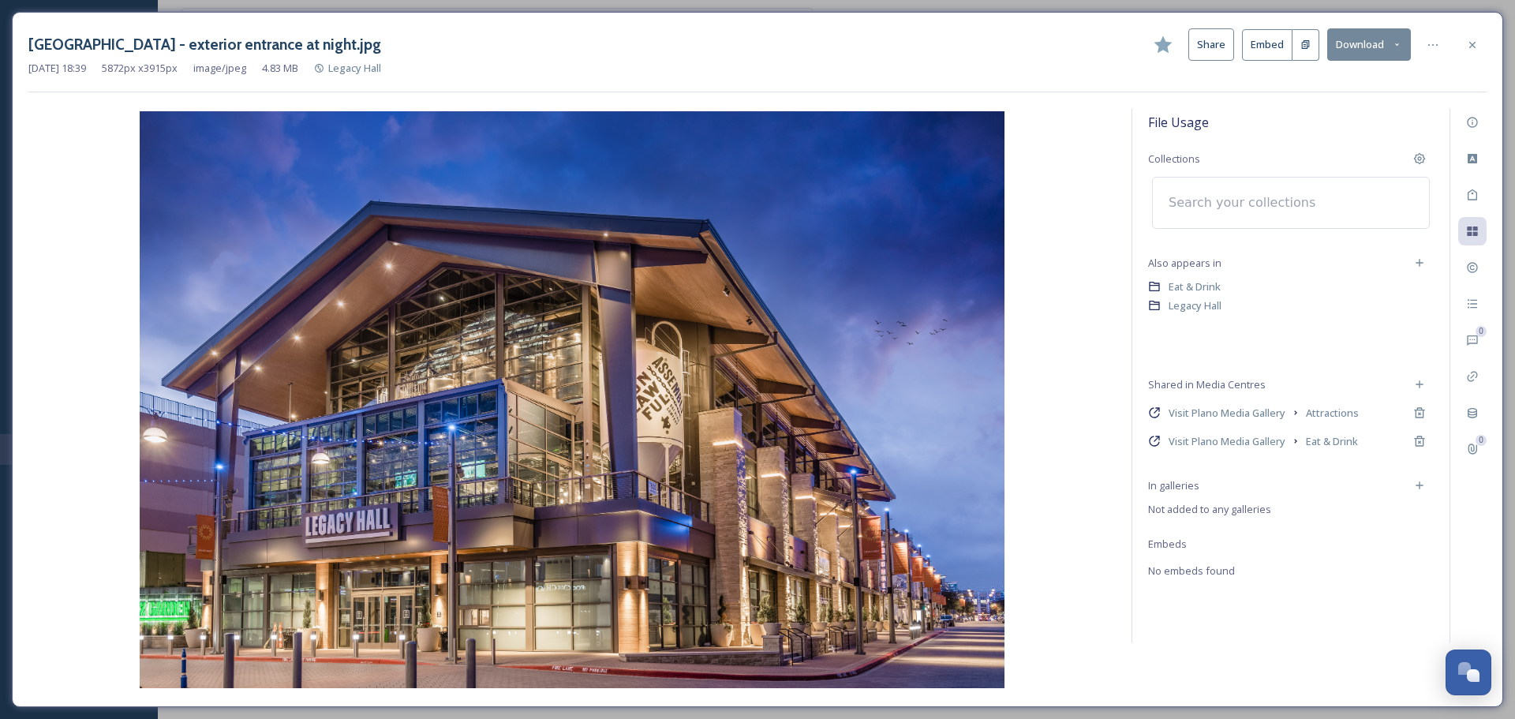
click at [1255, 207] on input at bounding box center [1247, 202] width 174 height 35
type input "epg"
click at [1202, 206] on icon at bounding box center [1199, 202] width 13 height 13
click at [1181, 205] on input at bounding box center [1247, 202] width 174 height 35
type input "p"
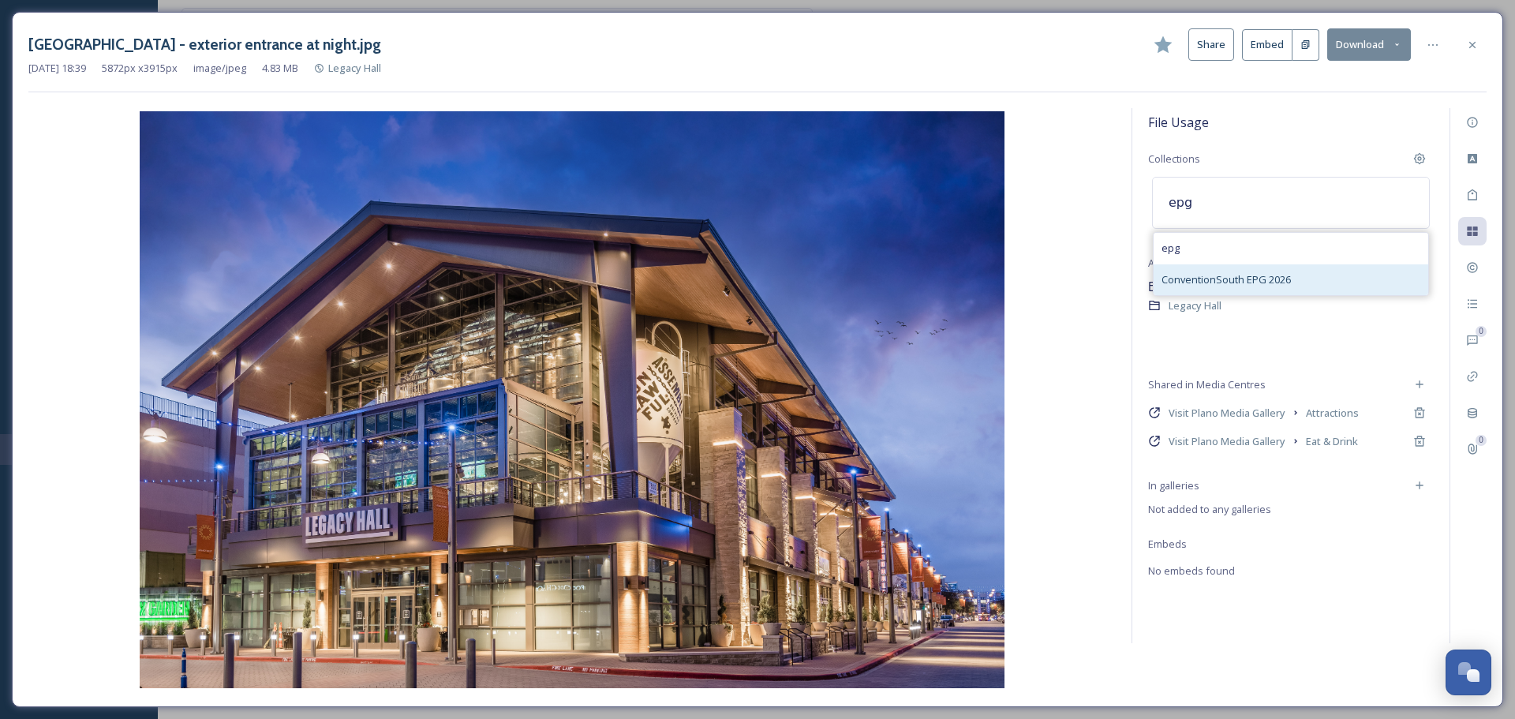
type input "epg"
click at [1241, 279] on span "ConventionSouth EPG 2026" at bounding box center [1225, 279] width 129 height 15
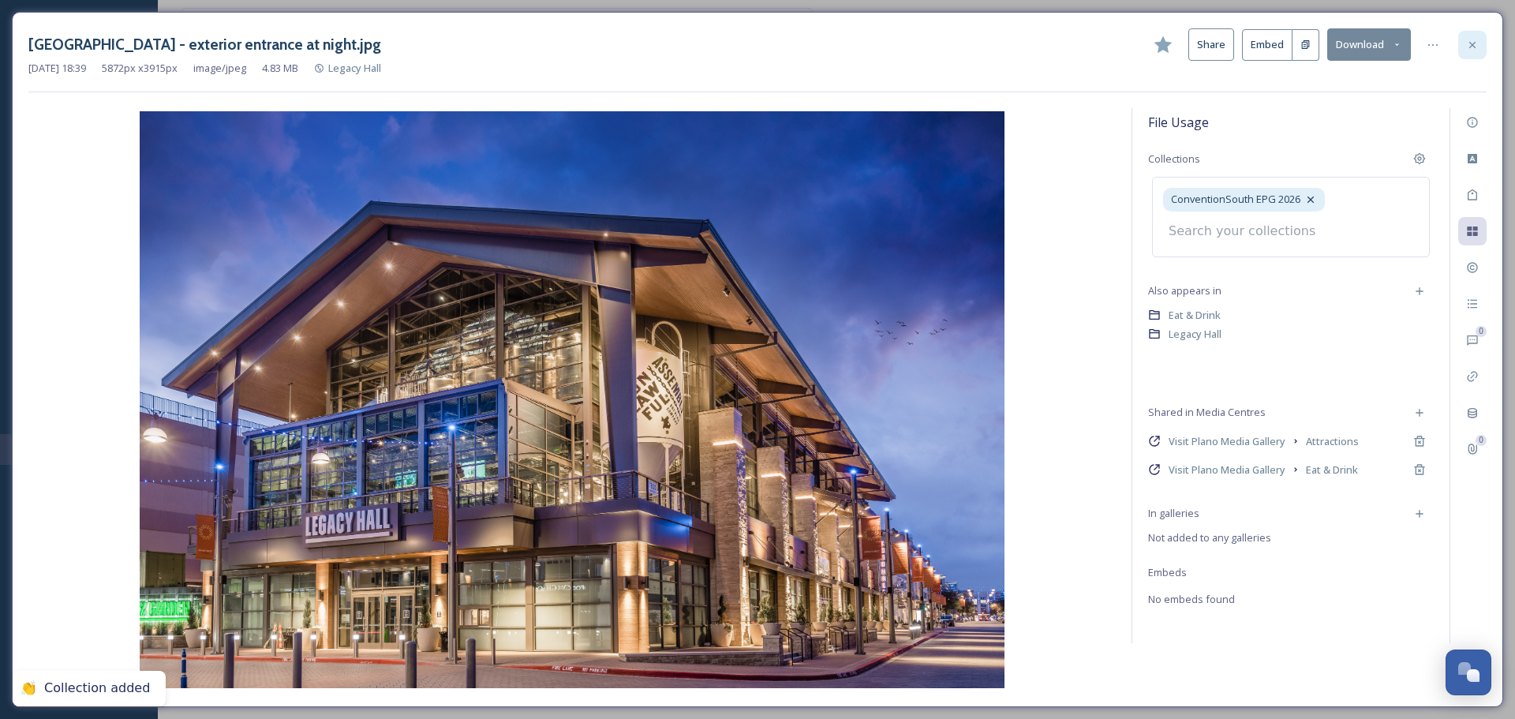
click at [1477, 43] on icon at bounding box center [1472, 45] width 13 height 13
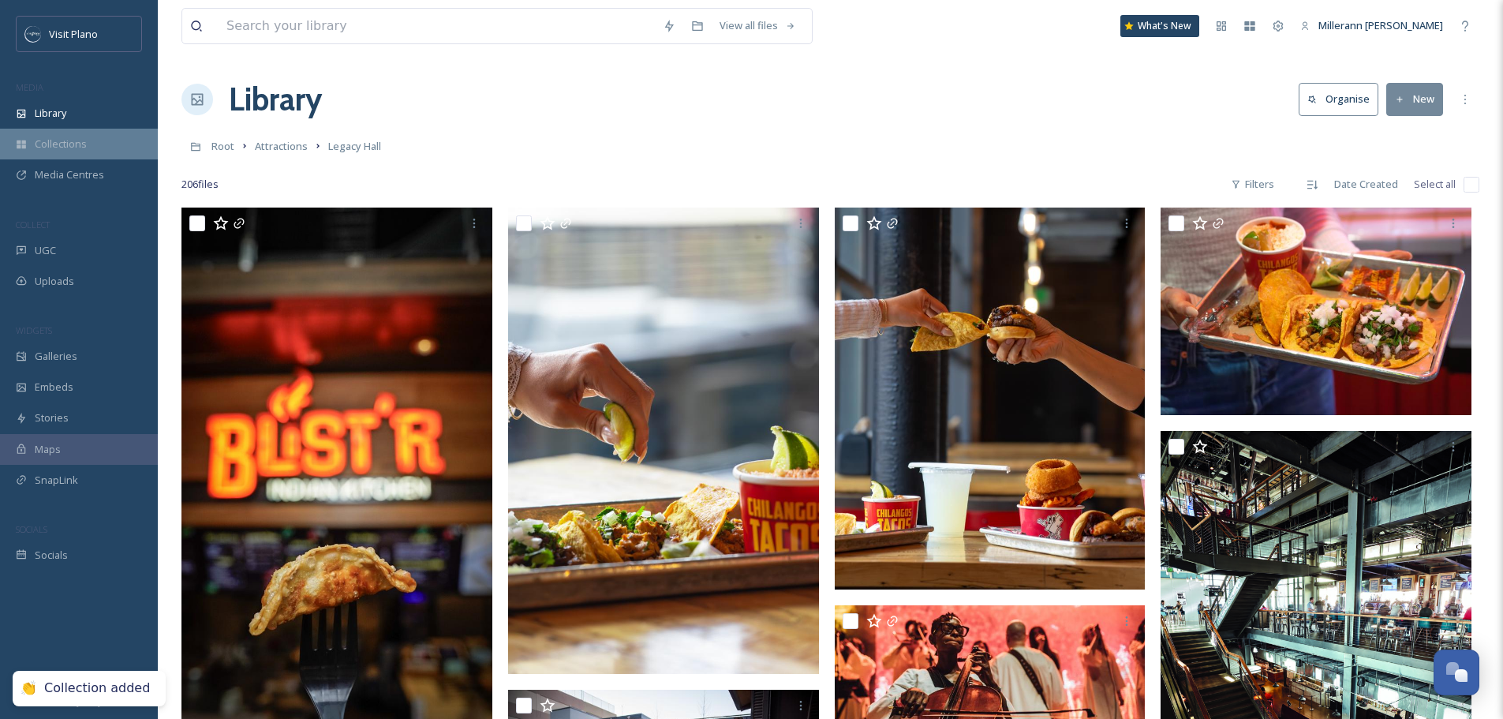
click at [67, 151] on span "Collections" at bounding box center [61, 143] width 52 height 15
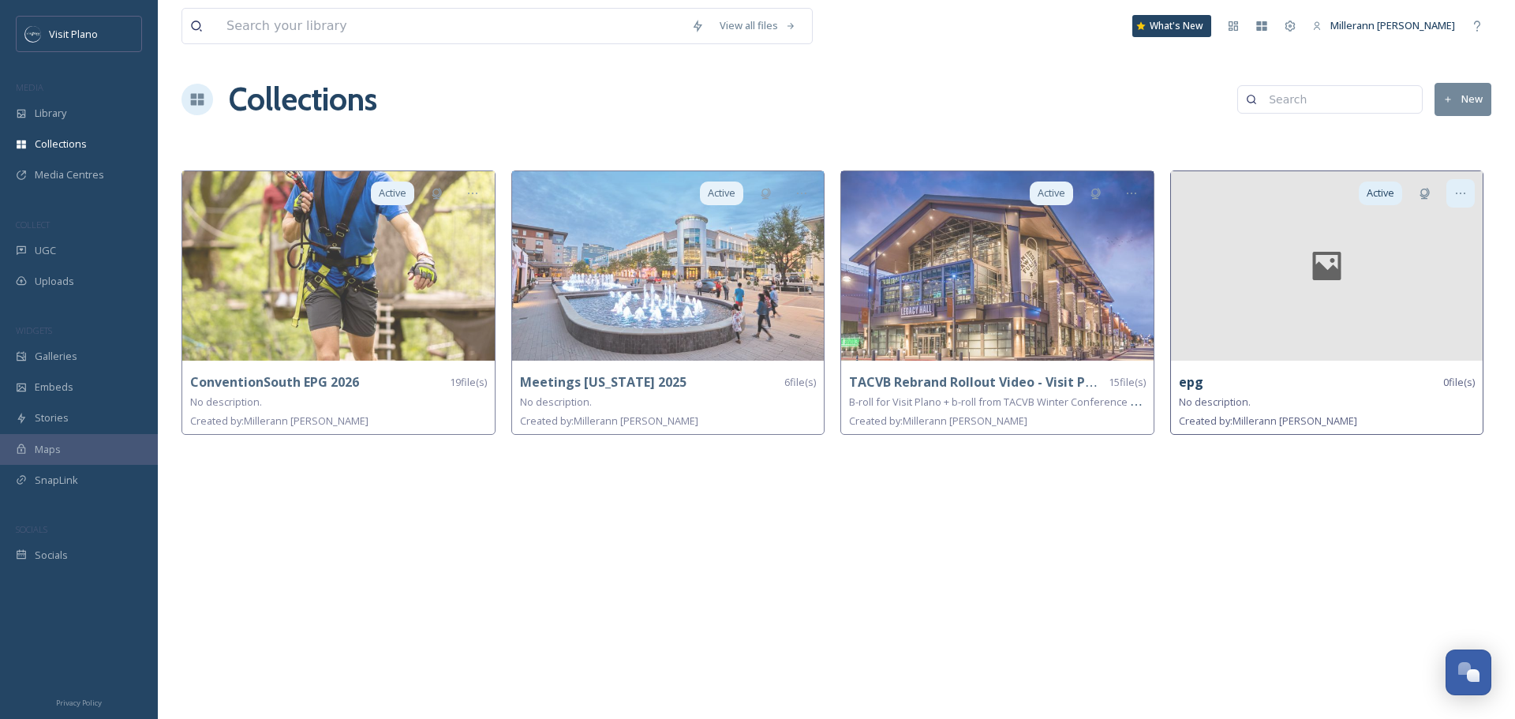
click at [1463, 196] on icon at bounding box center [1460, 193] width 13 height 13
click at [1445, 304] on div "Delete" at bounding box center [1432, 305] width 82 height 31
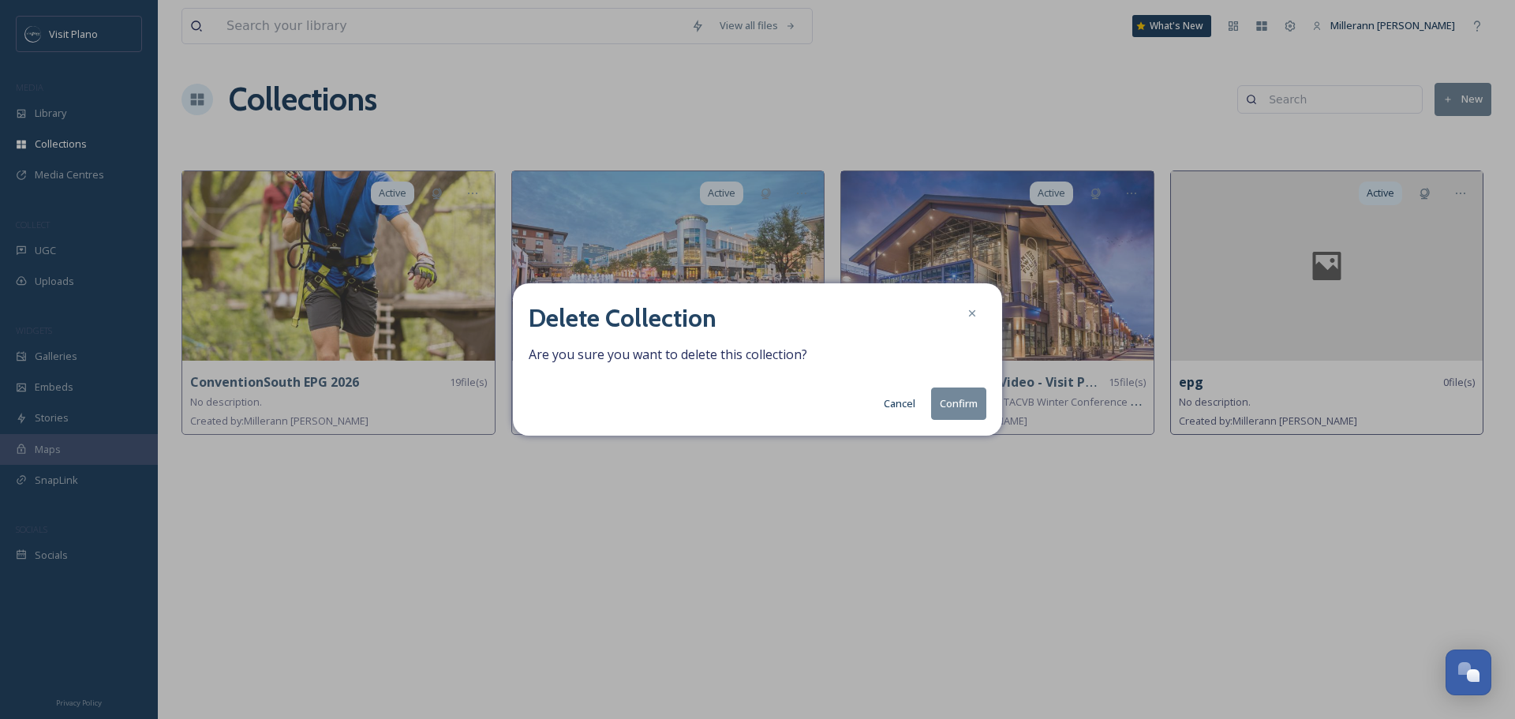
click at [966, 412] on button "Confirm" at bounding box center [958, 403] width 55 height 32
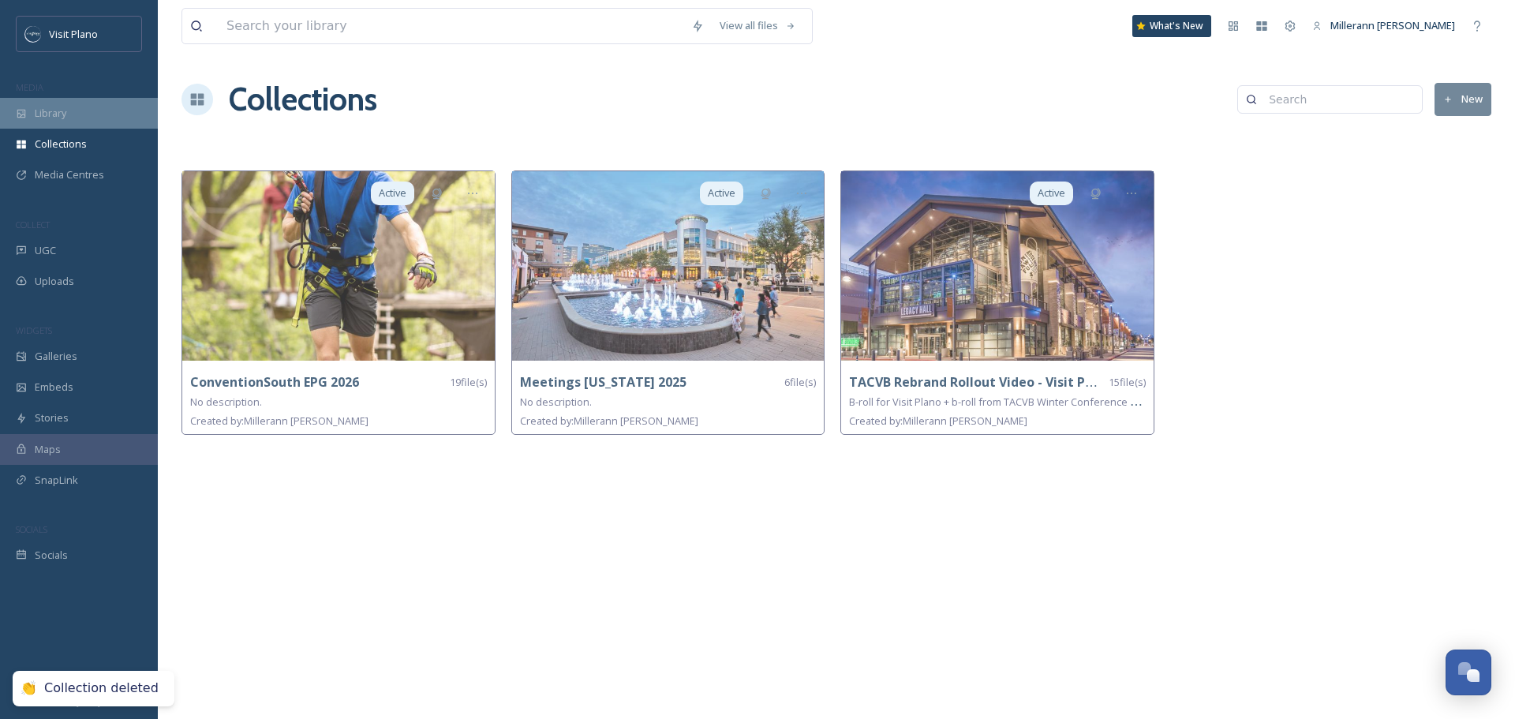
click at [64, 118] on span "Library" at bounding box center [51, 113] width 32 height 15
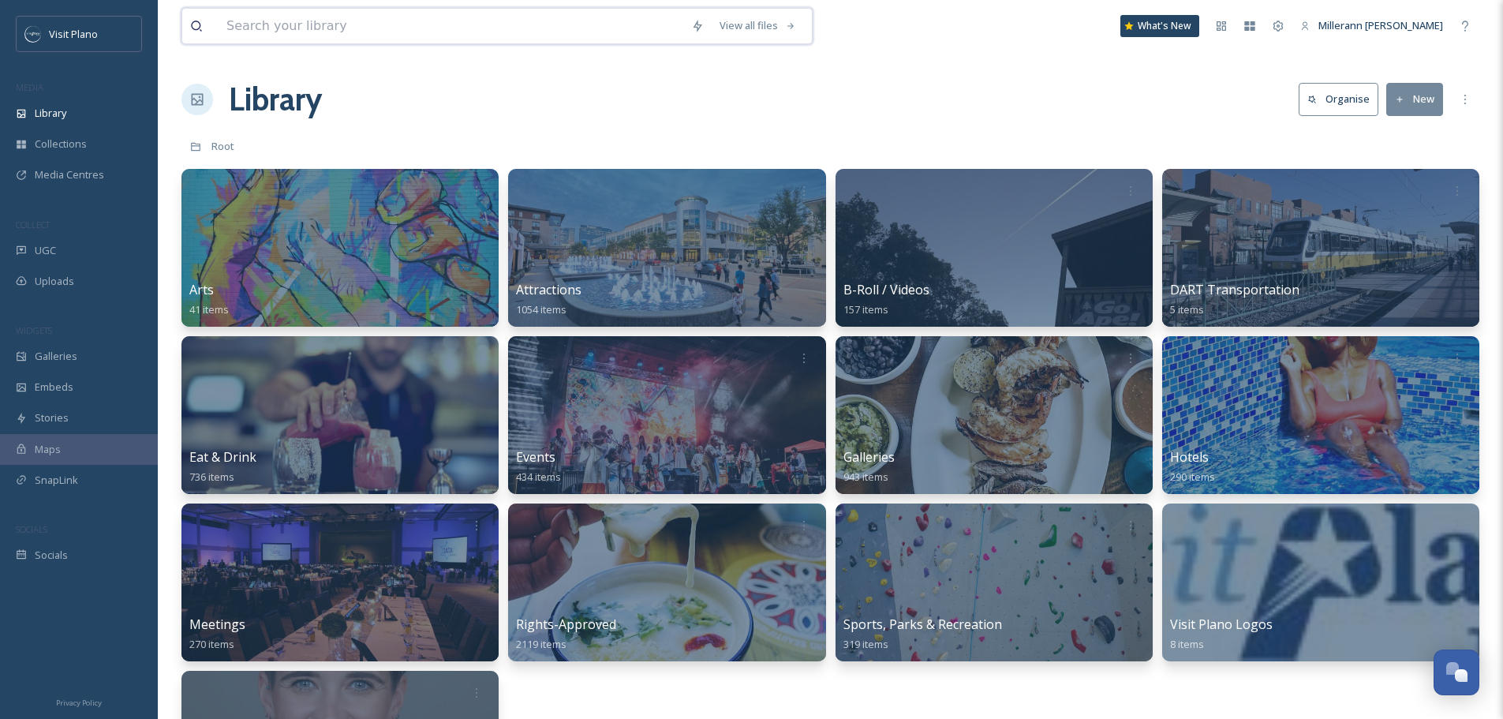
click at [465, 25] on input at bounding box center [451, 26] width 465 height 35
type input "renaissance"
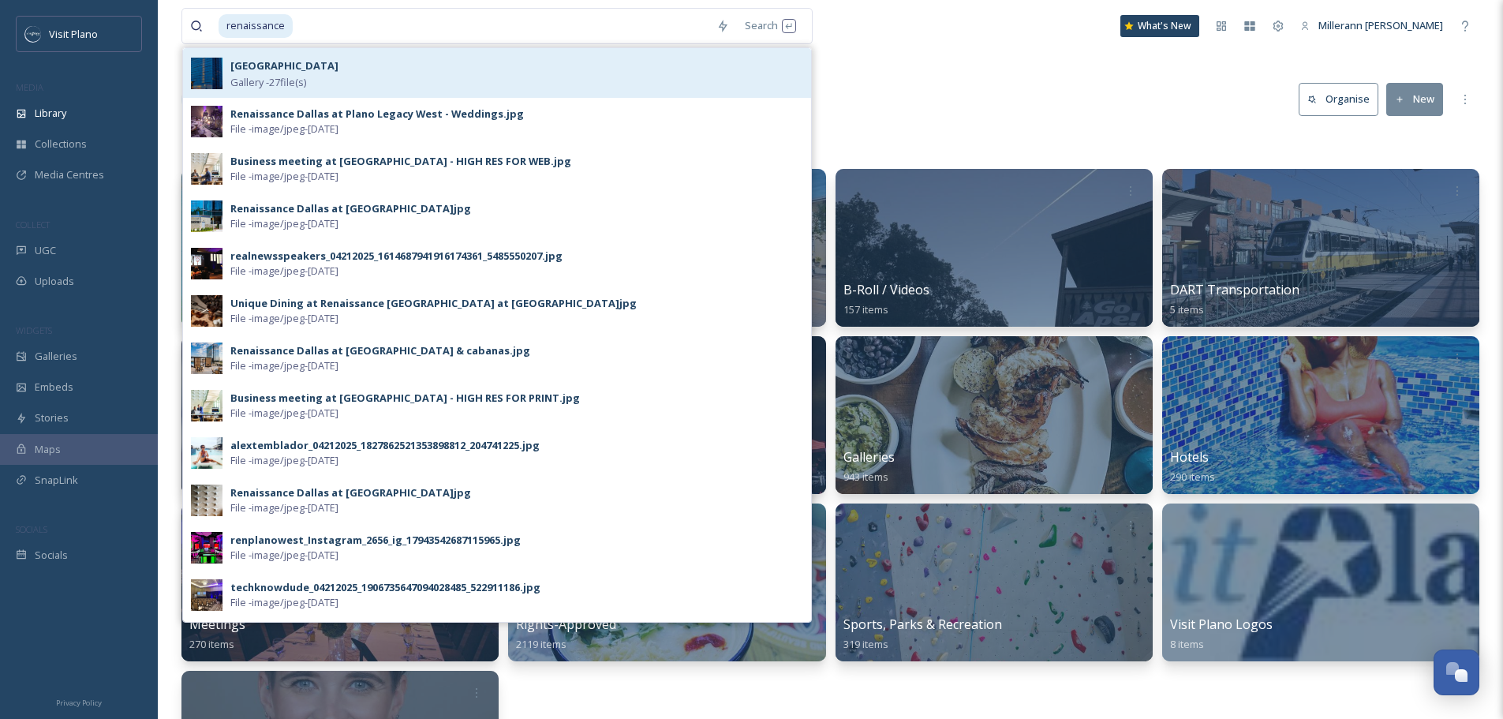
click at [301, 73] on strong "[GEOGRAPHIC_DATA]" at bounding box center [284, 65] width 108 height 14
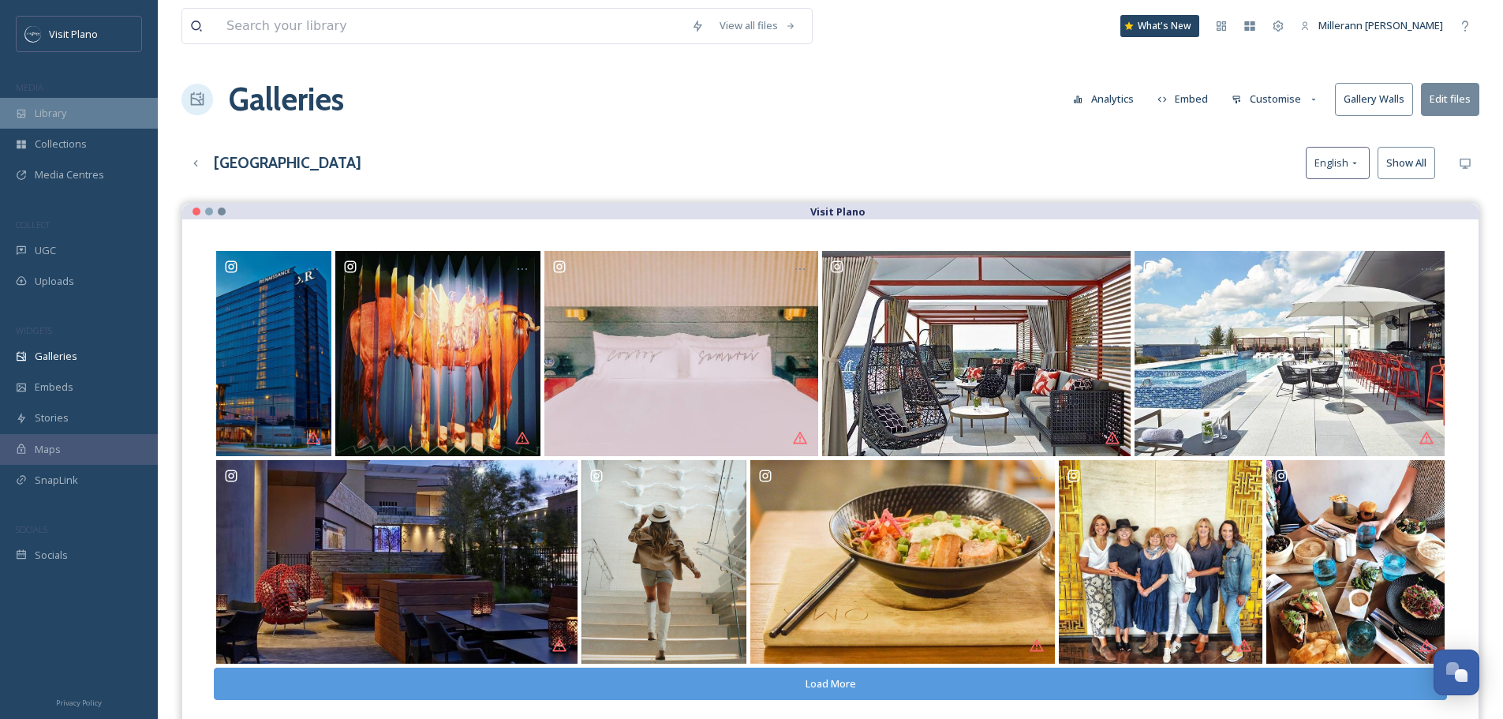
click at [50, 118] on span "Library" at bounding box center [51, 113] width 32 height 15
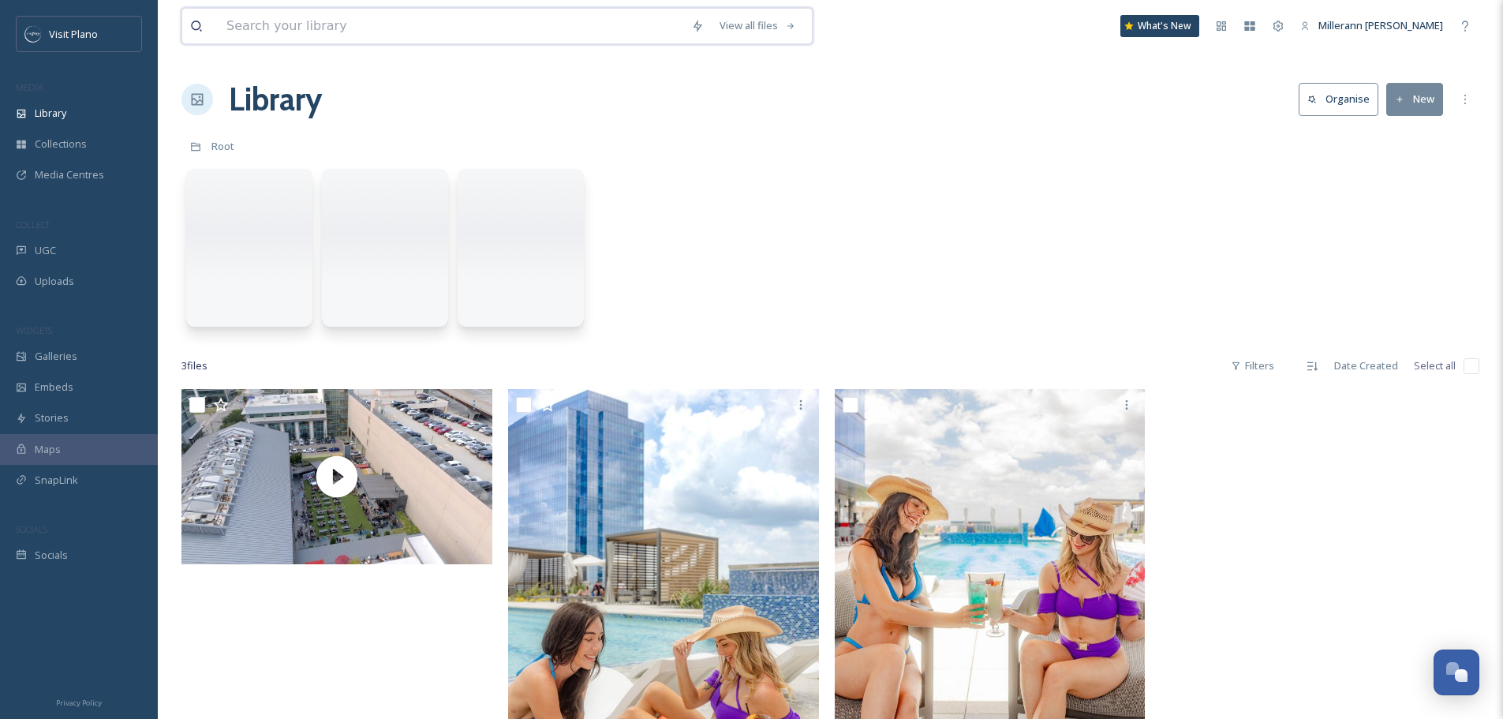
click at [300, 32] on input at bounding box center [451, 26] width 465 height 35
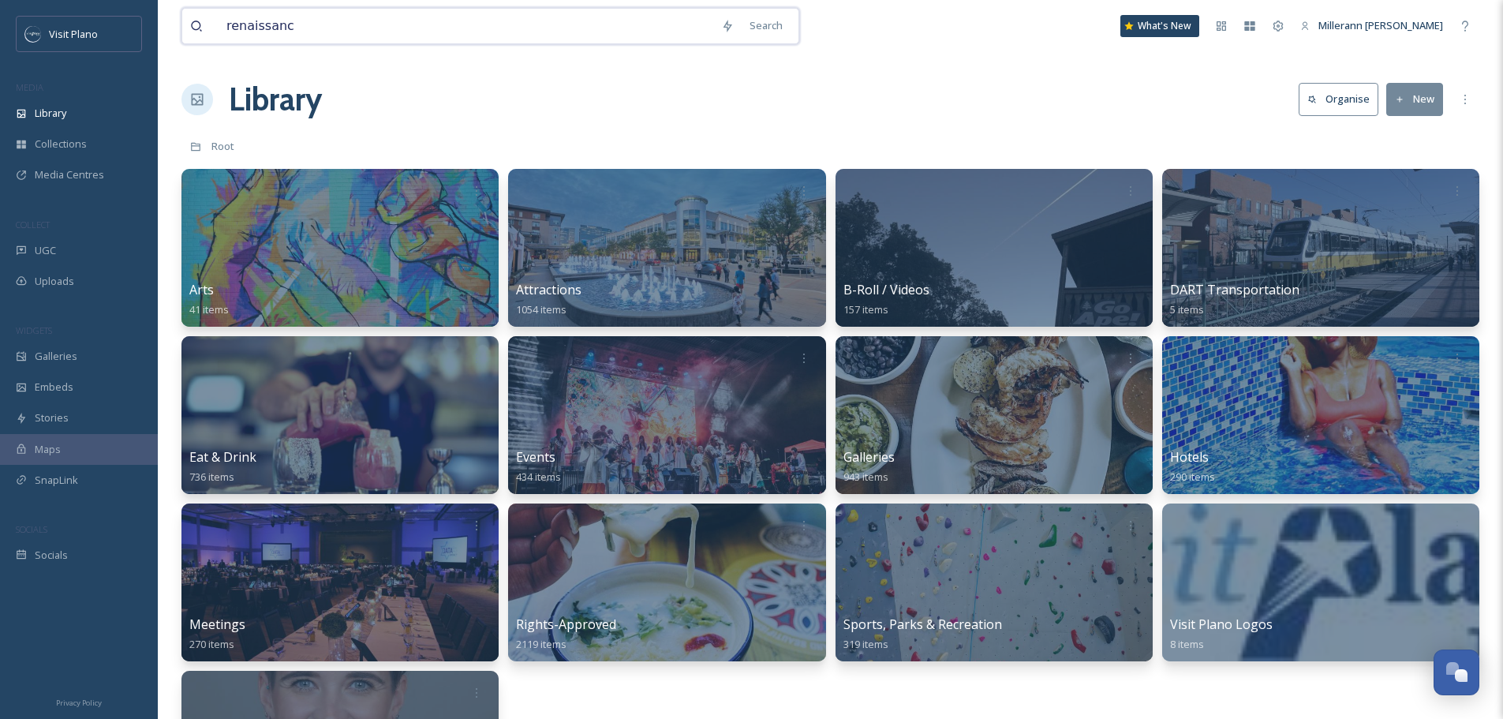
type input "renaissance"
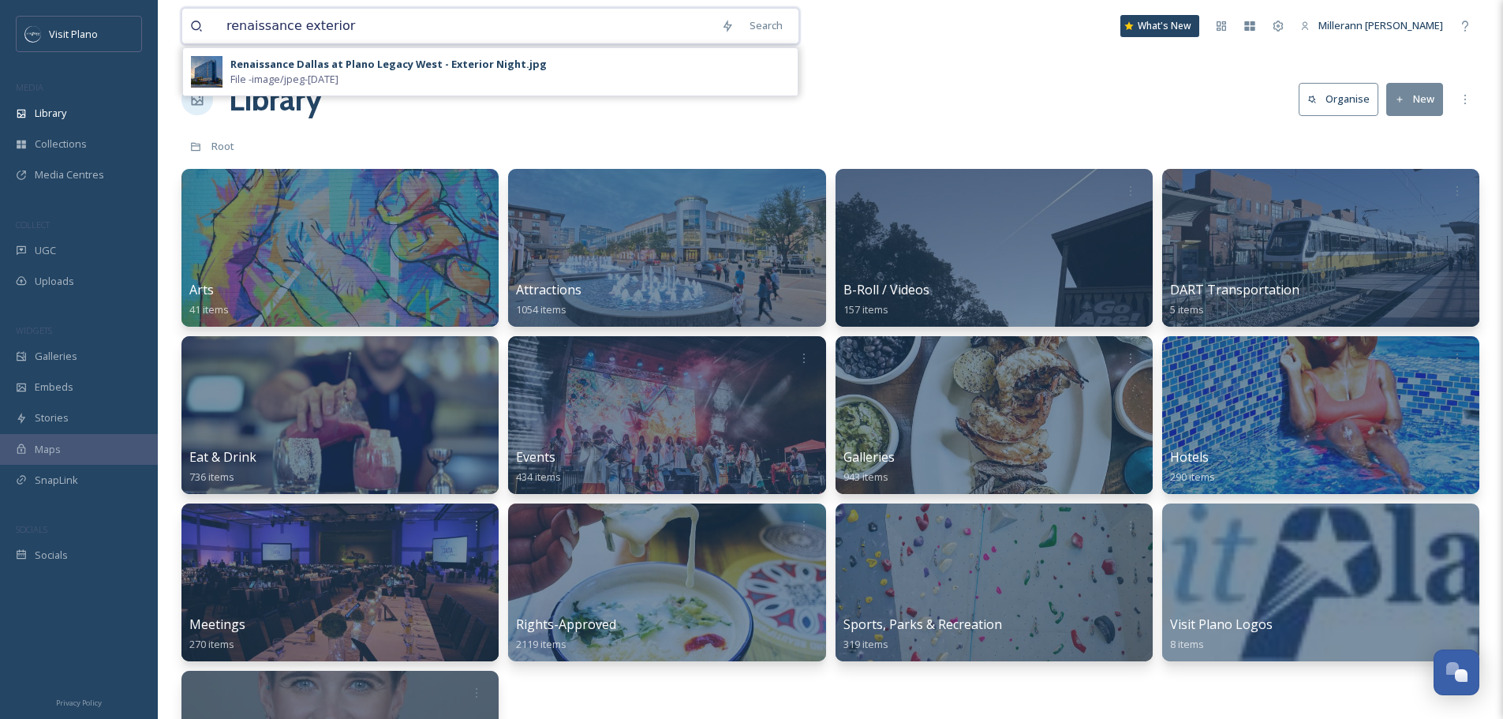
type input "renaissance exterior"
click at [426, 62] on div "Renaissance Dallas at Plano Legacy West - Exterior Night.jpg" at bounding box center [388, 64] width 316 height 15
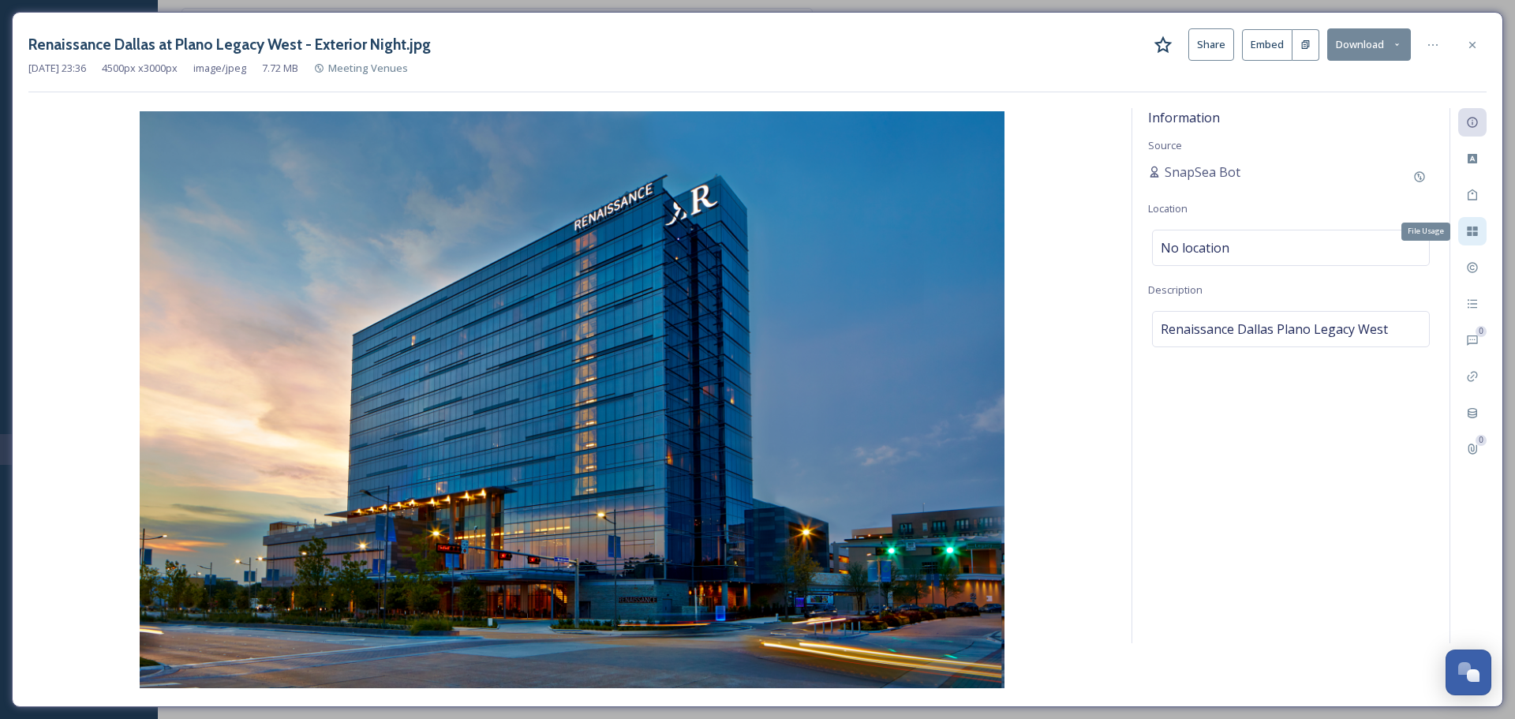
click at [1477, 234] on icon at bounding box center [1471, 230] width 10 height 9
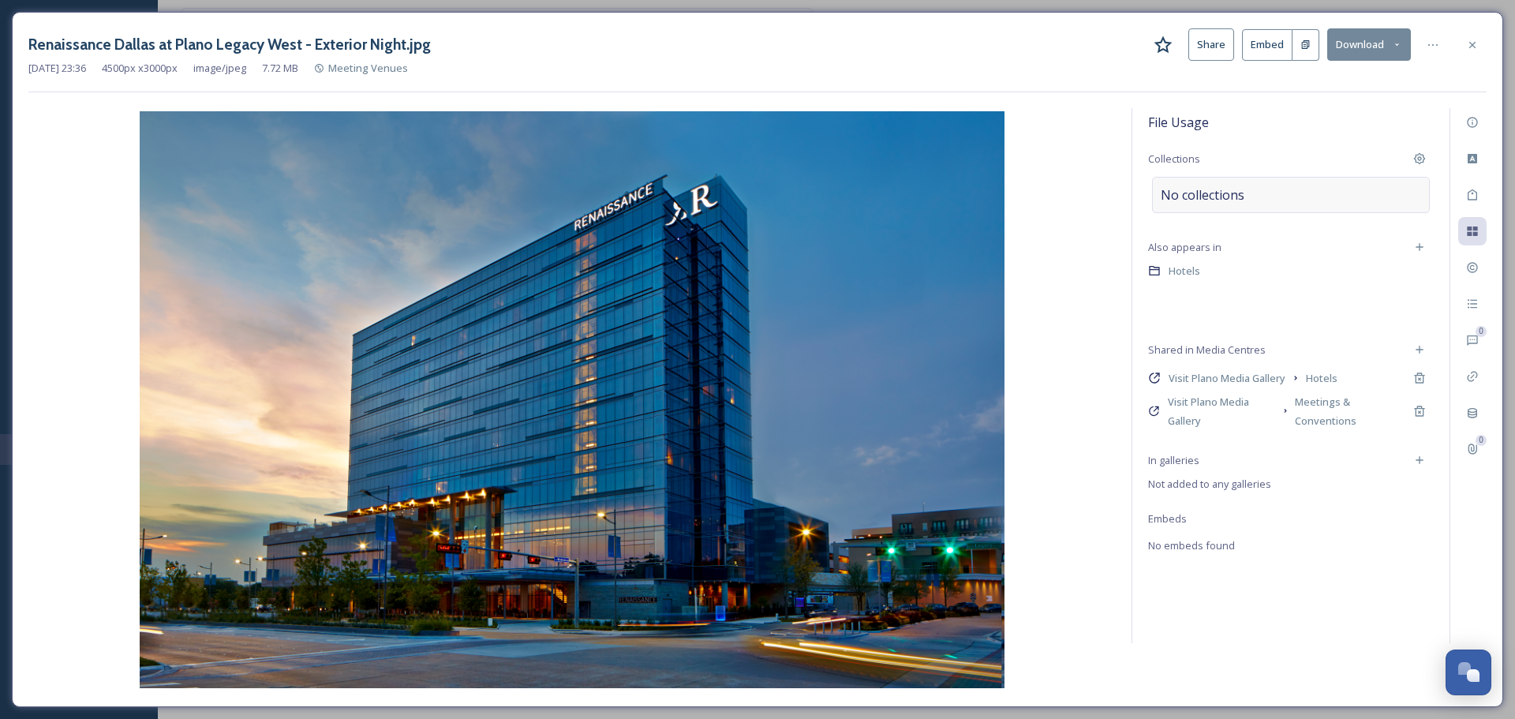
click at [1264, 204] on div "No collections" at bounding box center [1291, 195] width 278 height 36
click at [1191, 208] on input at bounding box center [1247, 202] width 174 height 35
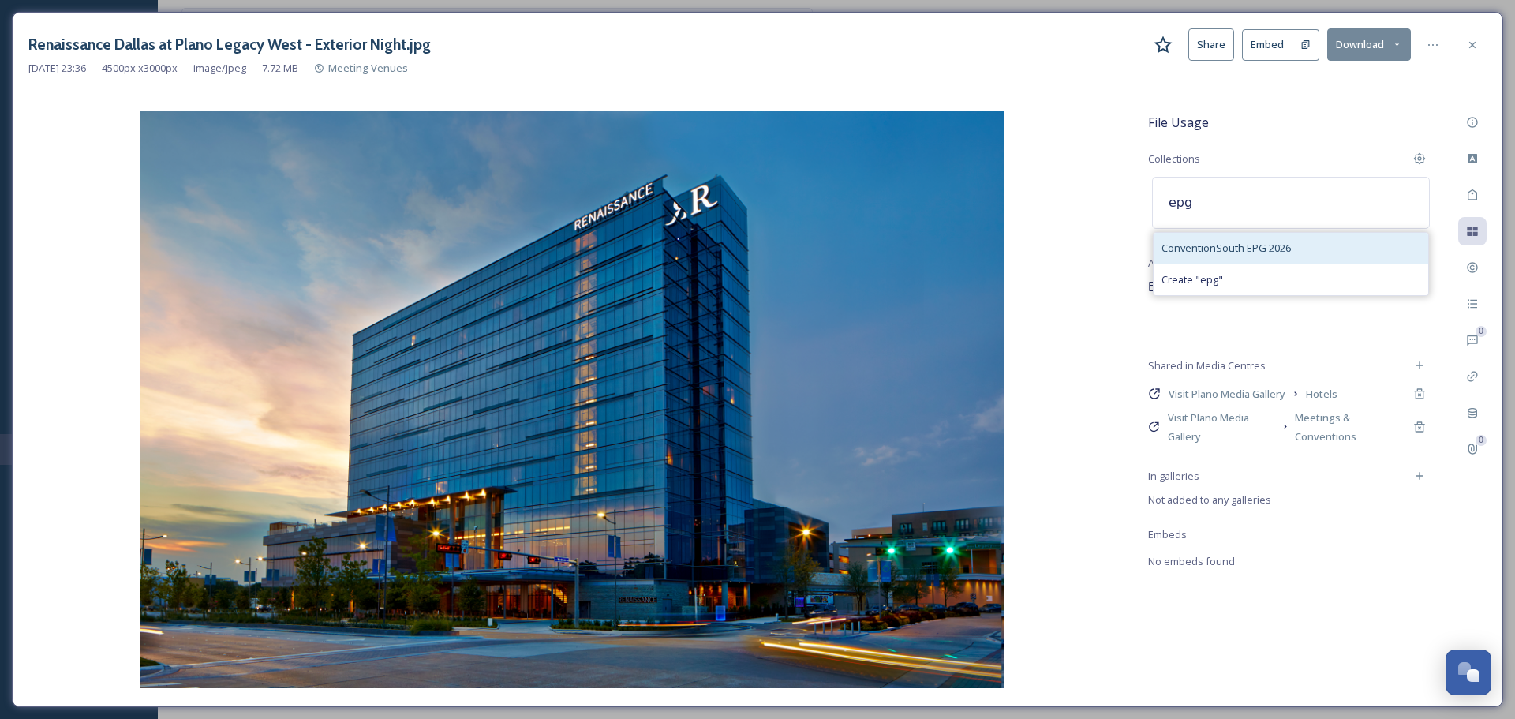
type input "epg"
click at [1220, 245] on span "ConventionSouth EPG 2026" at bounding box center [1225, 248] width 129 height 15
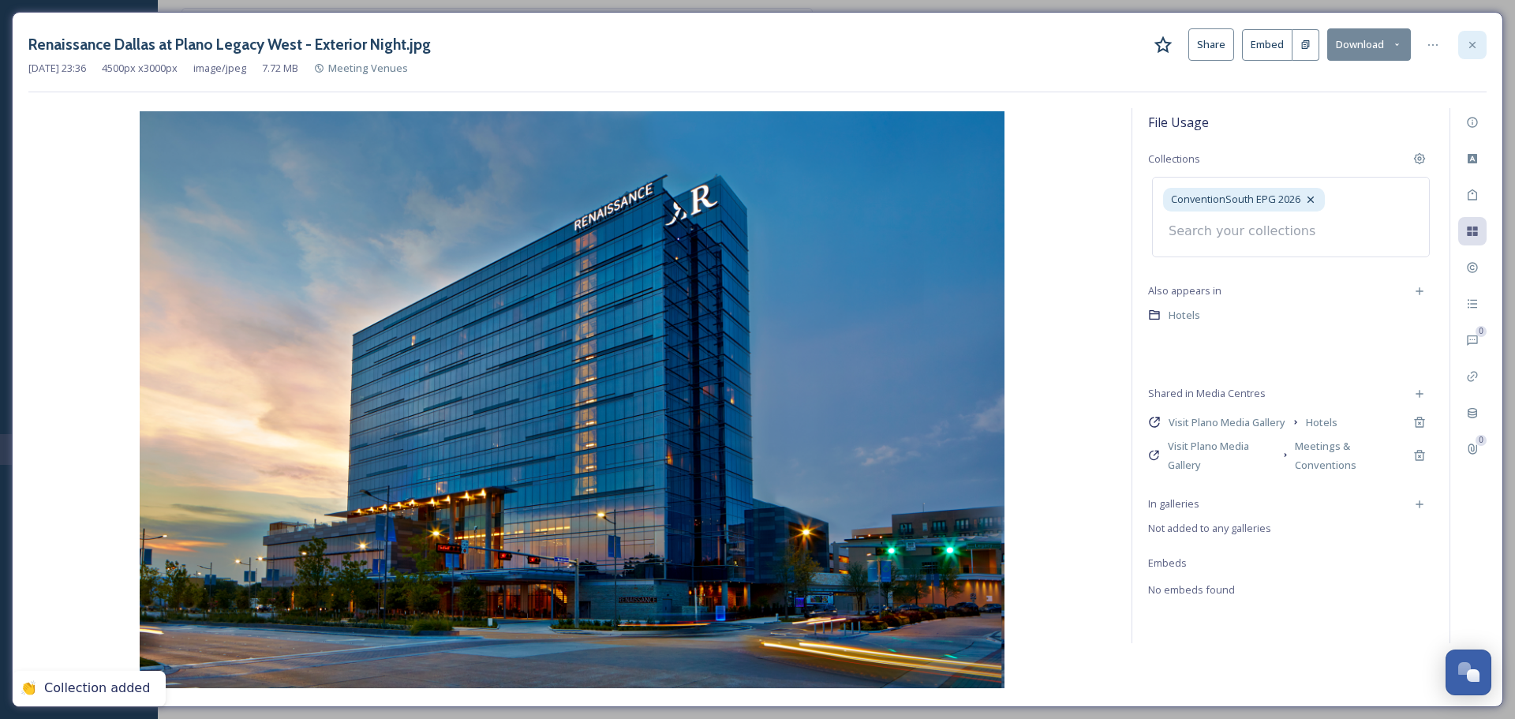
click at [1477, 44] on icon at bounding box center [1472, 45] width 13 height 13
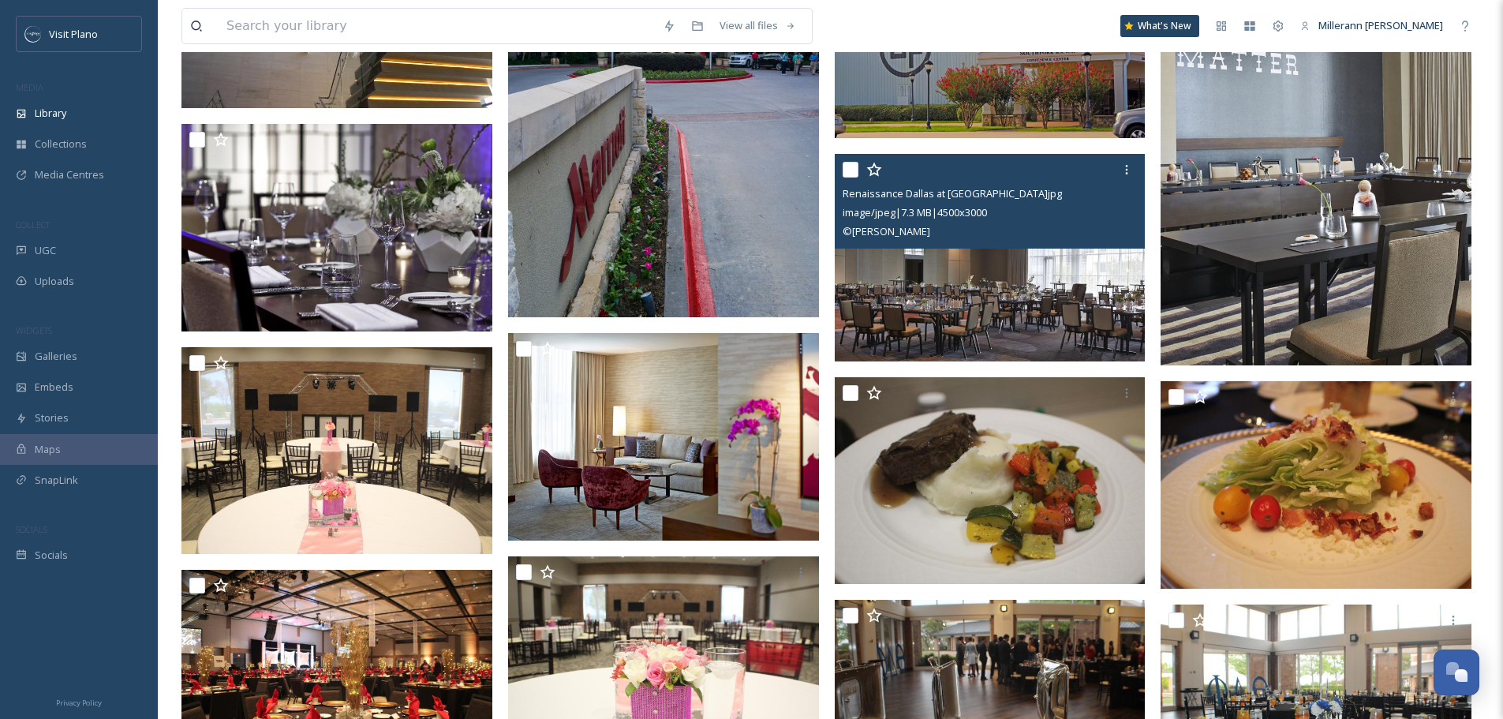
scroll to position [2288, 0]
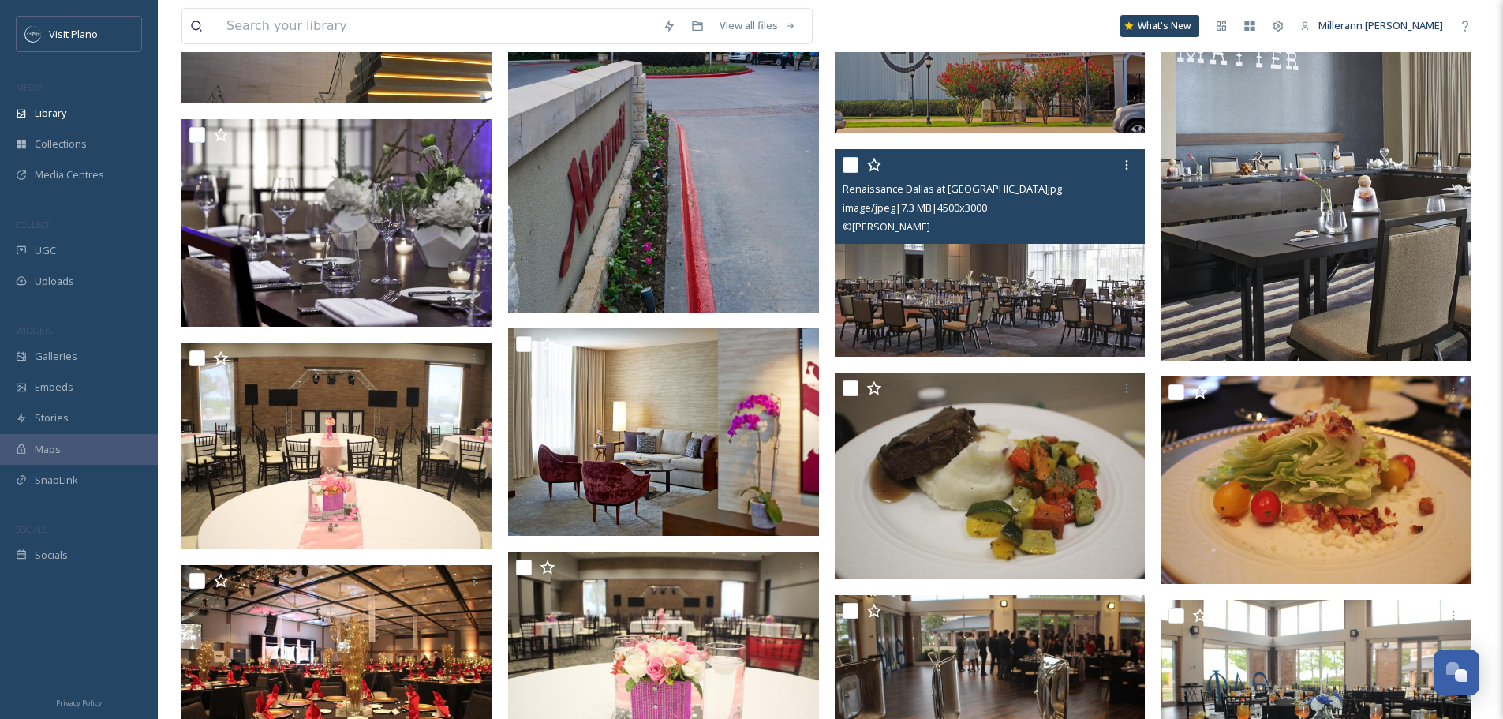
click at [855, 163] on input "checkbox" at bounding box center [850, 165] width 16 height 16
checkbox input "true"
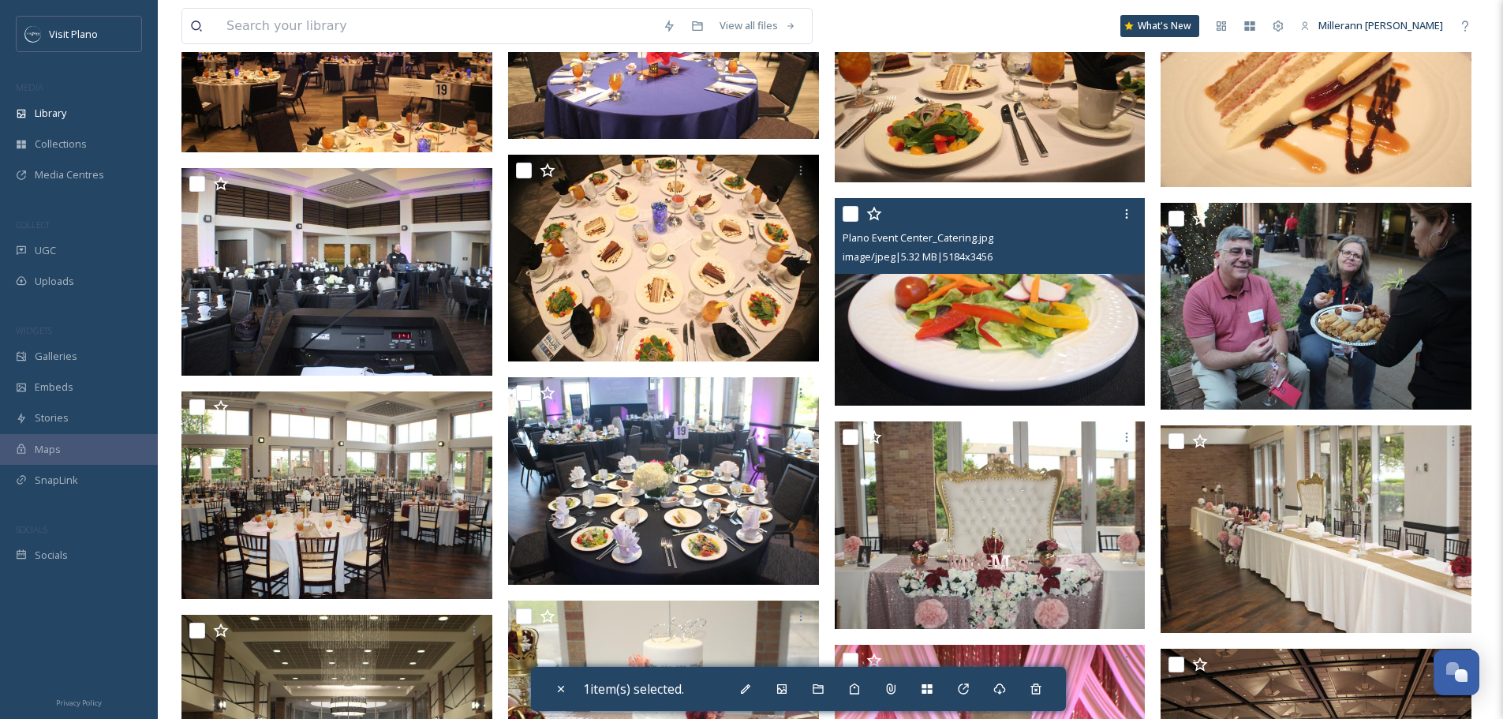
scroll to position [3313, 0]
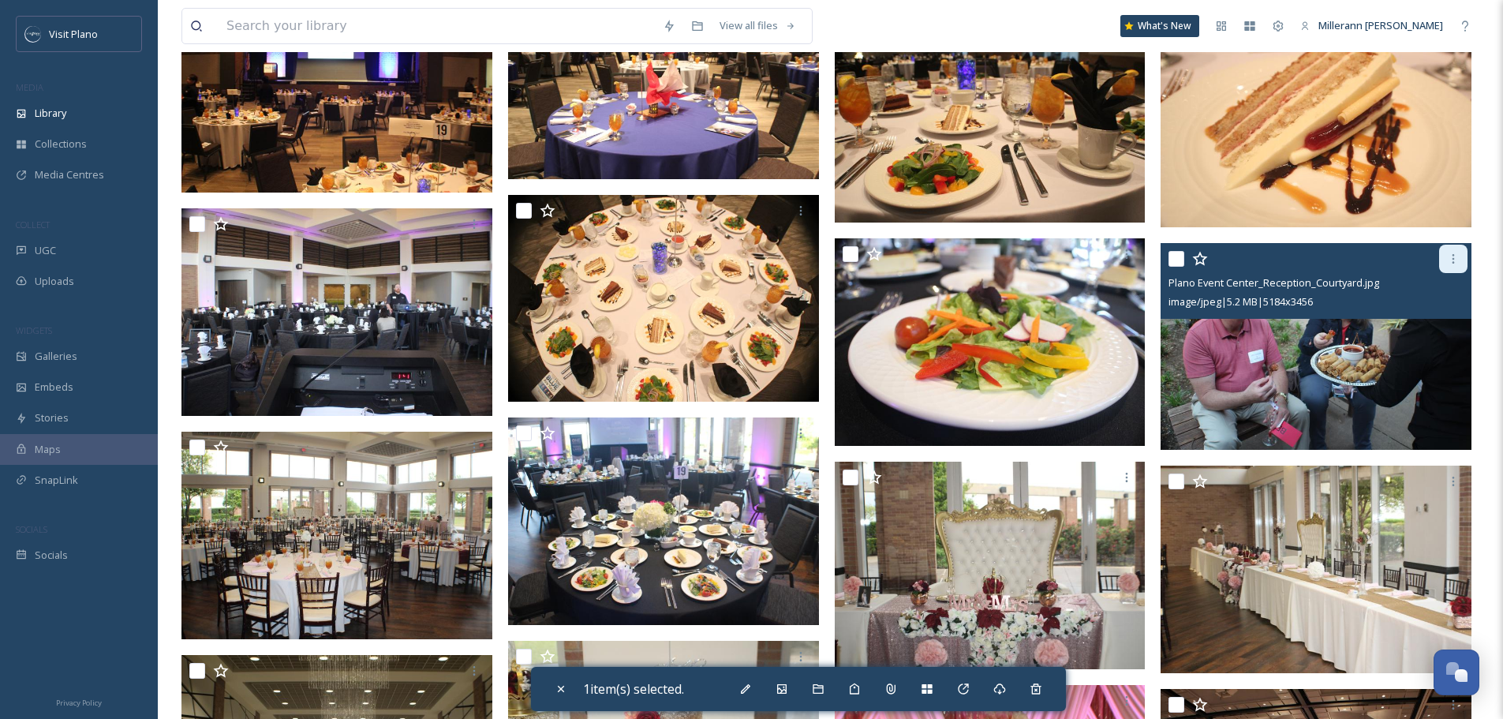
click at [1456, 263] on icon at bounding box center [1453, 258] width 13 height 13
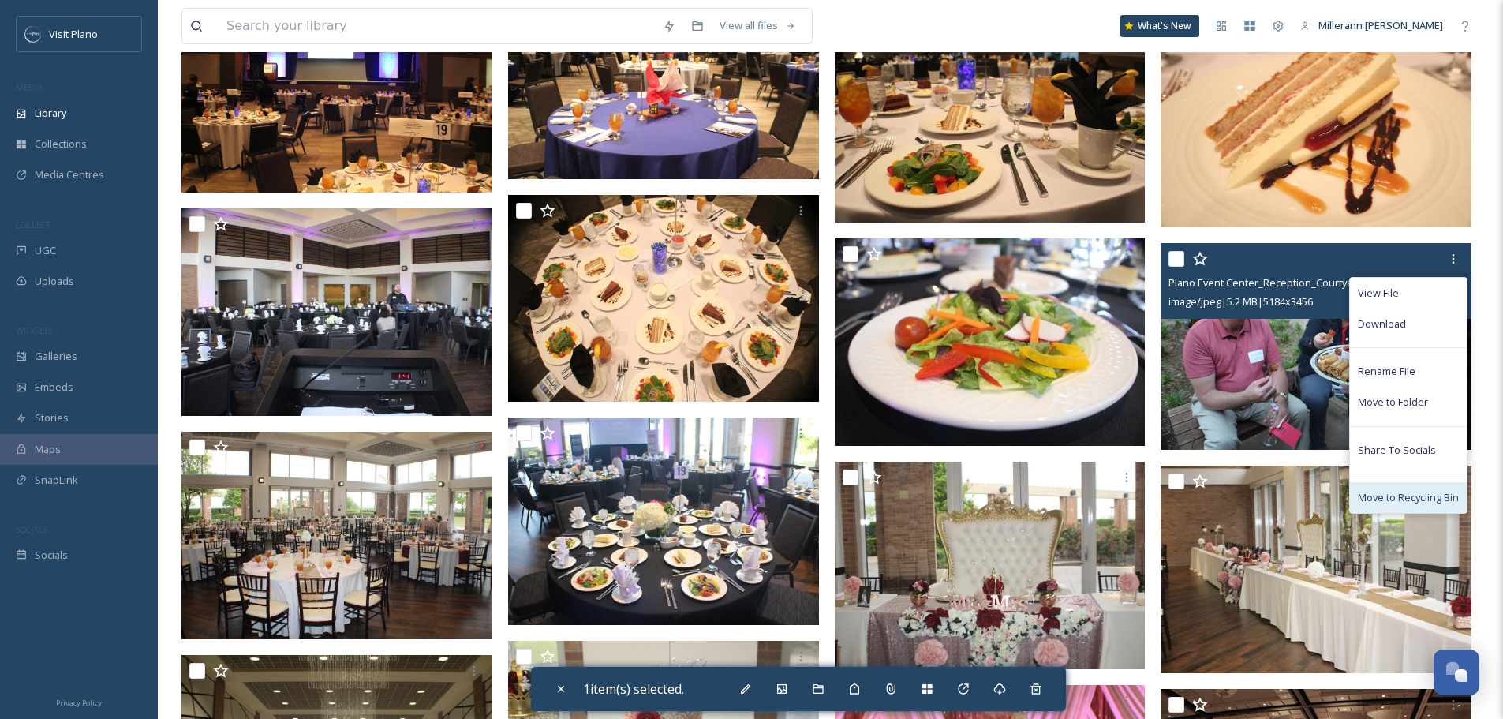
click at [1432, 494] on span "Move to Recycling Bin" at bounding box center [1408, 497] width 101 height 15
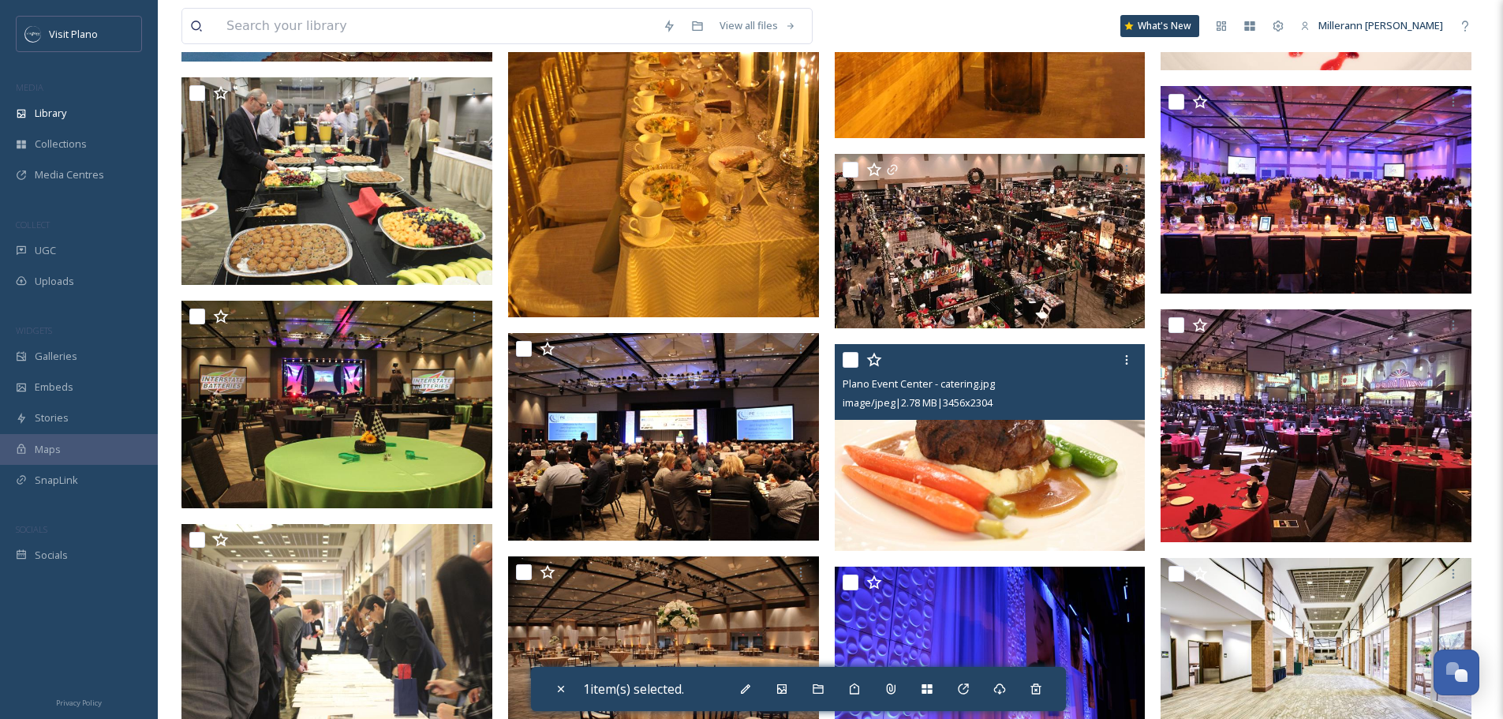
scroll to position [5916, 0]
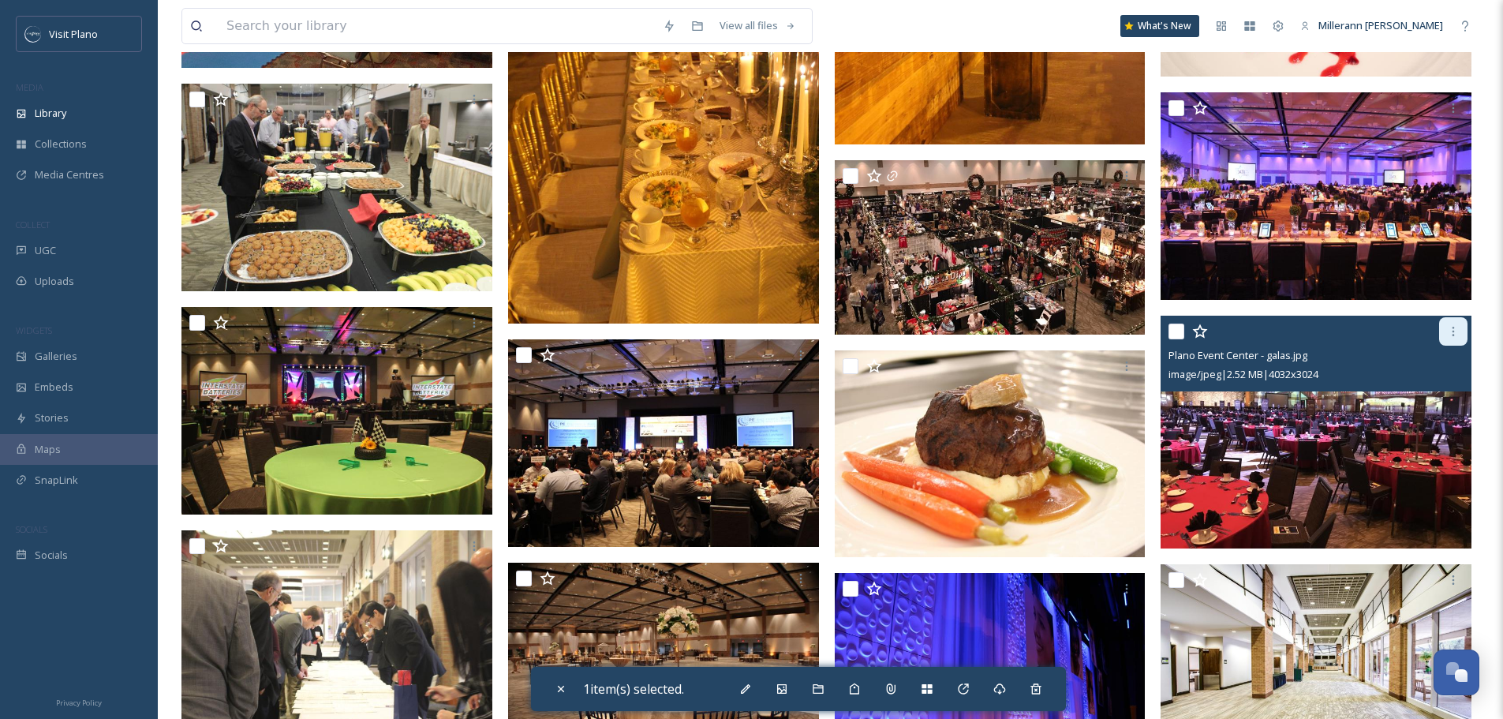
click at [1462, 327] on div at bounding box center [1453, 331] width 28 height 28
click at [1170, 327] on input "checkbox" at bounding box center [1176, 331] width 16 height 16
checkbox input "true"
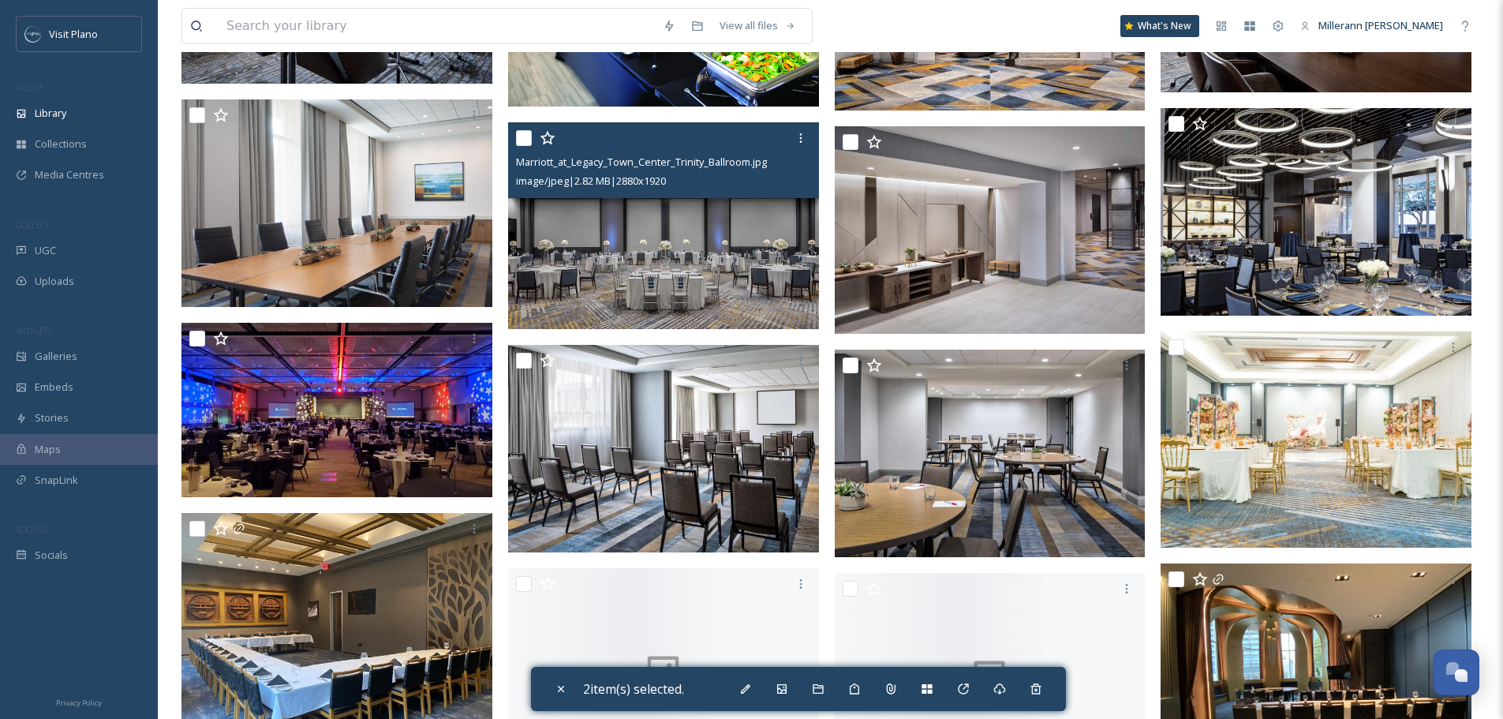
scroll to position [10176, 0]
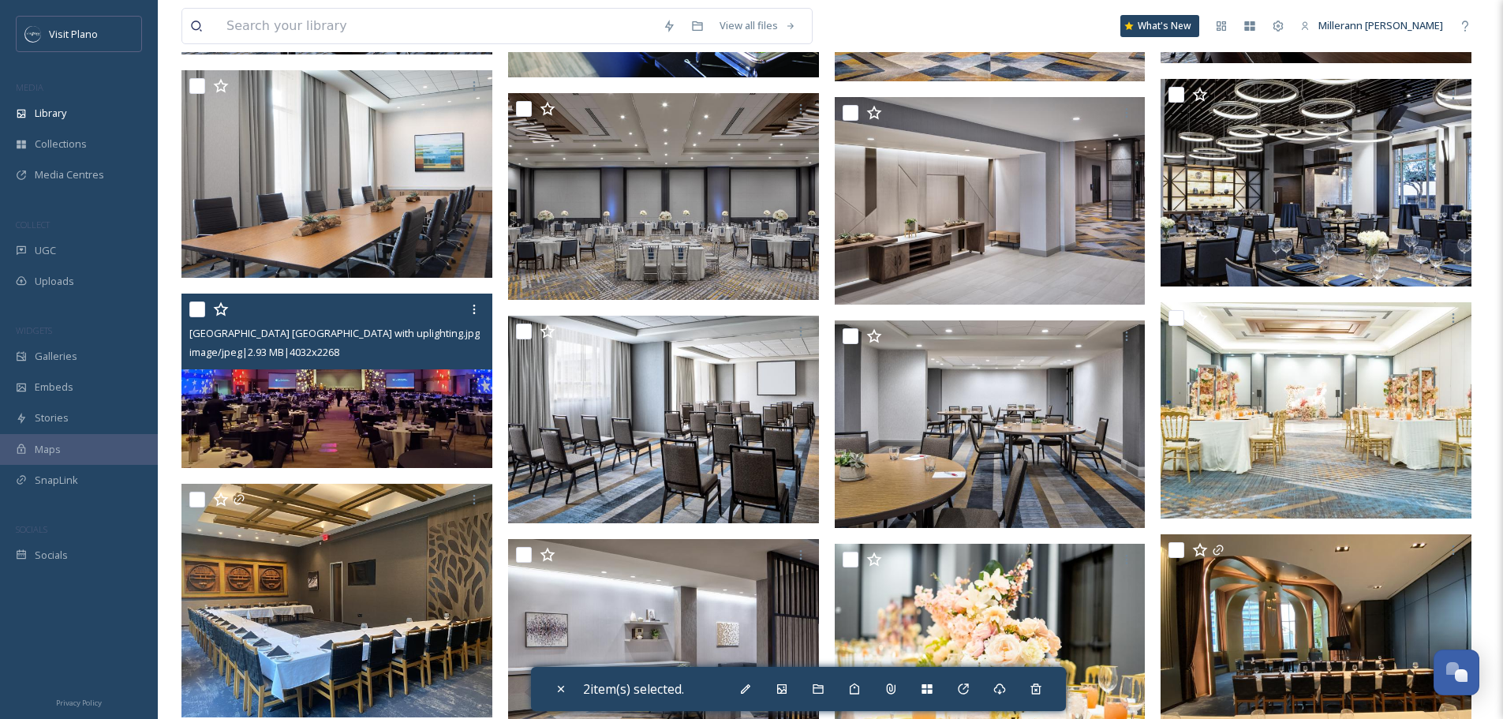
click at [198, 311] on input "checkbox" at bounding box center [197, 309] width 16 height 16
checkbox input "true"
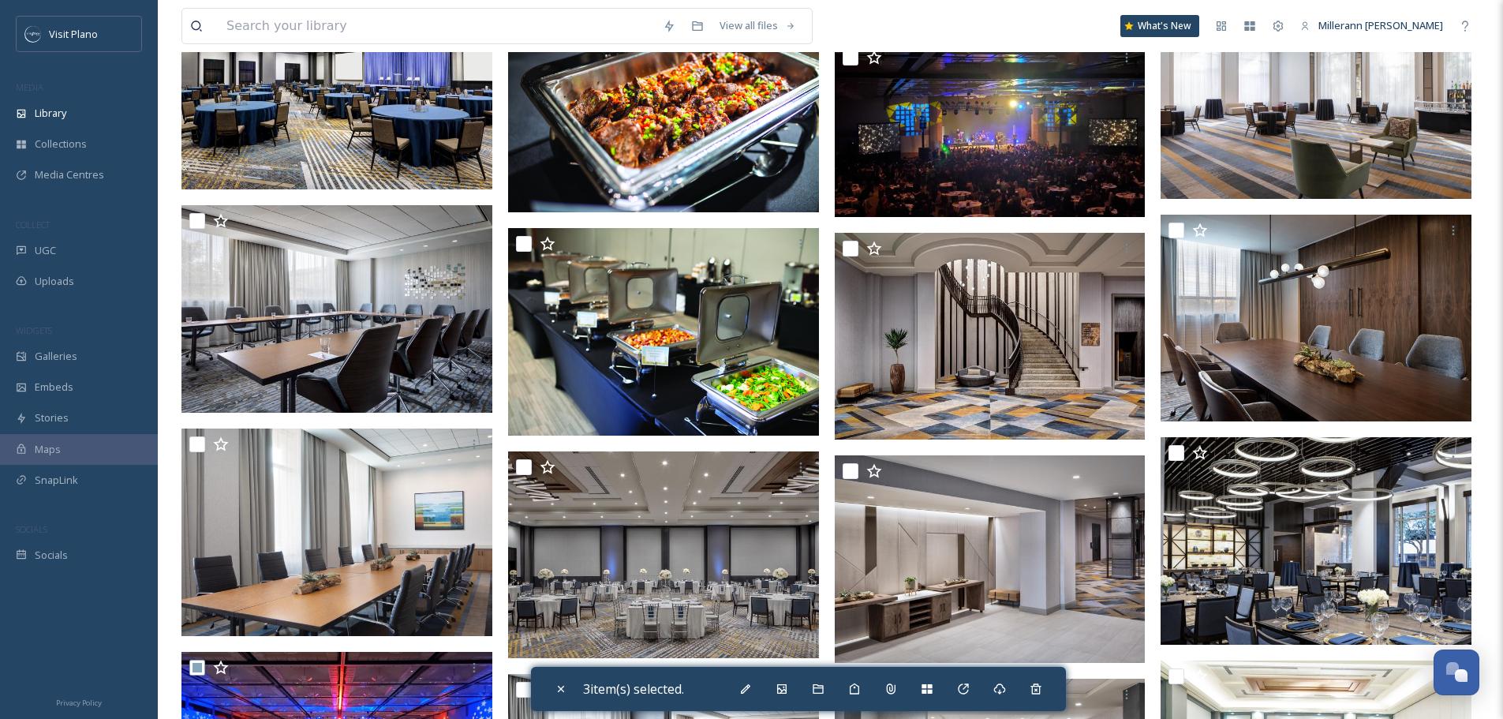
scroll to position [9781, 0]
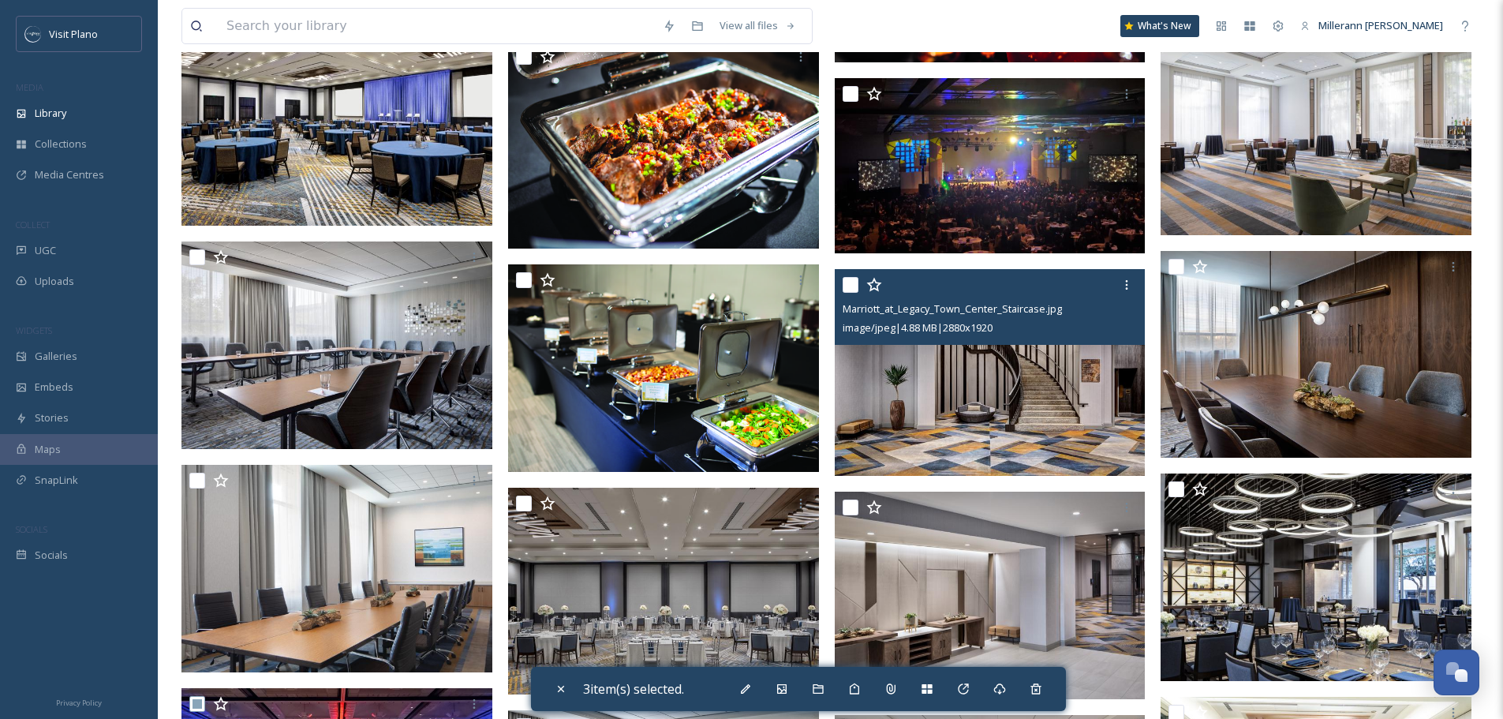
click at [852, 286] on input "checkbox" at bounding box center [850, 285] width 16 height 16
checkbox input "true"
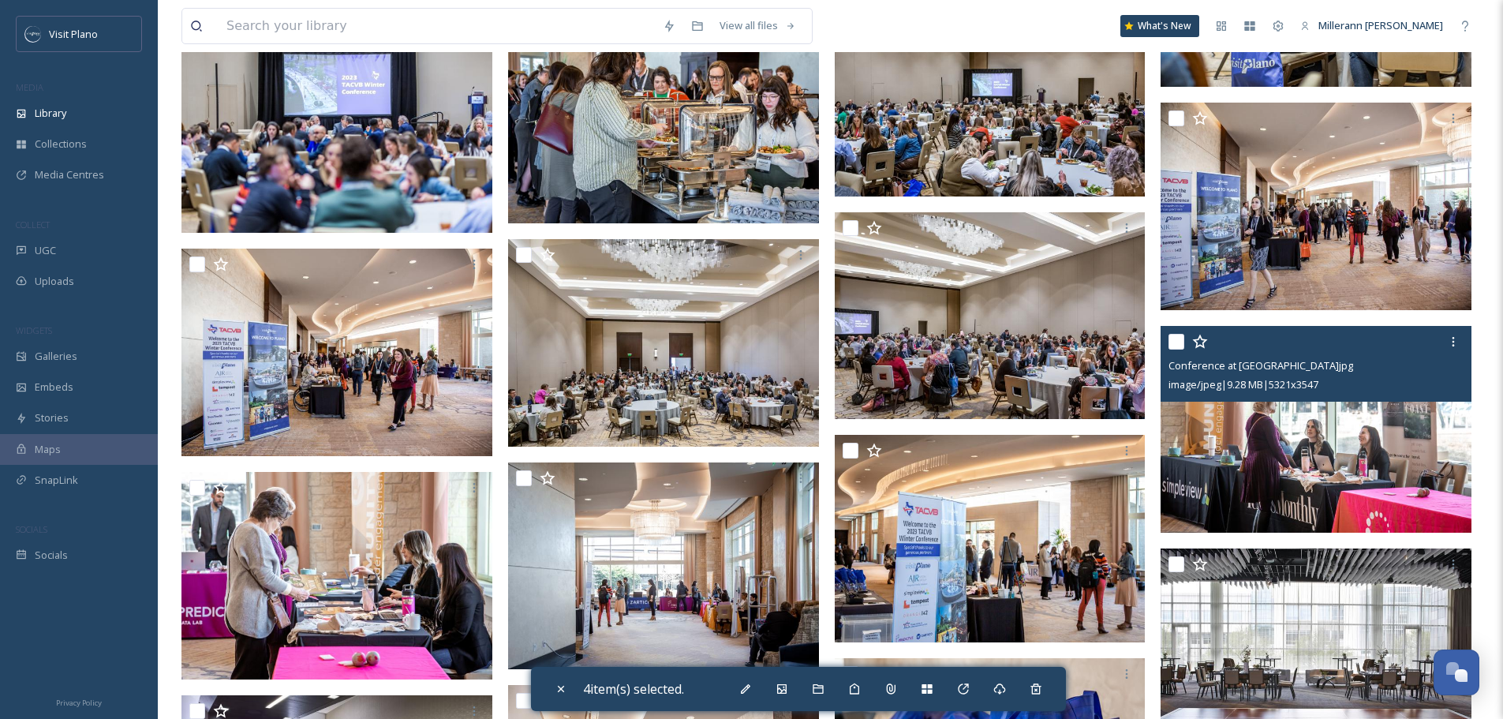
scroll to position [13489, 0]
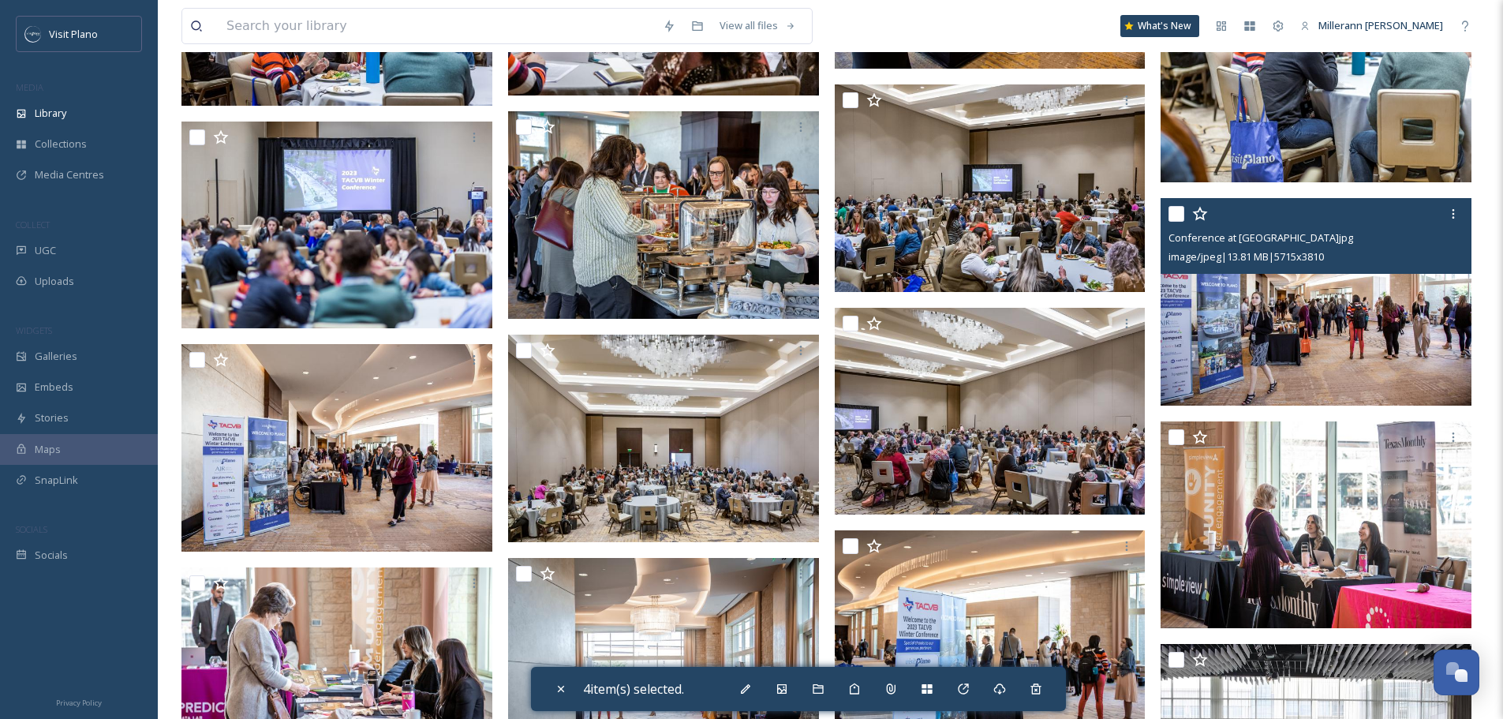
click at [1179, 216] on input "checkbox" at bounding box center [1176, 214] width 16 height 16
checkbox input "false"
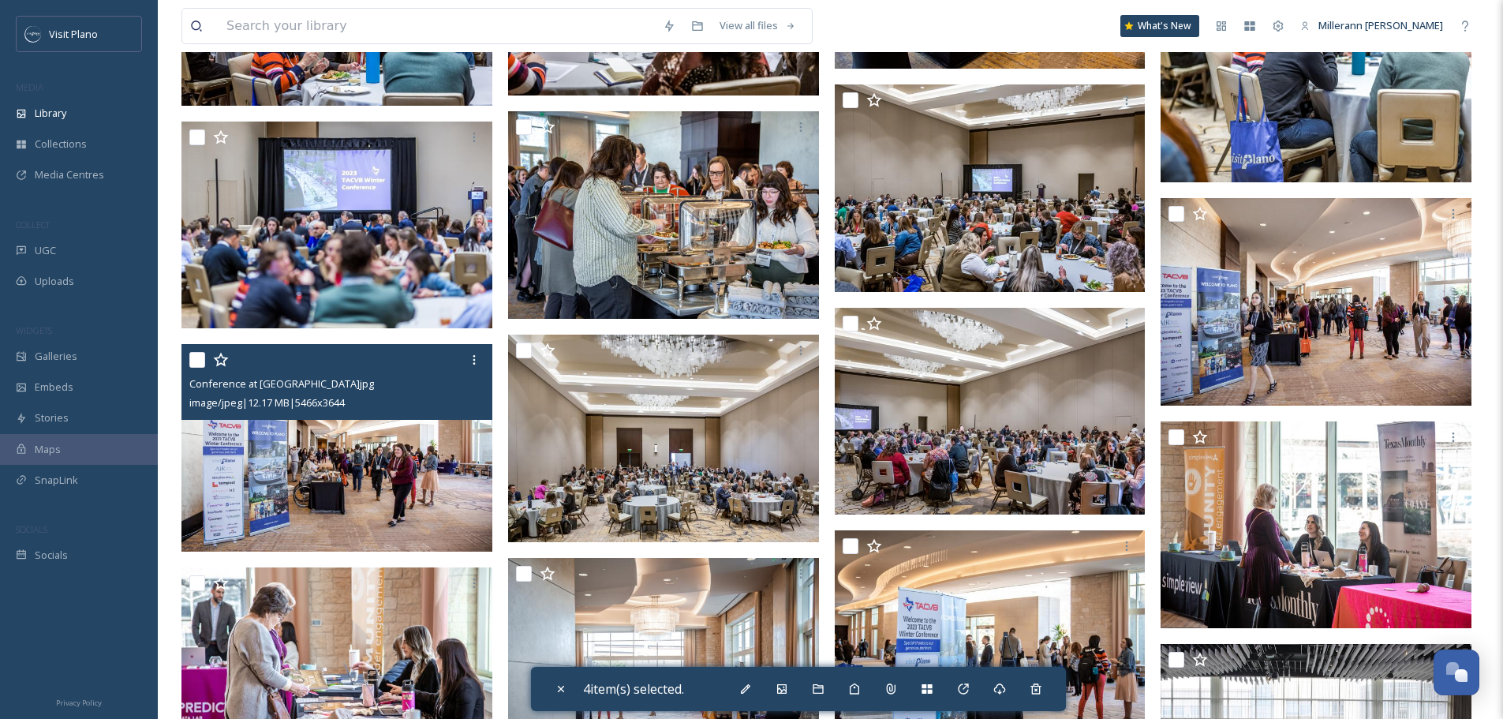
click at [196, 357] on input "checkbox" at bounding box center [197, 360] width 16 height 16
checkbox input "true"
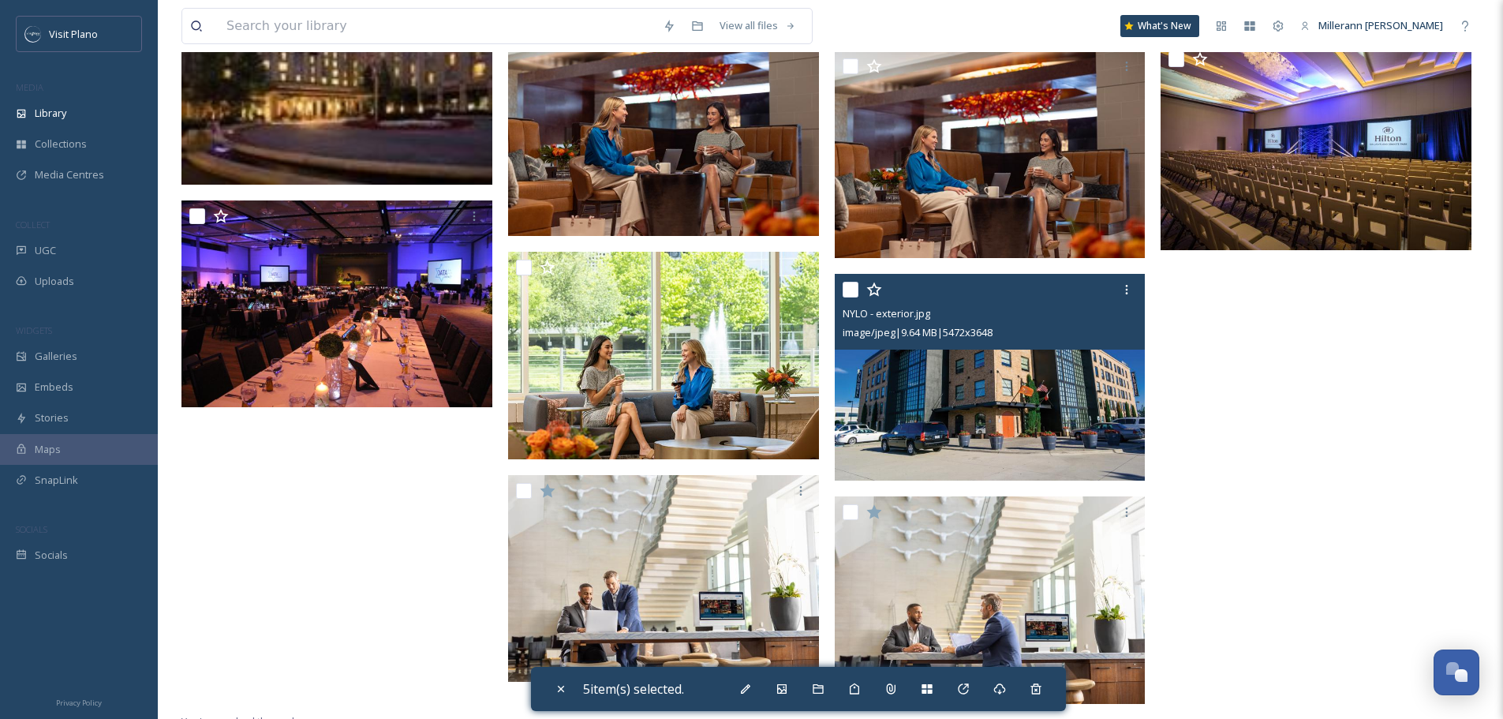
scroll to position [15422, 0]
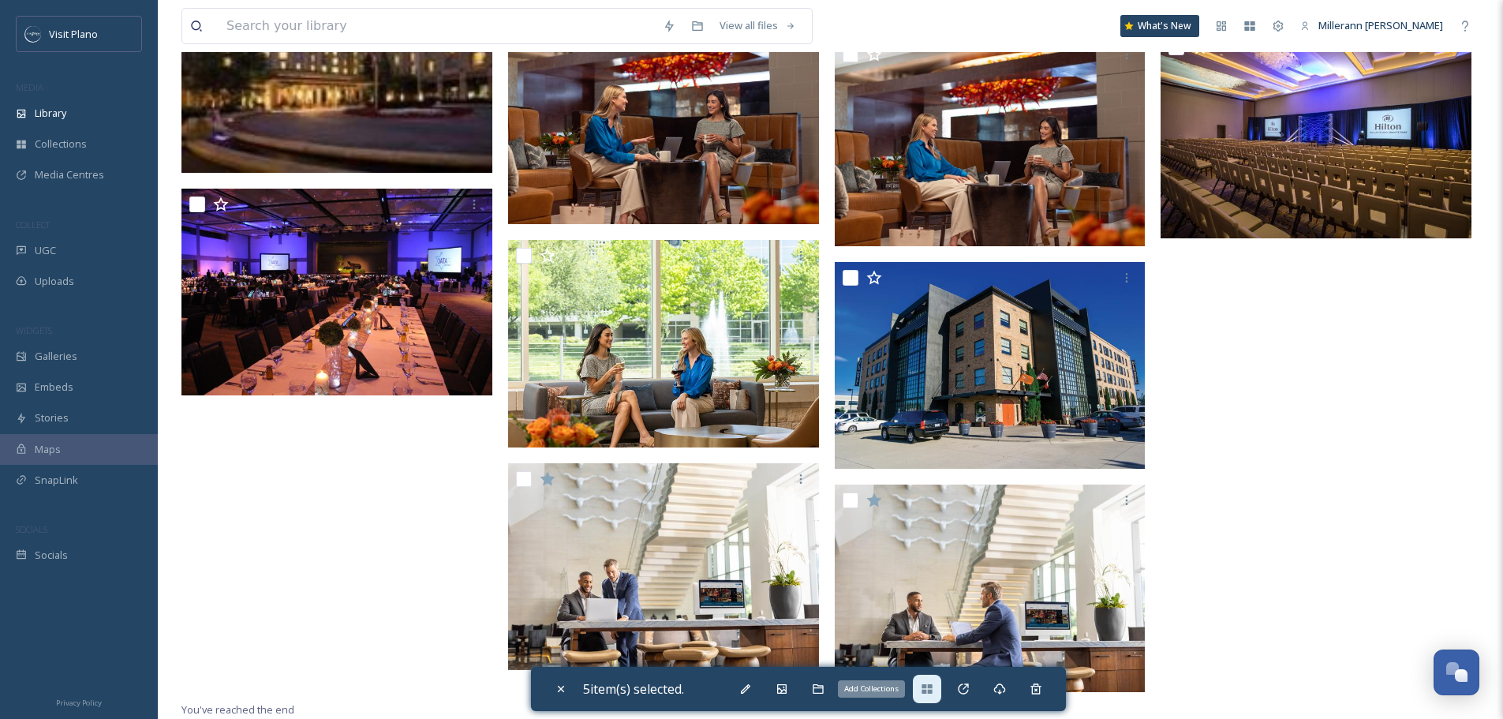
click at [933, 693] on icon at bounding box center [927, 688] width 13 height 13
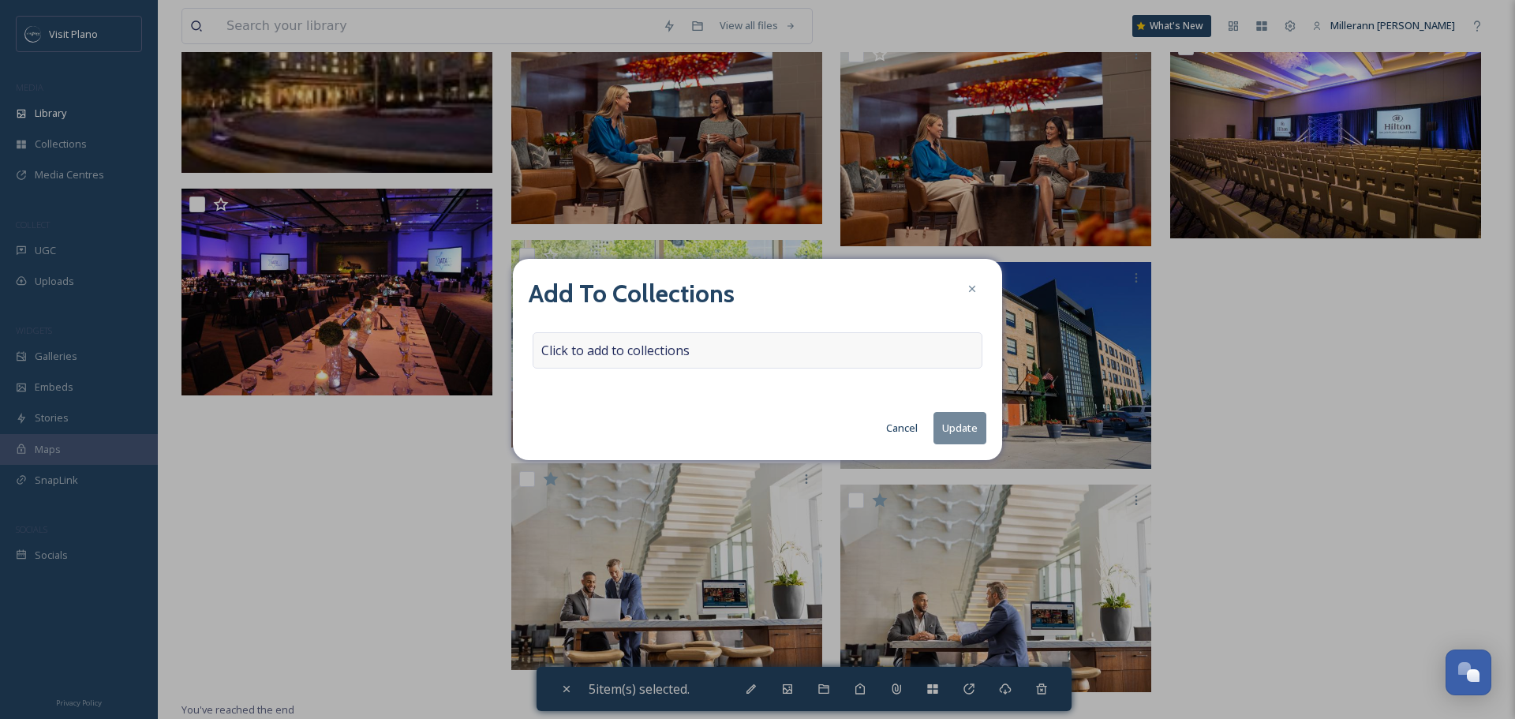
click at [740, 342] on div "Click to add to collections" at bounding box center [757, 350] width 450 height 36
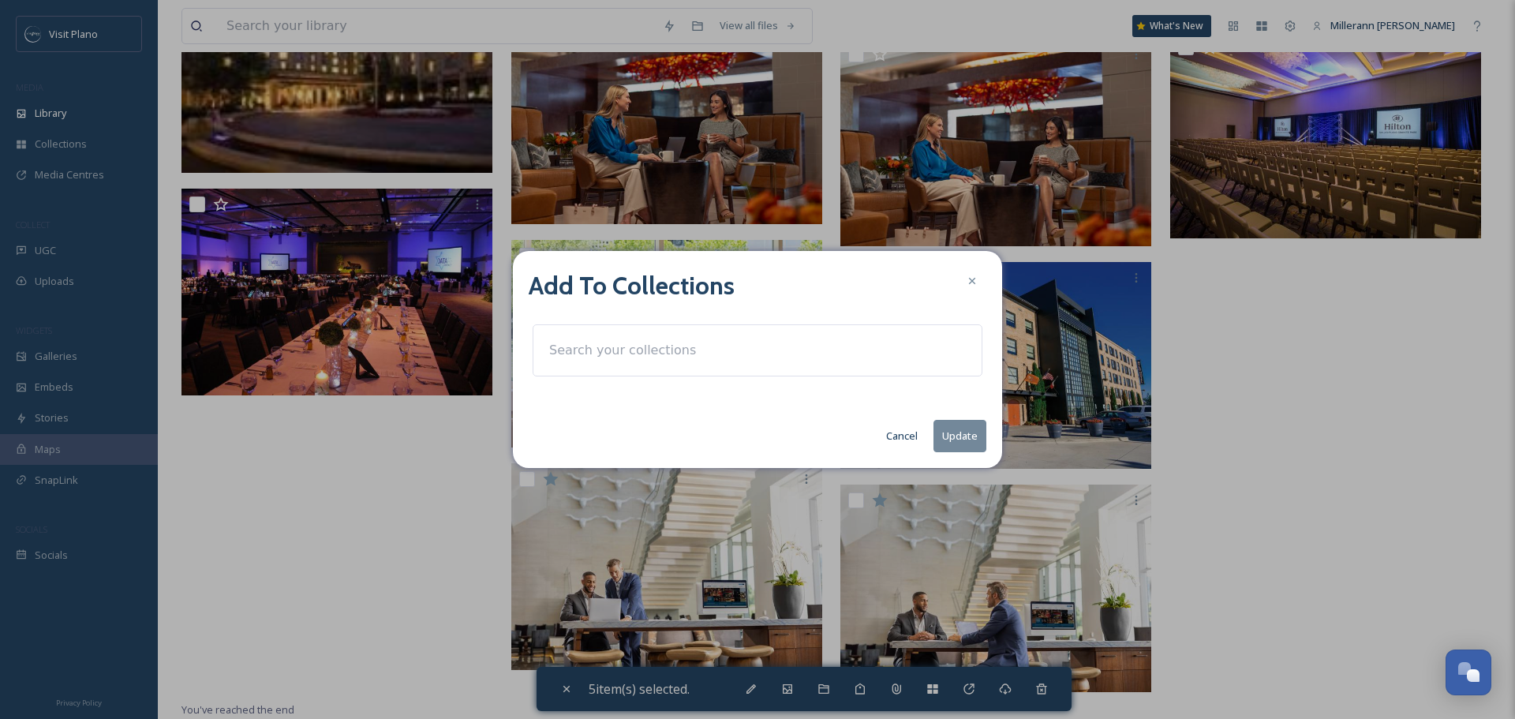
click at [719, 356] on div at bounding box center [757, 350] width 450 height 52
click at [665, 353] on input at bounding box center [628, 350] width 174 height 35
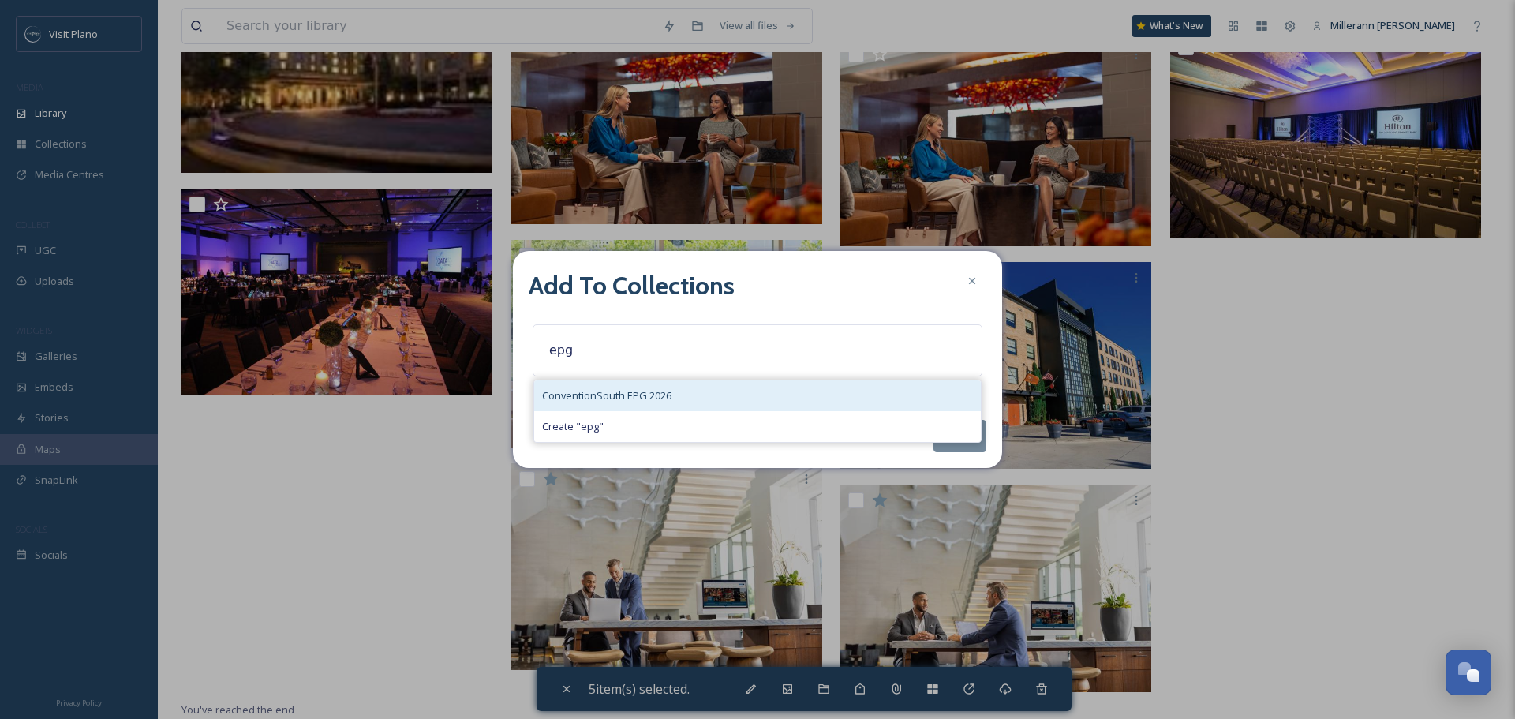
type input "epg"
click at [654, 388] on span "ConventionSouth EPG 2026" at bounding box center [606, 395] width 129 height 15
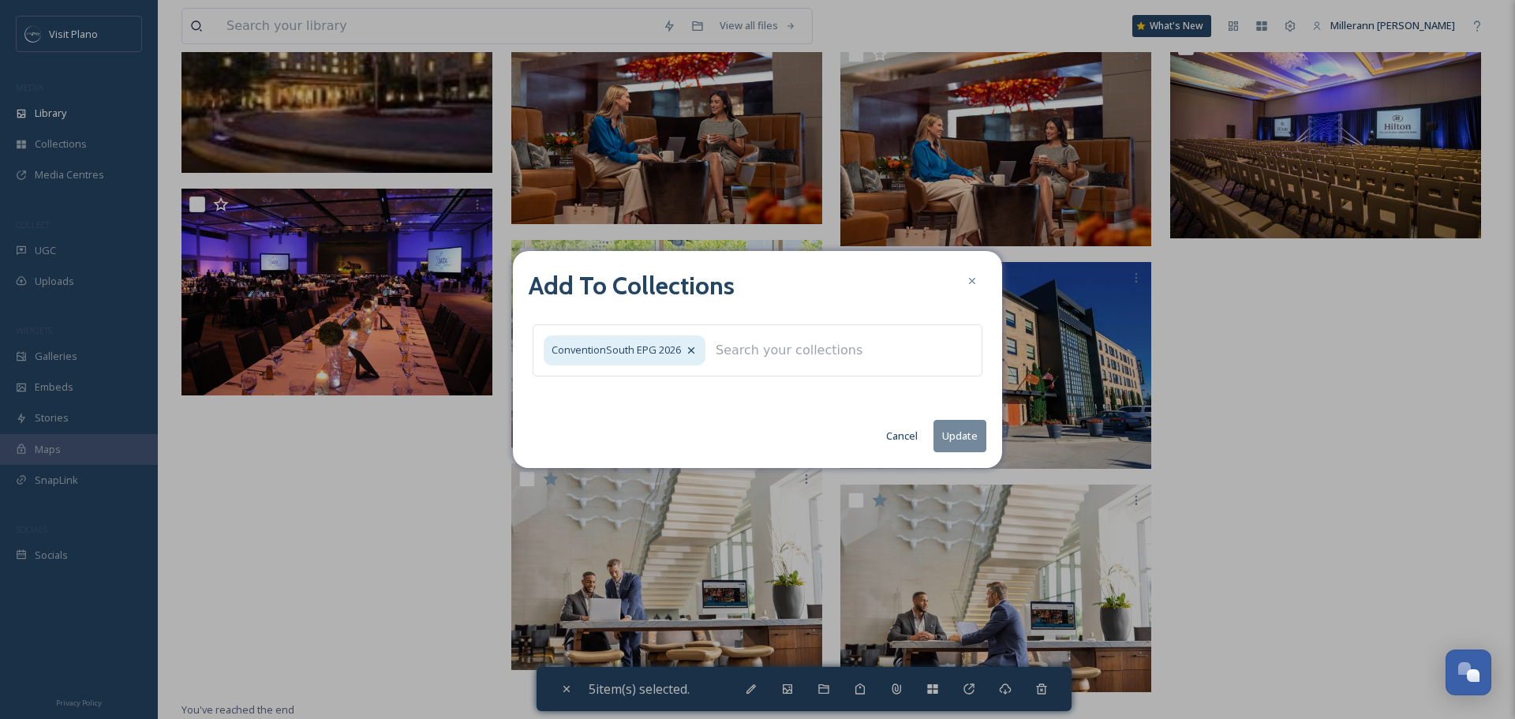
click at [939, 437] on button "Update" at bounding box center [959, 436] width 53 height 32
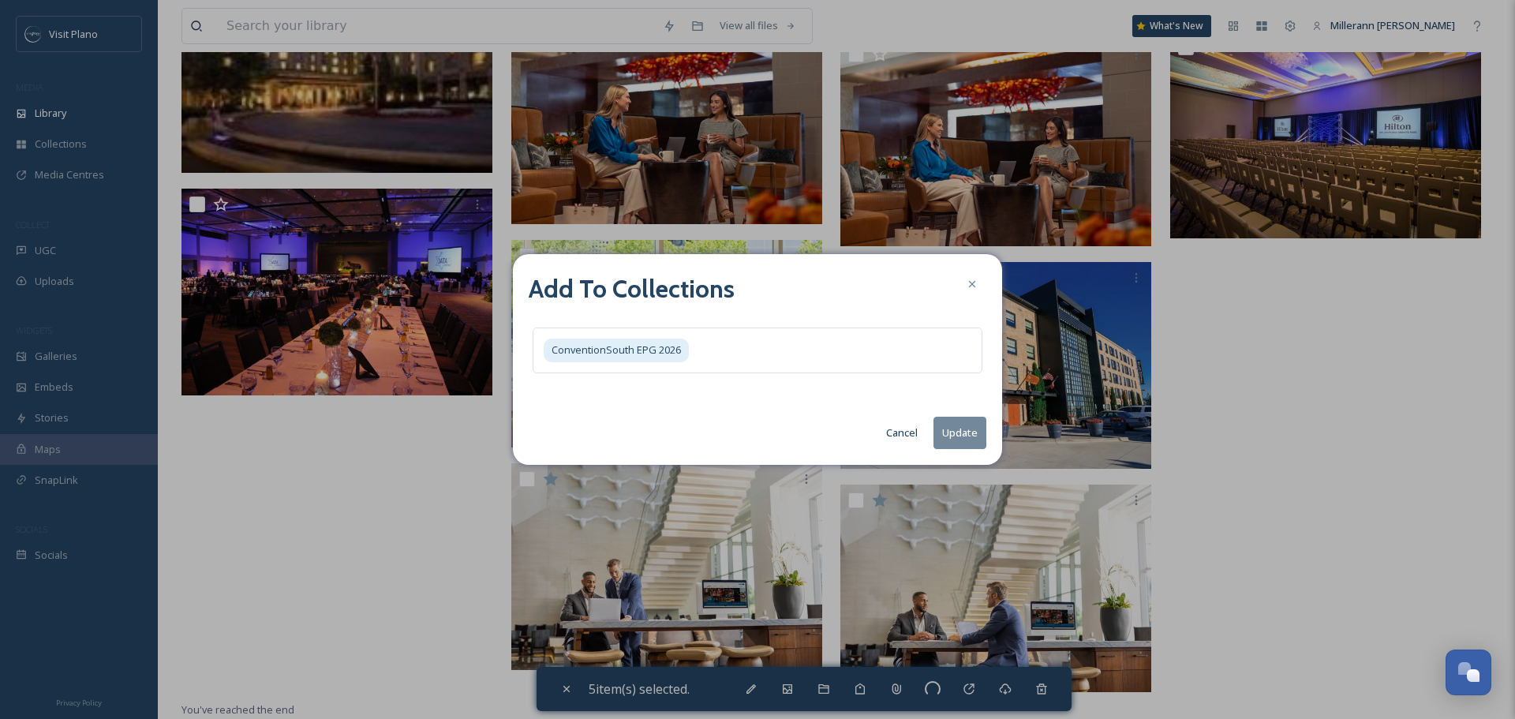
checkbox input "false"
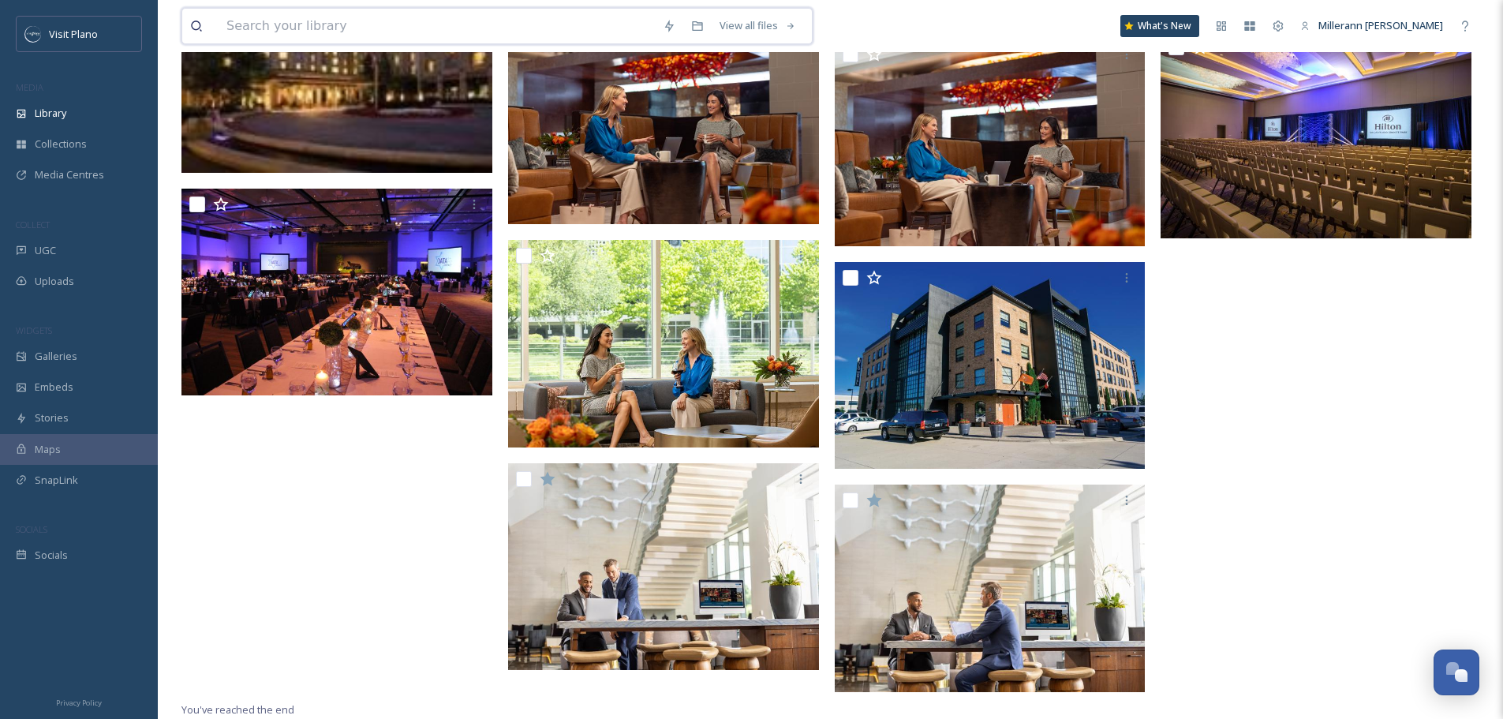
click at [289, 22] on input at bounding box center [437, 26] width 436 height 35
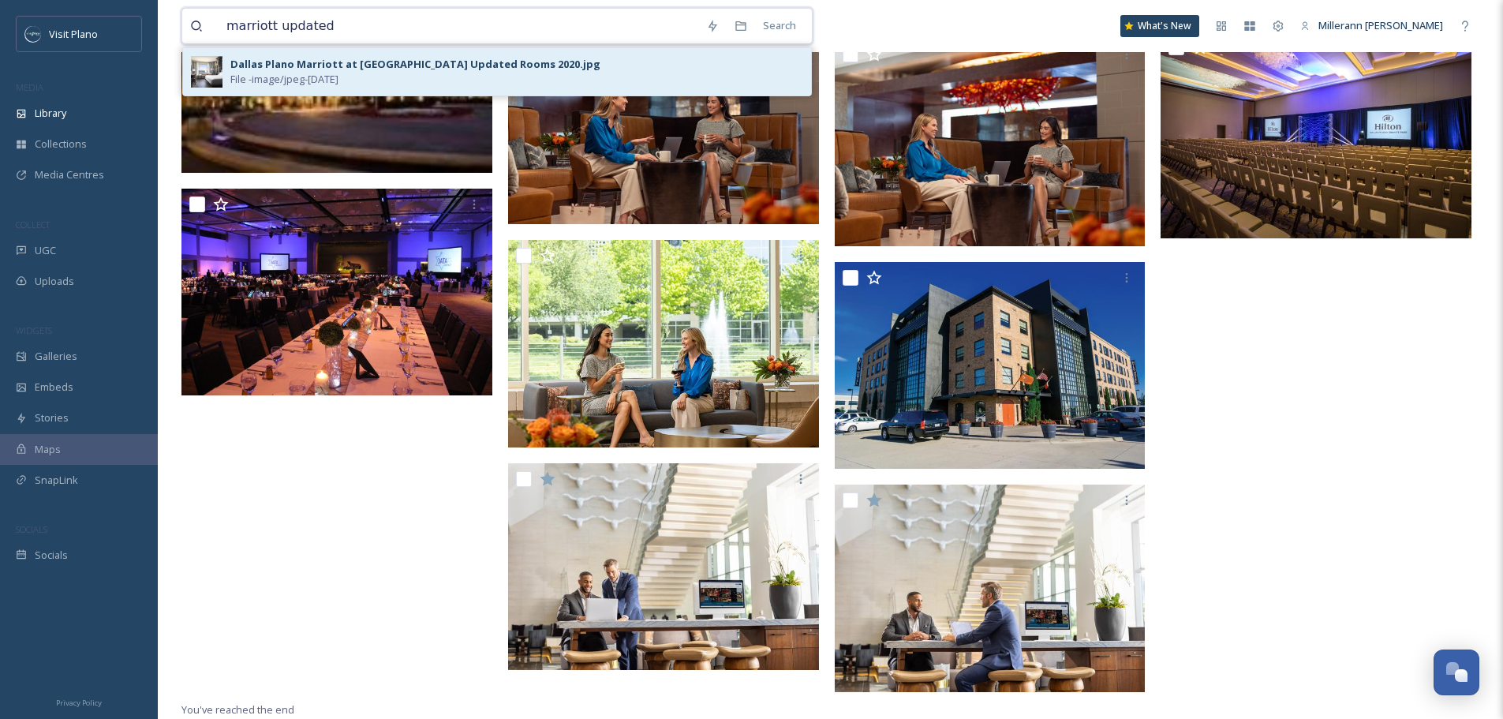
type input "marriott updated"
click at [392, 71] on div "Dallas Plano Marriott at [GEOGRAPHIC_DATA] Updated Rooms 2020.jpg" at bounding box center [415, 64] width 370 height 15
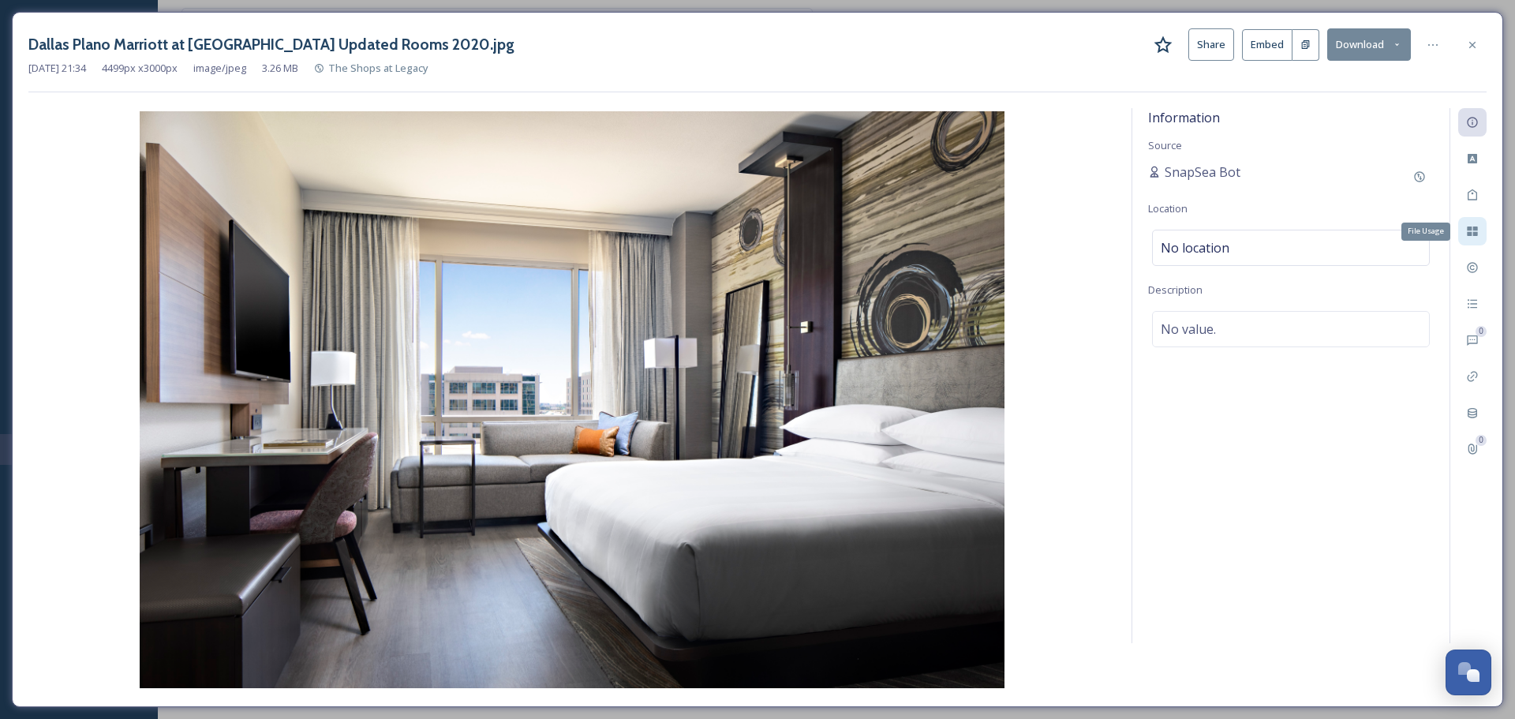
click at [1470, 234] on icon at bounding box center [1471, 230] width 10 height 9
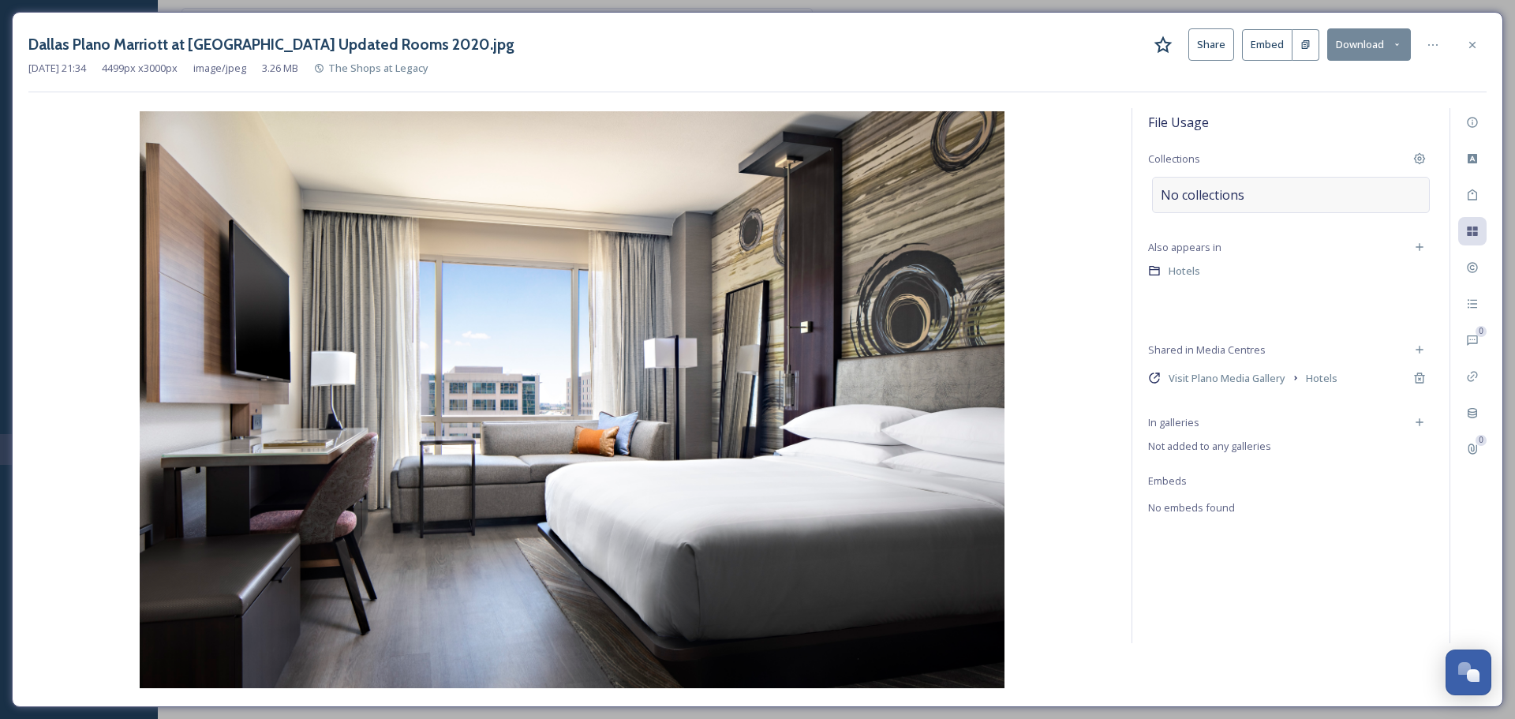
click at [1242, 194] on span "No collections" at bounding box center [1202, 194] width 84 height 19
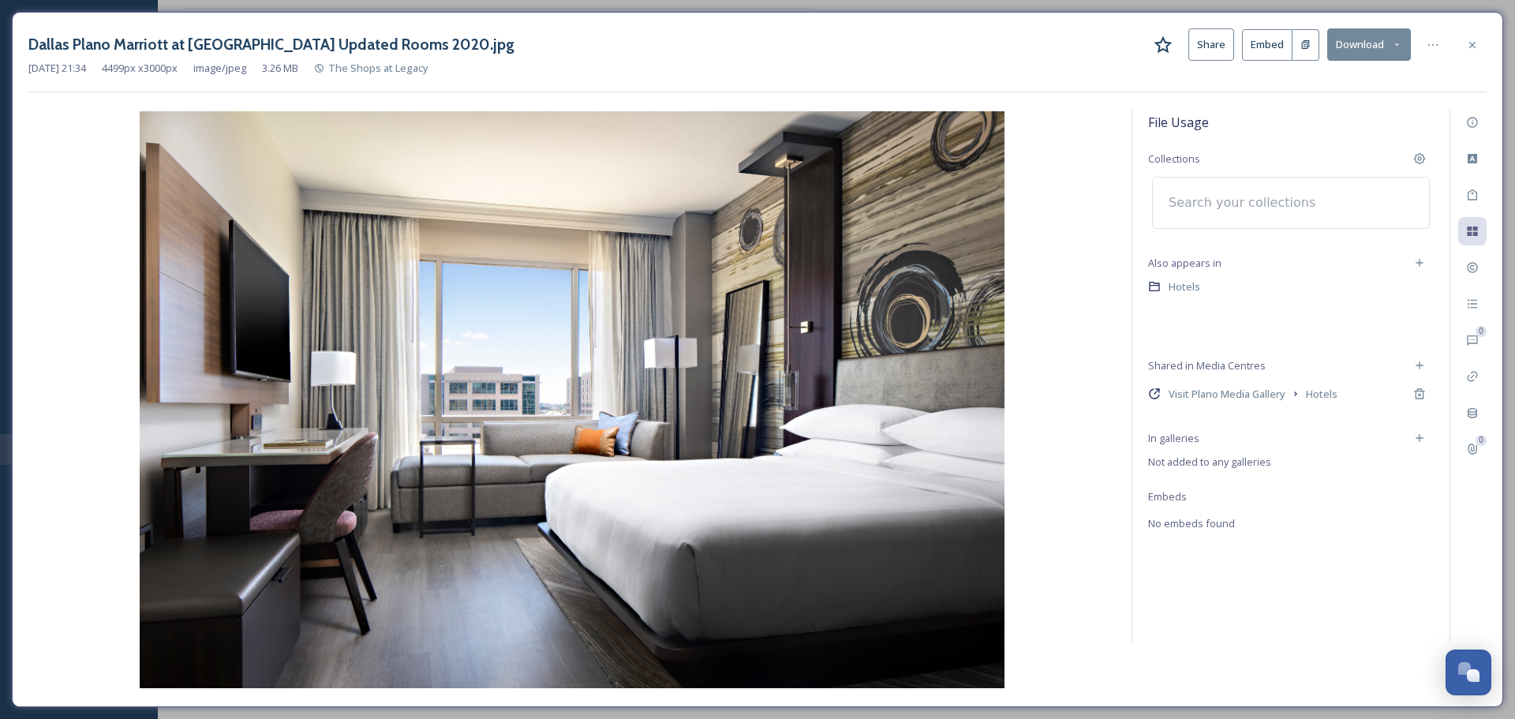
click at [1237, 204] on input at bounding box center [1247, 202] width 174 height 35
type input "epg"
click at [1244, 245] on span "ConventionSouth EPG 2026" at bounding box center [1225, 248] width 129 height 15
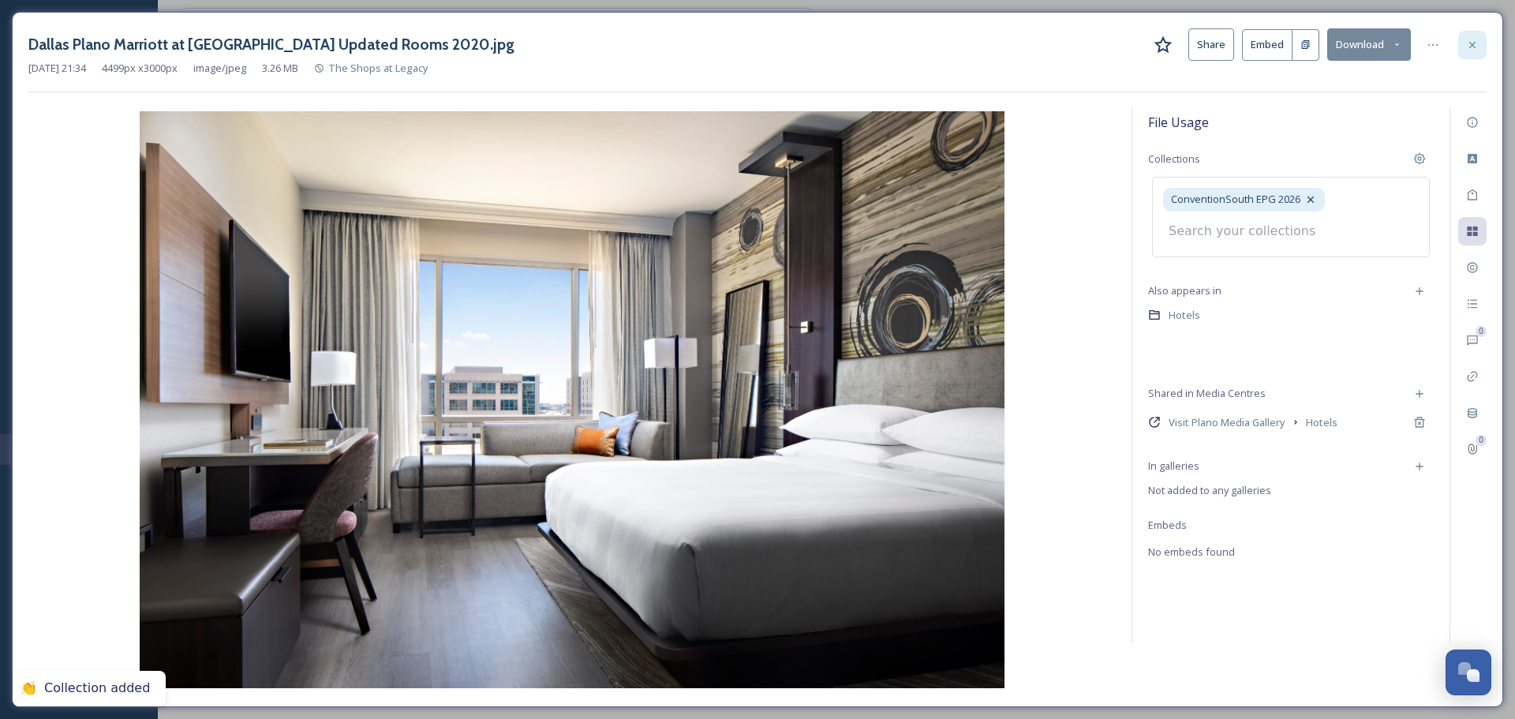
click at [1474, 47] on icon at bounding box center [1472, 44] width 6 height 6
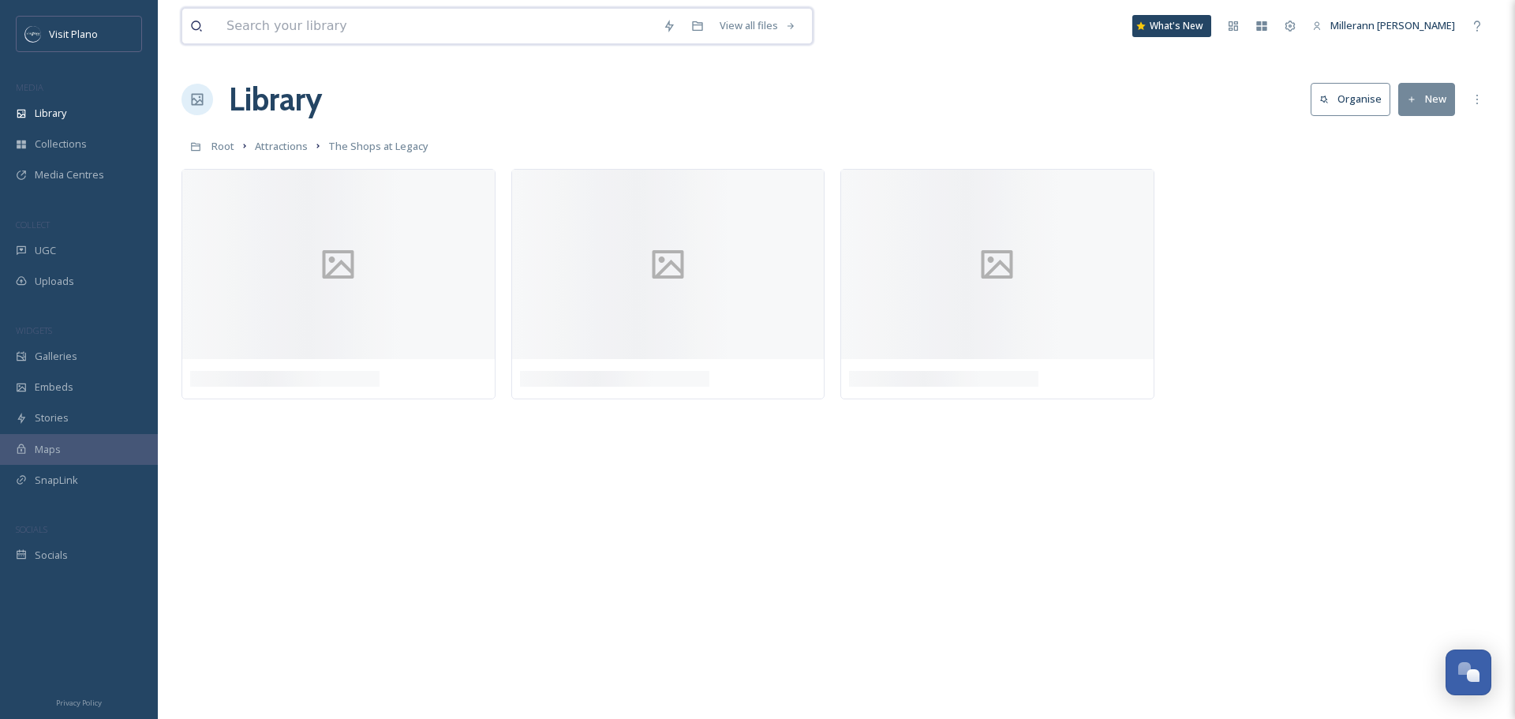
click at [415, 30] on input at bounding box center [437, 26] width 436 height 35
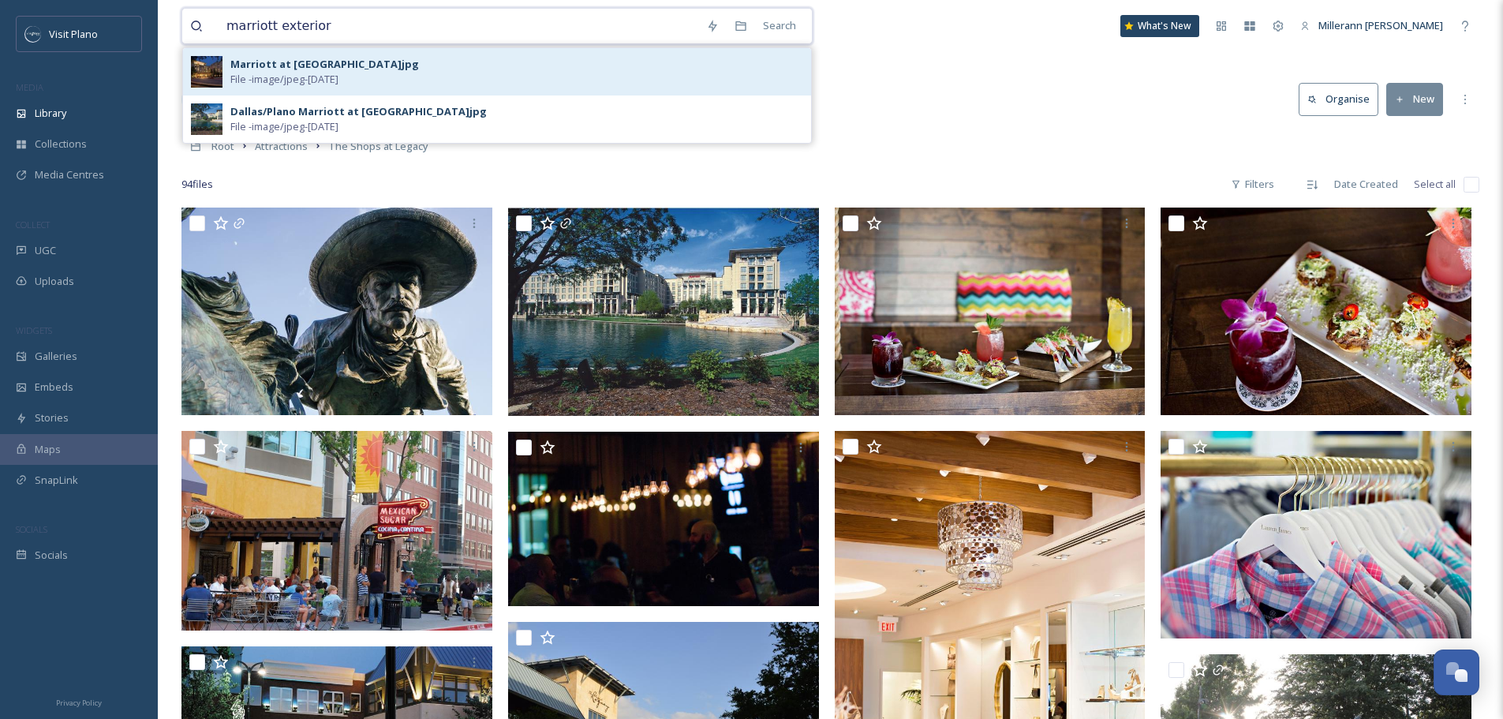
type input "marriott exterior"
click at [313, 76] on span "File - image/jpeg - [DATE]" at bounding box center [284, 79] width 108 height 15
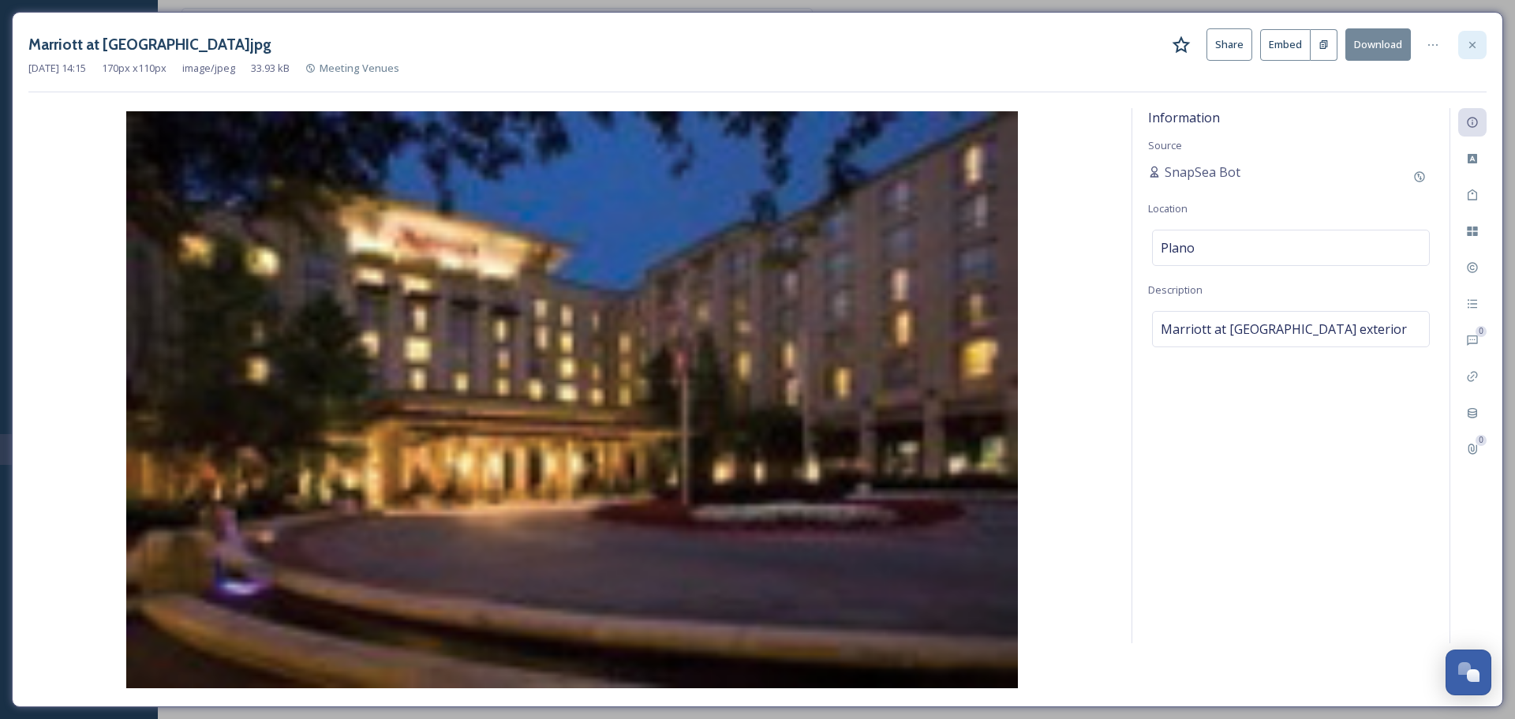
click at [1471, 42] on icon at bounding box center [1472, 45] width 13 height 13
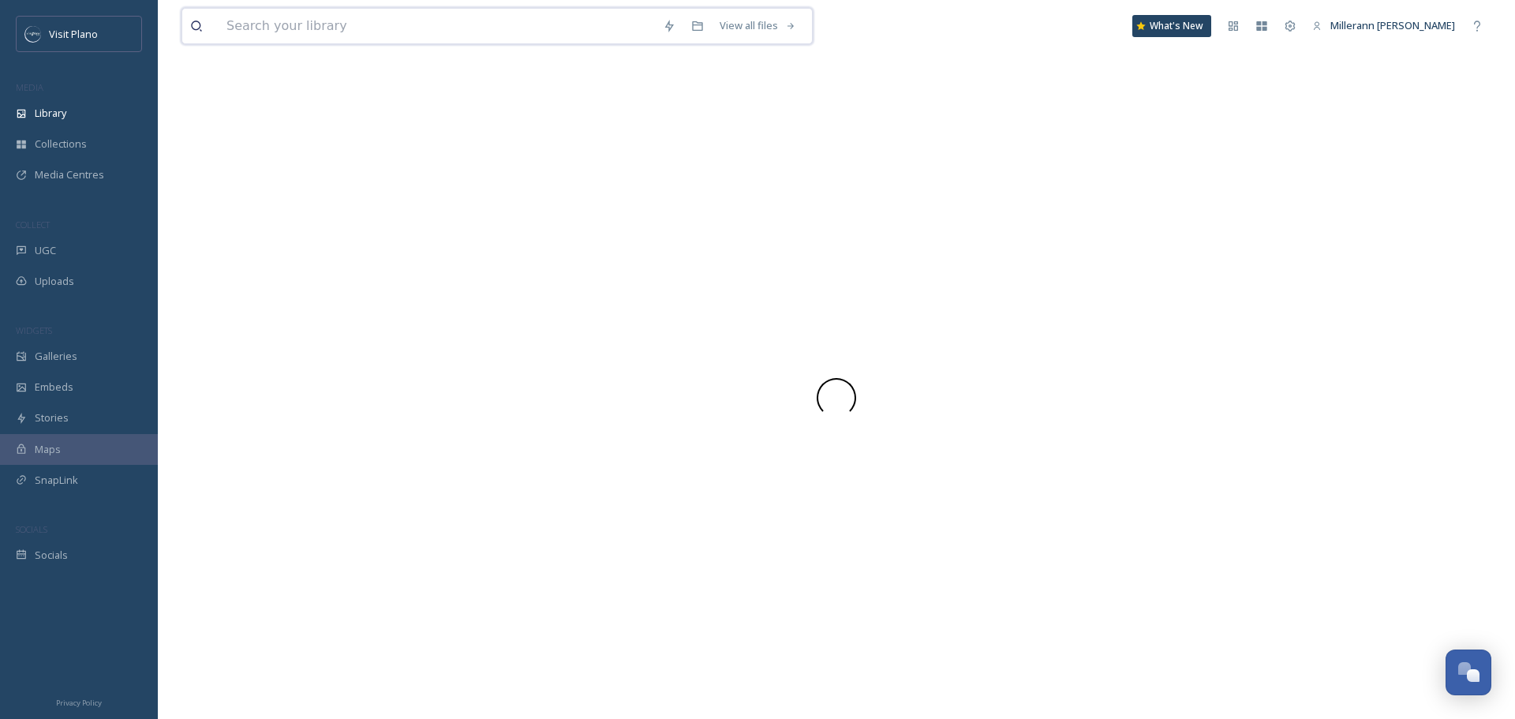
click at [371, 37] on input at bounding box center [437, 26] width 436 height 35
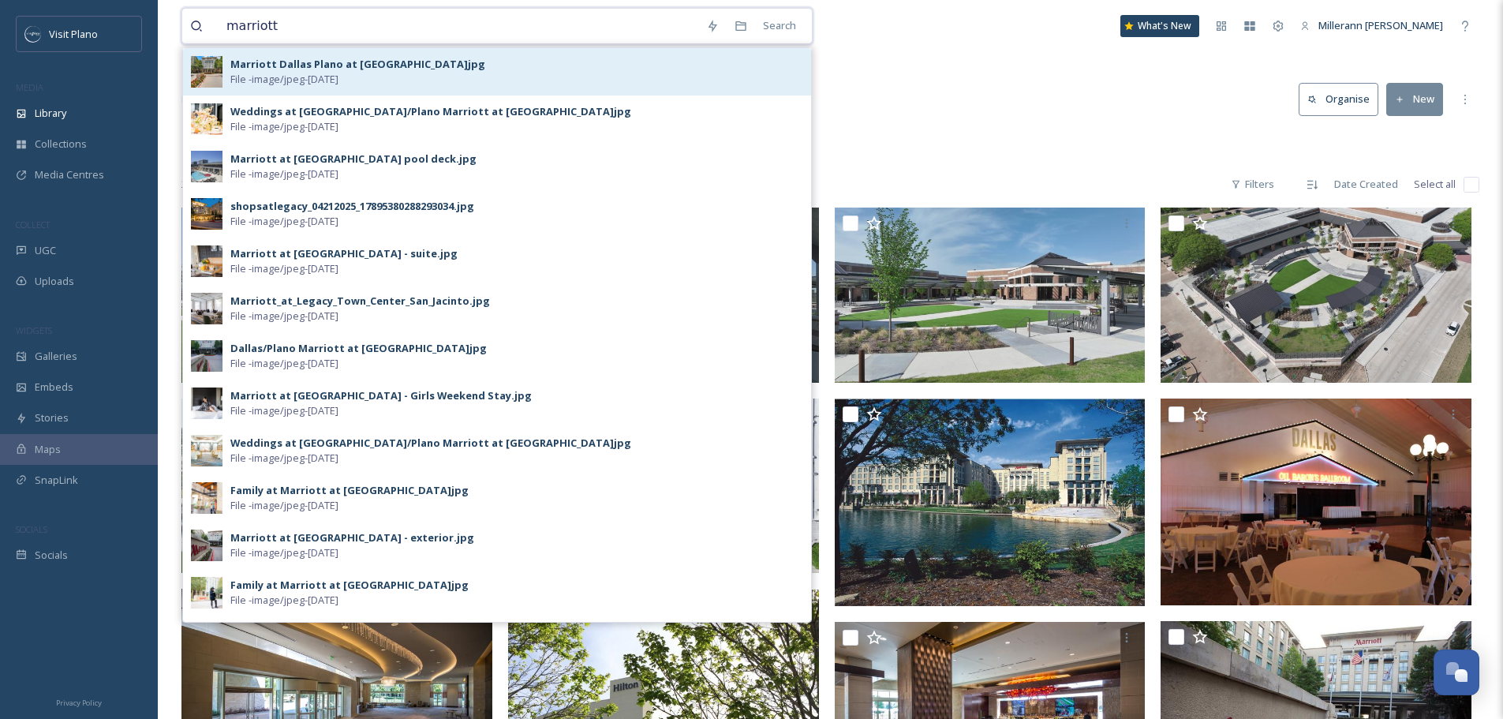
type input "marriott"
click at [376, 59] on div "Marriott Dallas Plano at [GEOGRAPHIC_DATA]jpg" at bounding box center [357, 64] width 255 height 15
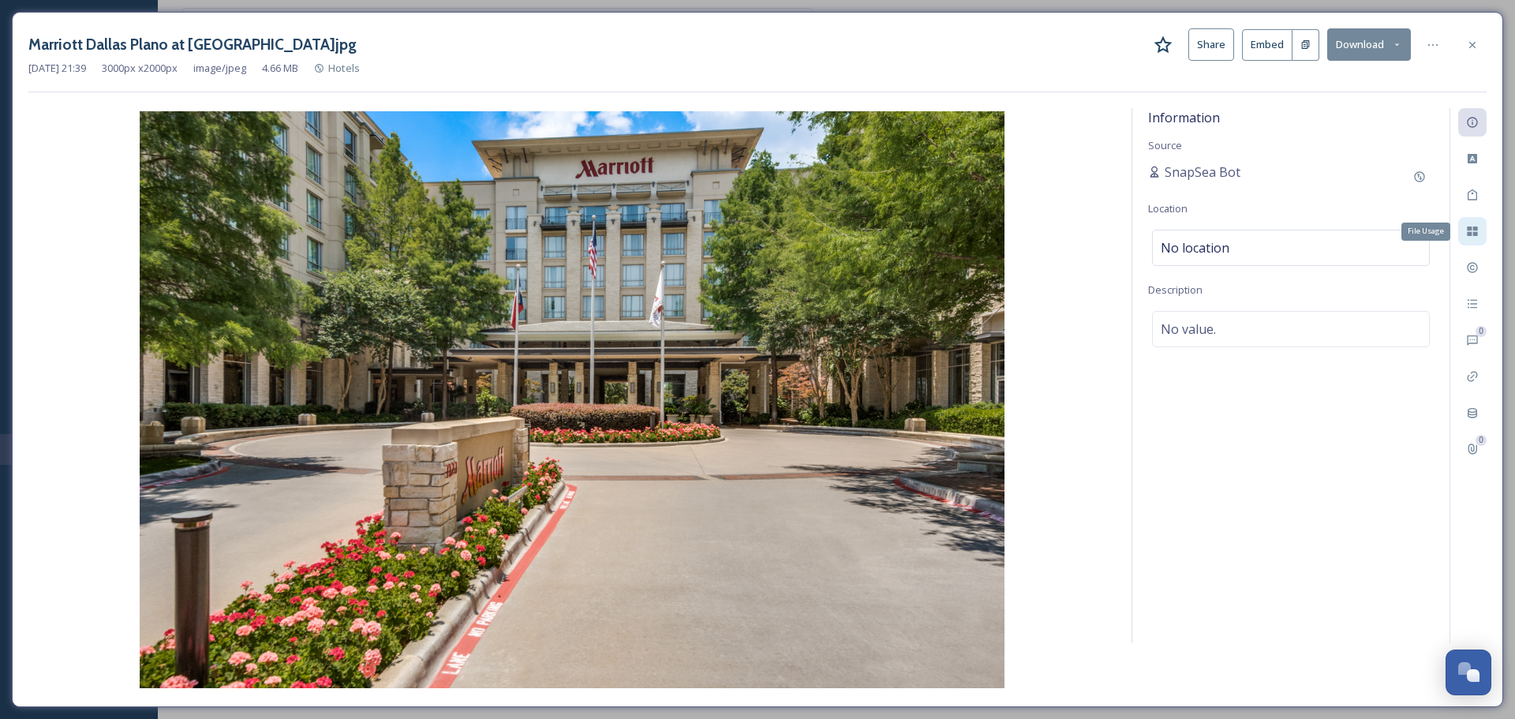
click at [1470, 226] on icon at bounding box center [1472, 231] width 13 height 13
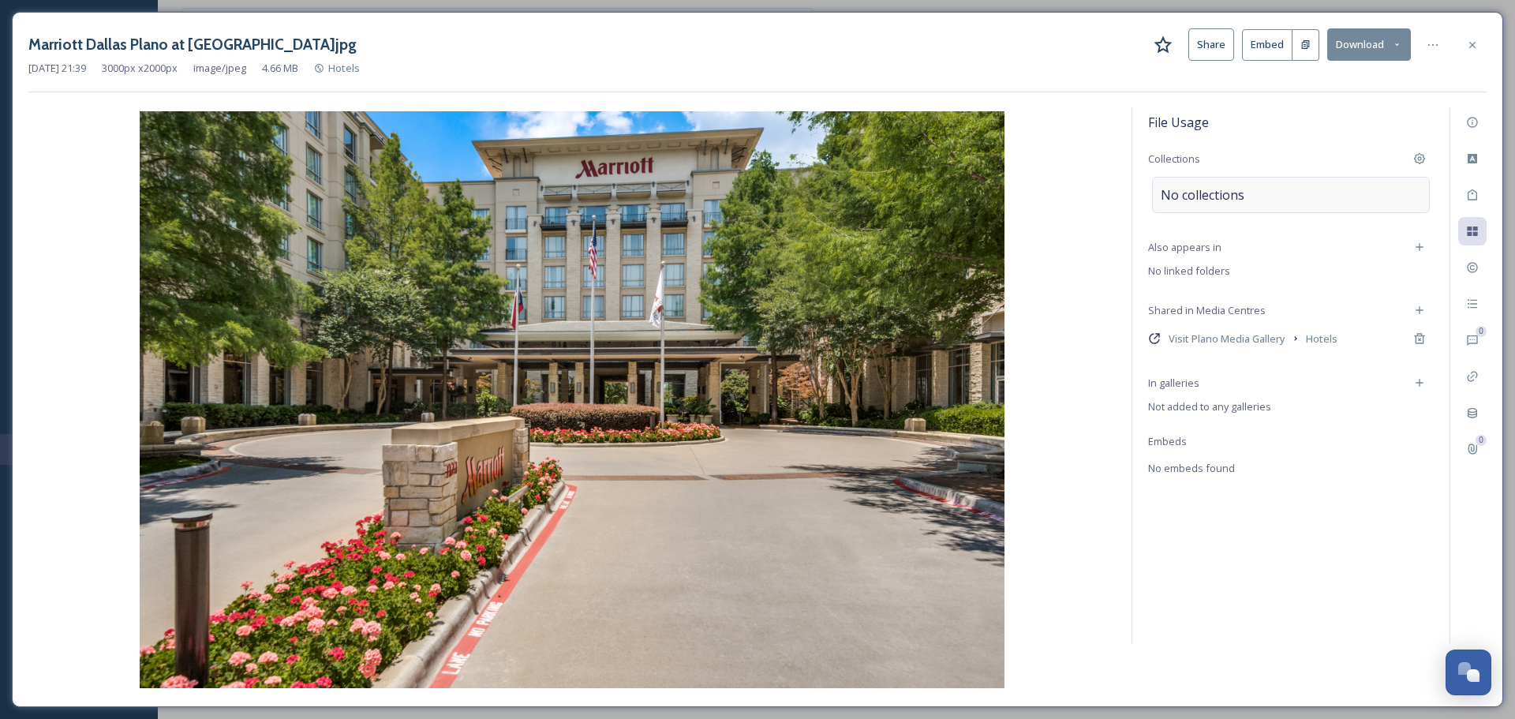
click at [1212, 196] on span "No collections" at bounding box center [1202, 194] width 84 height 19
click at [1211, 209] on input at bounding box center [1247, 202] width 174 height 35
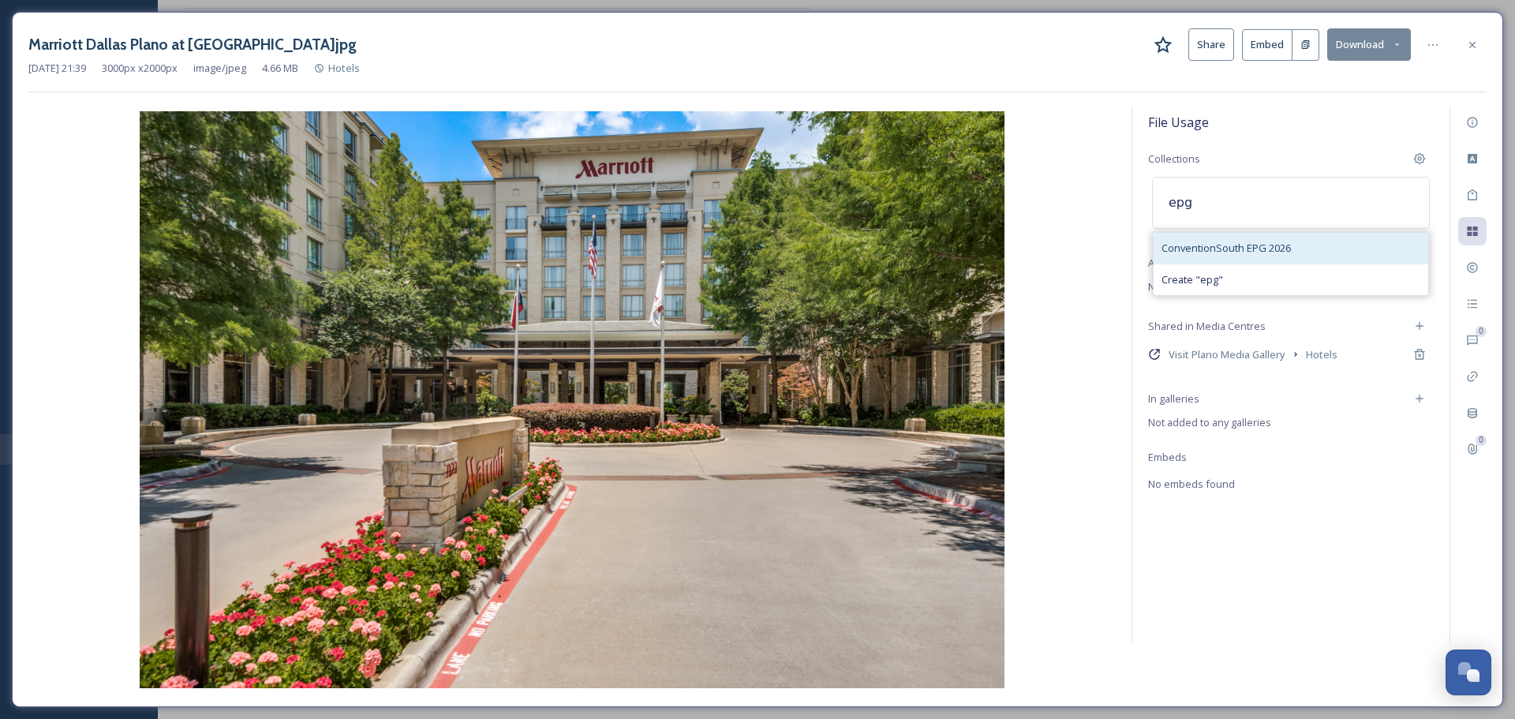
type input "epg"
click at [1201, 244] on span "ConventionSouth EPG 2026" at bounding box center [1225, 248] width 129 height 15
click at [1476, 53] on div at bounding box center [1472, 45] width 28 height 28
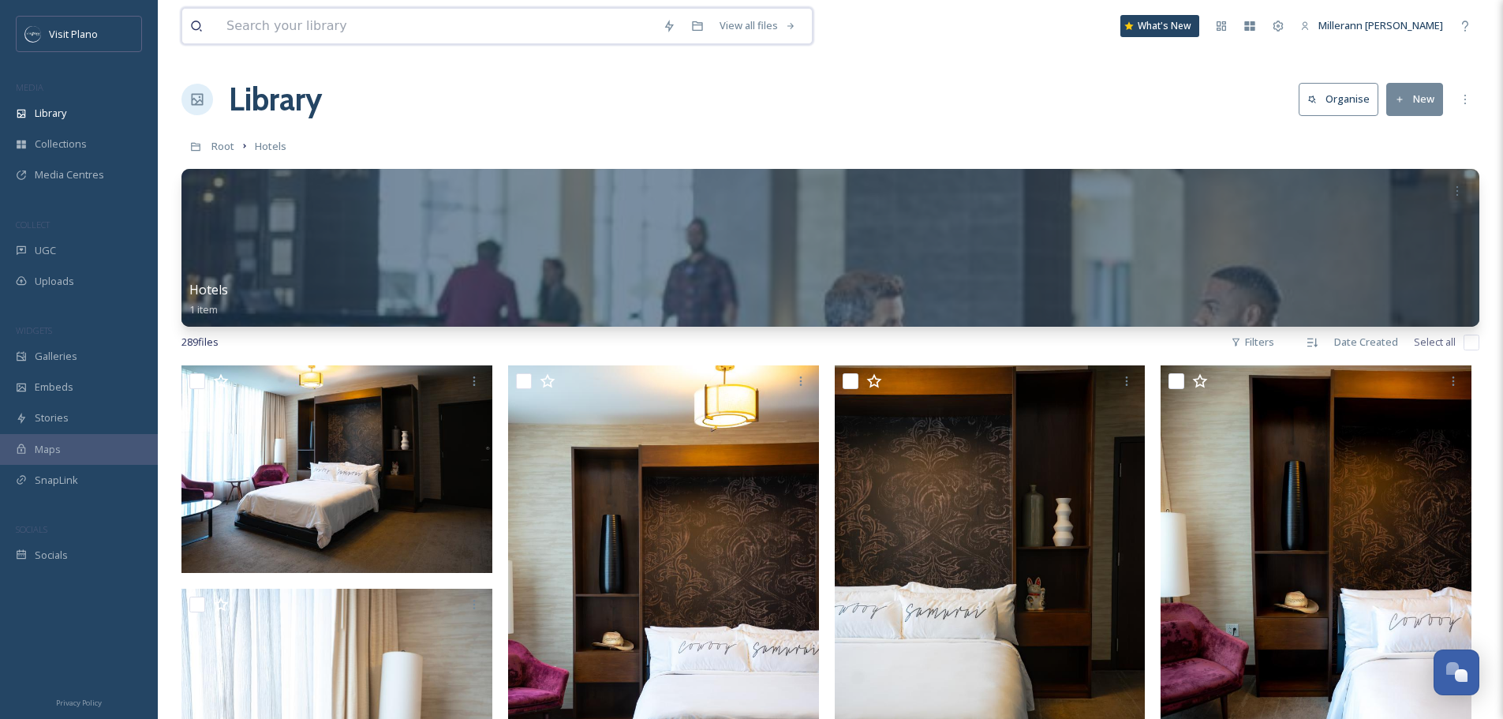
click at [328, 32] on input at bounding box center [437, 26] width 436 height 35
click at [291, 29] on input "hilton exterior" at bounding box center [459, 26] width 480 height 35
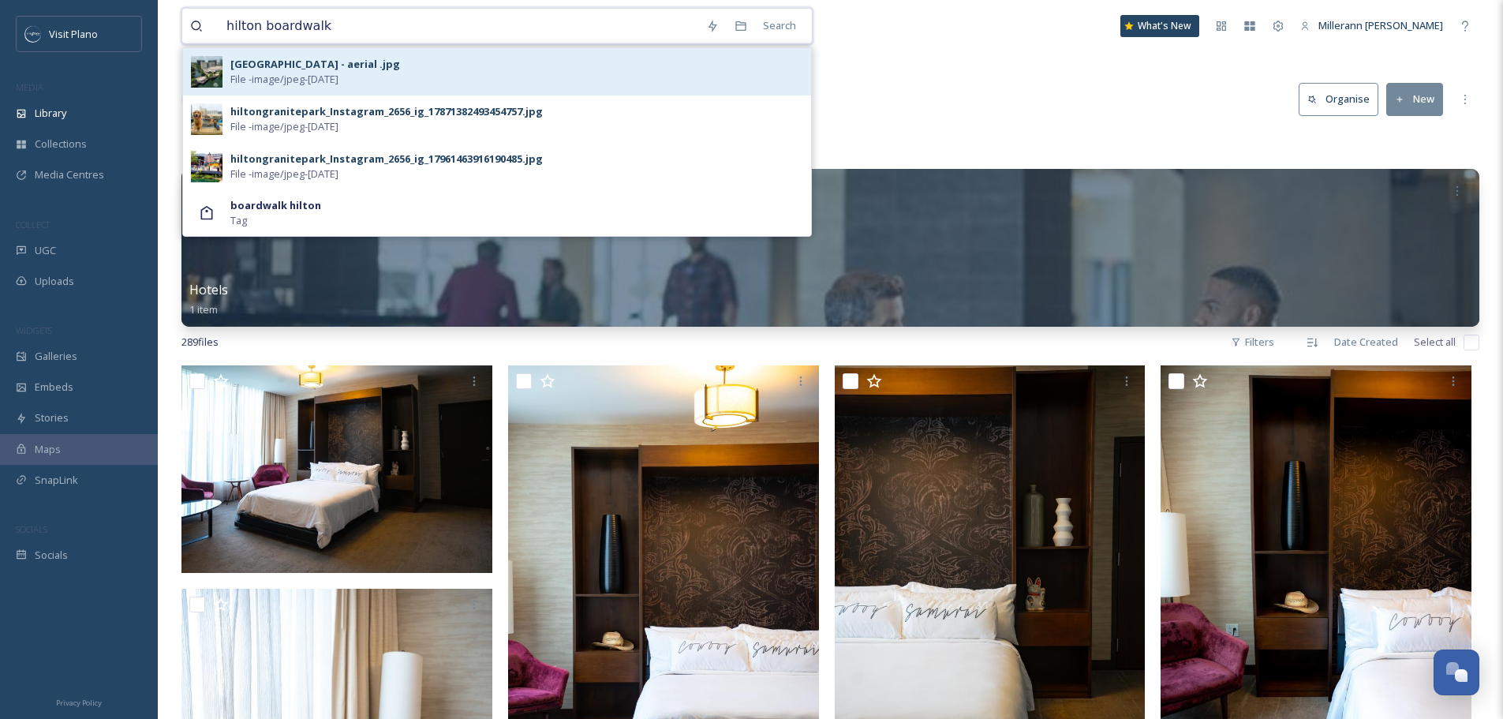
type input "hilton boardwalk"
click at [279, 57] on div "[GEOGRAPHIC_DATA] - aerial .jpg" at bounding box center [315, 64] width 170 height 15
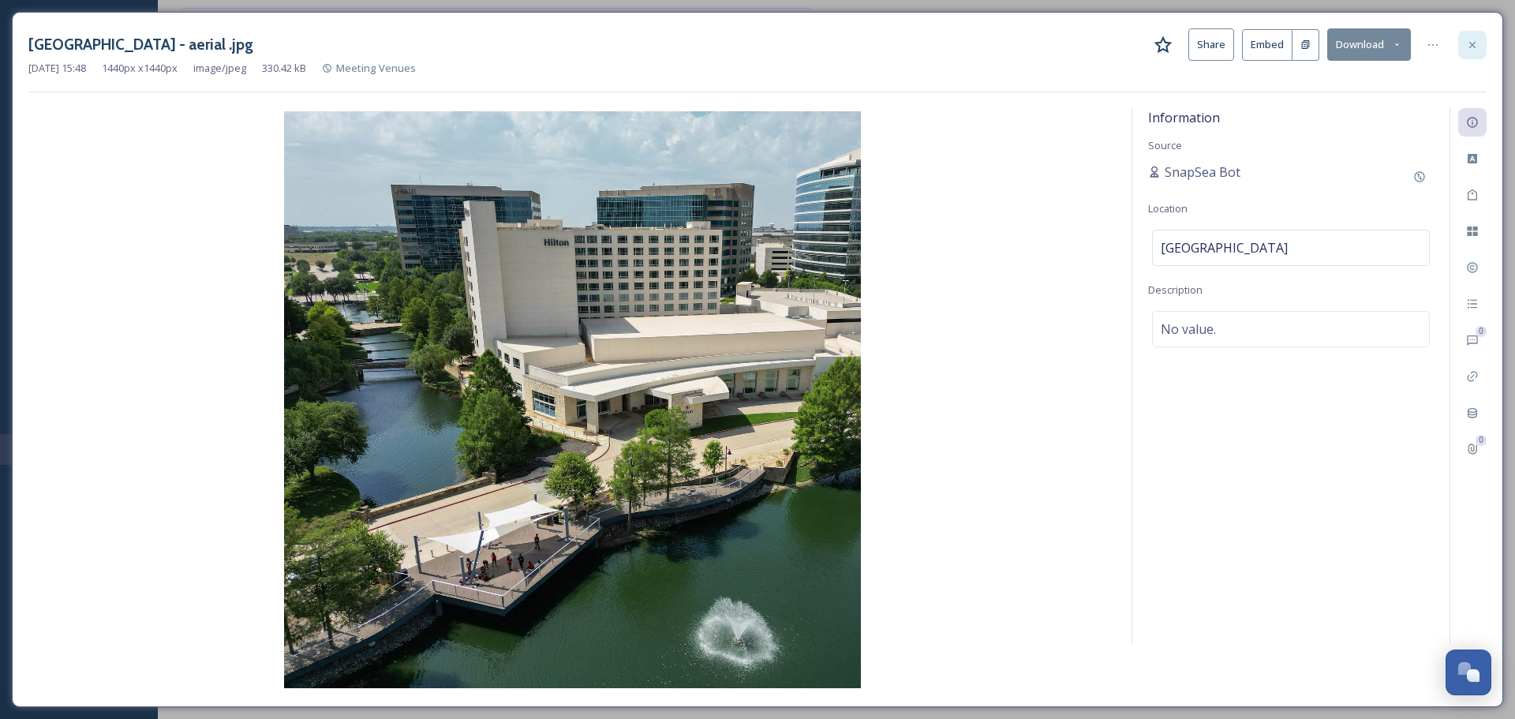
click at [1477, 48] on icon at bounding box center [1472, 45] width 13 height 13
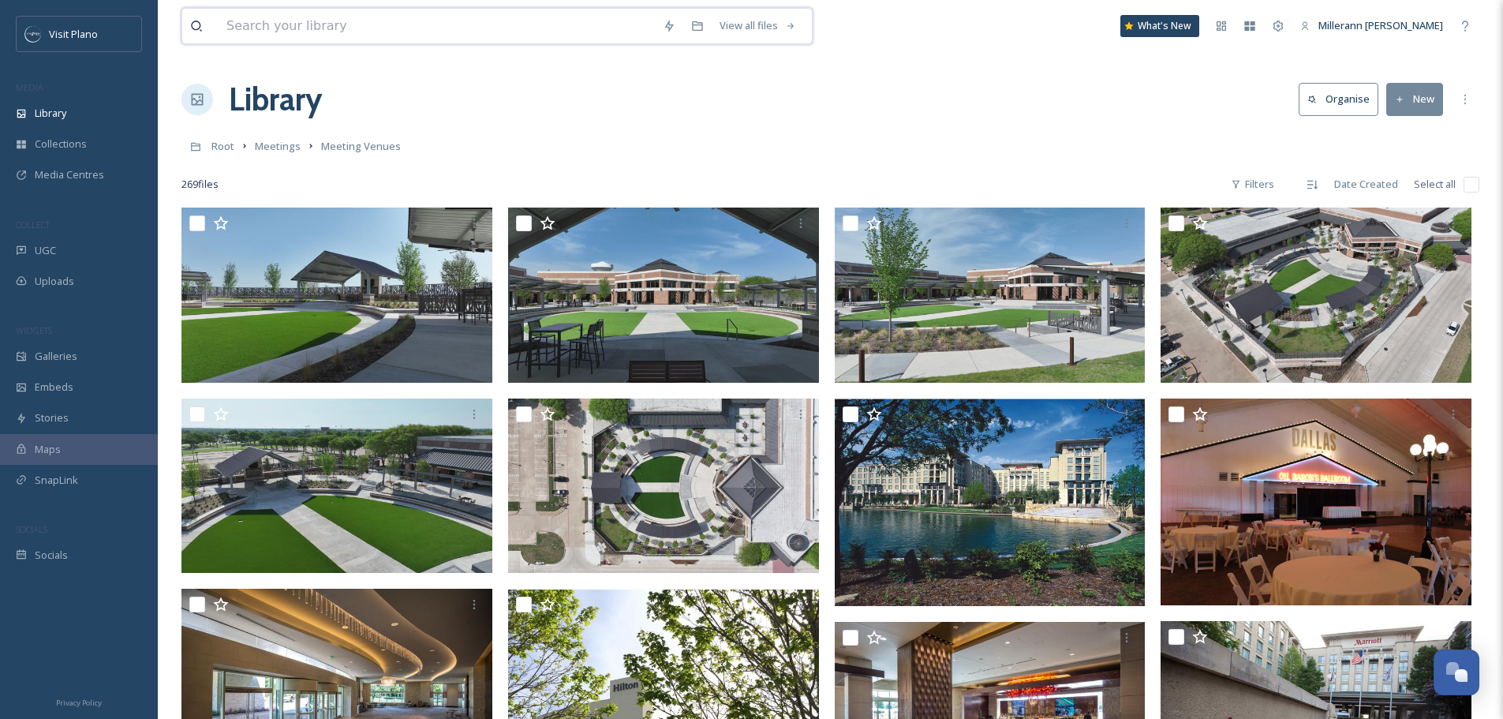
click at [329, 33] on input at bounding box center [437, 26] width 436 height 35
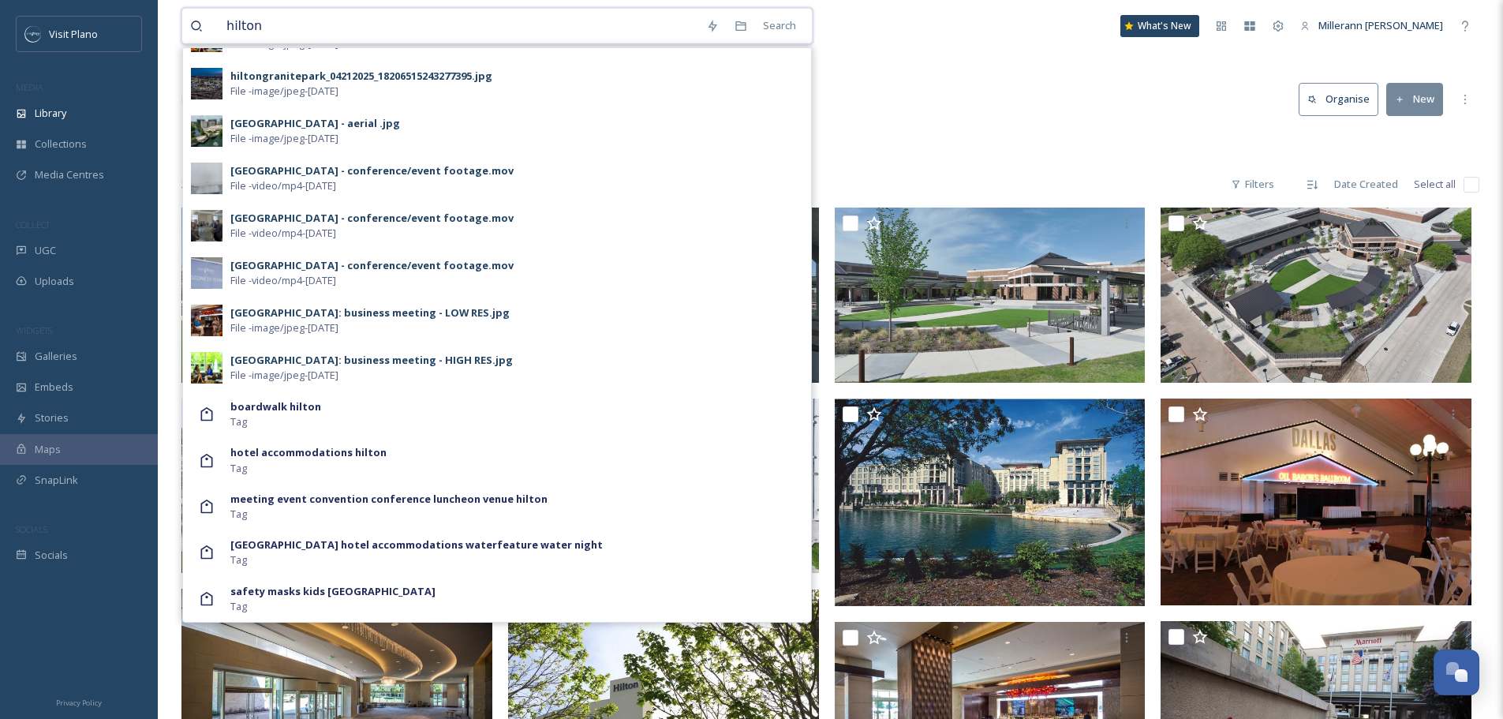
scroll to position [649, 0]
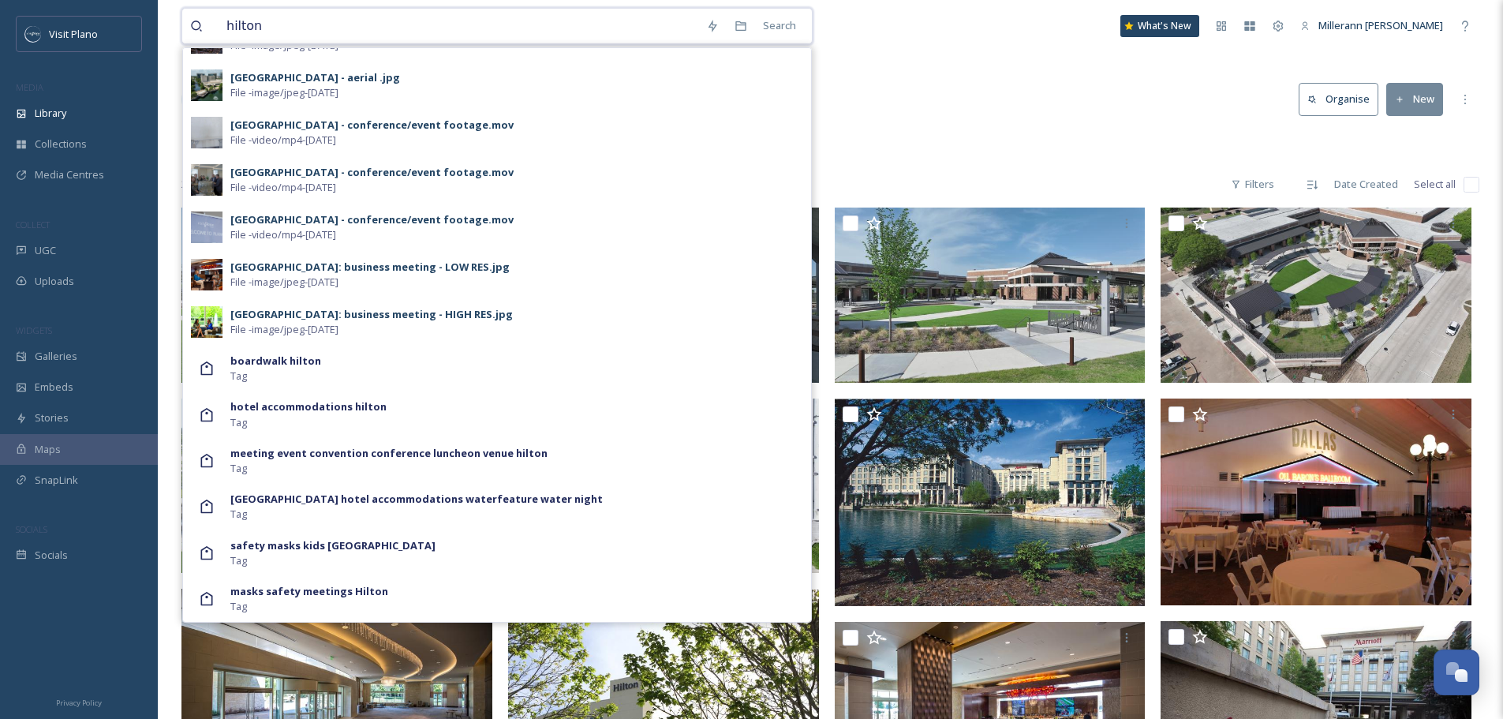
type input "hilton"
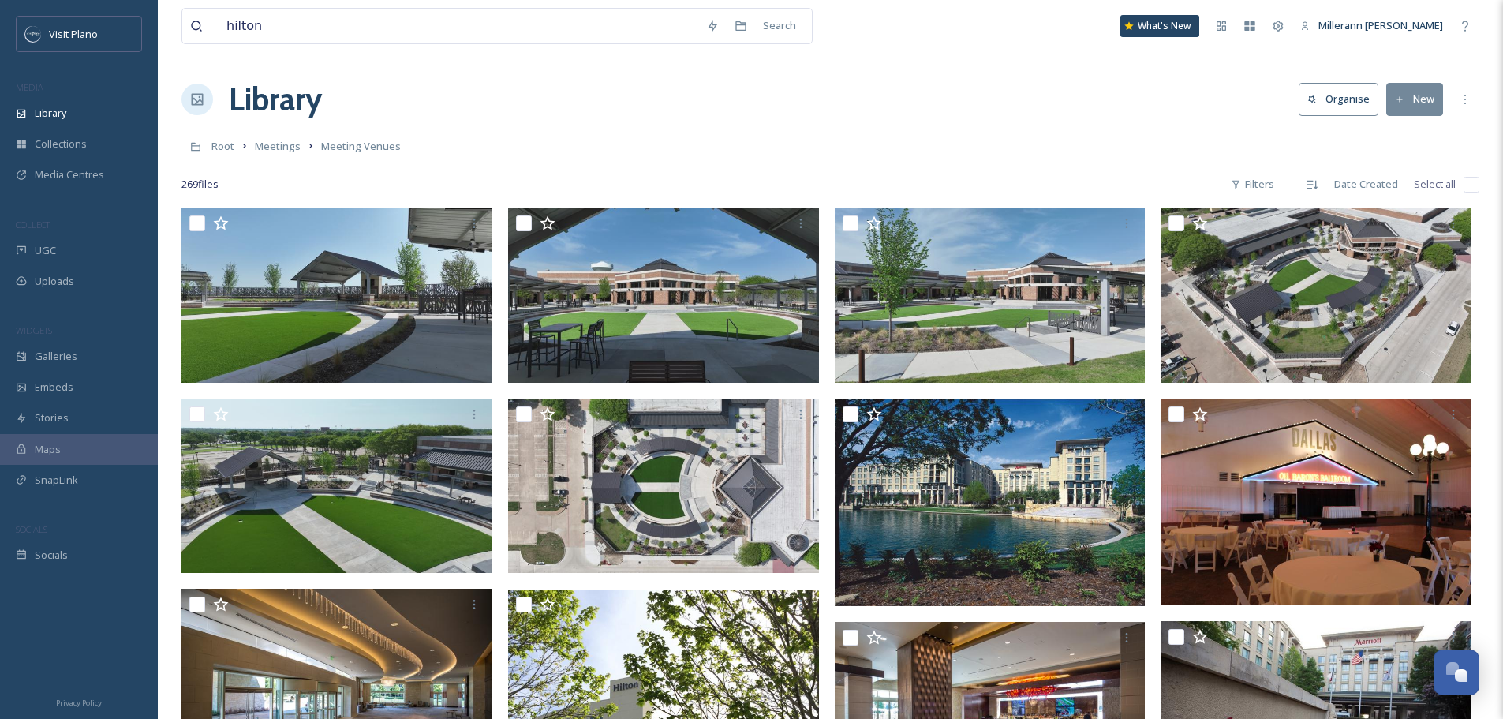
click at [962, 136] on div "Root Meetings Meeting Venues" at bounding box center [830, 146] width 1298 height 30
click at [61, 148] on span "Collections" at bounding box center [61, 143] width 52 height 15
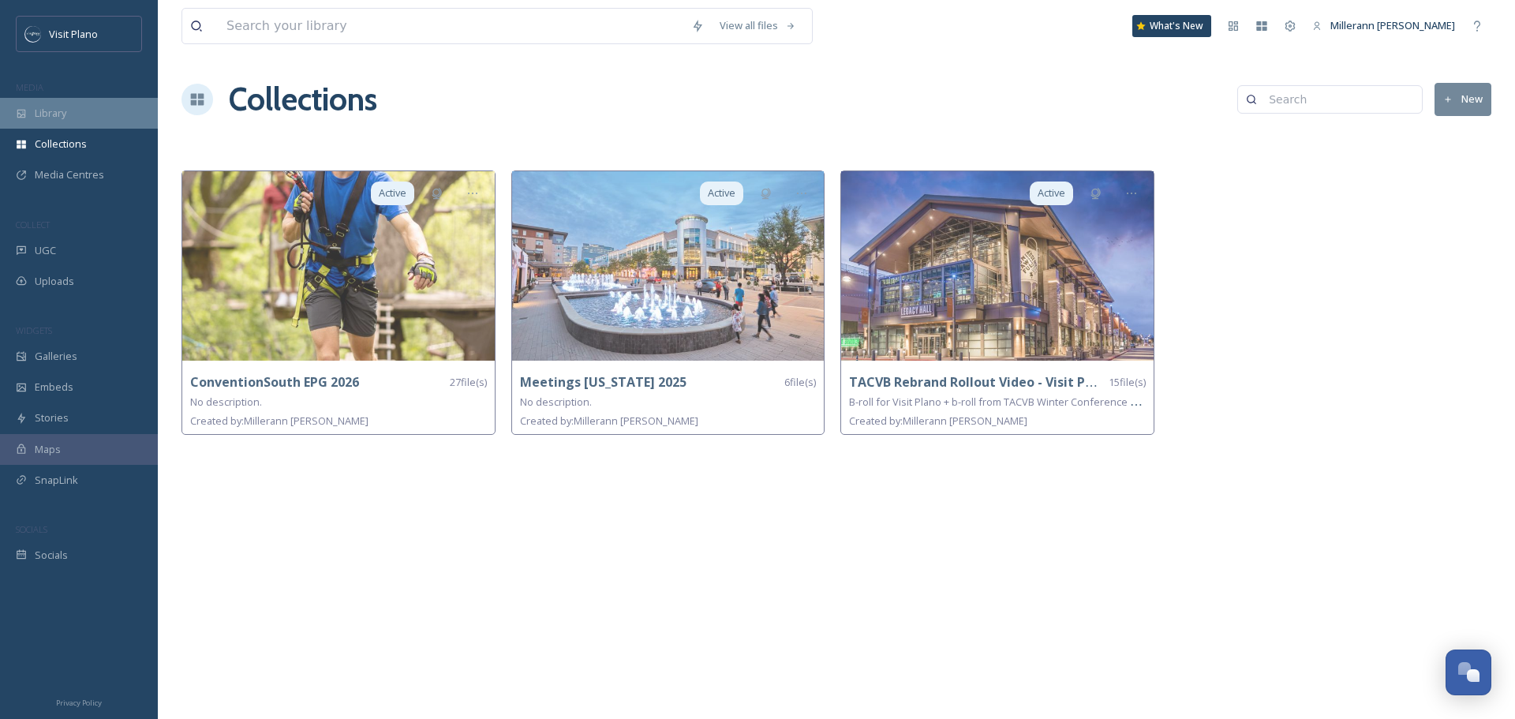
click at [61, 111] on span "Library" at bounding box center [51, 113] width 32 height 15
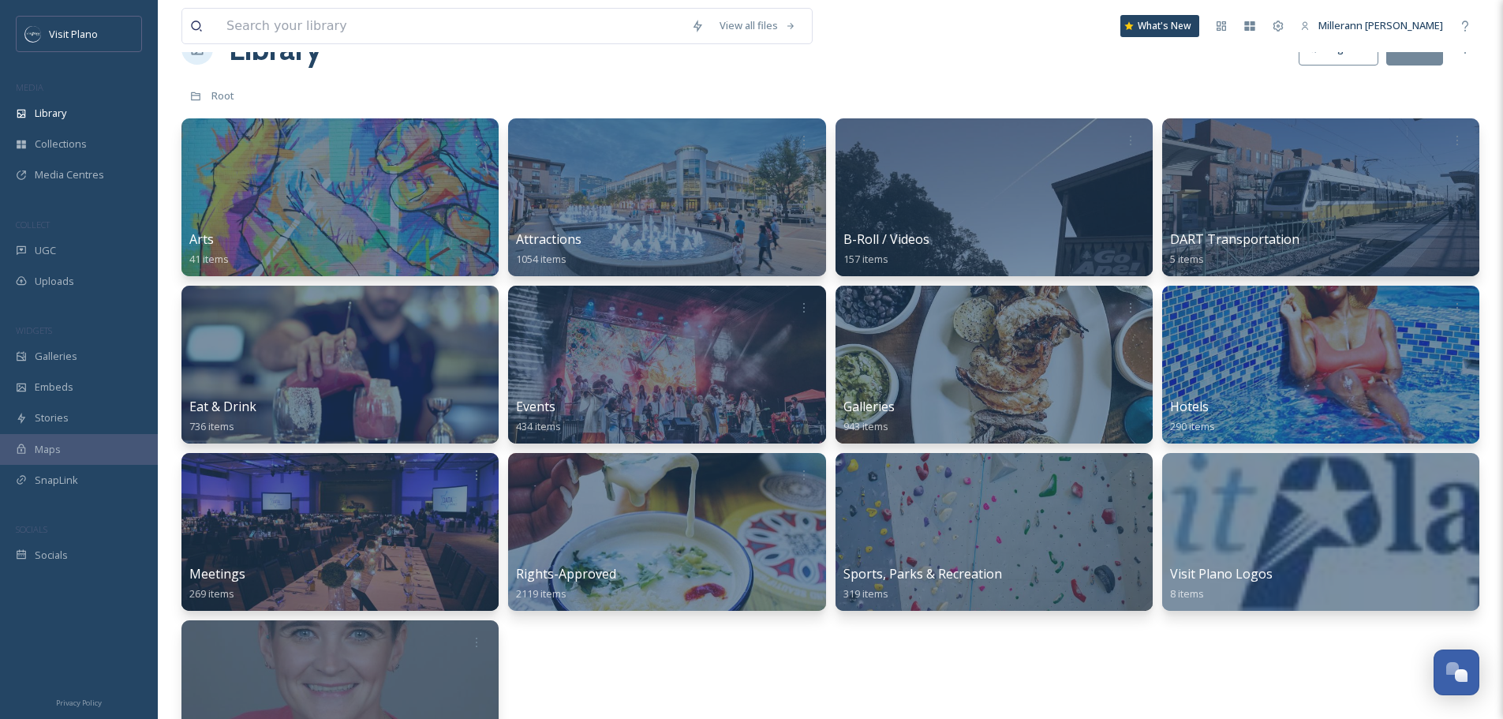
scroll to position [79, 0]
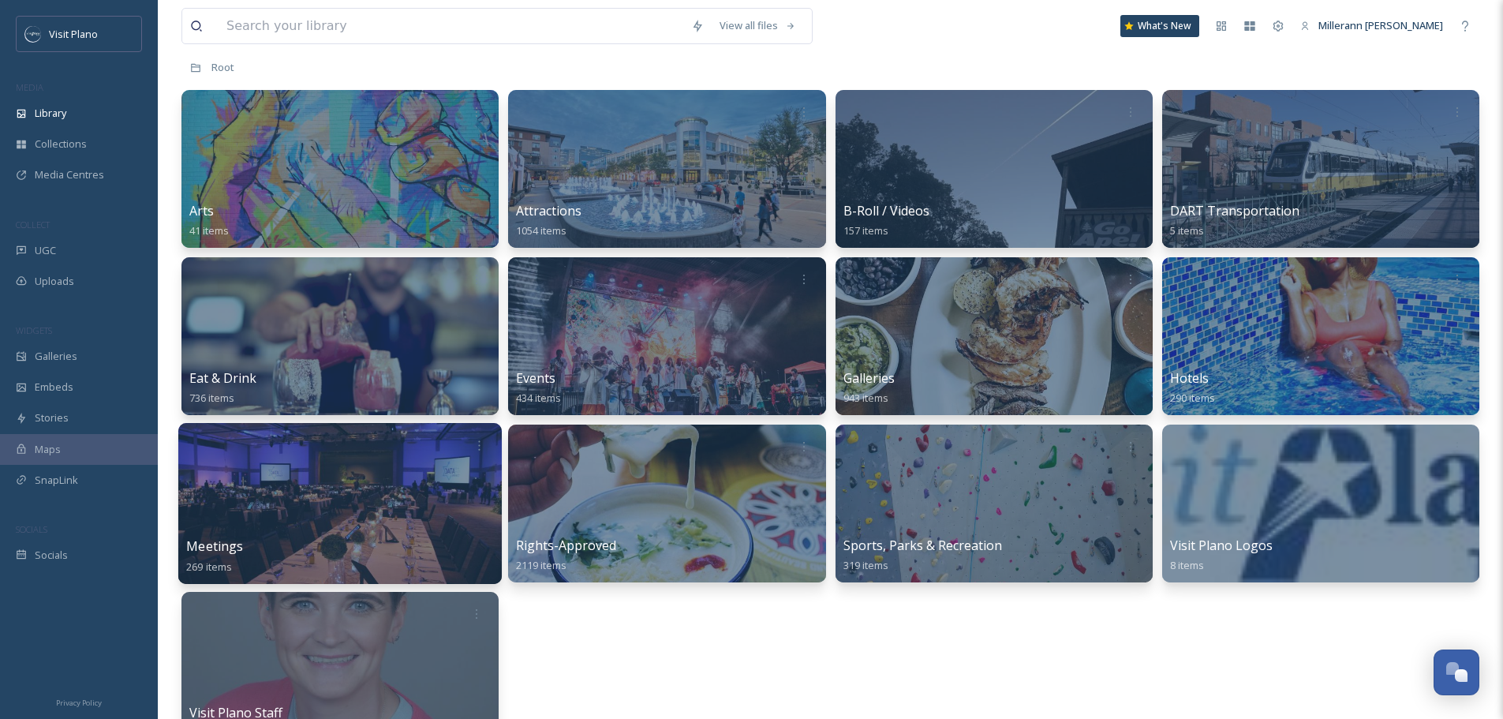
click at [379, 495] on div at bounding box center [339, 503] width 323 height 161
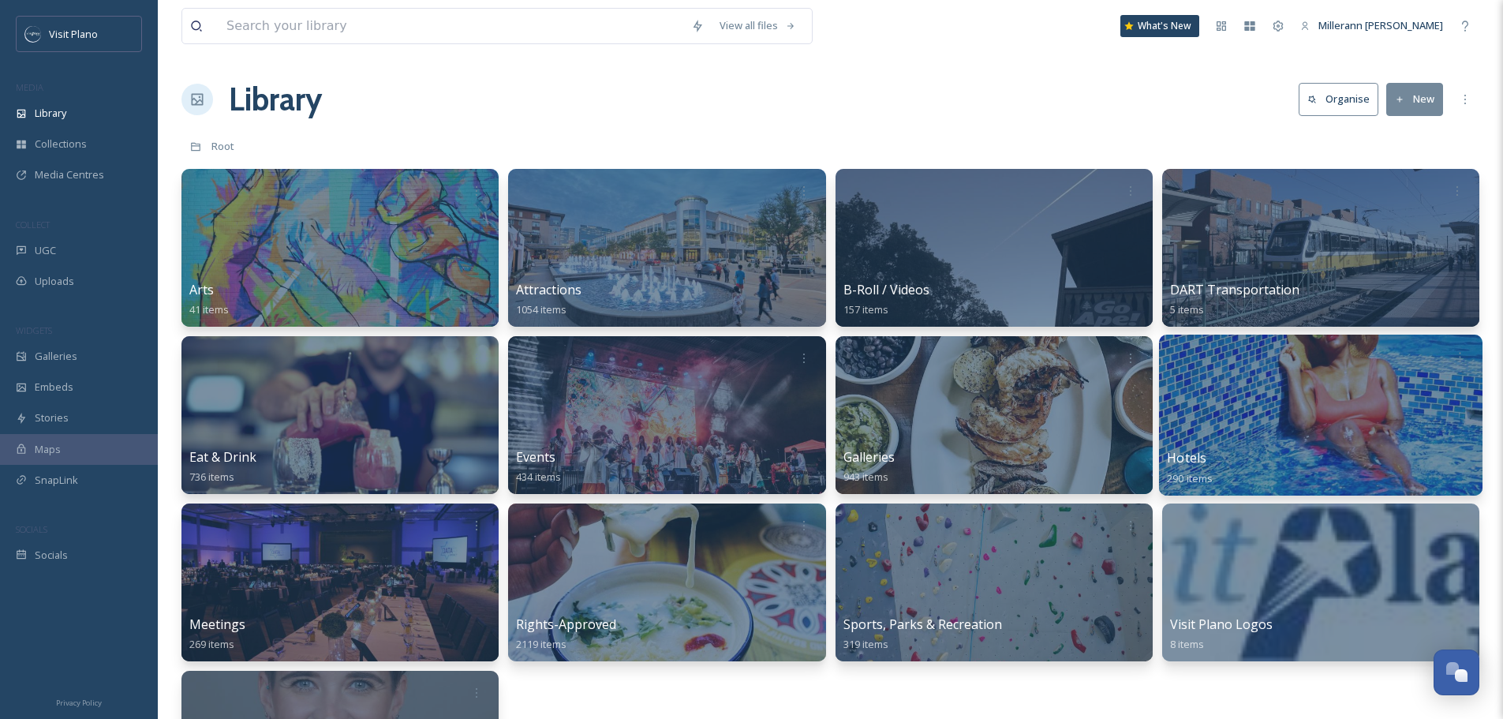
click at [1253, 431] on div at bounding box center [1320, 414] width 323 height 161
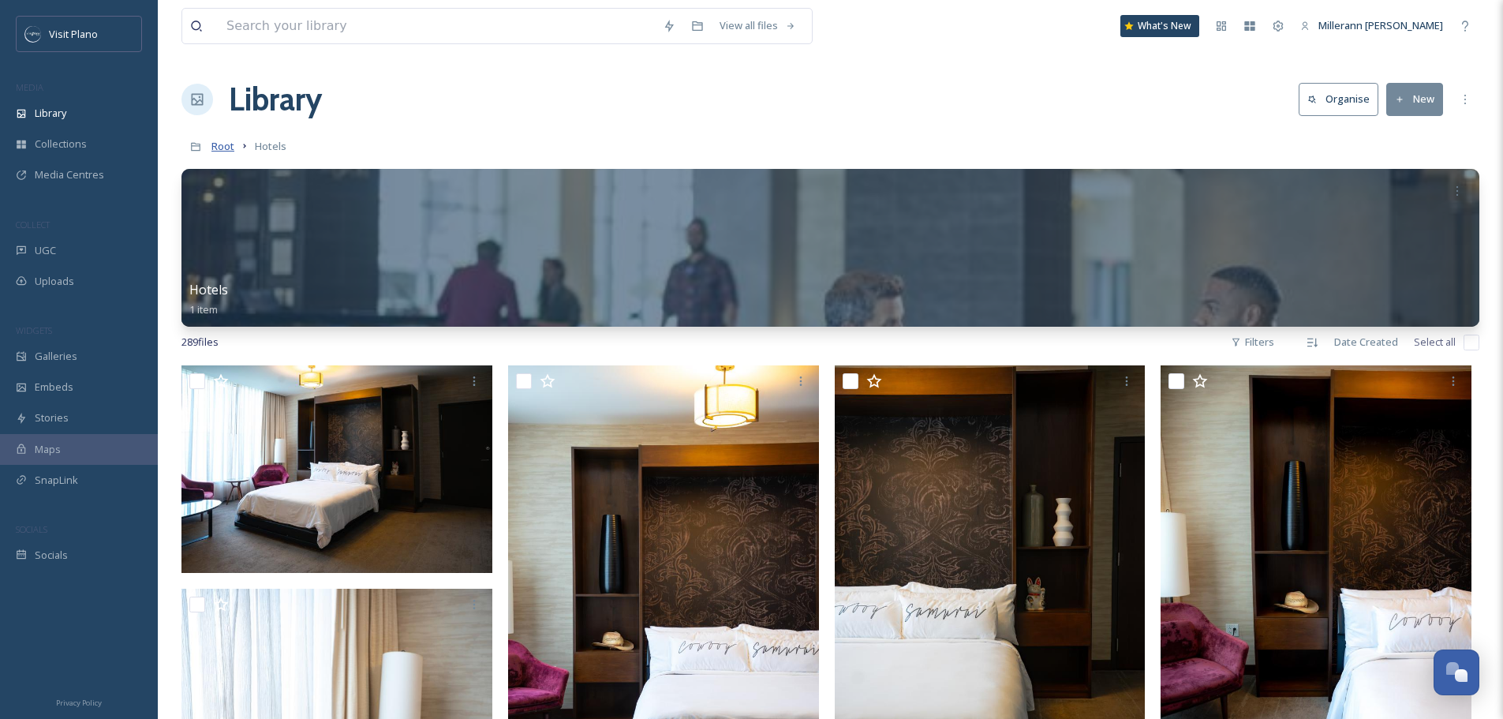
click at [222, 145] on span "Root" at bounding box center [222, 146] width 23 height 14
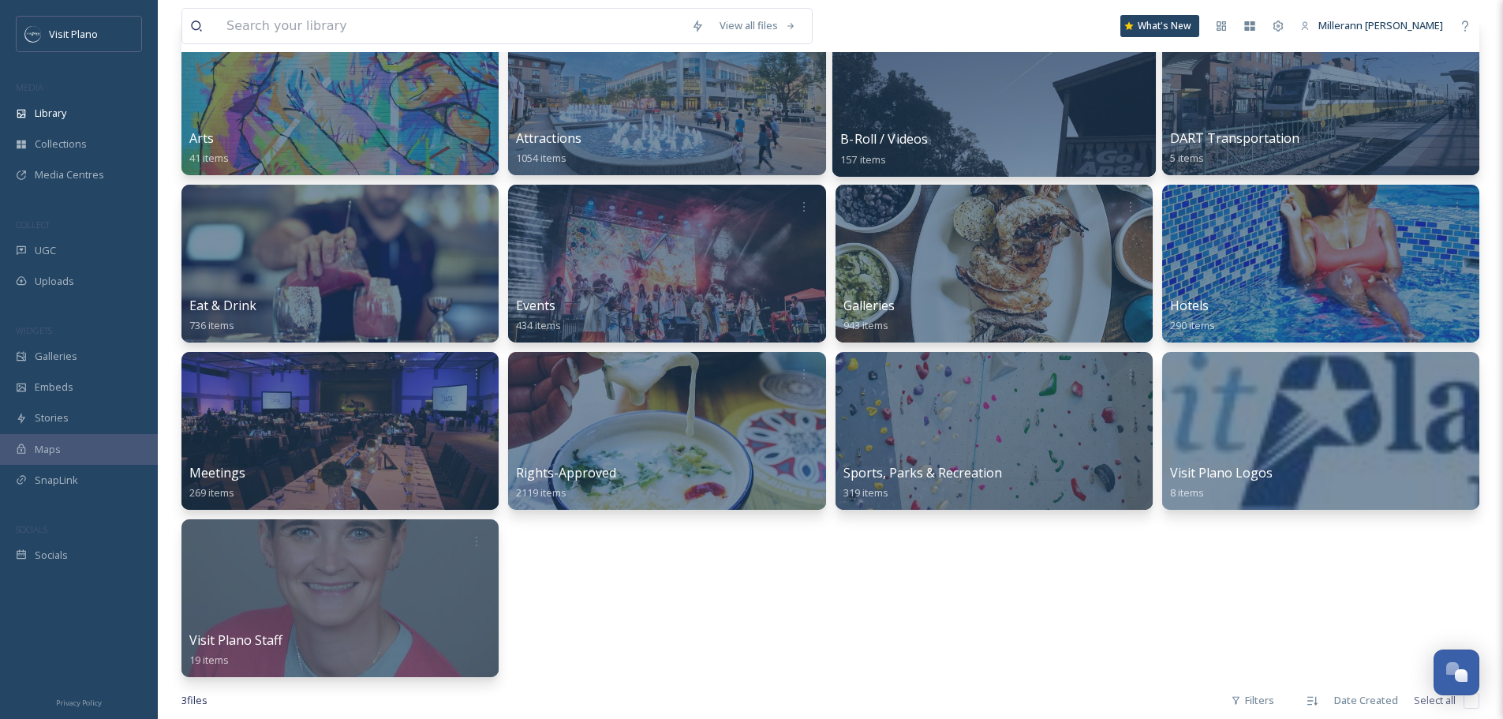
scroll to position [158, 0]
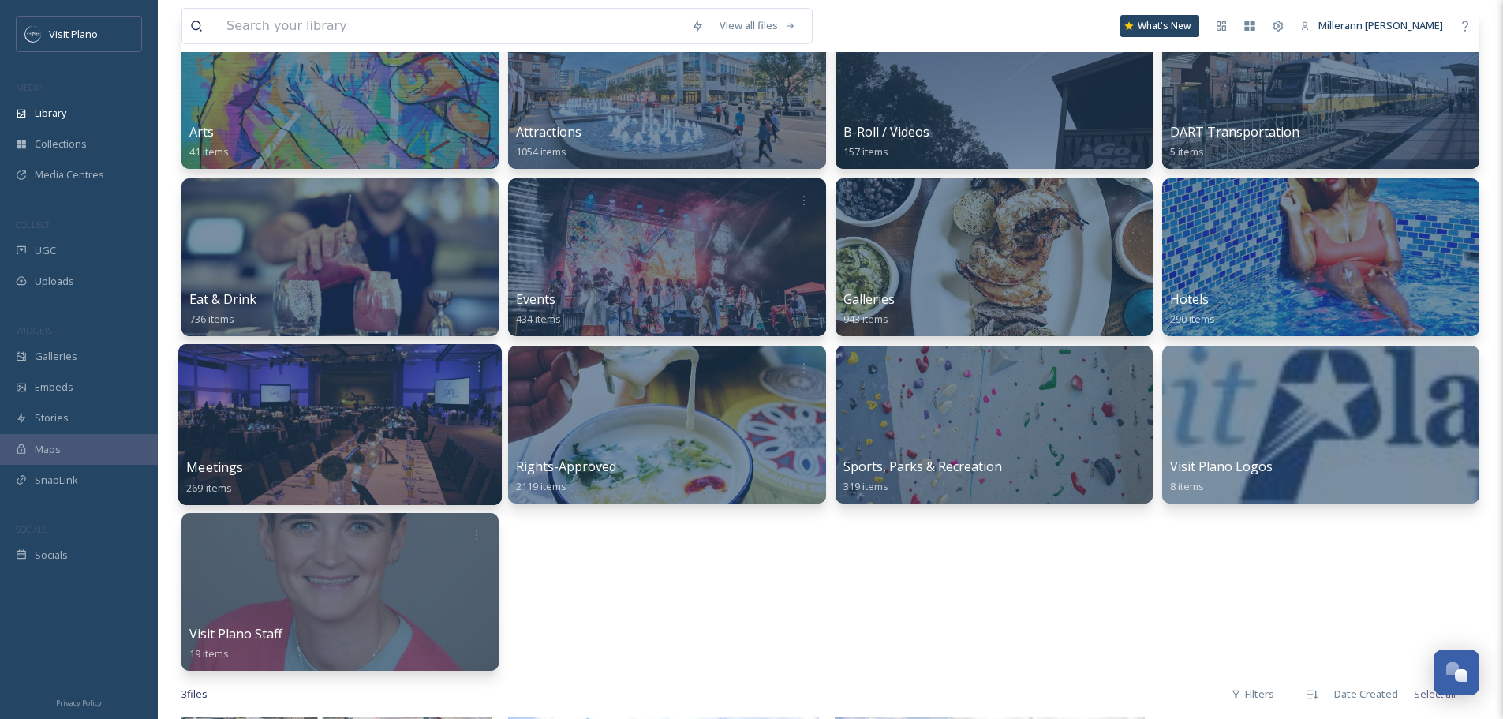
click at [219, 471] on span "Meetings" at bounding box center [214, 466] width 57 height 17
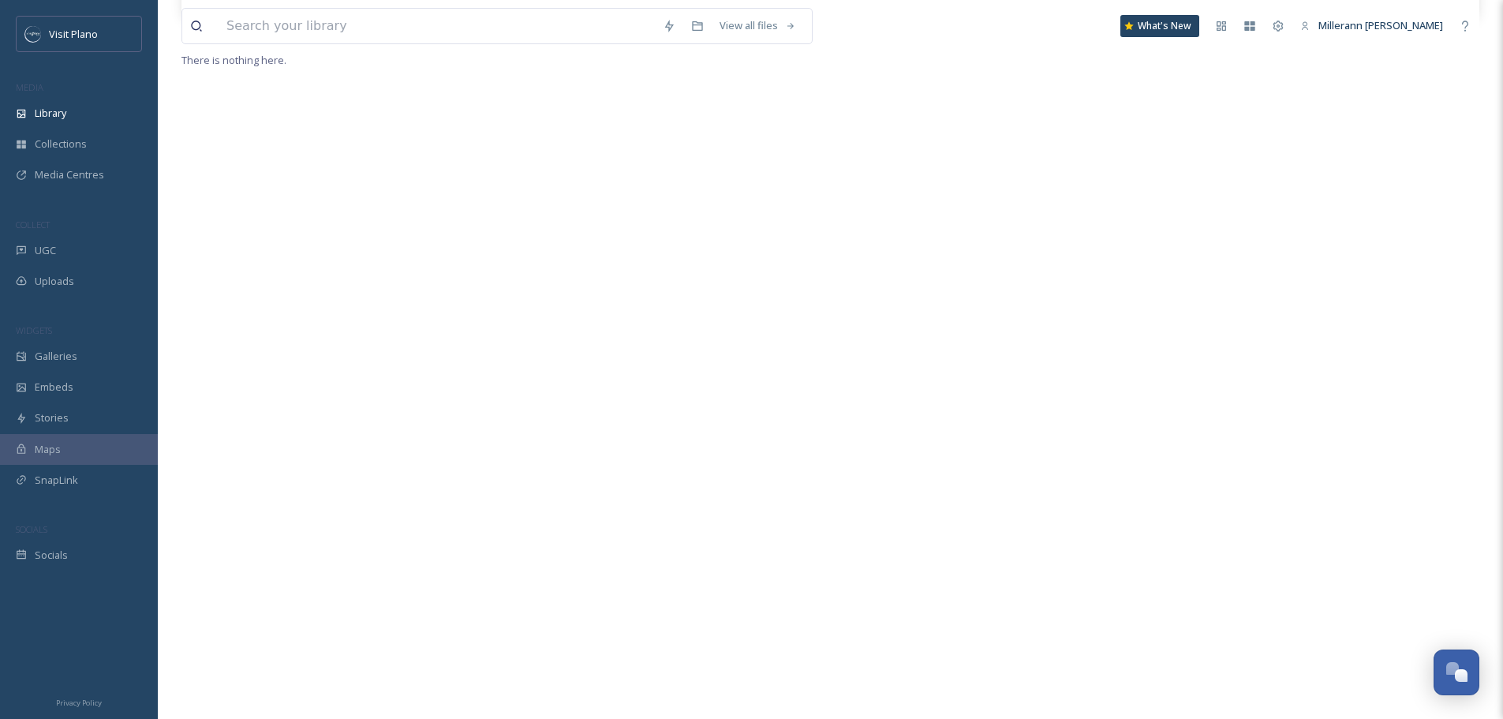
scroll to position [50, 0]
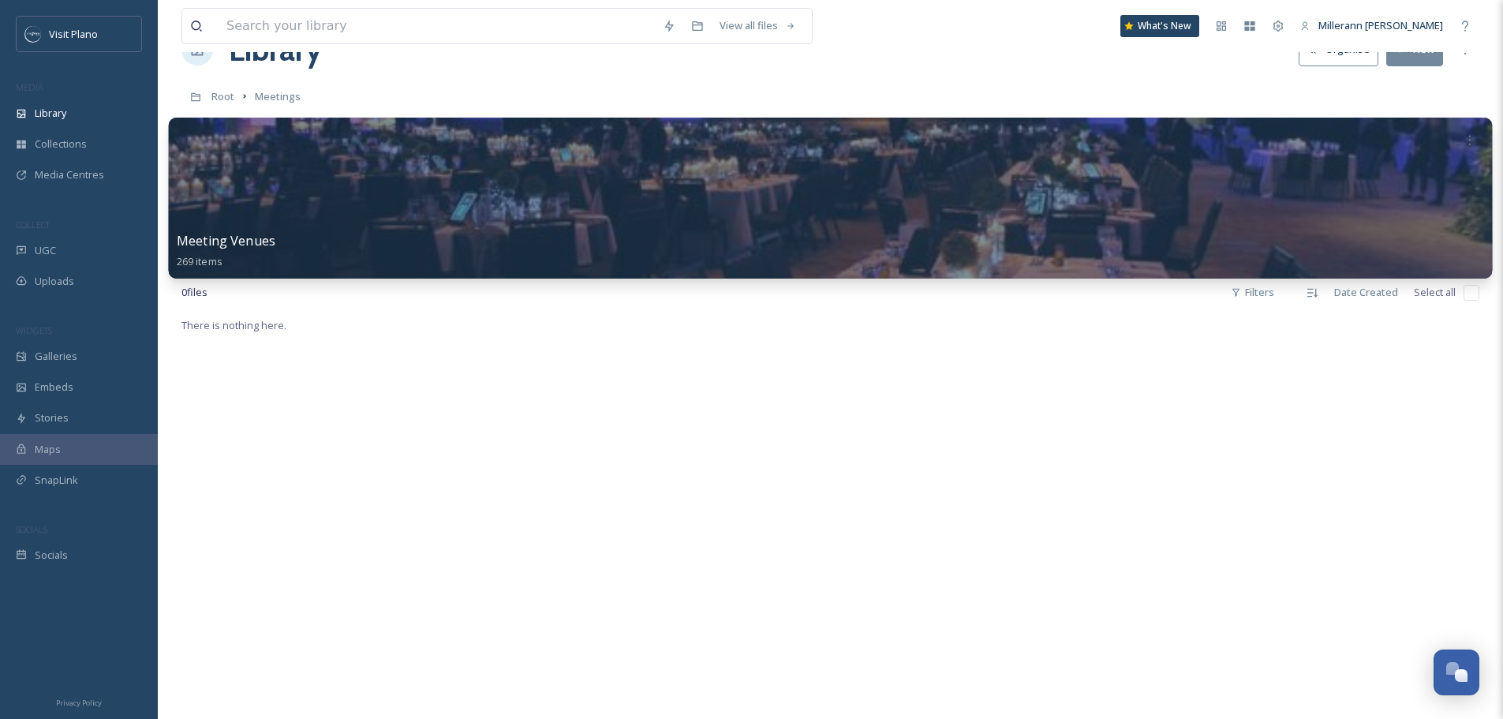
click at [270, 241] on span "Meeting Venues" at bounding box center [226, 240] width 99 height 17
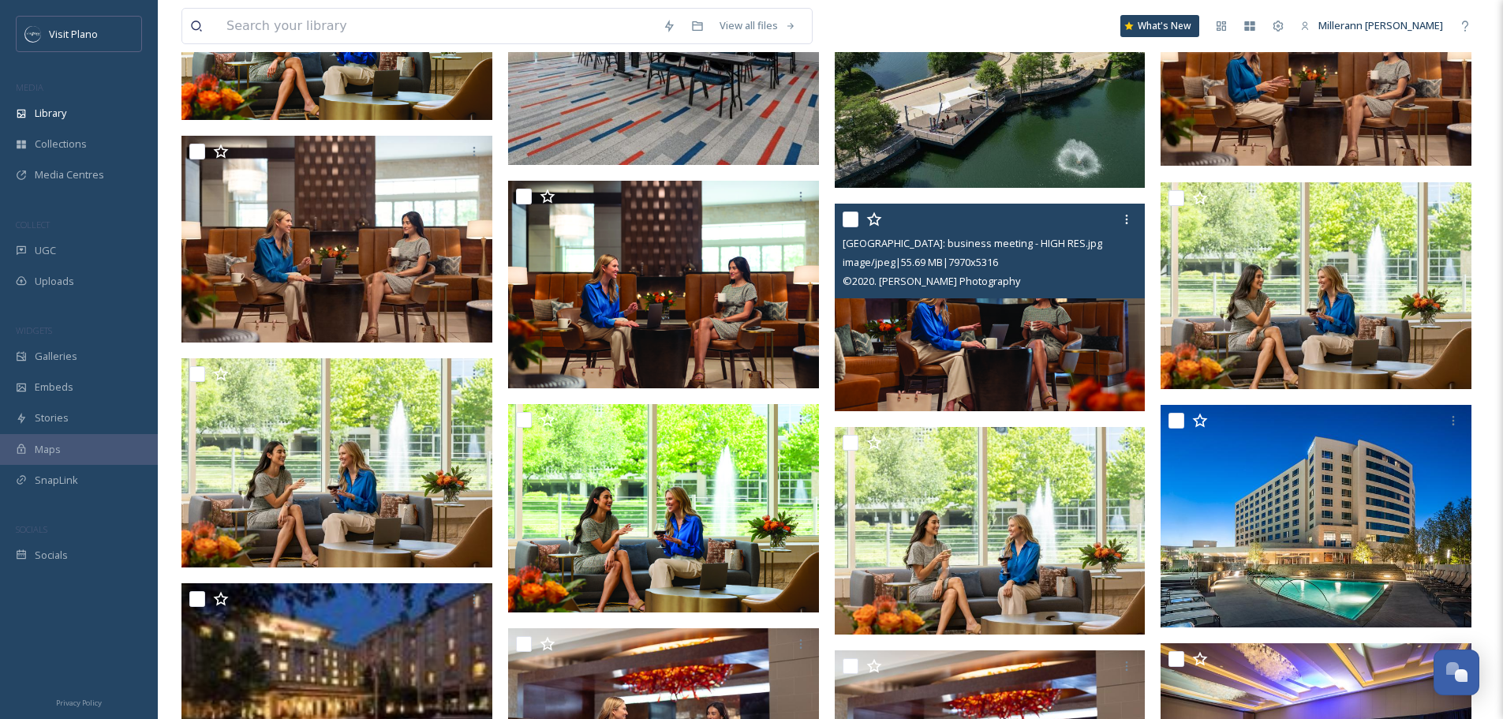
scroll to position [14789, 0]
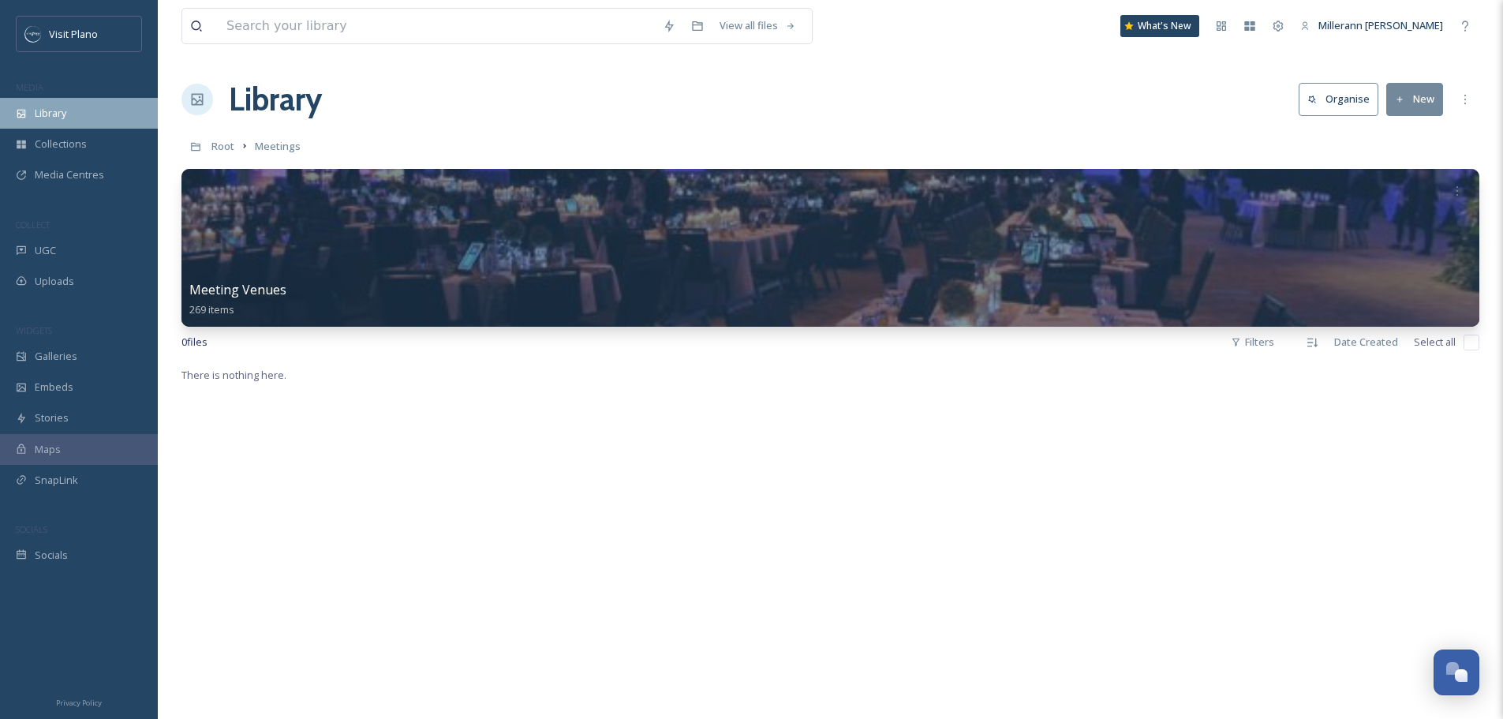
click at [44, 118] on span "Library" at bounding box center [51, 113] width 32 height 15
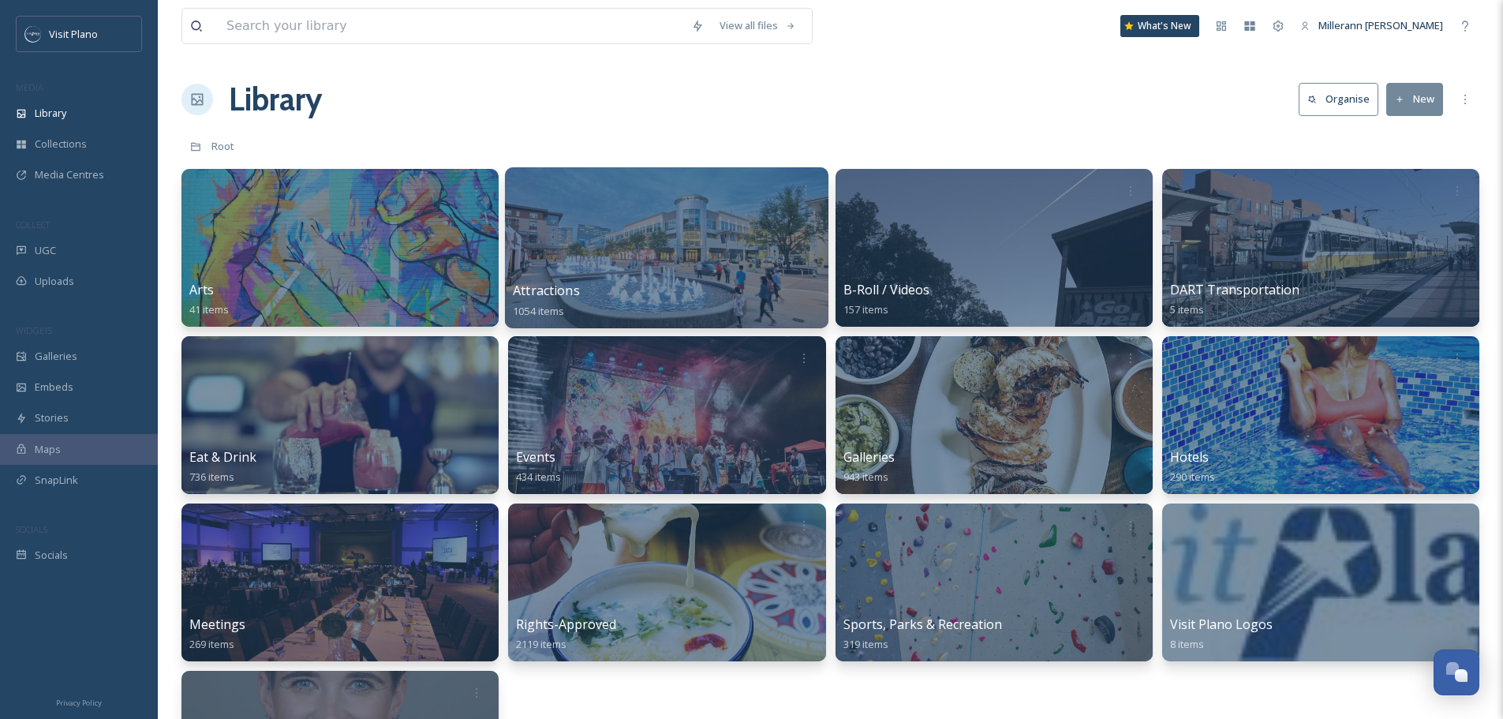
click at [540, 301] on div "Attractions 1054 items" at bounding box center [667, 300] width 308 height 39
click at [552, 291] on span "Attractions" at bounding box center [546, 290] width 67 height 17
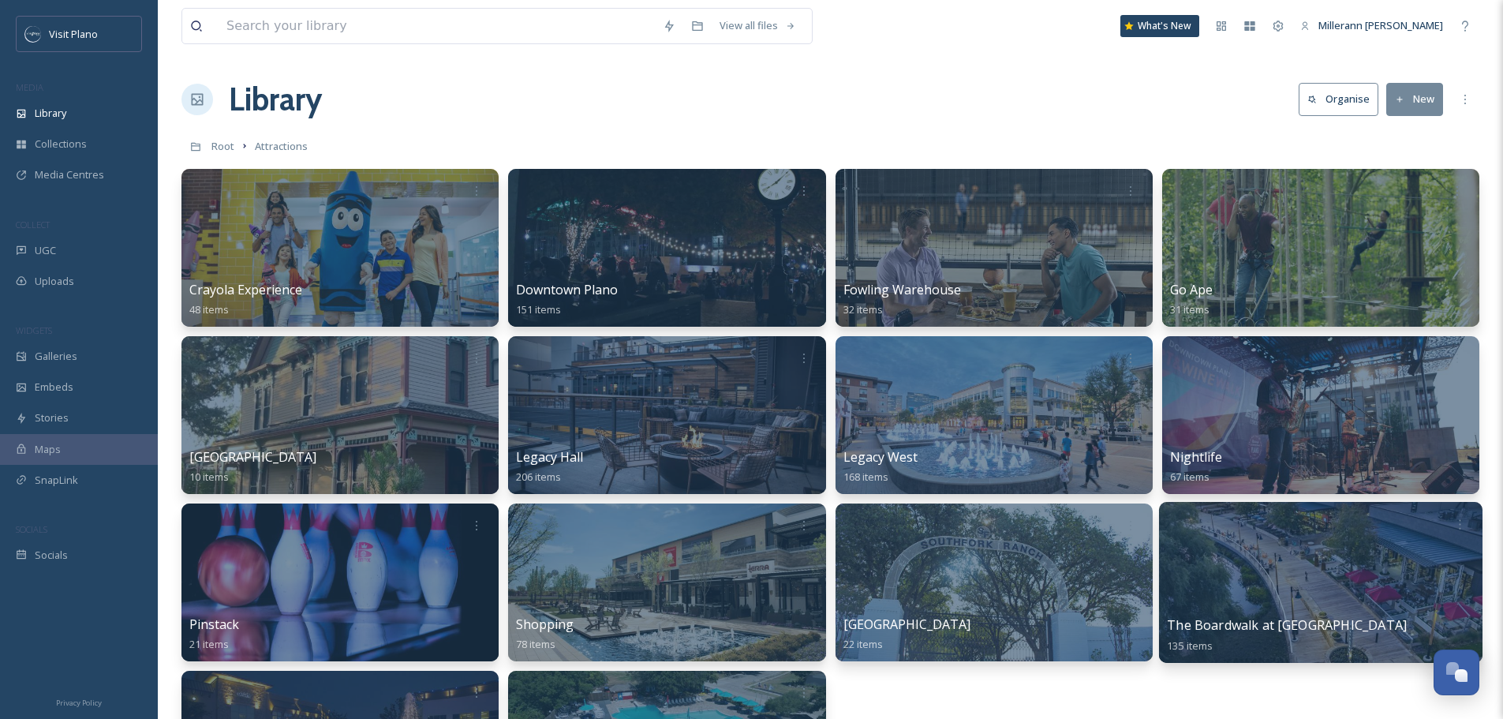
click at [1267, 618] on span "The Boardwalk at [GEOGRAPHIC_DATA]" at bounding box center [1287, 624] width 240 height 17
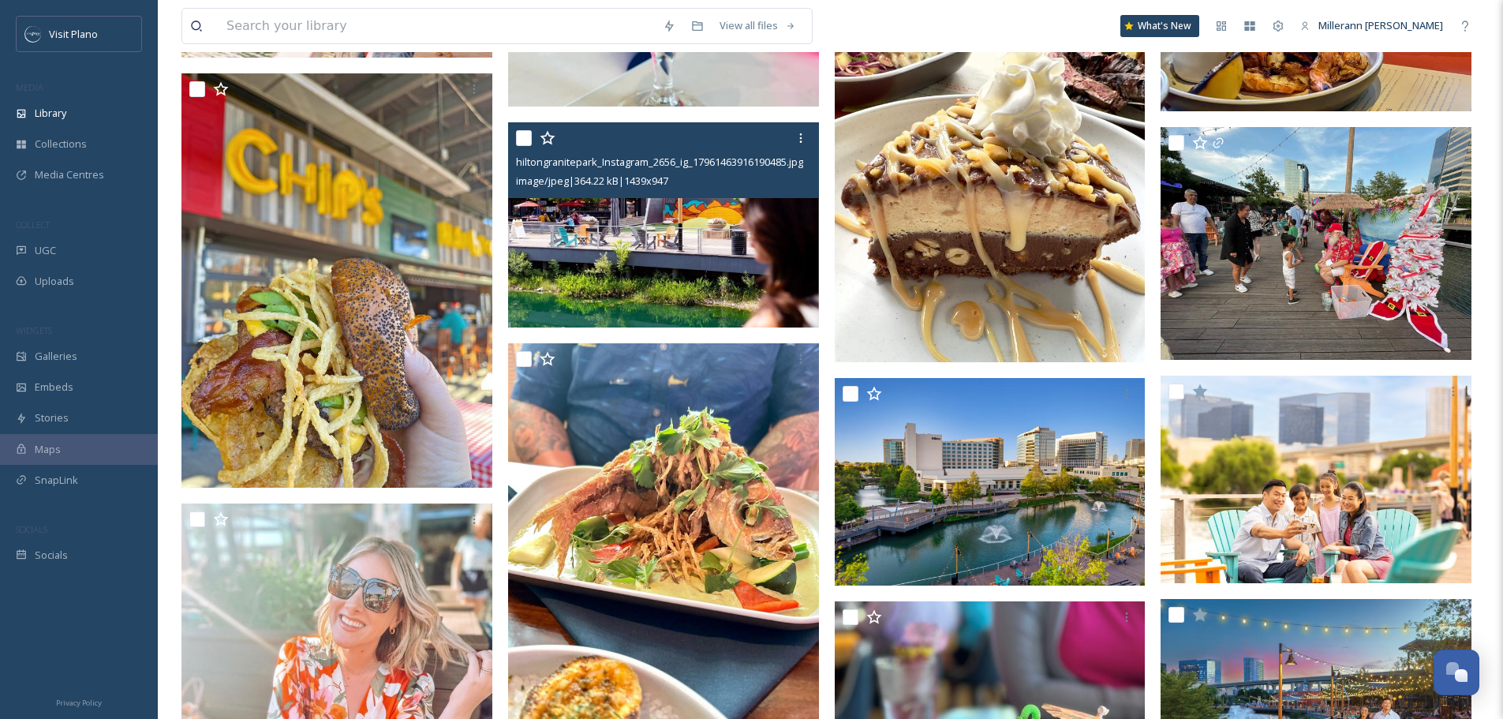
scroll to position [9329, 0]
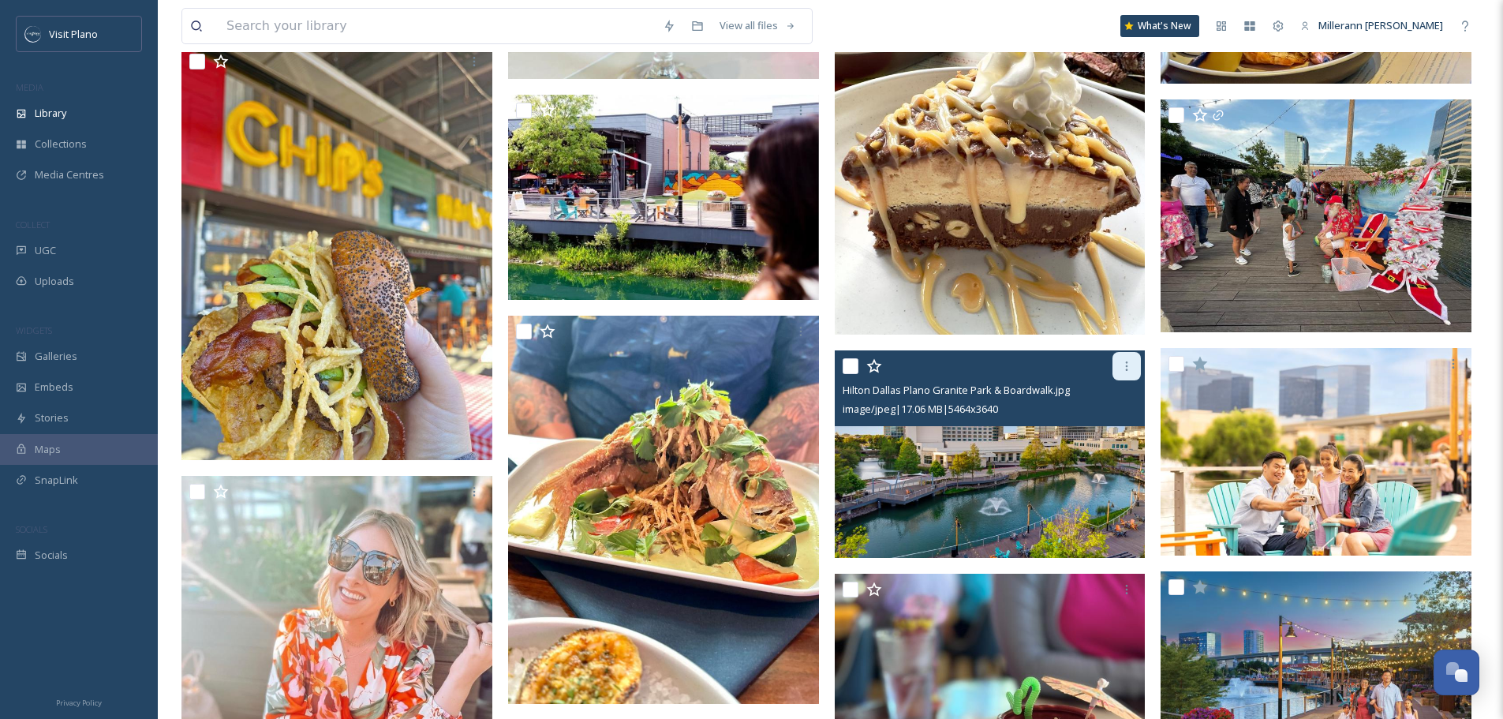
click at [1125, 365] on icon at bounding box center [1126, 366] width 13 height 13
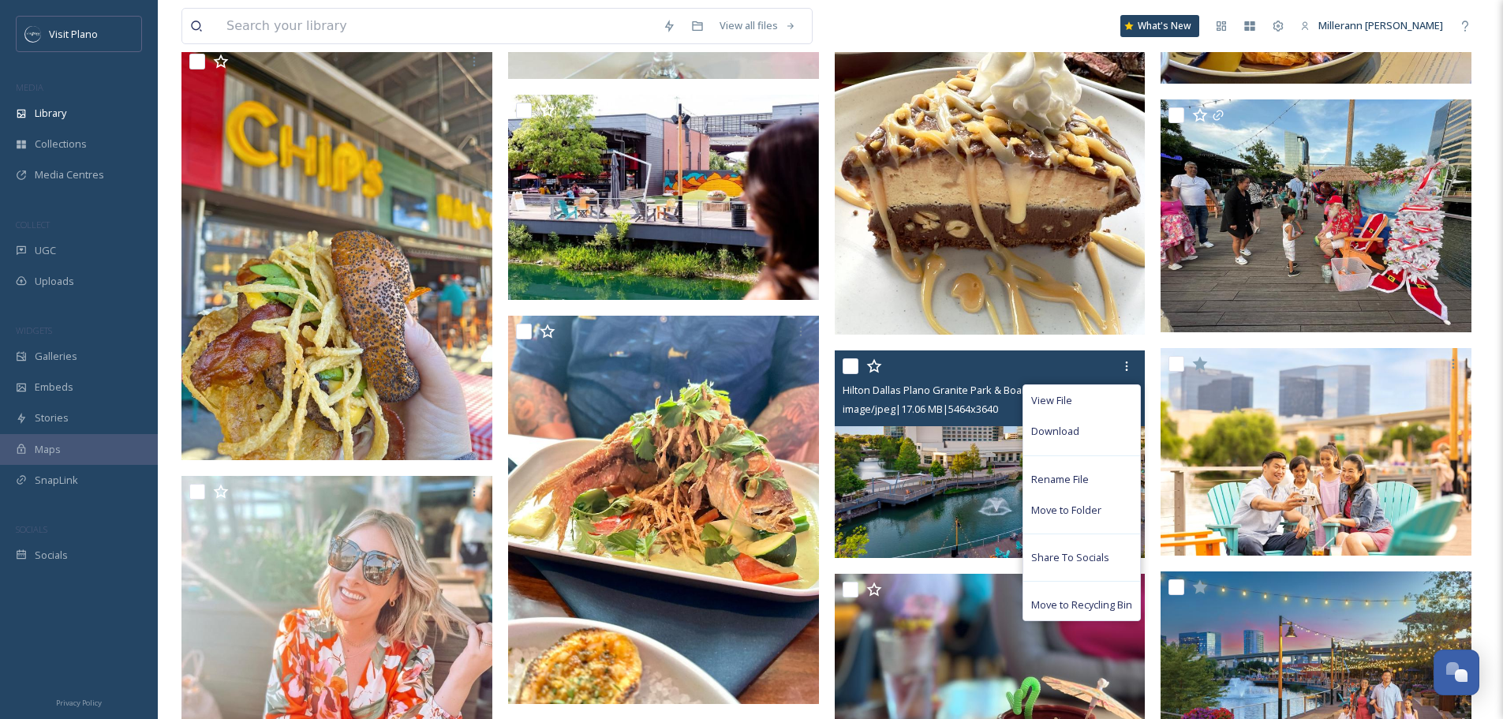
click at [940, 486] on img at bounding box center [990, 453] width 311 height 207
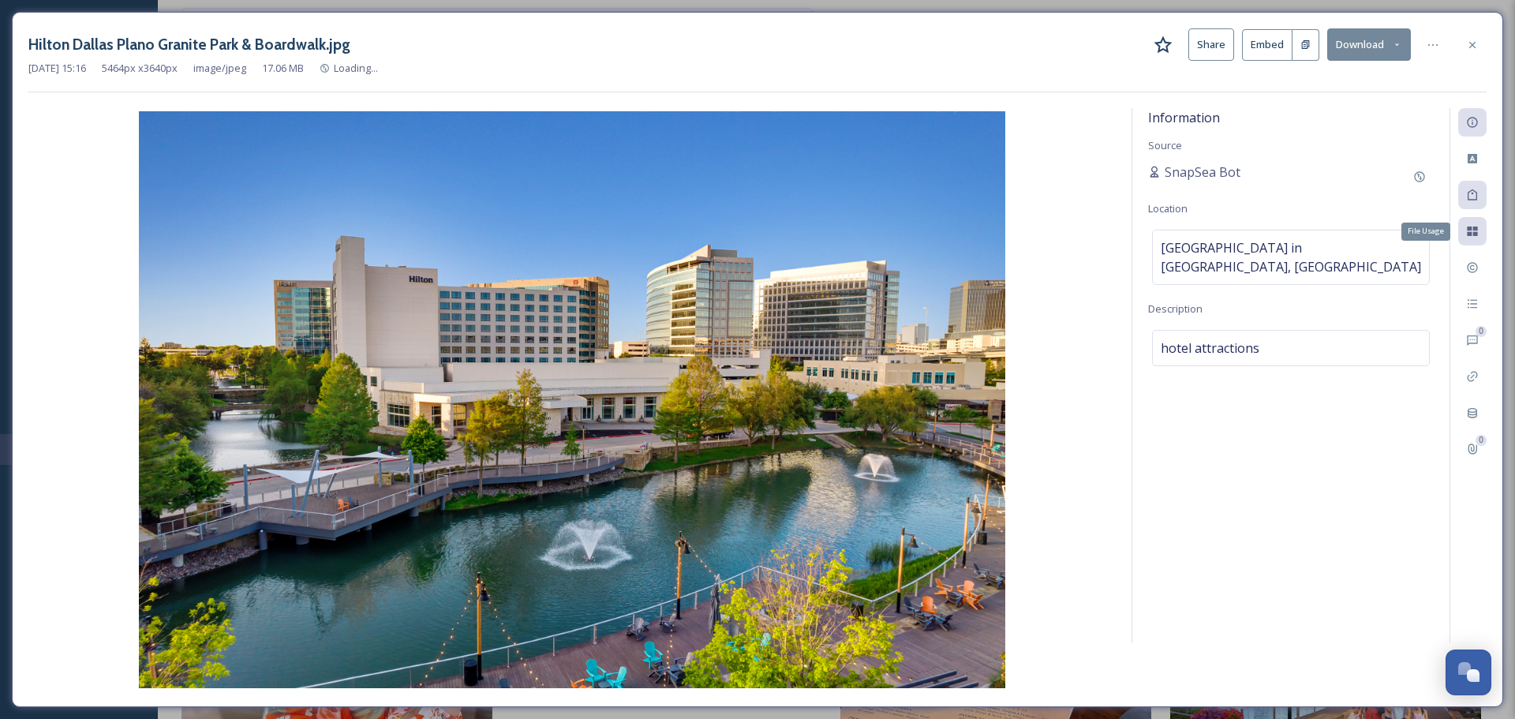
click at [1478, 236] on div "File Usage" at bounding box center [1472, 231] width 28 height 28
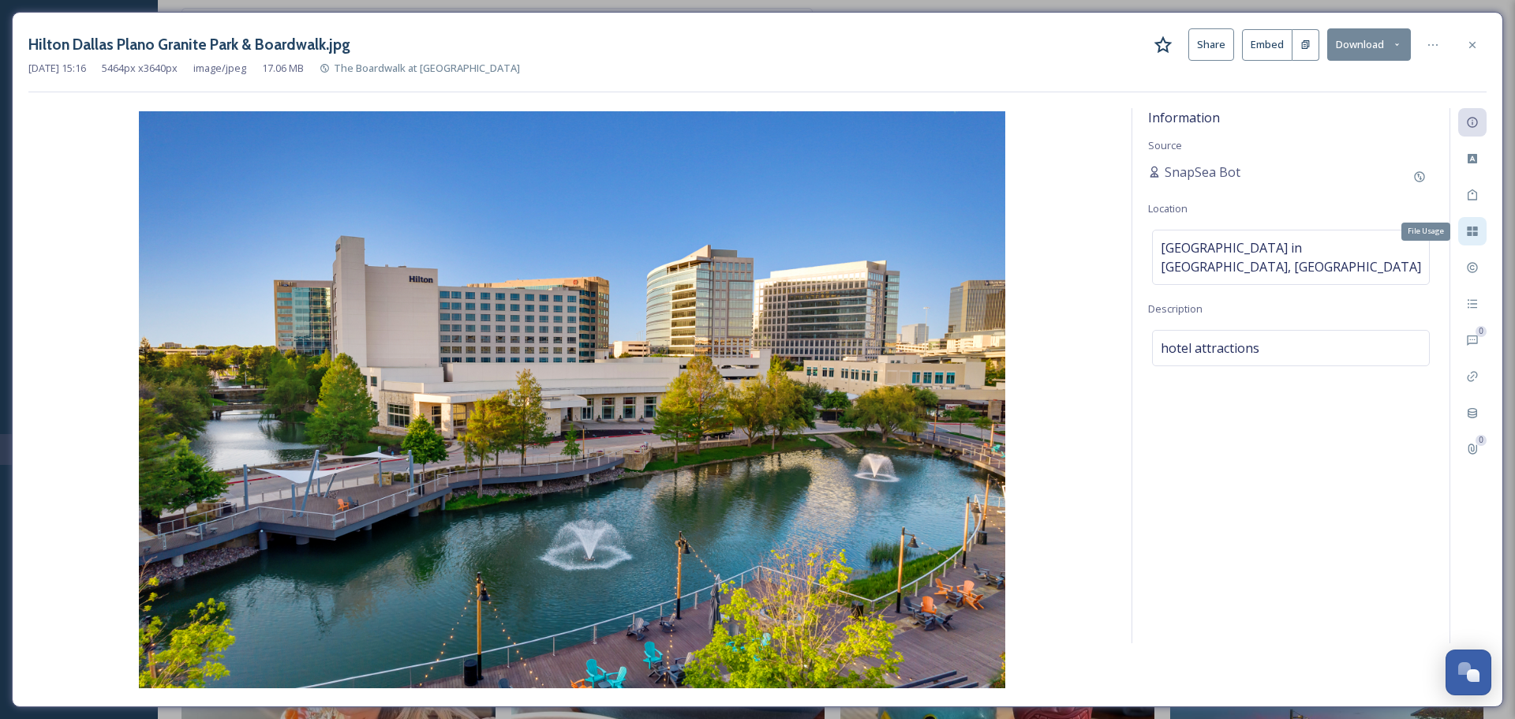
click at [1469, 224] on div "File Usage" at bounding box center [1472, 231] width 28 height 28
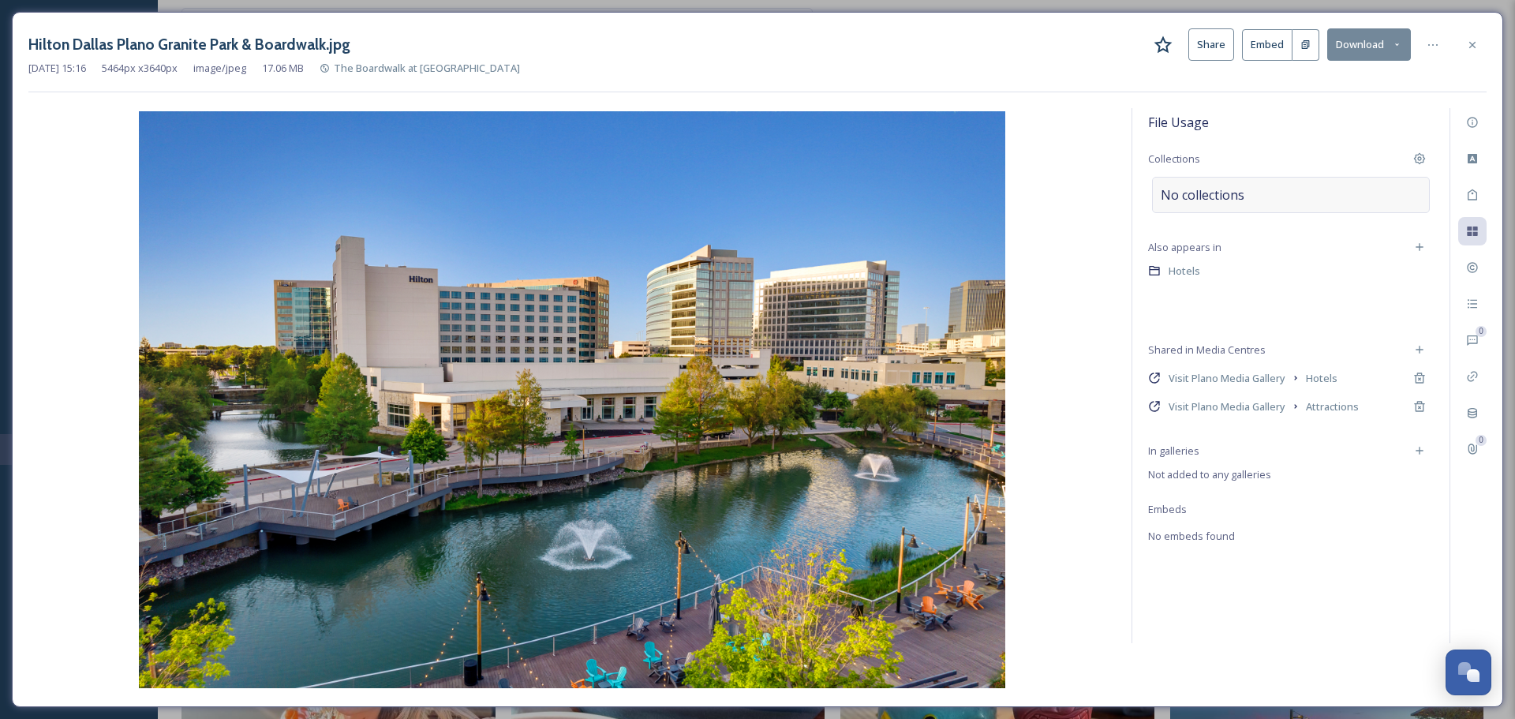
click at [1234, 190] on span "No collections" at bounding box center [1202, 194] width 84 height 19
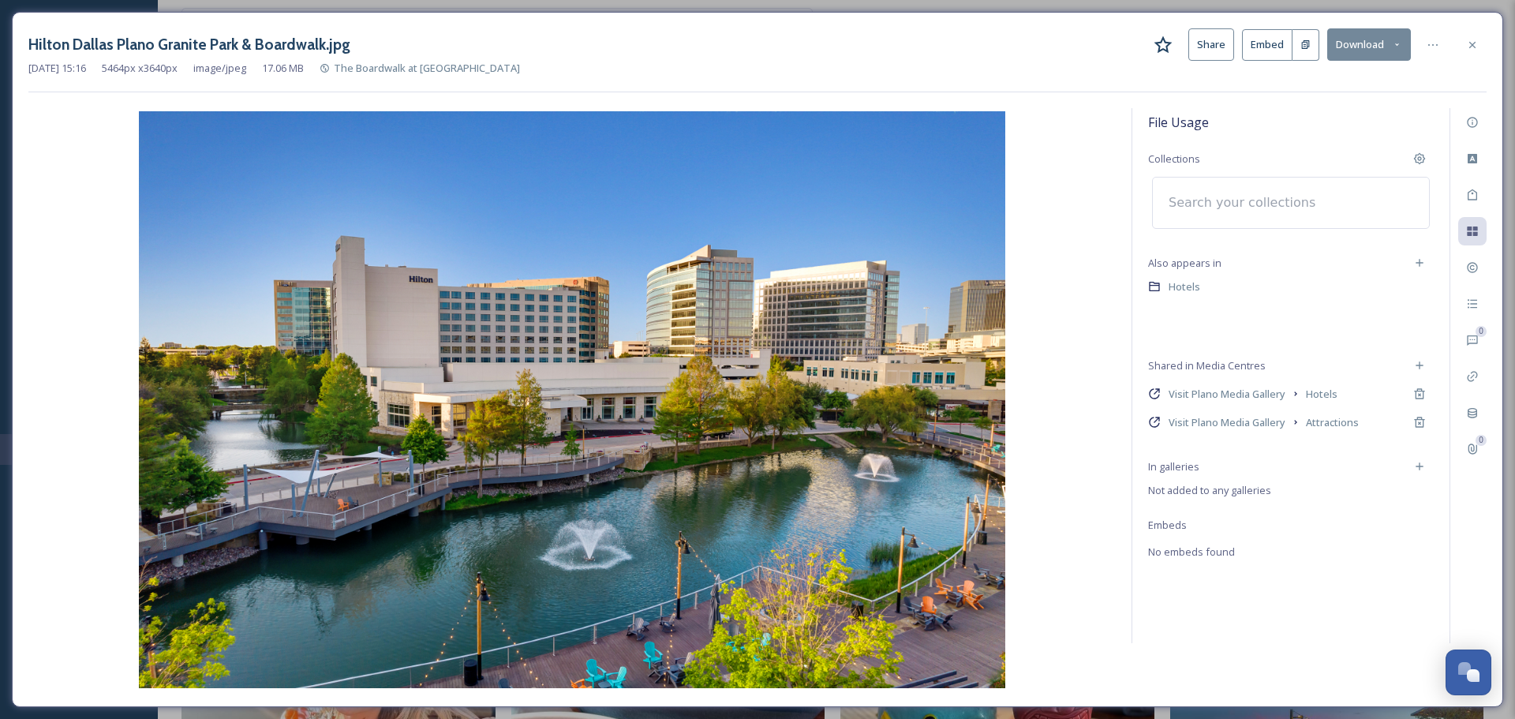
click at [1211, 202] on input at bounding box center [1247, 202] width 174 height 35
type input "epg"
click at [1221, 252] on span "ConventionSouth EPG 2026" at bounding box center [1225, 248] width 129 height 15
click at [1466, 41] on icon at bounding box center [1472, 45] width 13 height 13
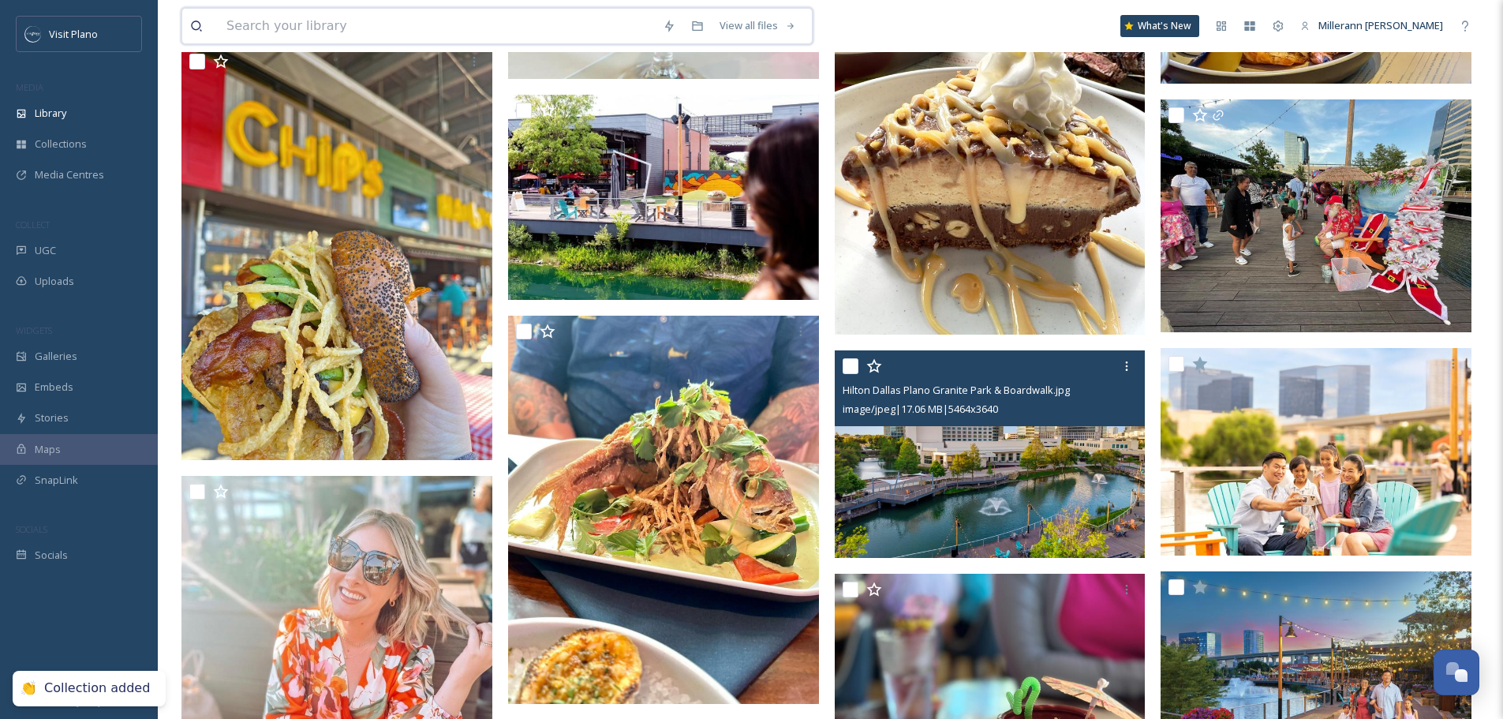
click at [378, 28] on input at bounding box center [437, 26] width 436 height 35
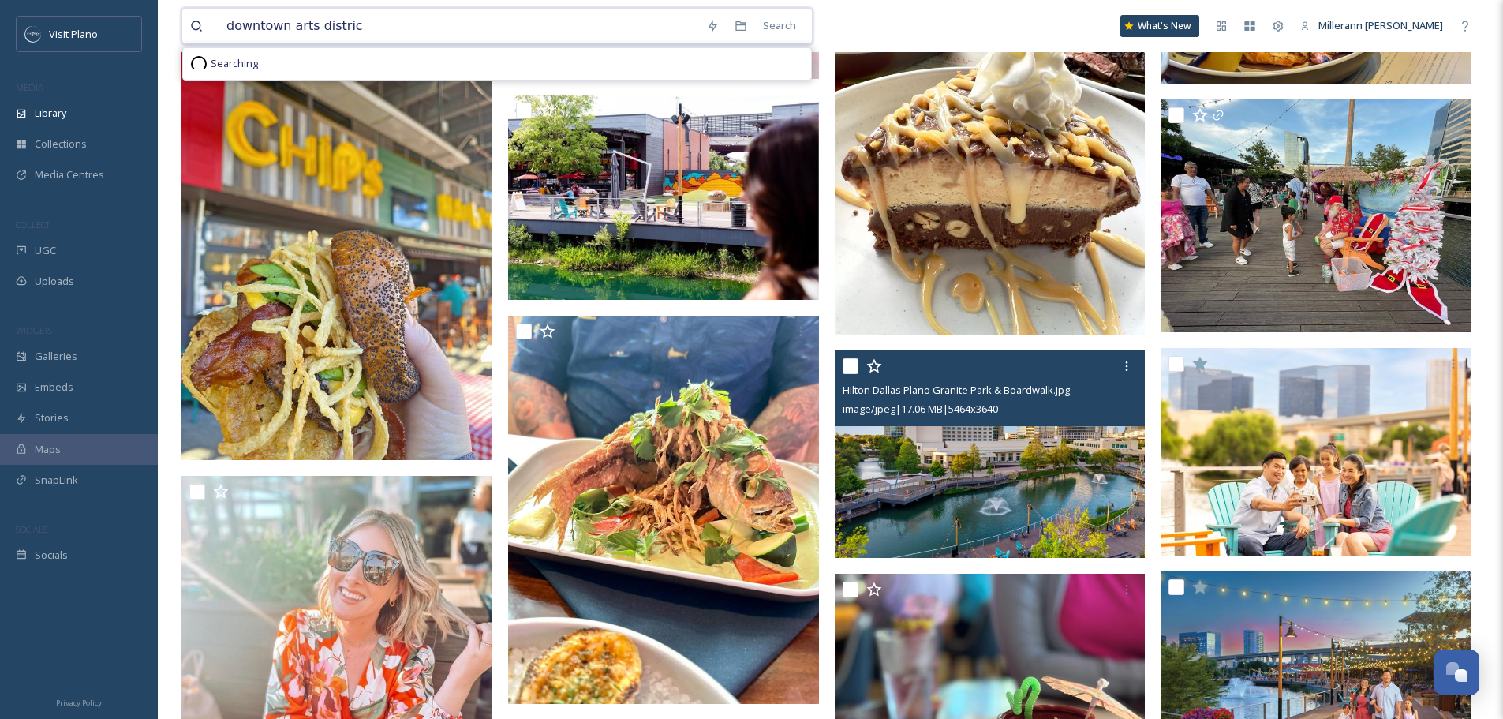
type input "[GEOGRAPHIC_DATA]"
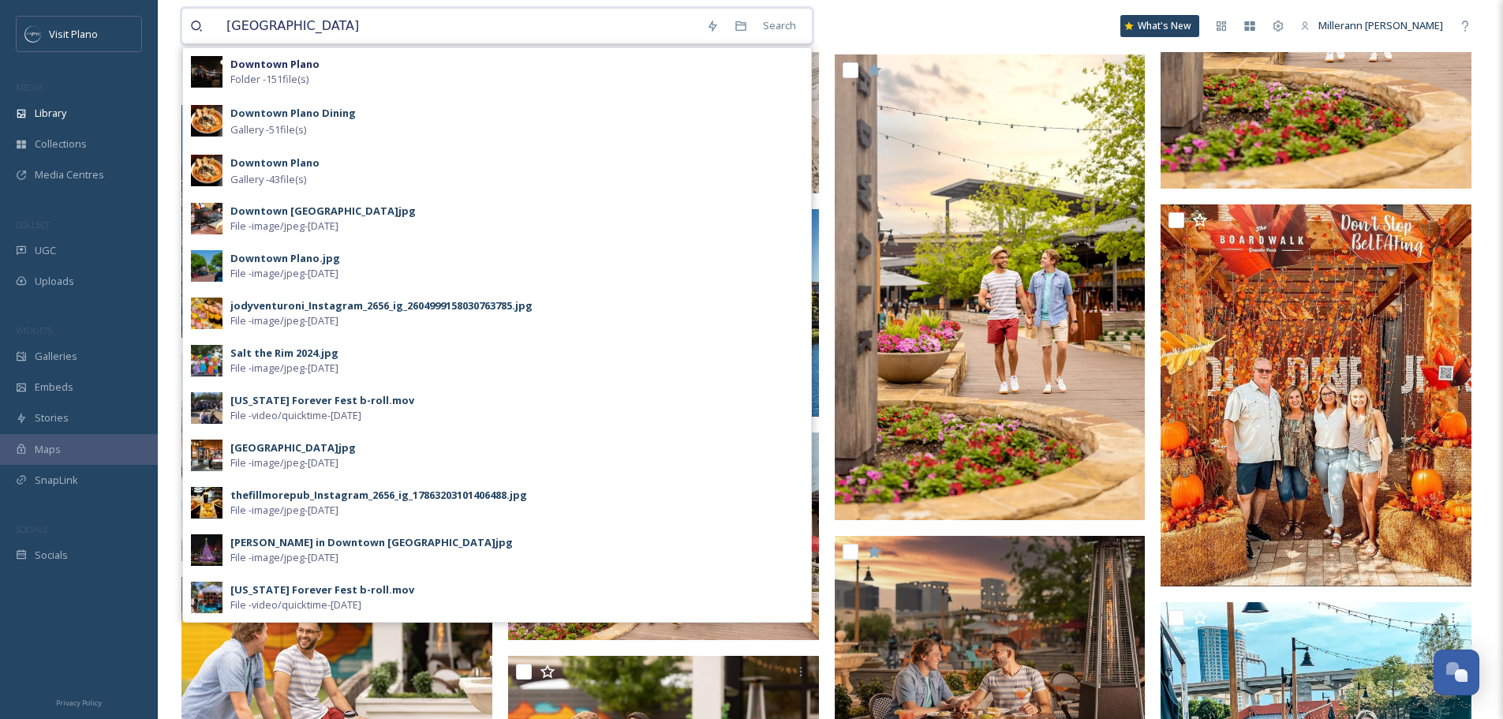
click at [405, 29] on input "[GEOGRAPHIC_DATA]" at bounding box center [459, 26] width 480 height 35
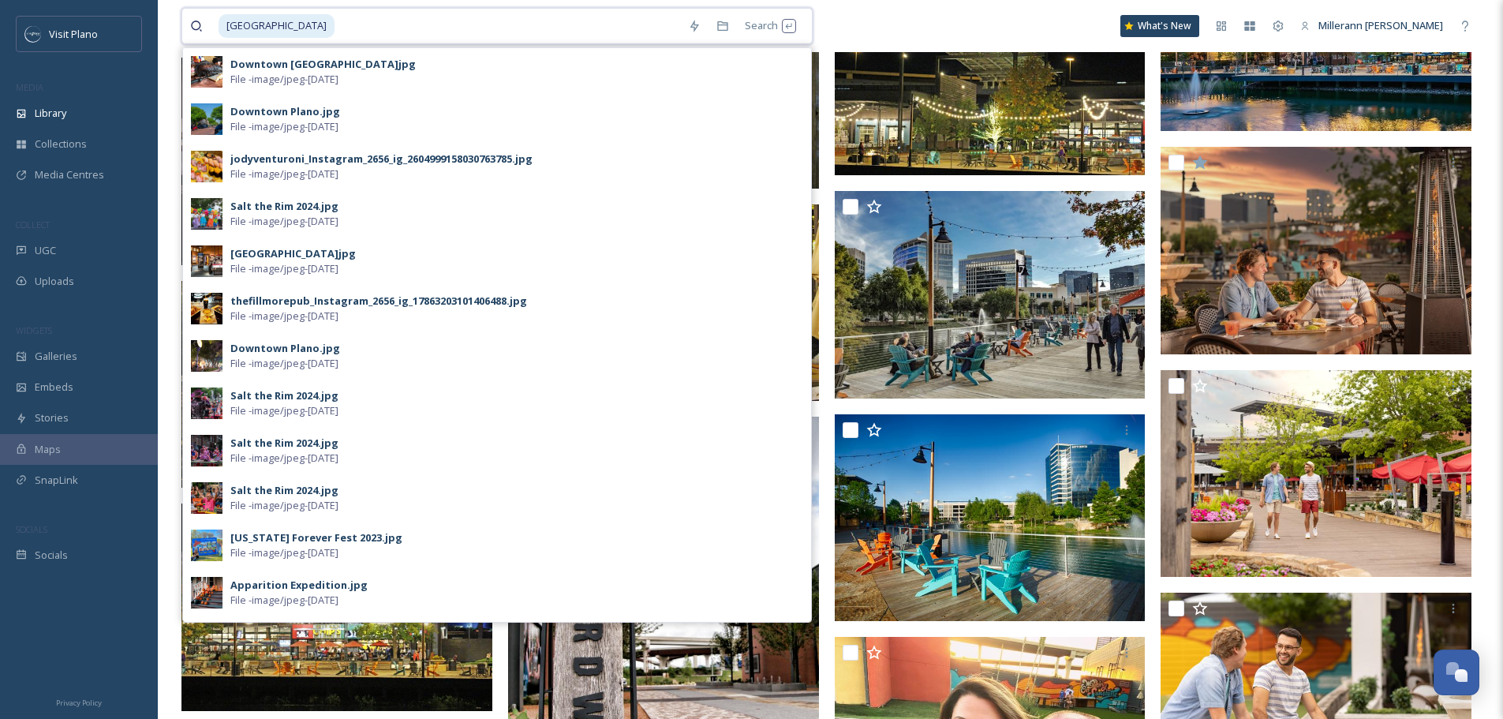
scroll to position [3965, 0]
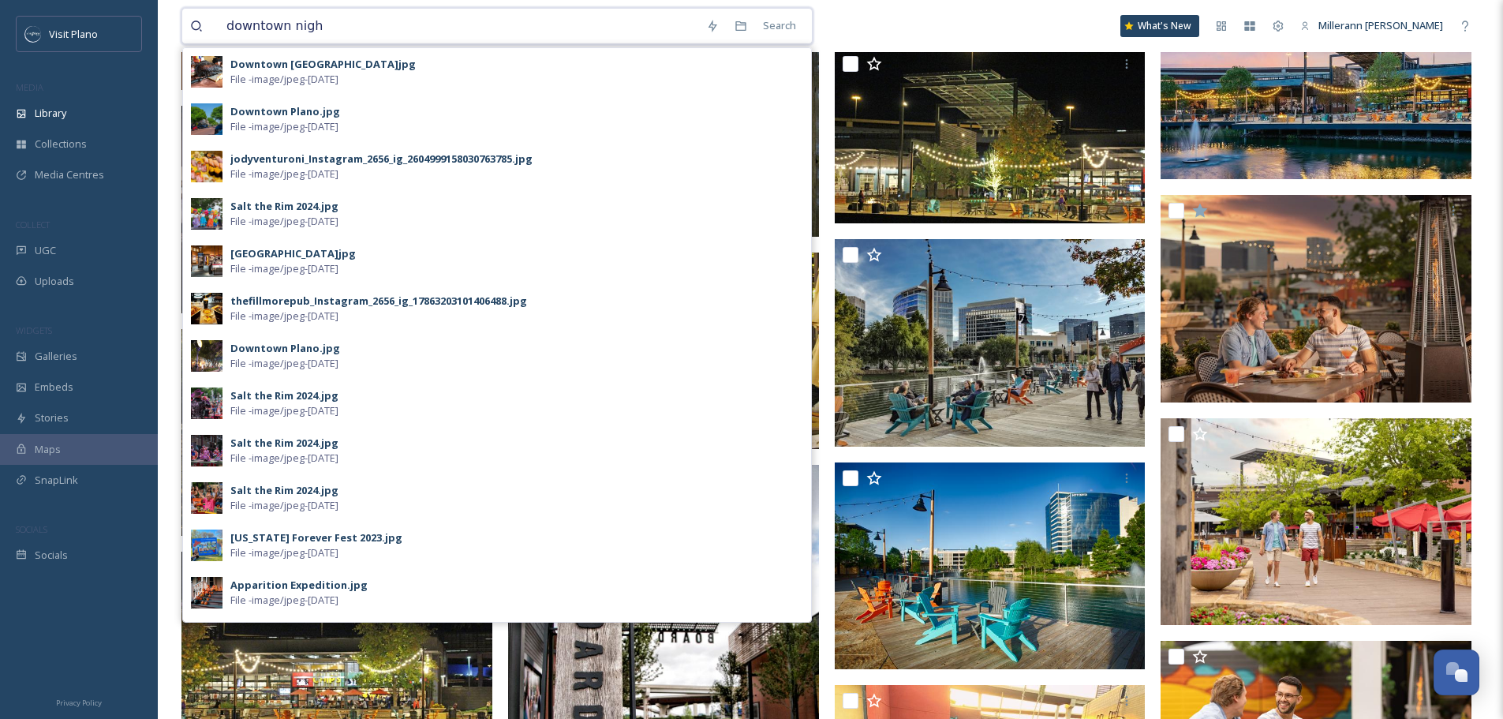
type input "downtown night"
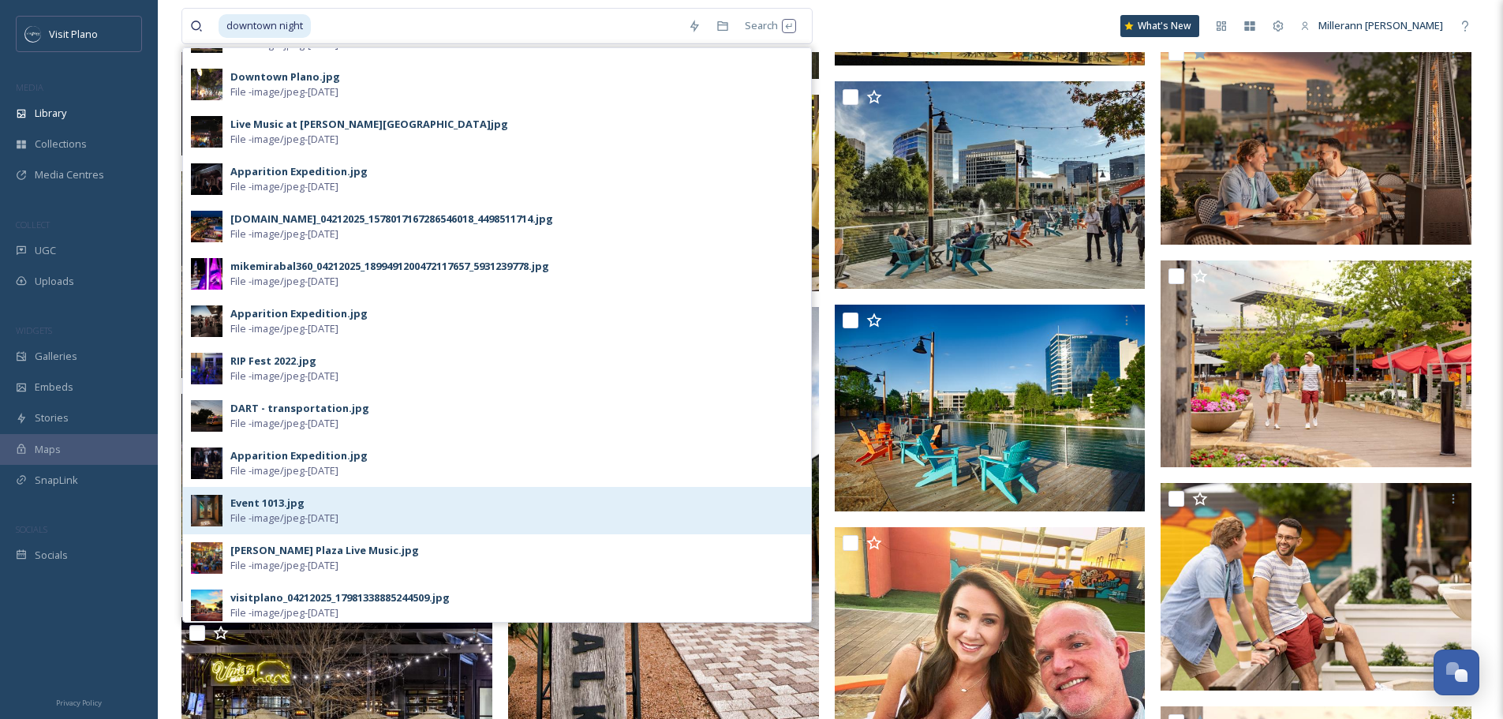
scroll to position [0, 0]
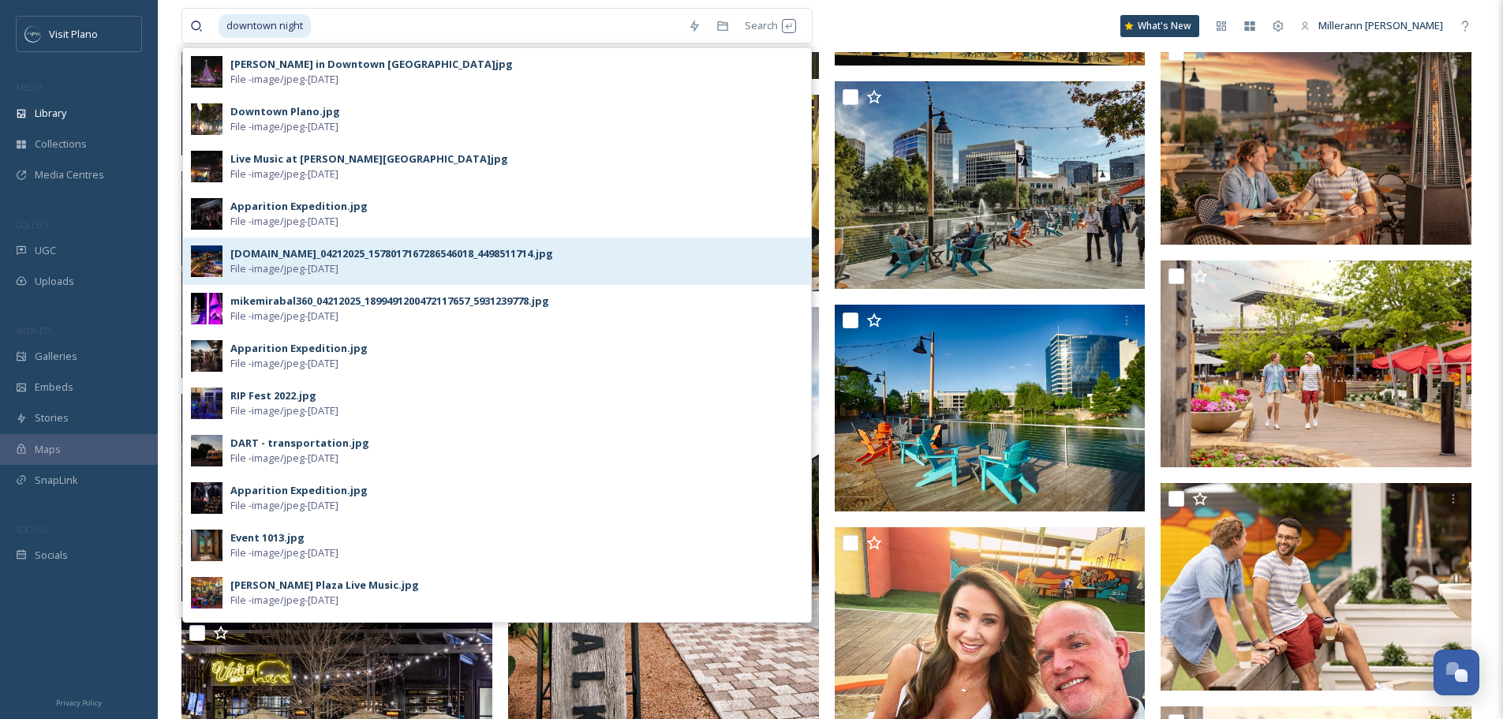
click at [296, 260] on div "[DOMAIN_NAME]_04212025_1578017167286546018_4498511714.jpg" at bounding box center [391, 253] width 323 height 15
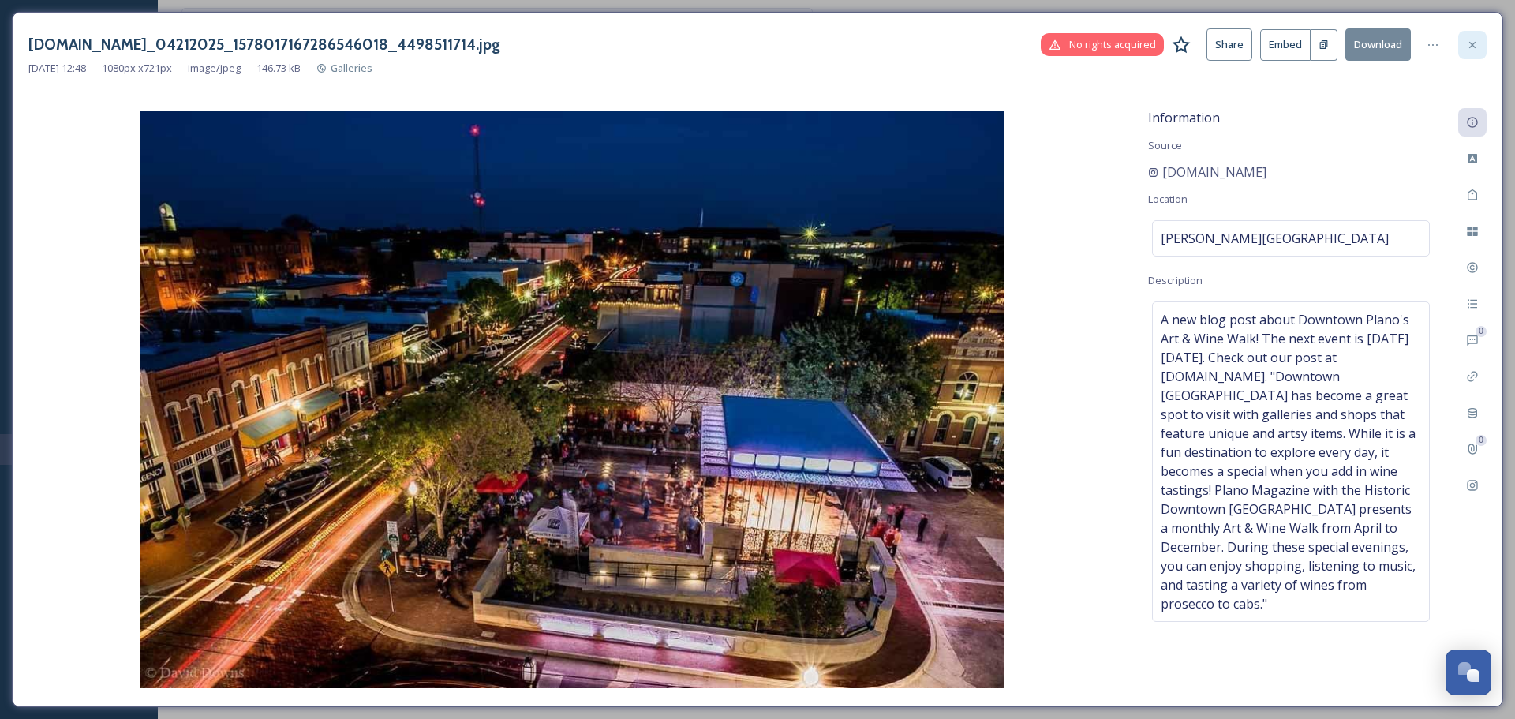
click at [1473, 45] on icon at bounding box center [1472, 44] width 6 height 6
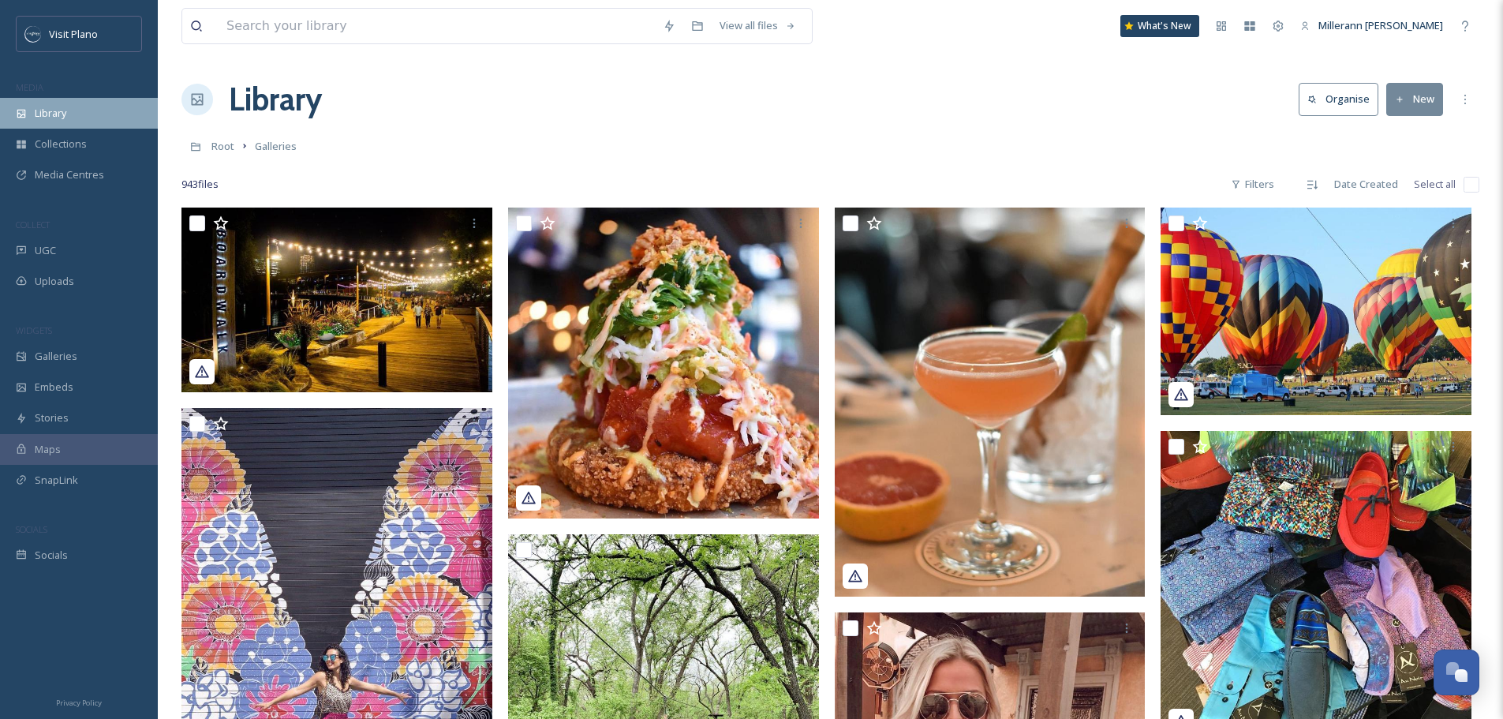
click at [65, 115] on span "Library" at bounding box center [51, 113] width 32 height 15
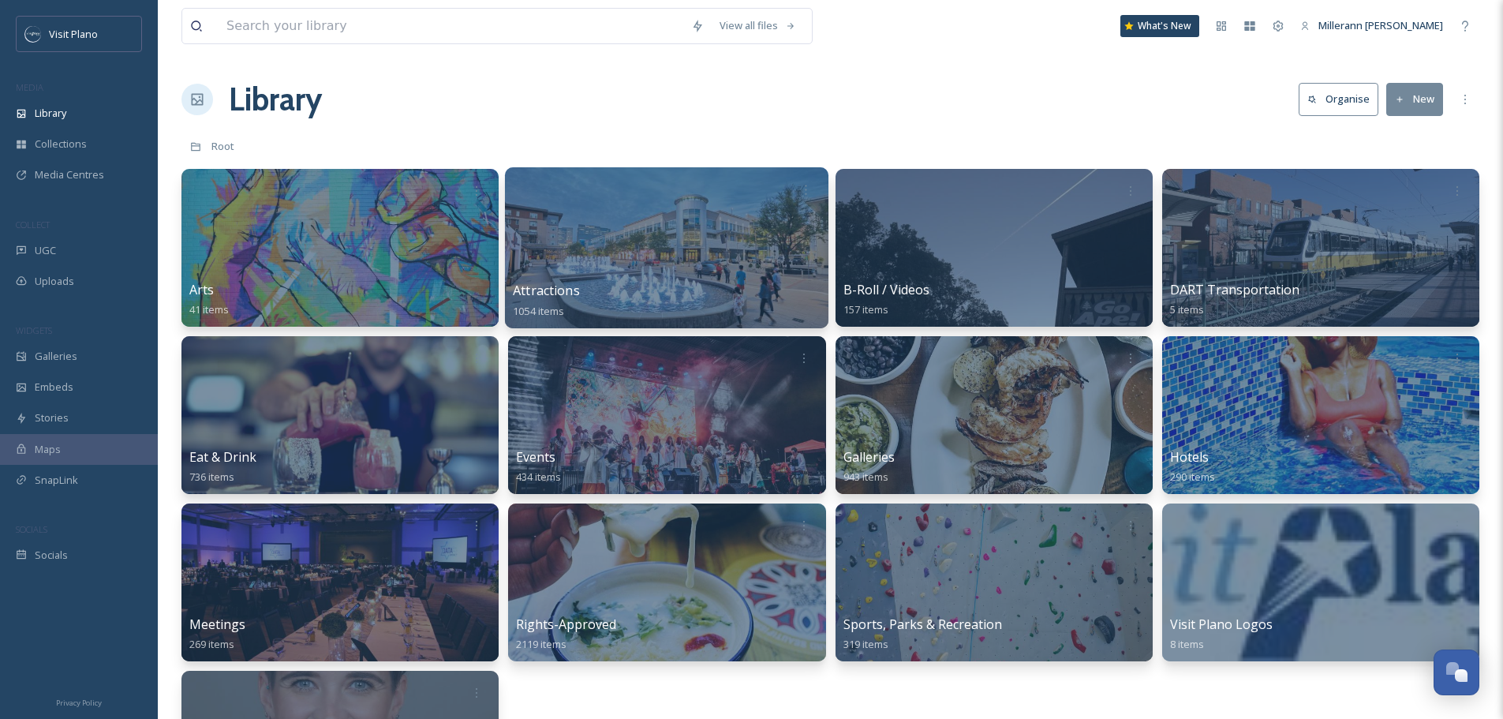
click at [745, 290] on div "Attractions 1054 items" at bounding box center [667, 300] width 308 height 39
click at [543, 293] on span "Attractions" at bounding box center [546, 290] width 67 height 17
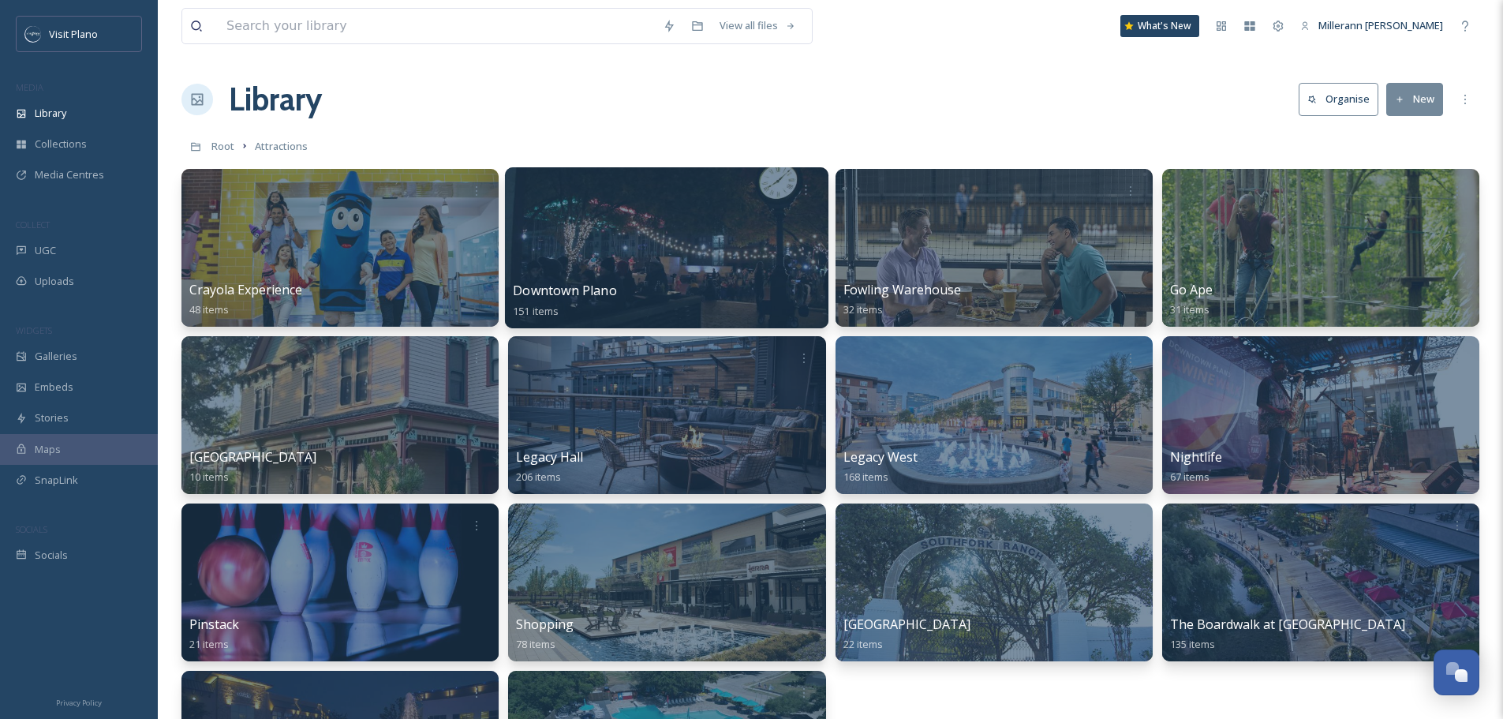
click at [538, 293] on span "Downtown Plano" at bounding box center [565, 290] width 104 height 17
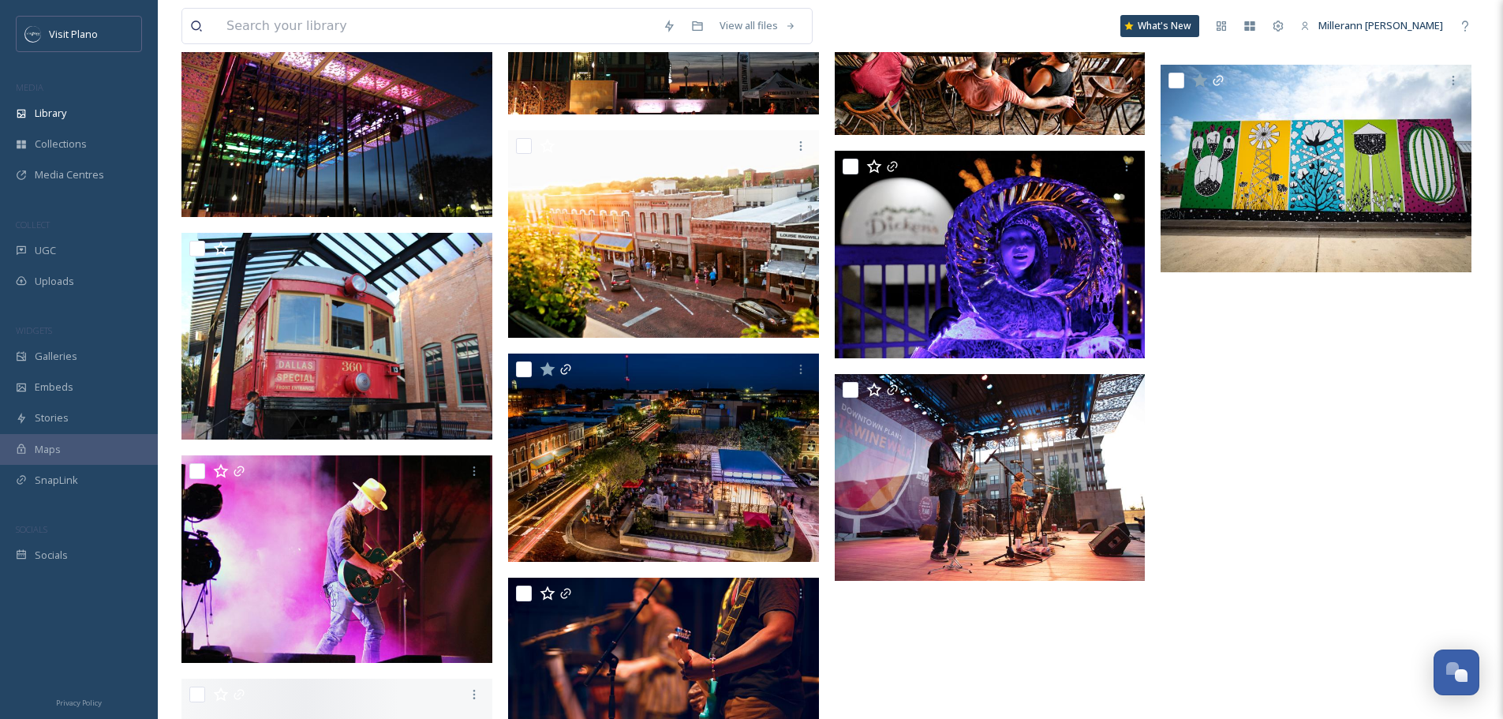
scroll to position [10491, 0]
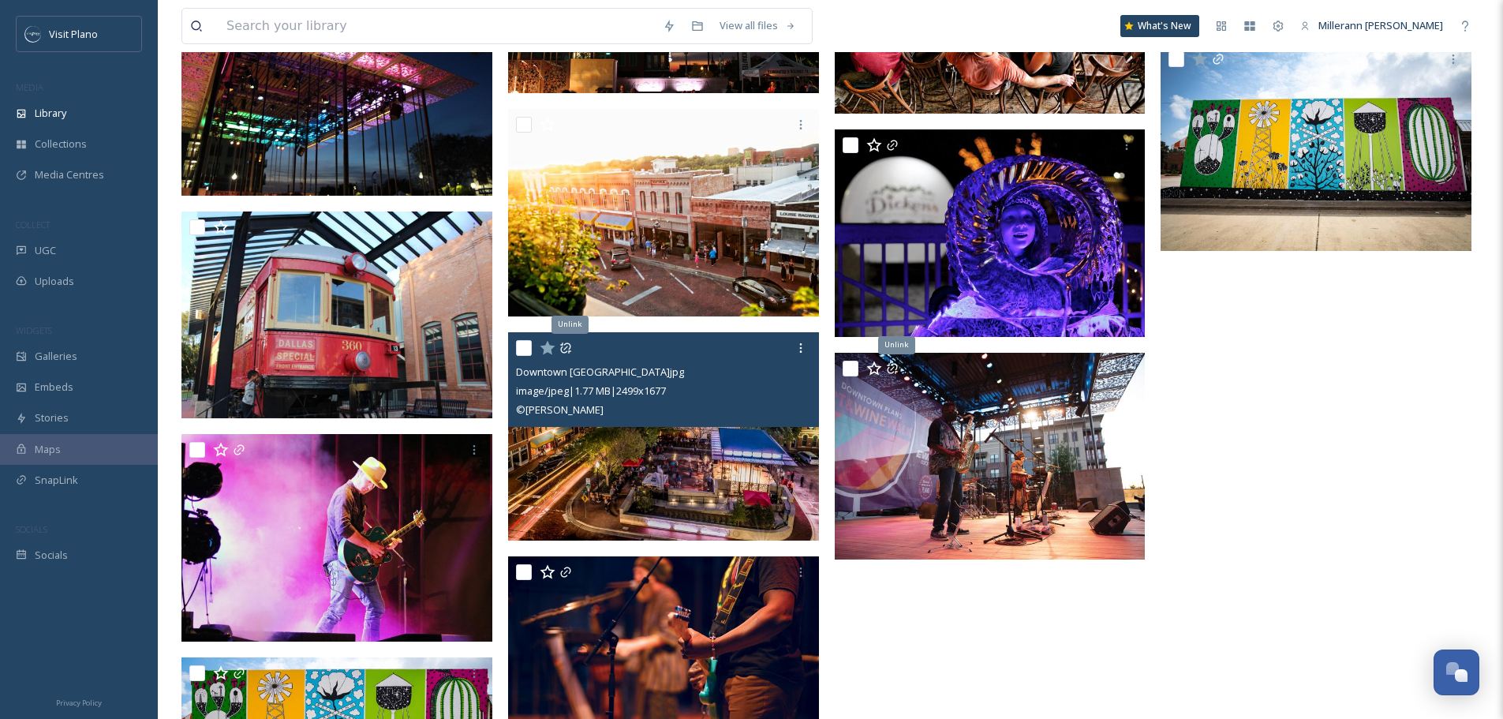
click at [523, 351] on input "checkbox" at bounding box center [524, 348] width 16 height 16
checkbox input "true"
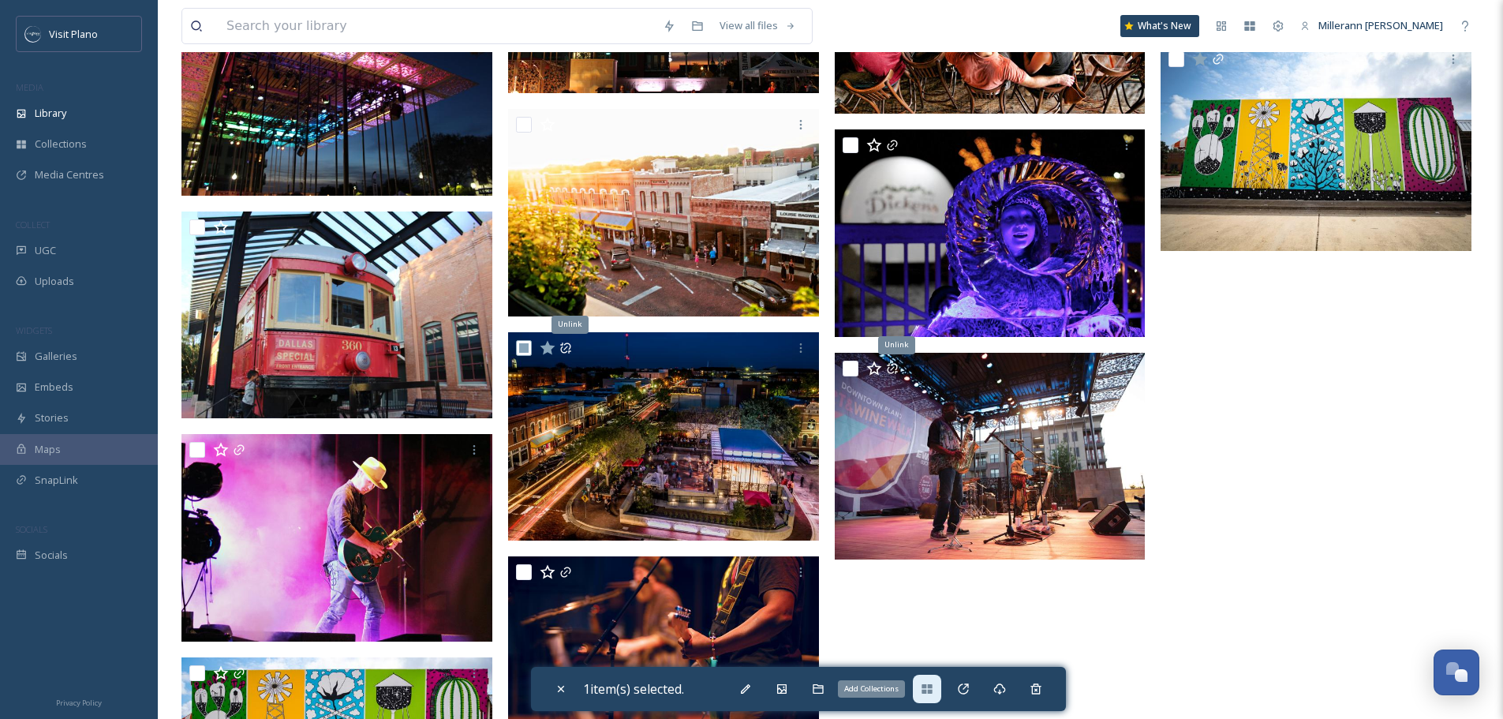
click at [928, 692] on icon at bounding box center [926, 688] width 10 height 9
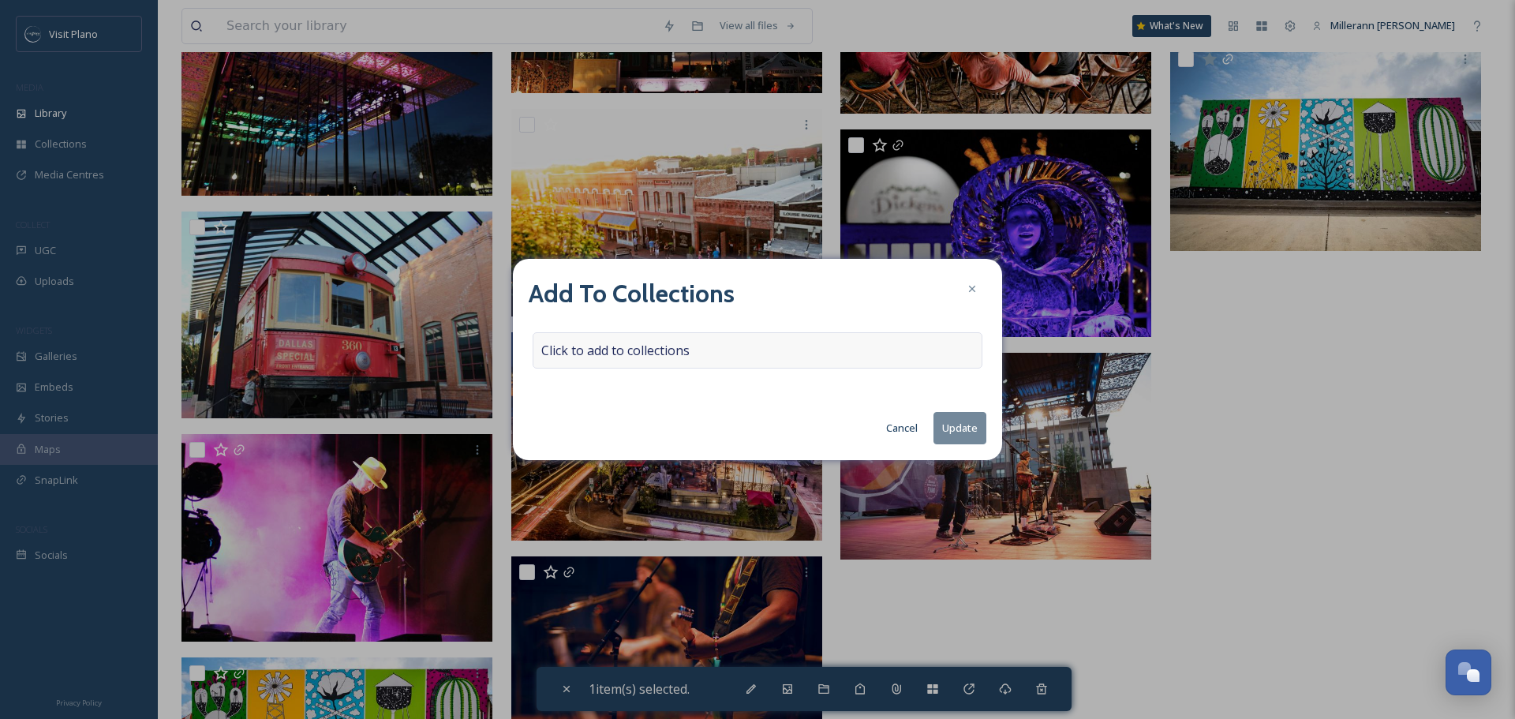
click at [663, 349] on span "Click to add to collections" at bounding box center [615, 350] width 148 height 19
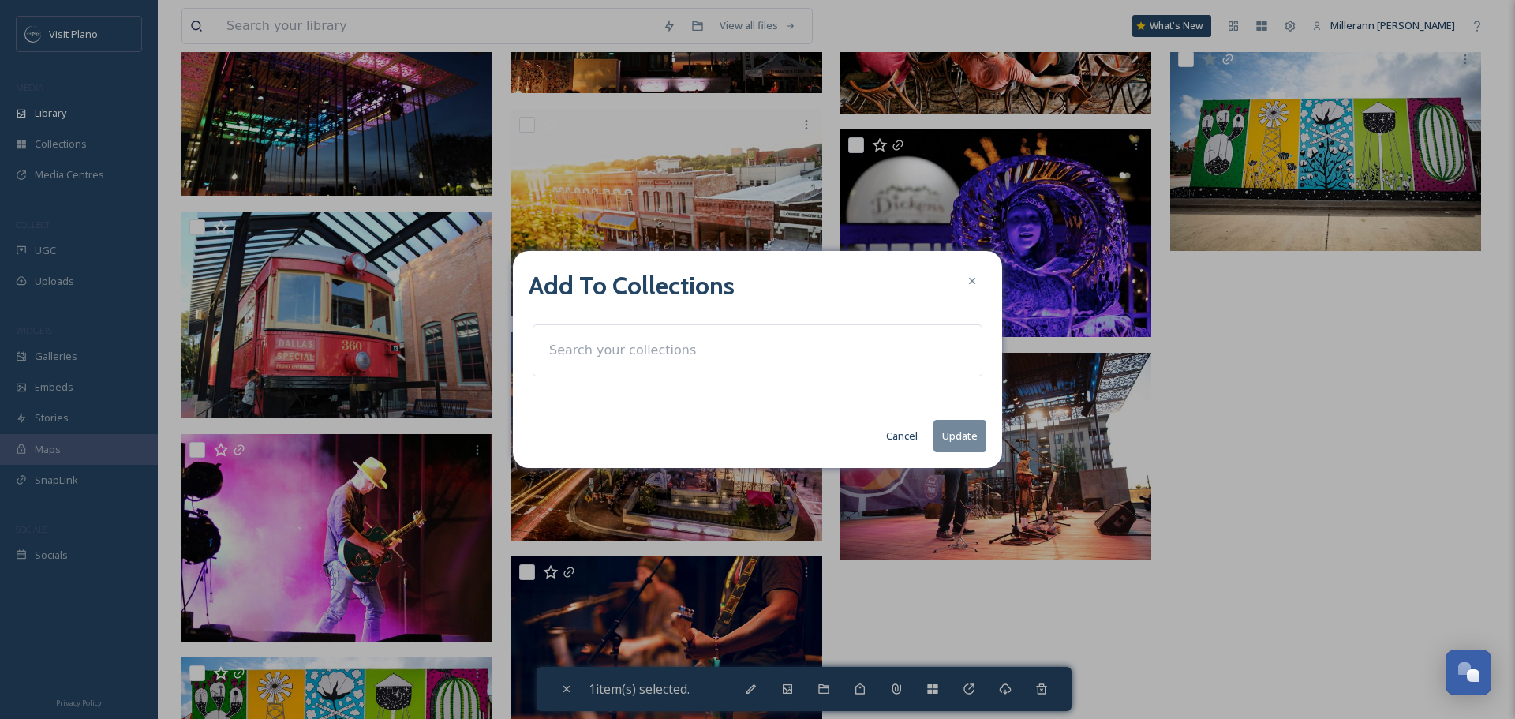
click at [663, 349] on input at bounding box center [628, 350] width 174 height 35
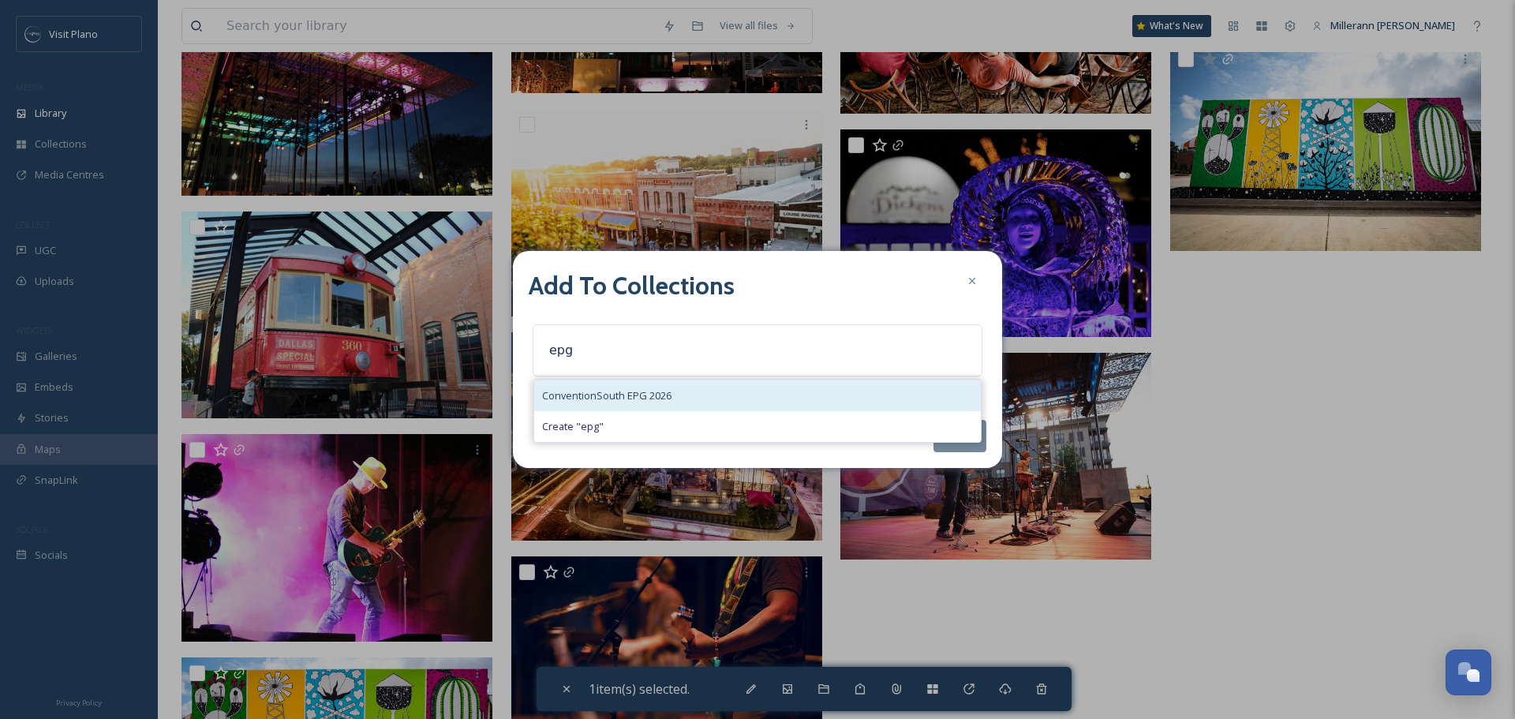
type input "epg"
click at [639, 394] on span "ConventionSouth EPG 2026" at bounding box center [606, 395] width 129 height 15
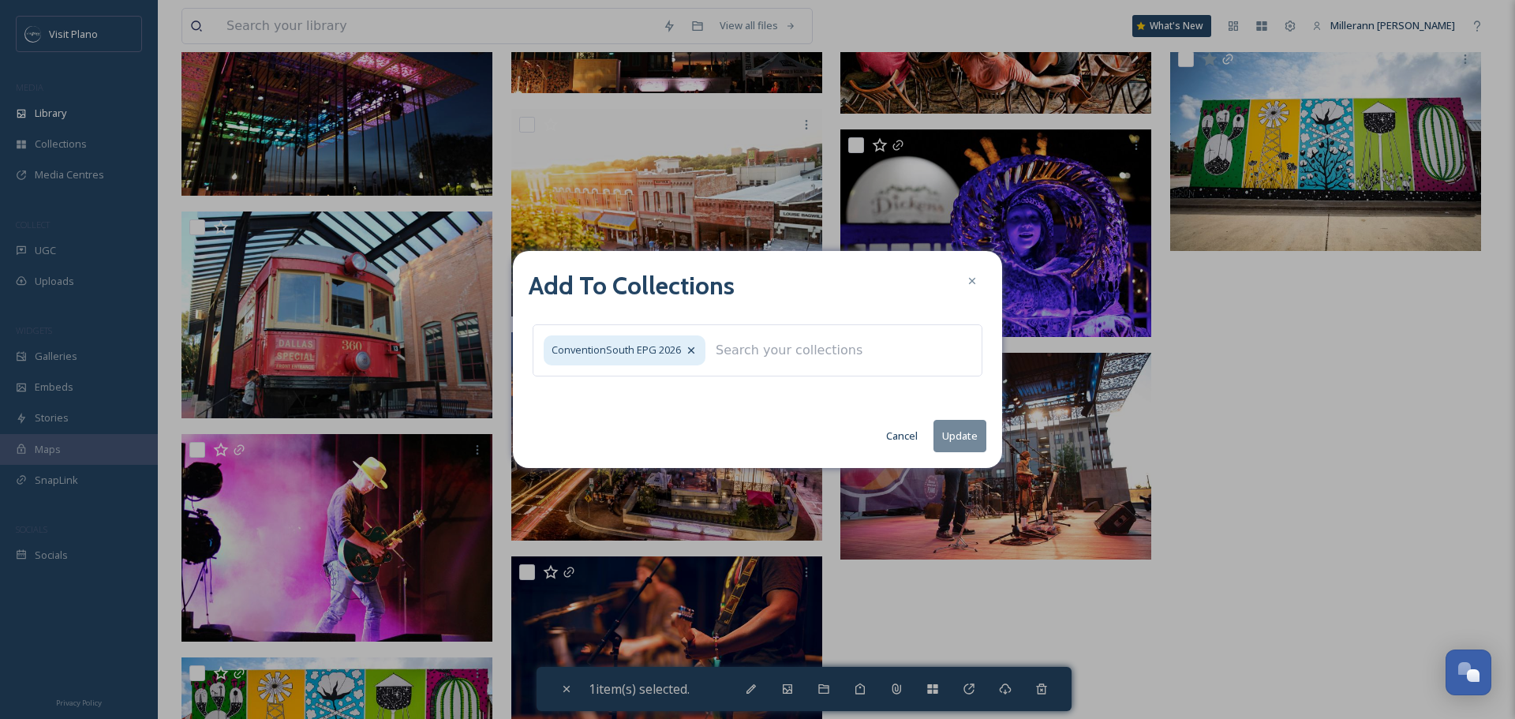
click at [953, 437] on button "Update" at bounding box center [959, 436] width 53 height 32
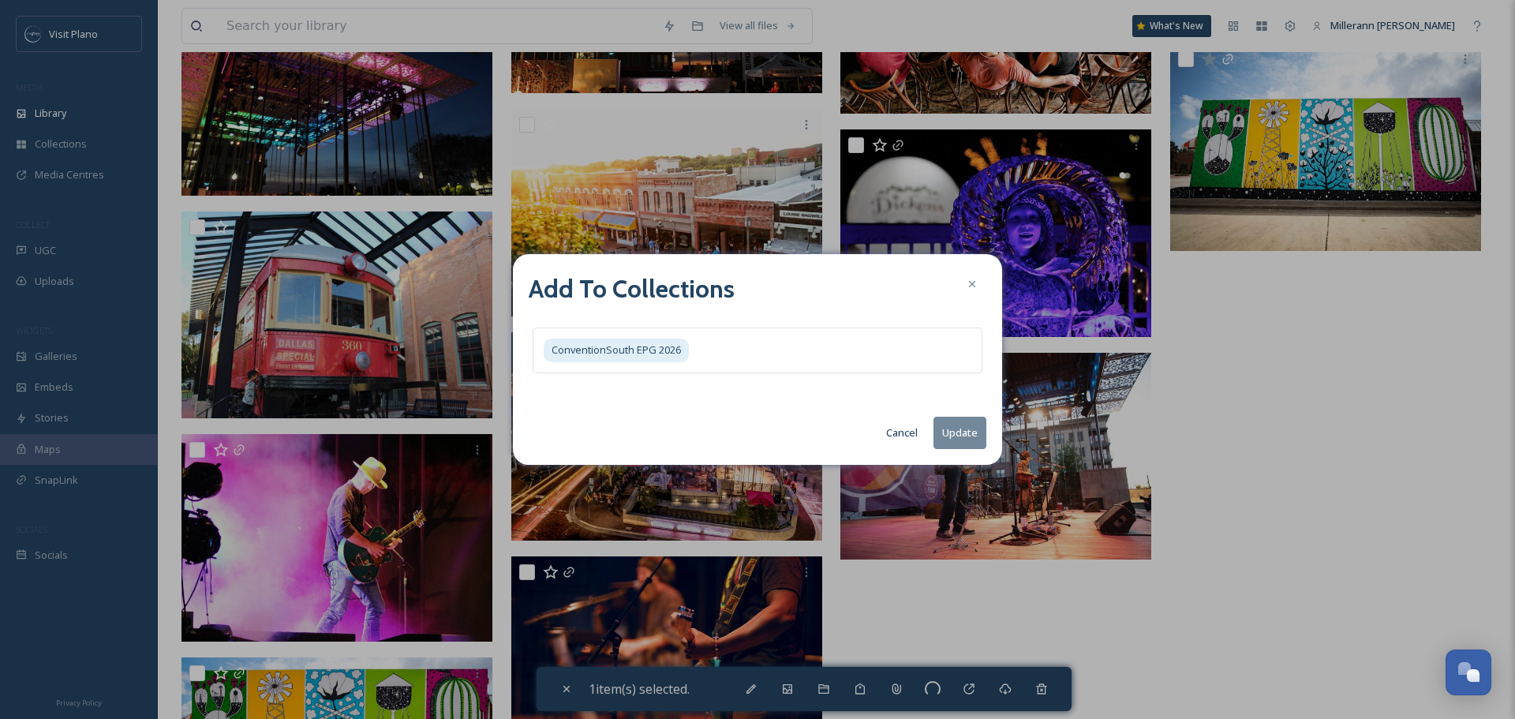
checkbox input "false"
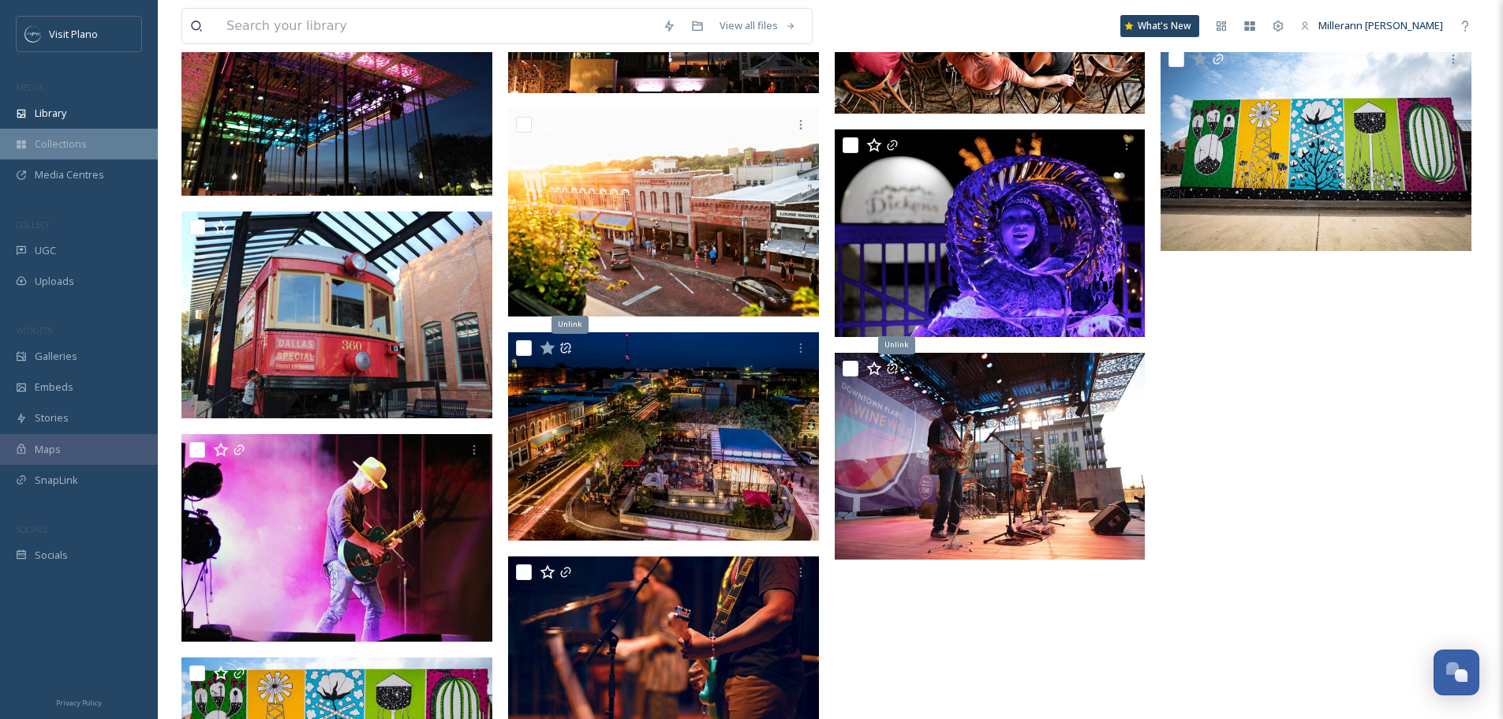
click at [58, 152] on div "Collections" at bounding box center [79, 144] width 158 height 31
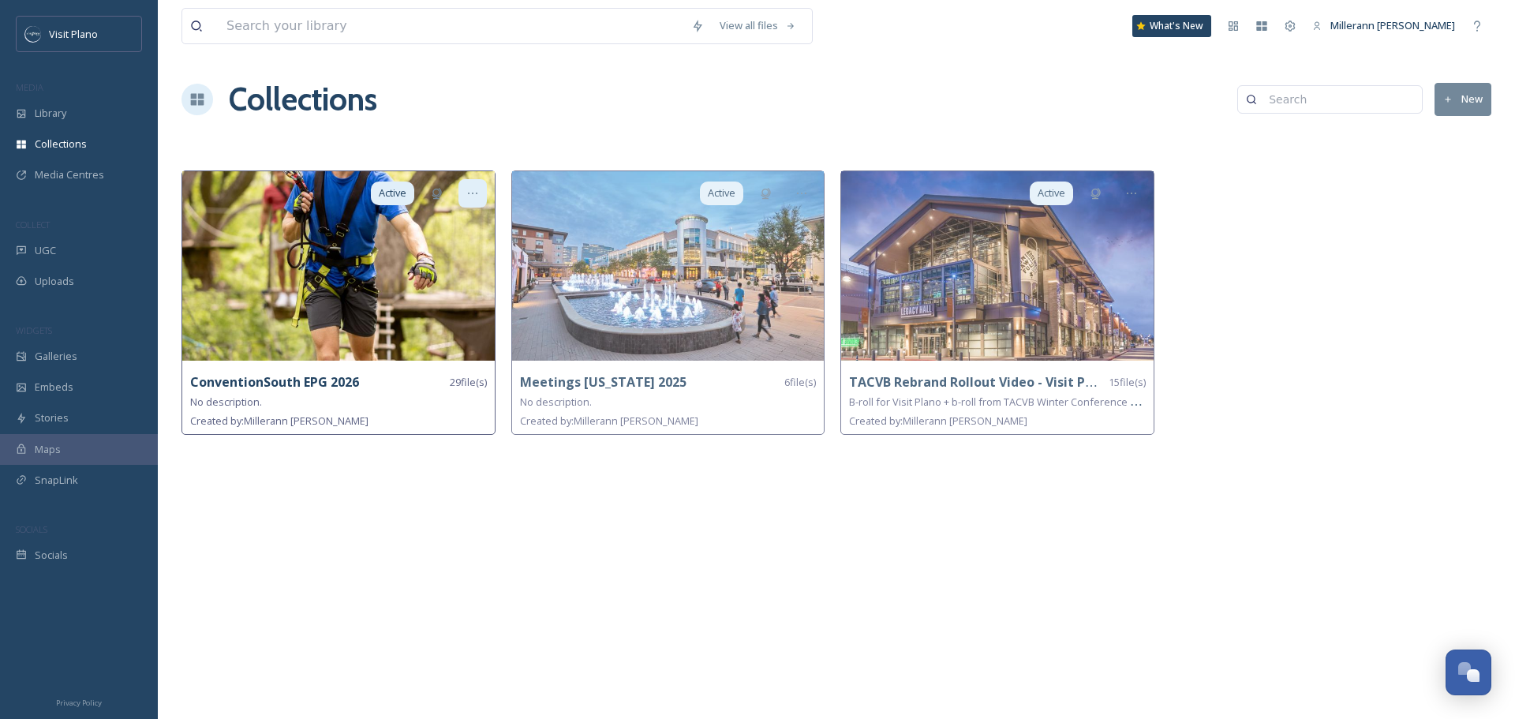
click at [480, 192] on div at bounding box center [472, 193] width 28 height 28
click at [464, 223] on span "Edit Collection" at bounding box center [445, 227] width 66 height 15
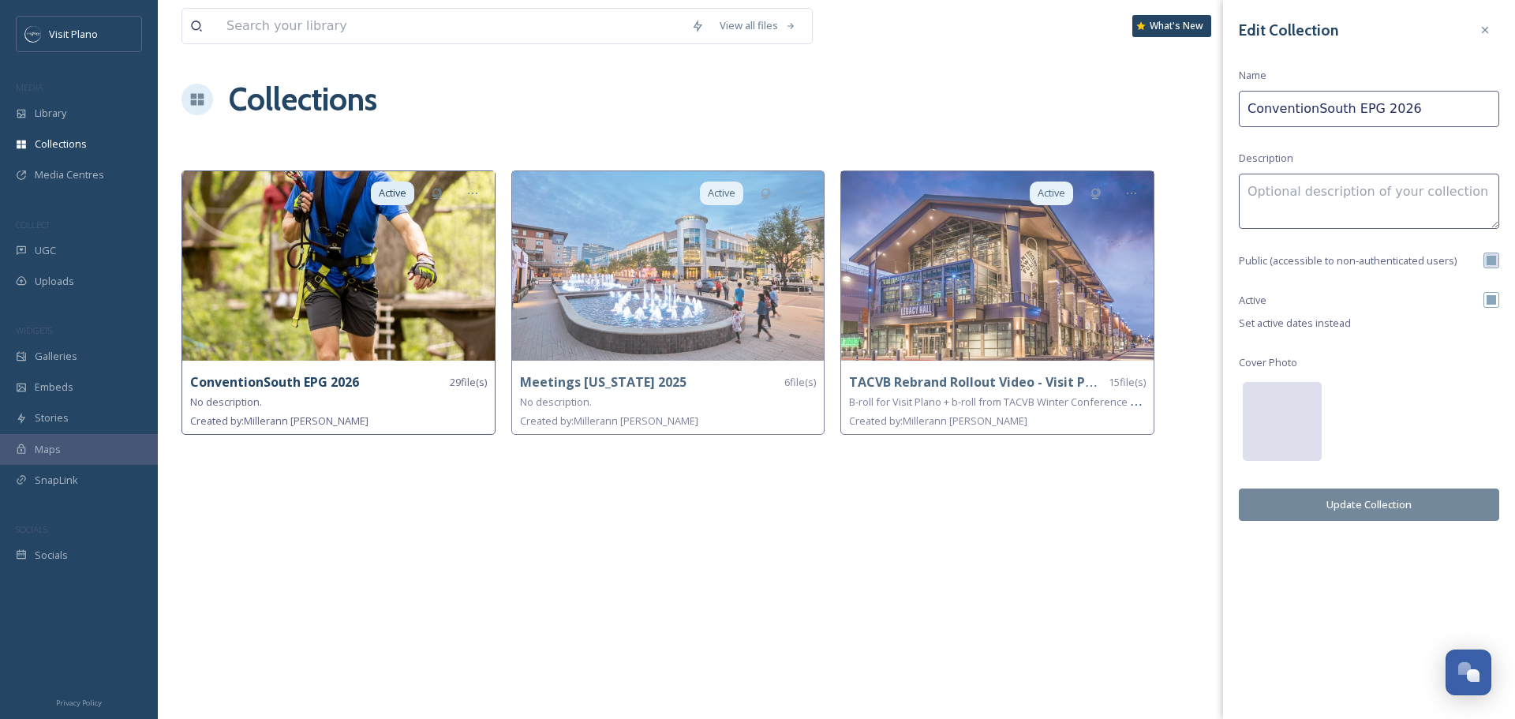
click at [1297, 395] on div at bounding box center [1281, 421] width 79 height 79
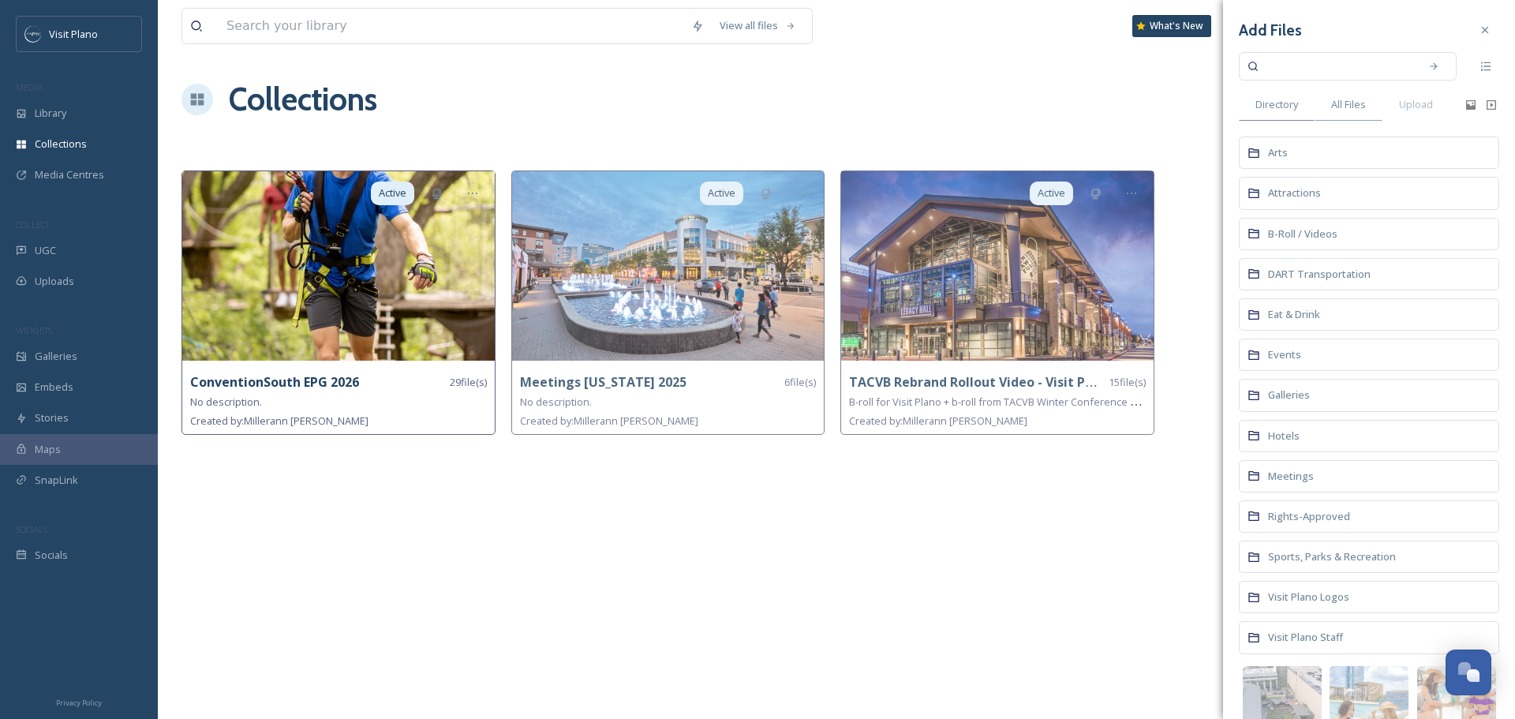
click at [1363, 106] on span "All Files" at bounding box center [1348, 104] width 35 height 15
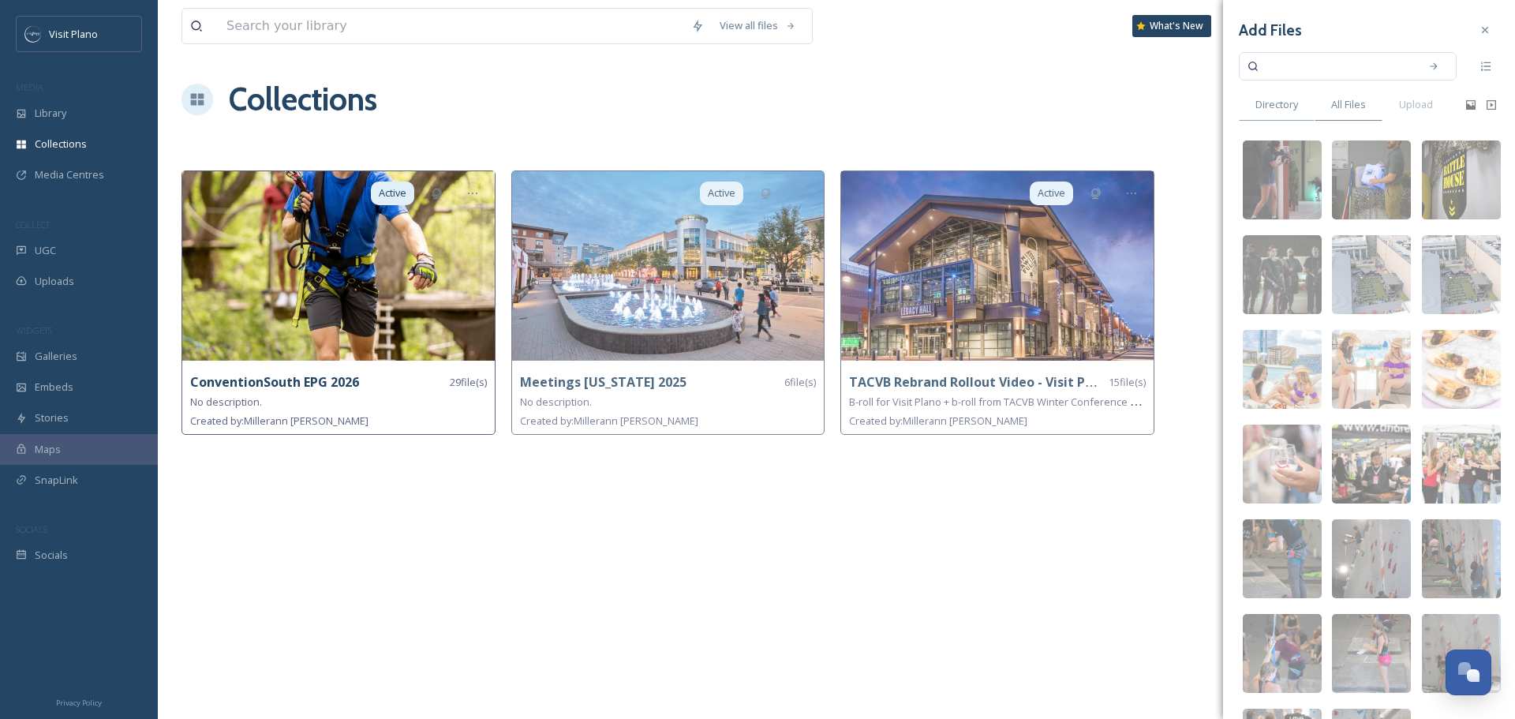
click at [1279, 101] on span "Directory" at bounding box center [1276, 104] width 43 height 15
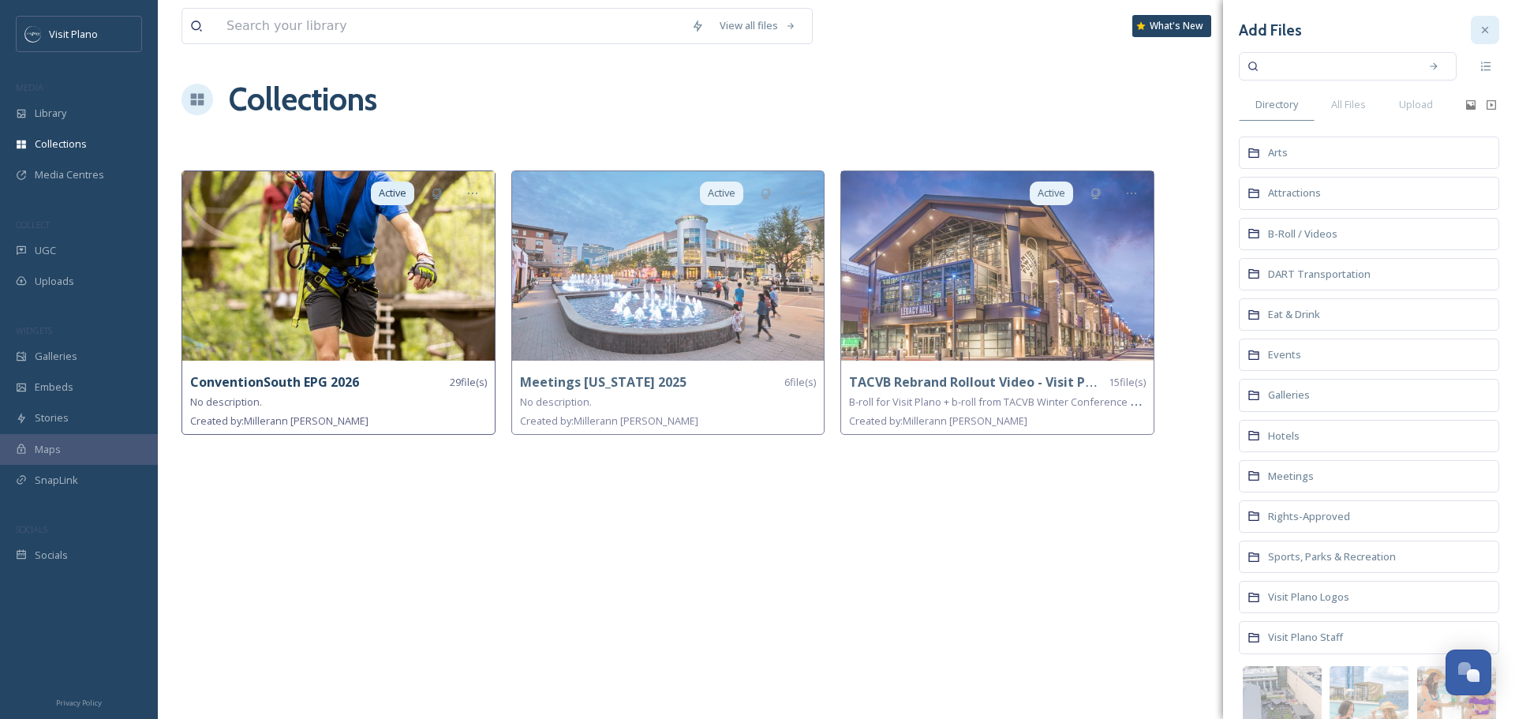
click at [1478, 28] on icon at bounding box center [1484, 30] width 13 height 13
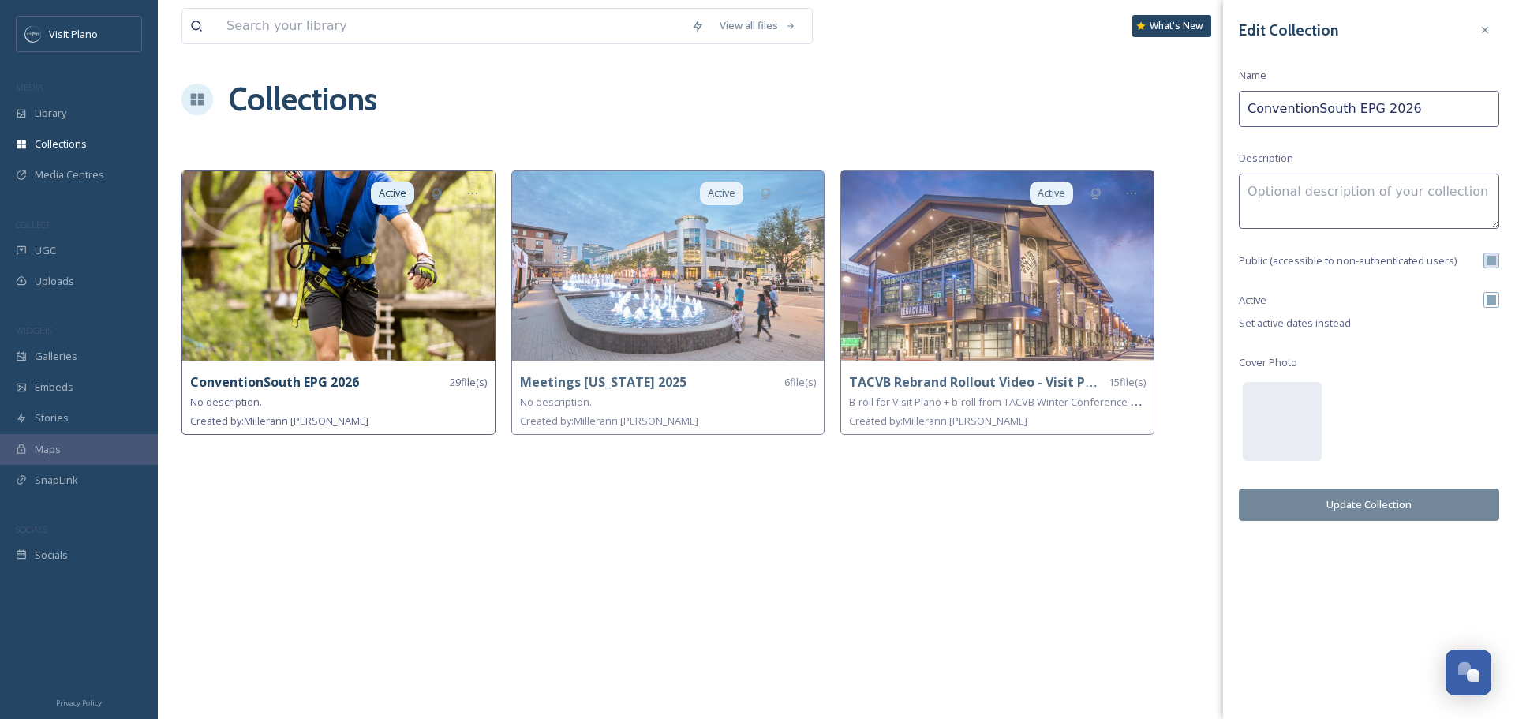
click at [434, 262] on img at bounding box center [338, 265] width 312 height 189
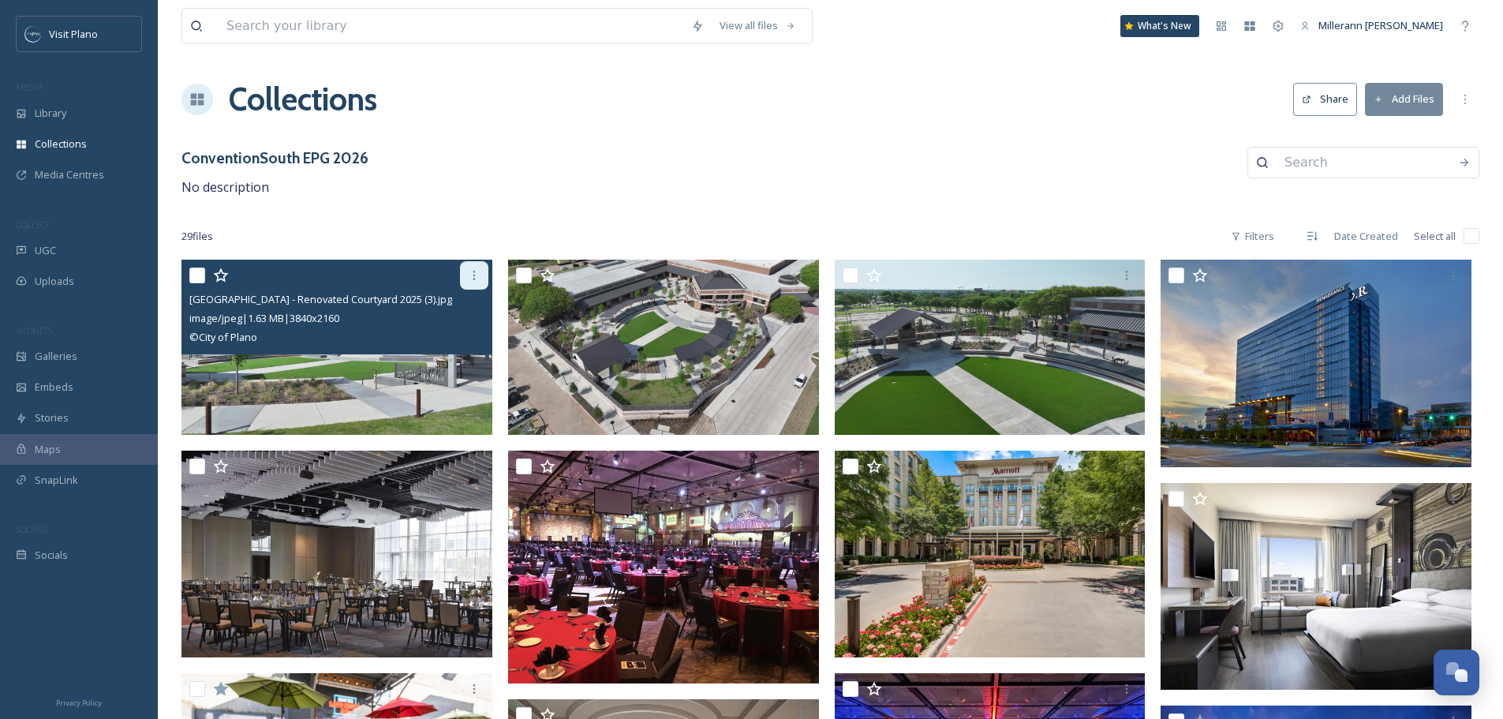
click at [473, 275] on icon at bounding box center [473, 275] width 2 height 9
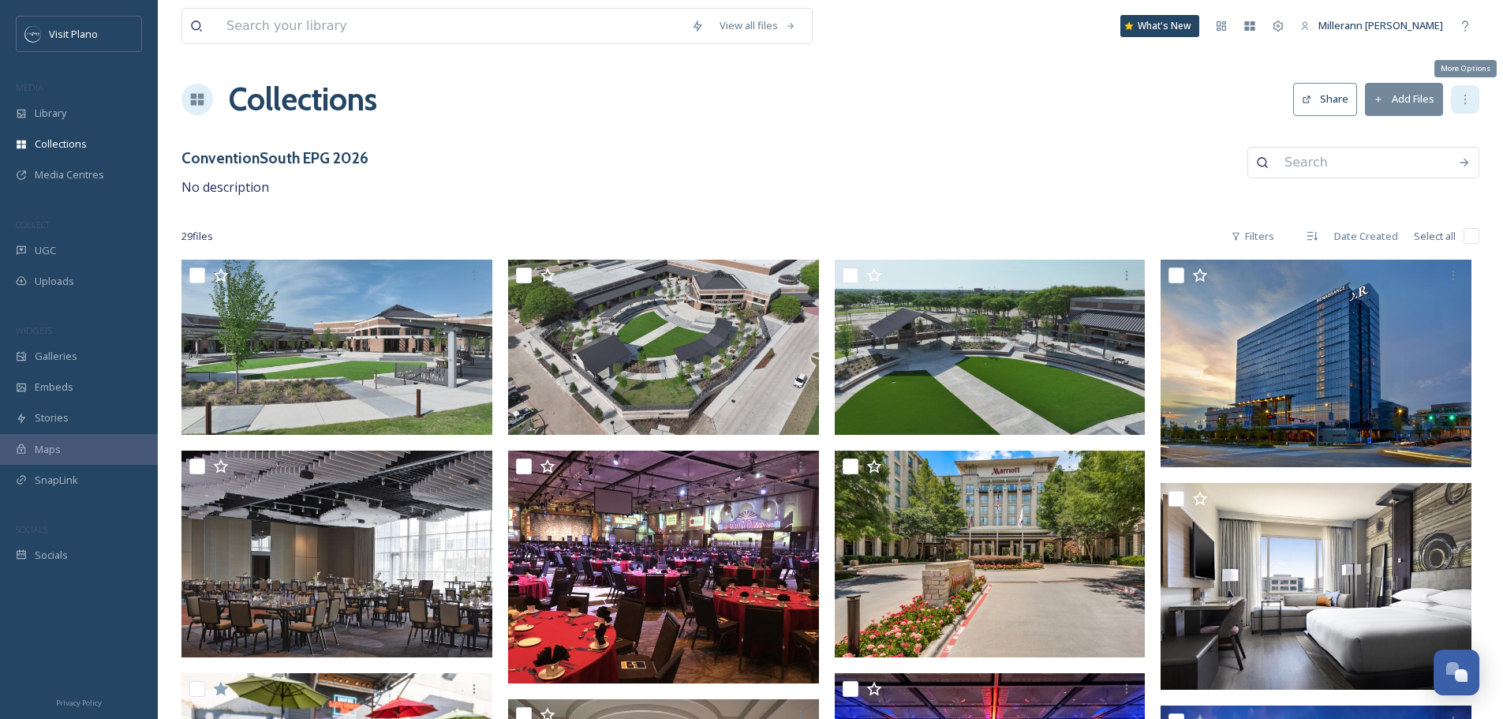
click at [1462, 100] on icon at bounding box center [1465, 99] width 13 height 13
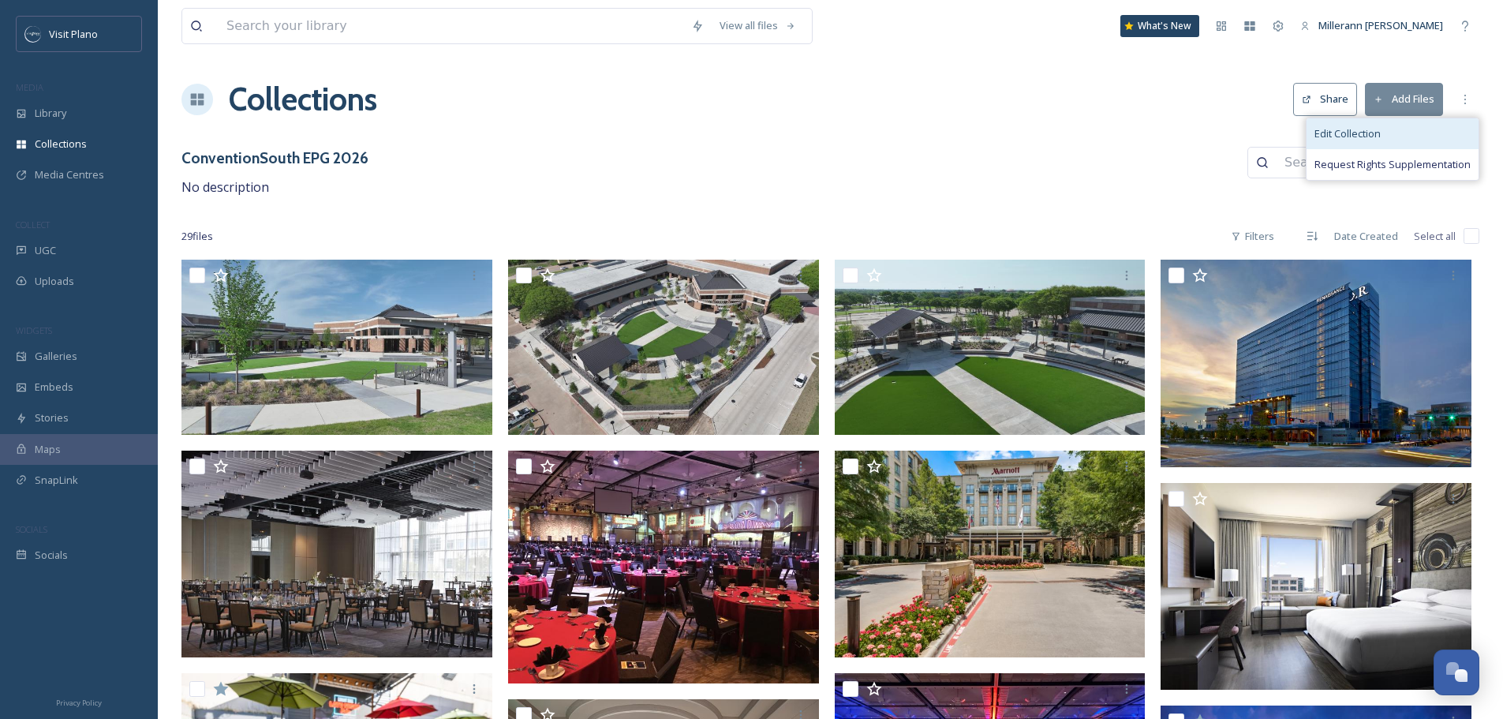
click at [1410, 130] on div "Edit Collection" at bounding box center [1392, 133] width 172 height 31
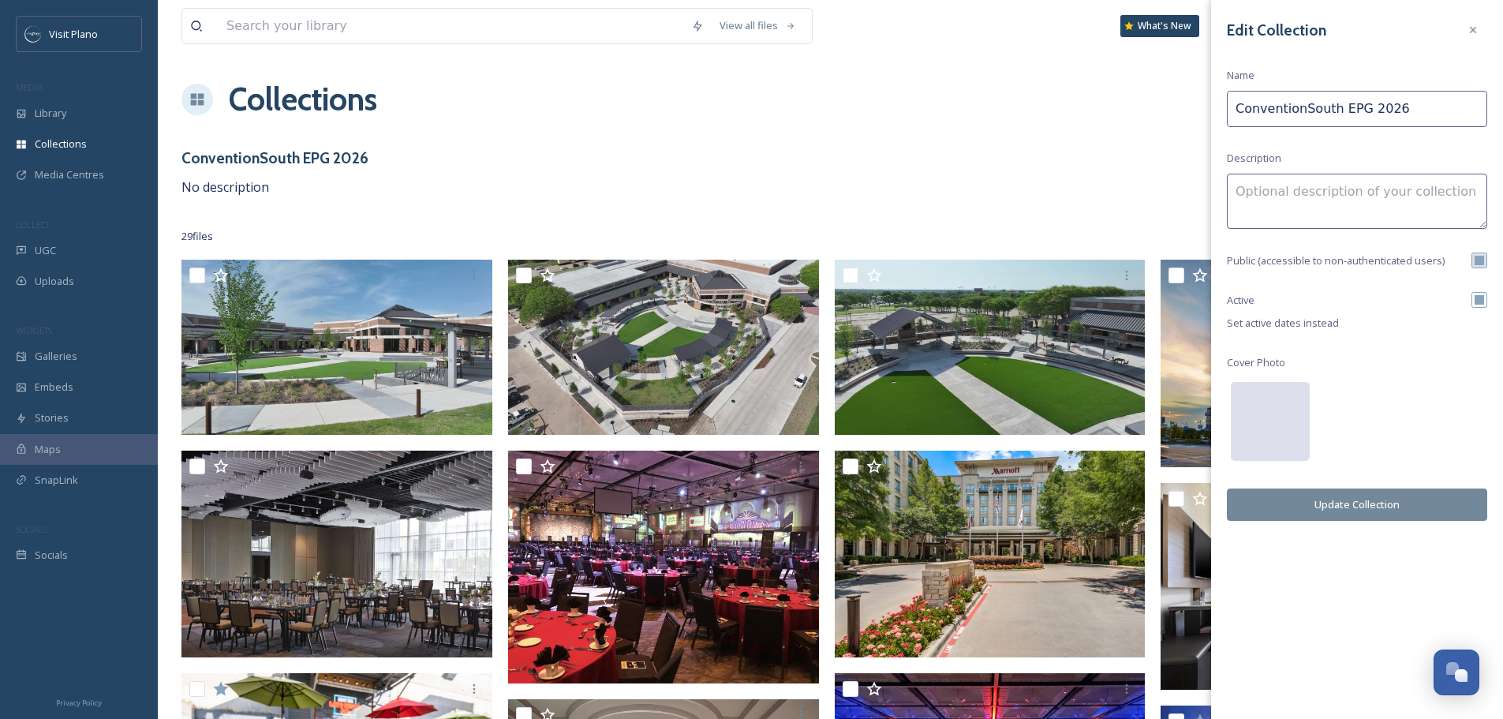
click at [1280, 405] on div at bounding box center [1270, 421] width 79 height 79
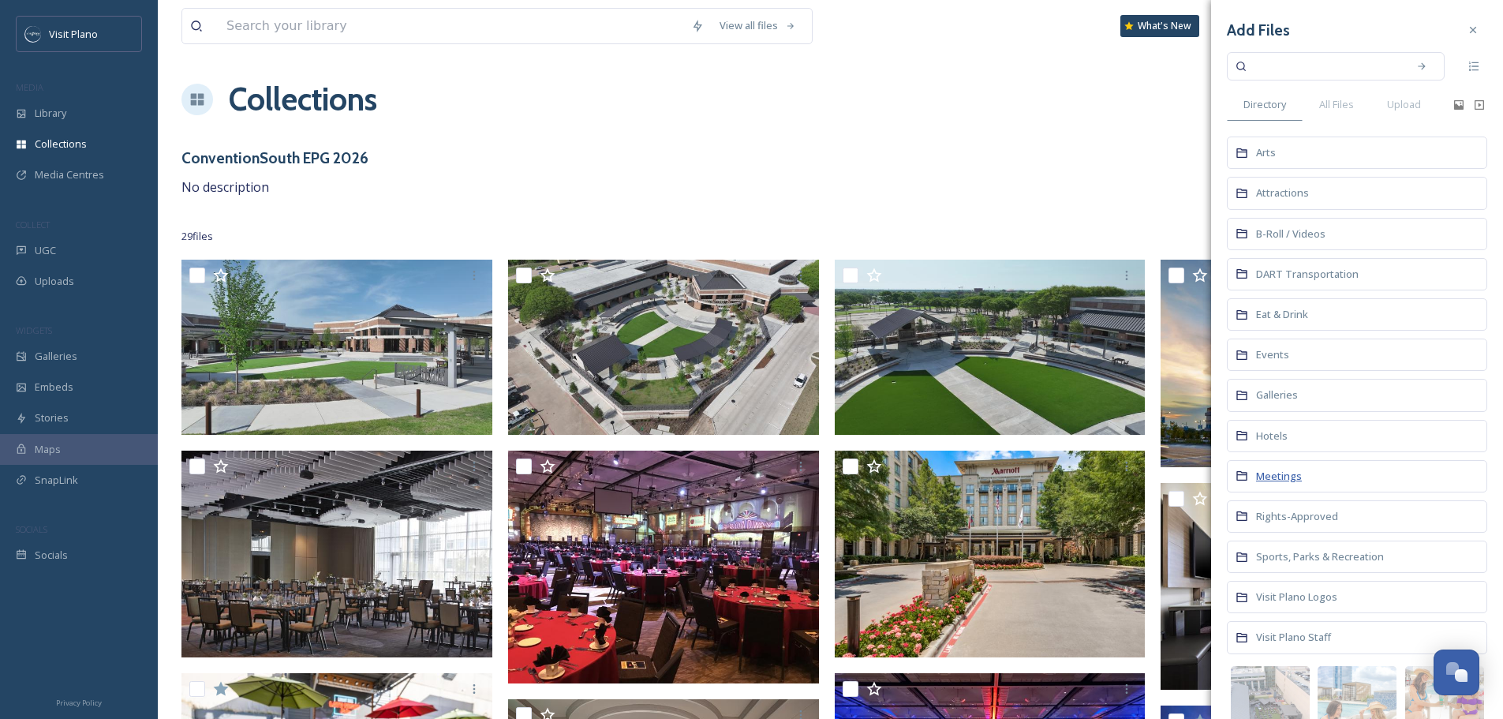
click at [1297, 478] on span "Meetings" at bounding box center [1279, 476] width 46 height 14
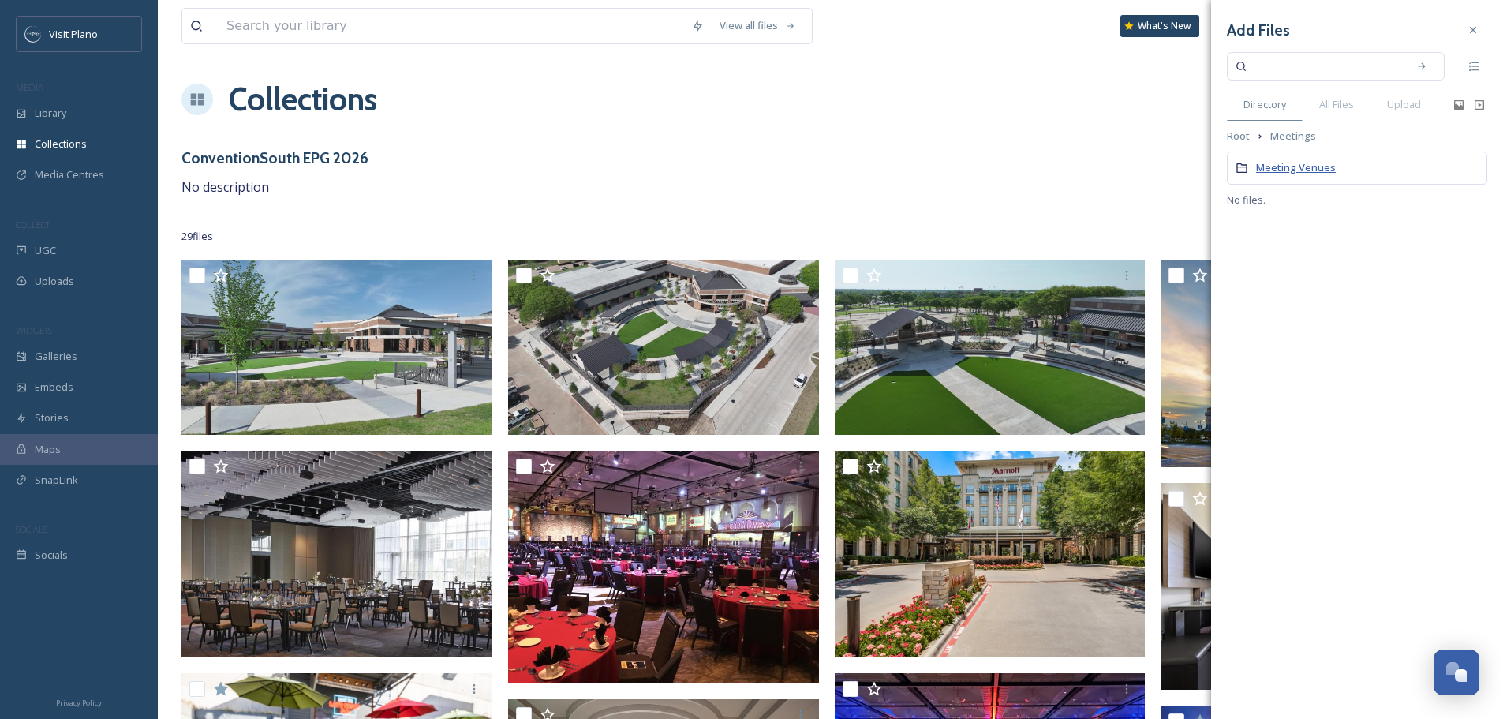
click at [1283, 168] on span "Meeting Venues" at bounding box center [1296, 167] width 80 height 14
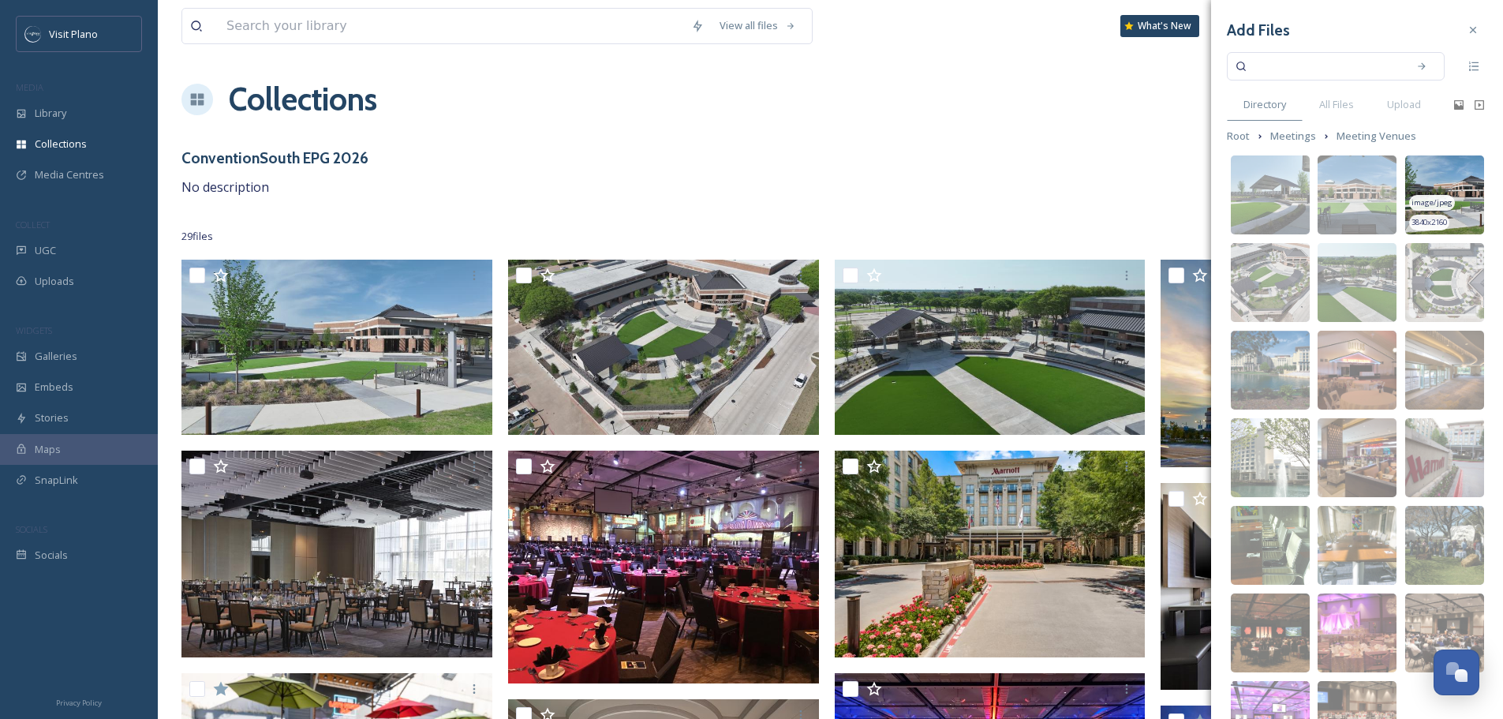
click at [1451, 182] on img at bounding box center [1444, 194] width 79 height 79
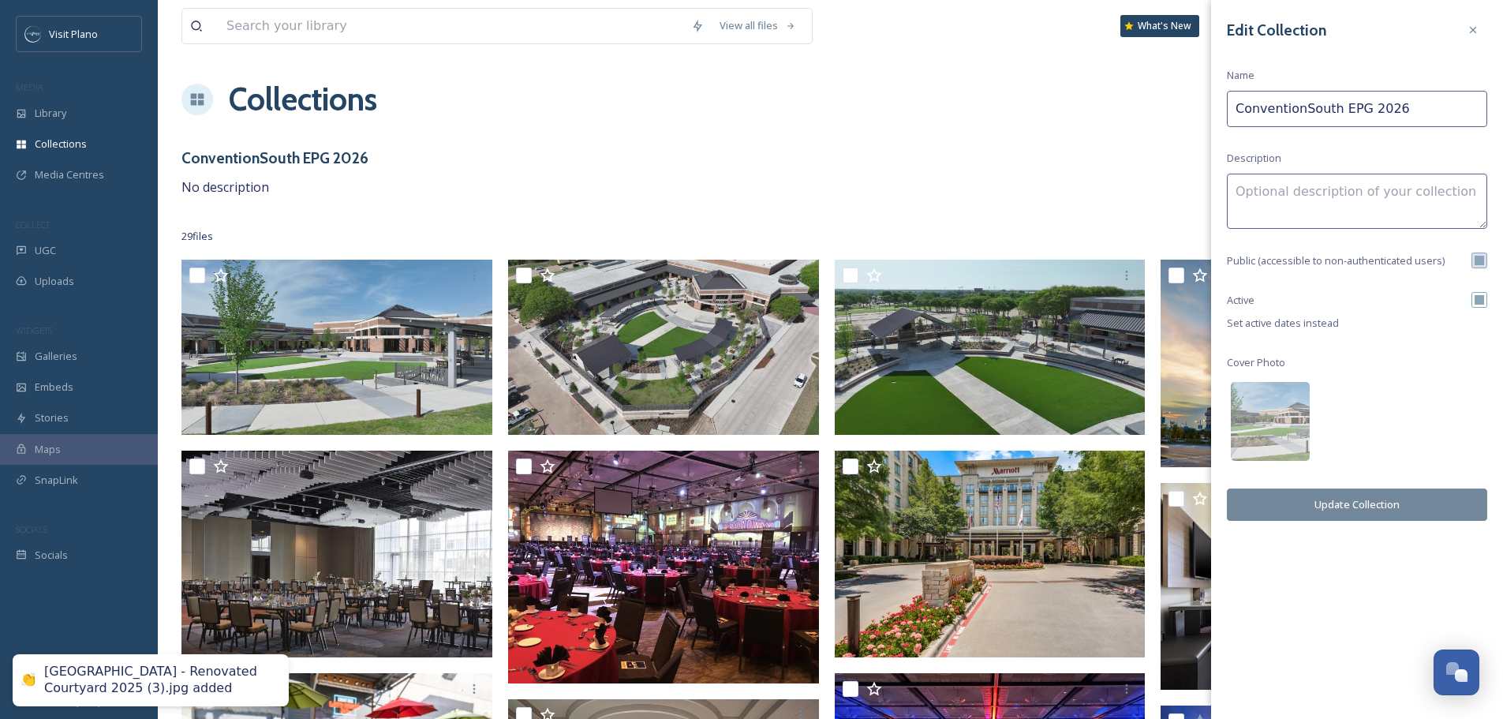
click at [1374, 500] on button "Update Collection" at bounding box center [1357, 504] width 260 height 32
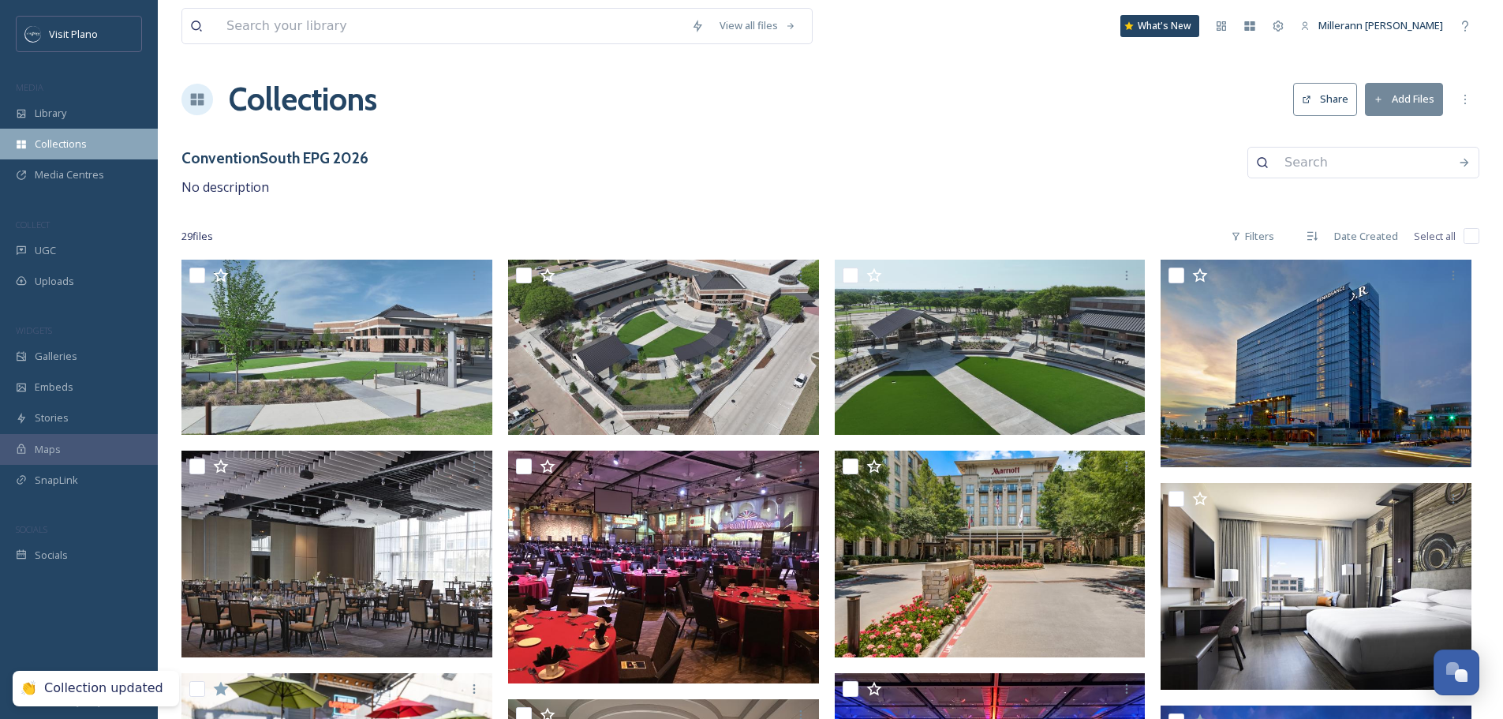
click at [69, 148] on span "Collections" at bounding box center [61, 143] width 52 height 15
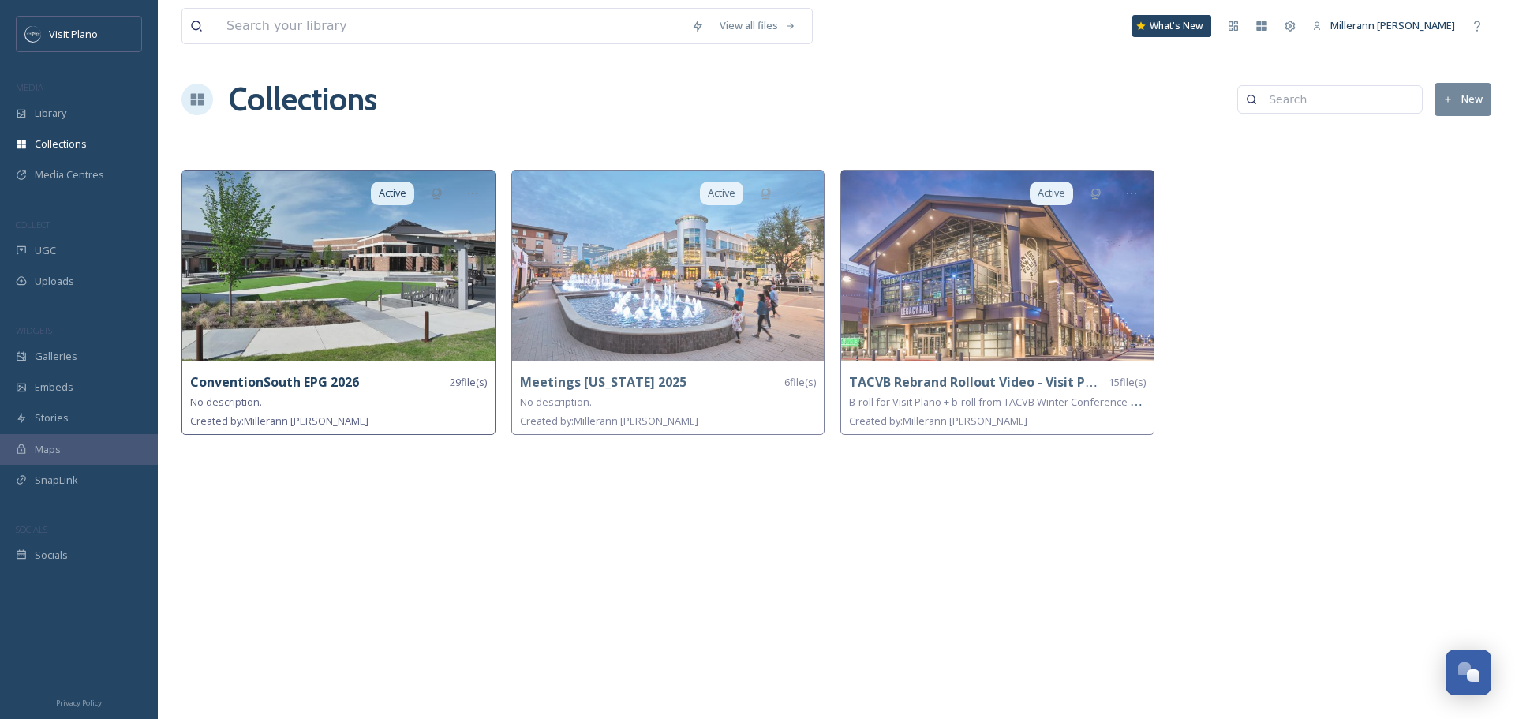
click at [428, 303] on img at bounding box center [338, 265] width 312 height 189
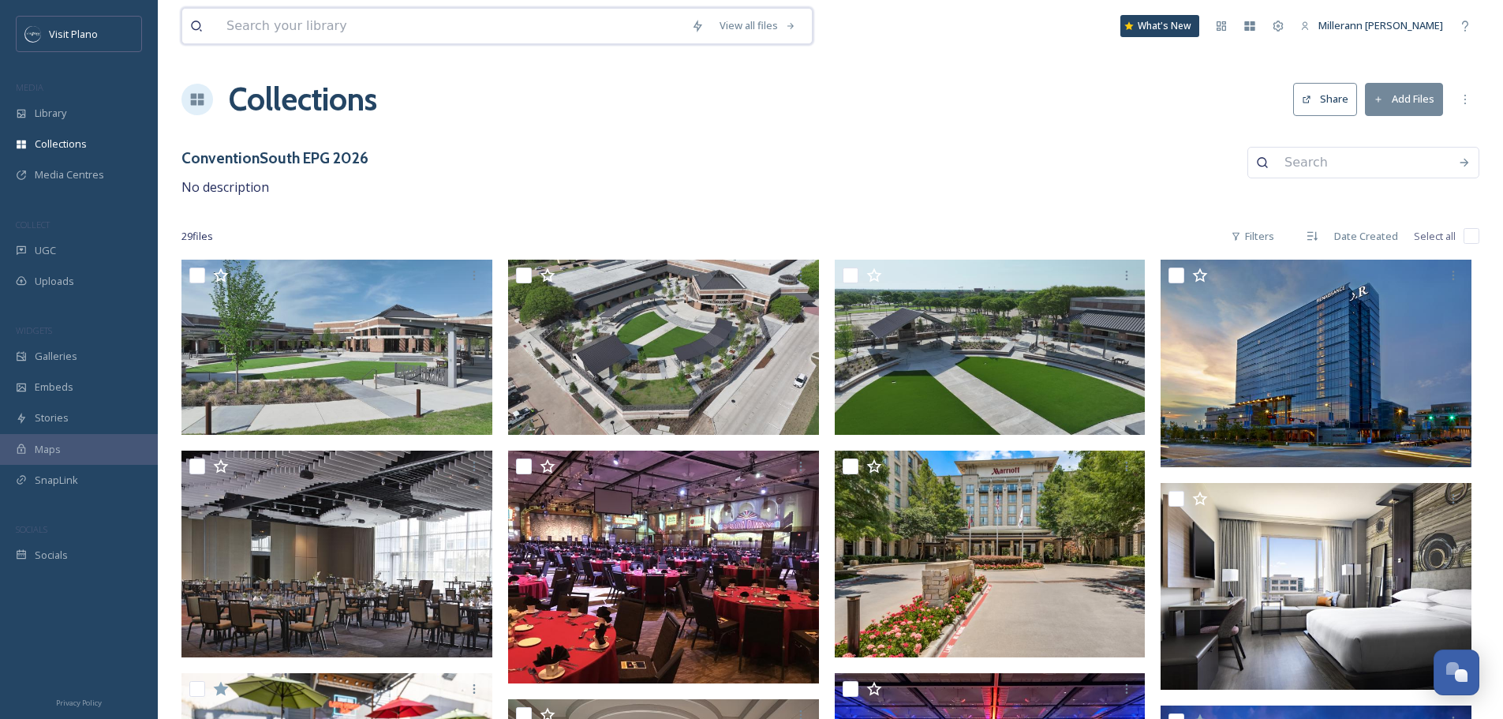
click at [346, 30] on input at bounding box center [451, 26] width 465 height 35
type input "haywire"
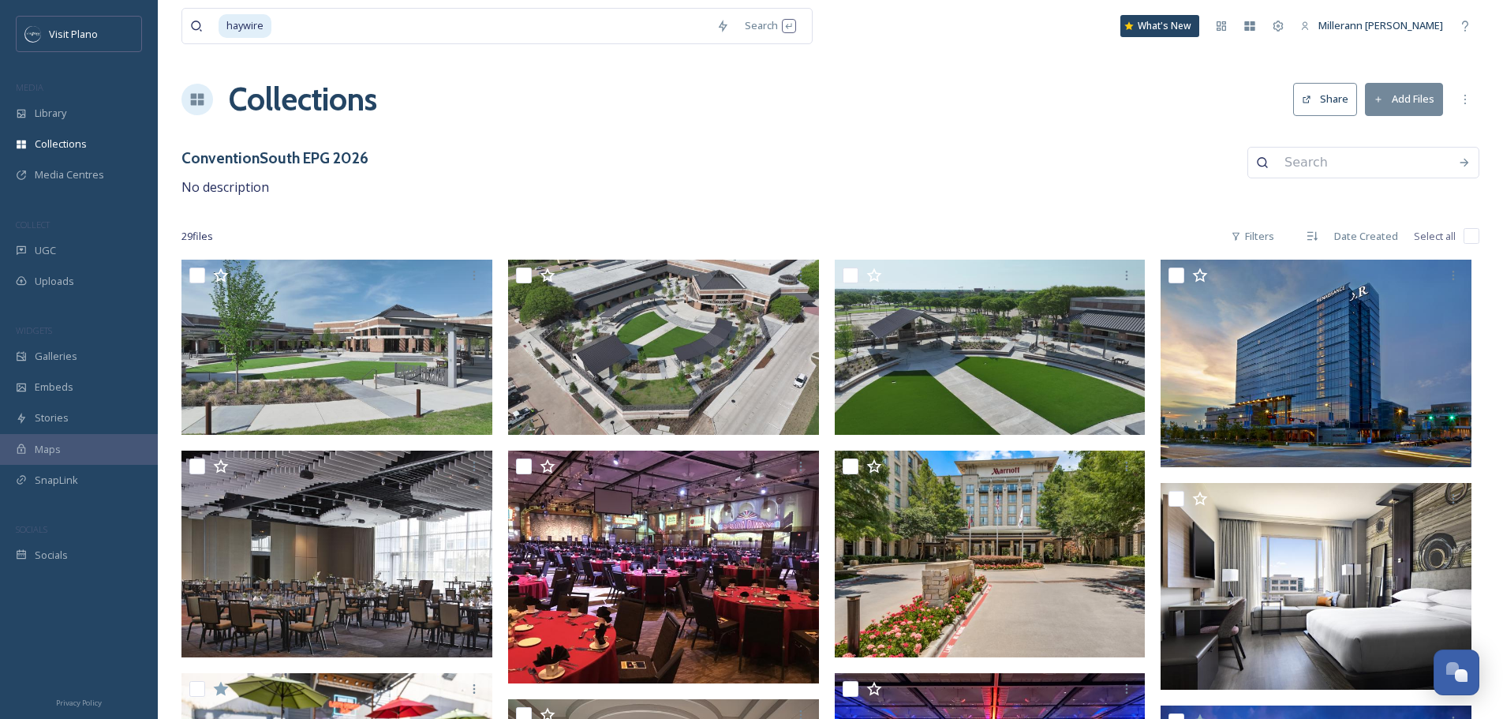
click at [1343, 95] on button "Share" at bounding box center [1325, 99] width 64 height 32
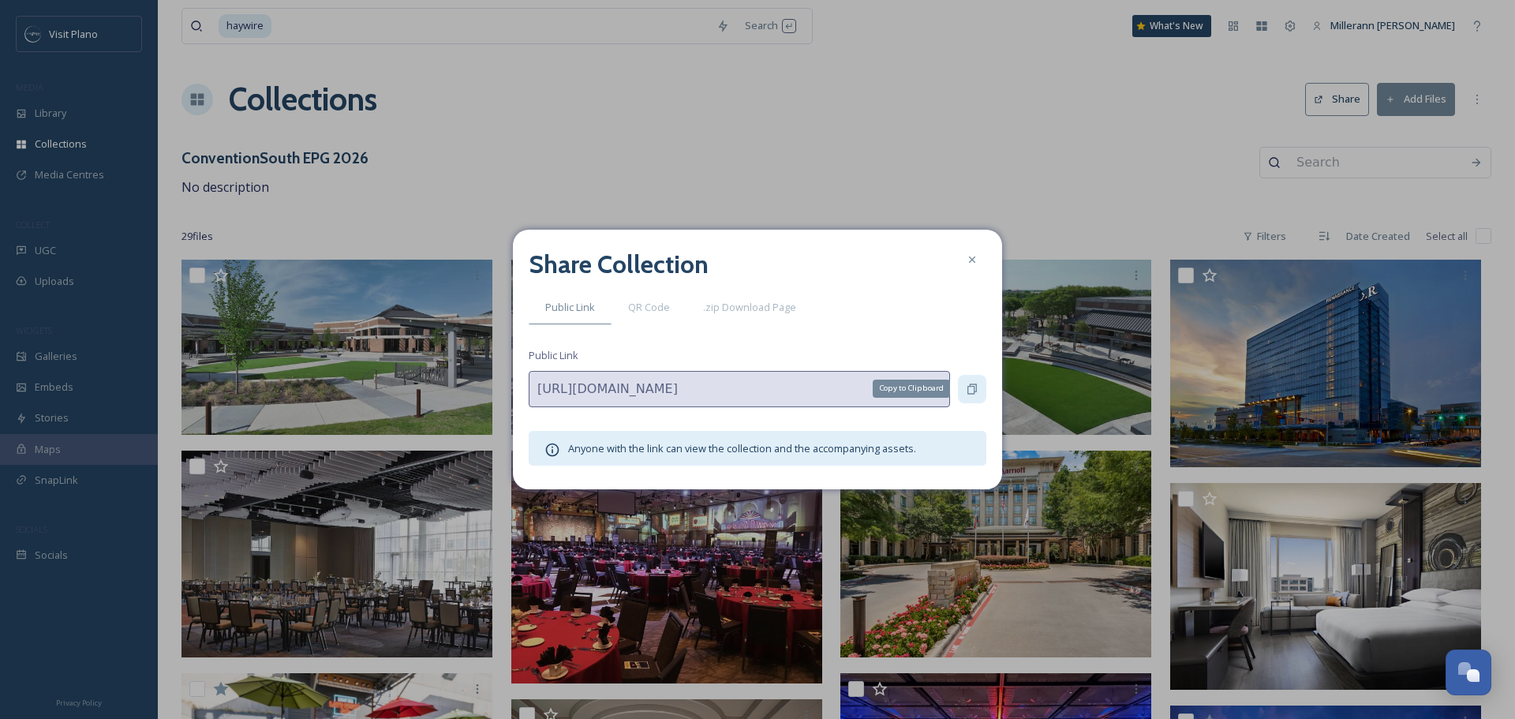
click at [975, 387] on icon at bounding box center [972, 389] width 13 height 13
click at [975, 258] on icon at bounding box center [972, 259] width 13 height 13
